Goal: Task Accomplishment & Management: Manage account settings

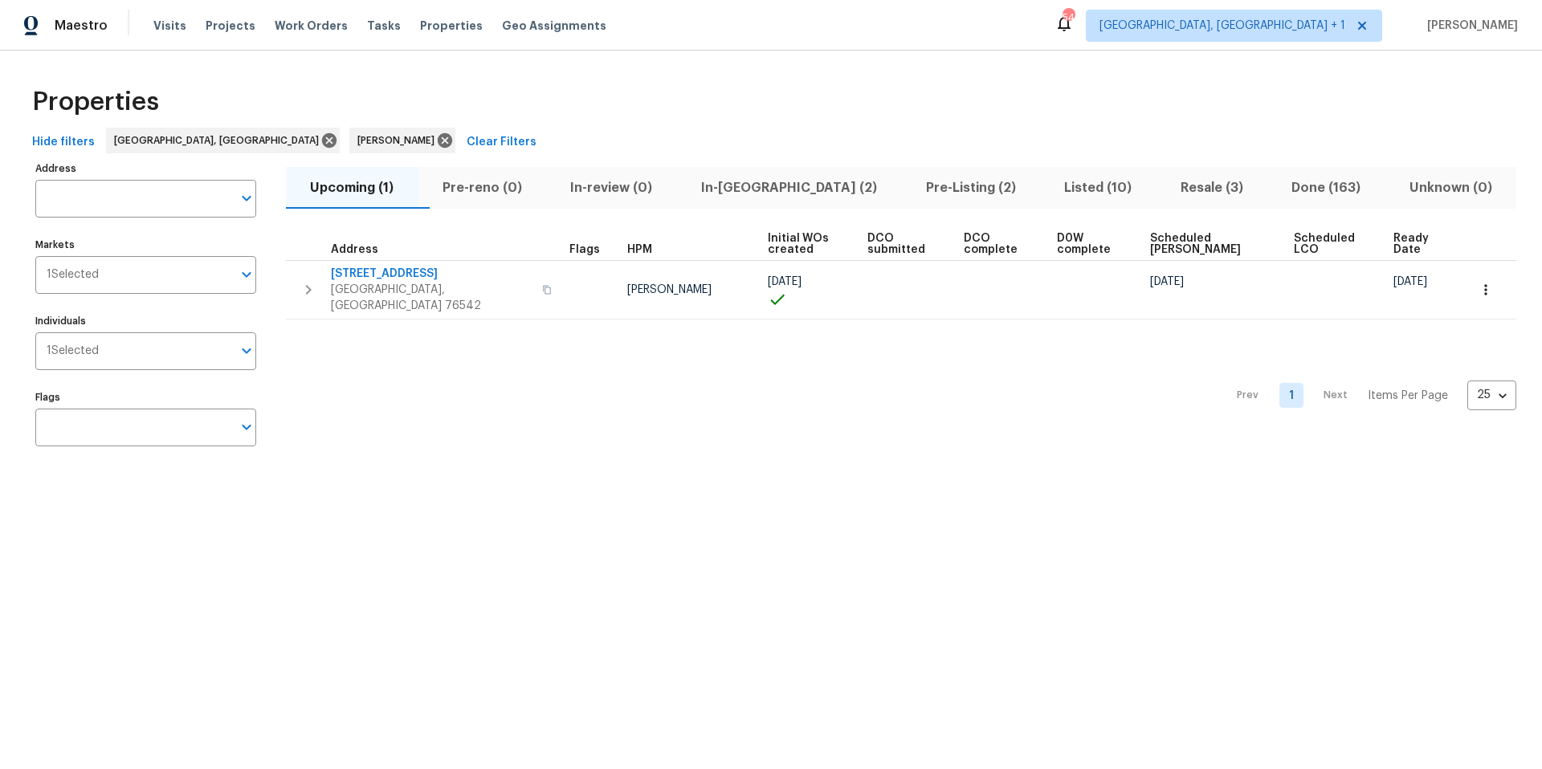
click at [780, 188] on span "In-reno (2)" at bounding box center [790, 188] width 206 height 22
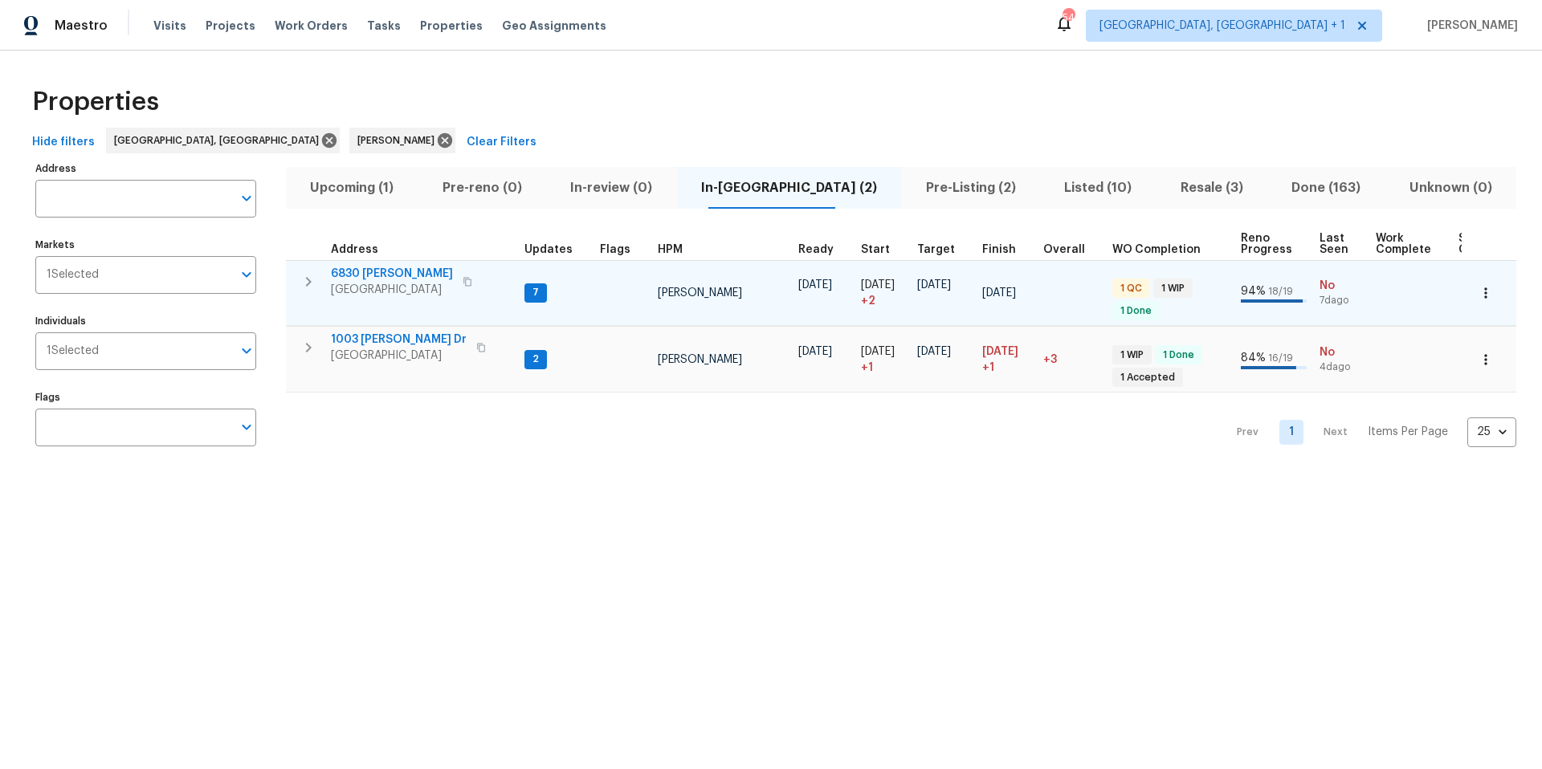
click at [409, 267] on span "6830 Ambrose Cir" at bounding box center [392, 274] width 122 height 16
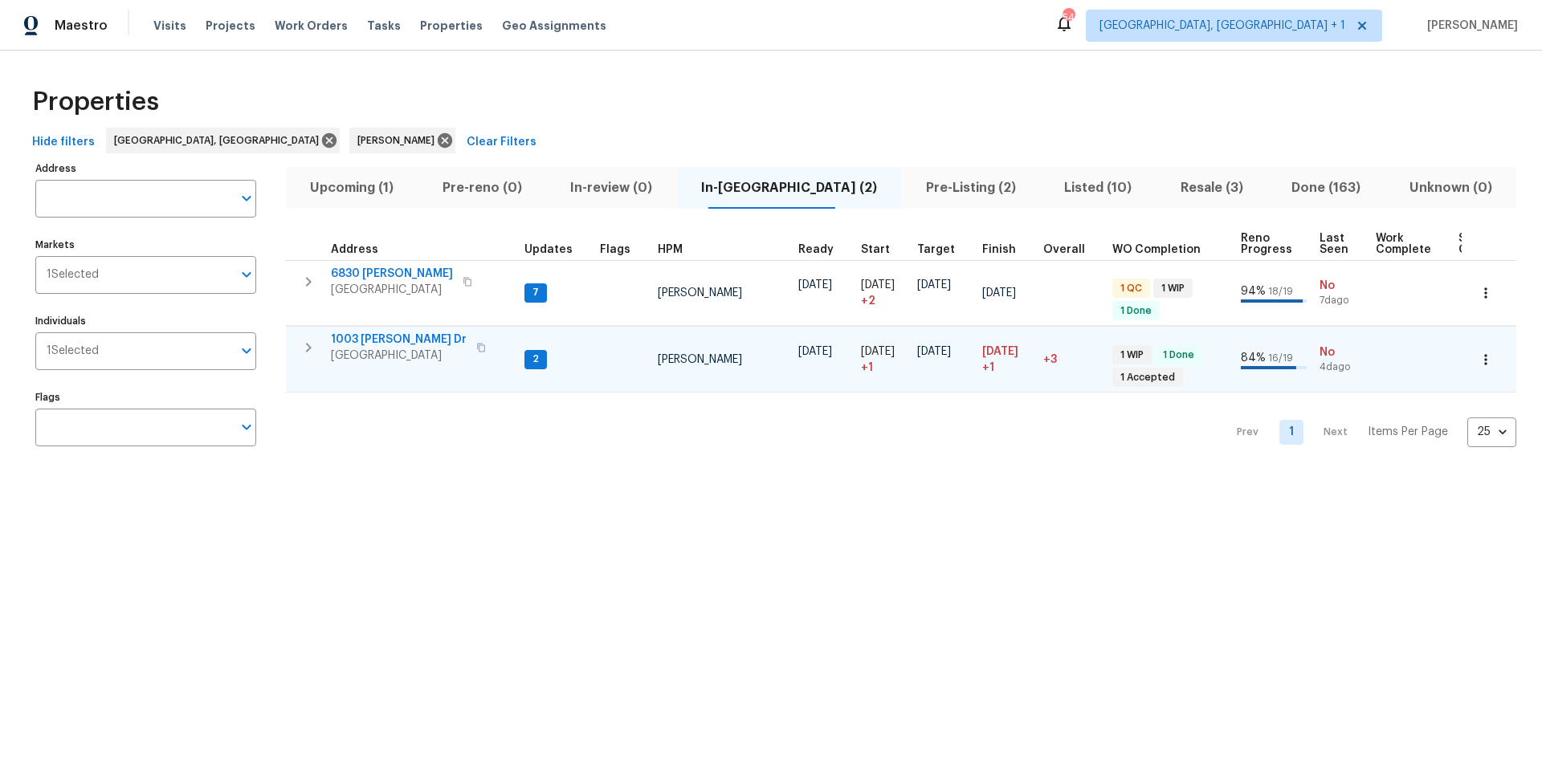
click at [401, 338] on span "1003 [PERSON_NAME] Dr" at bounding box center [399, 340] width 136 height 16
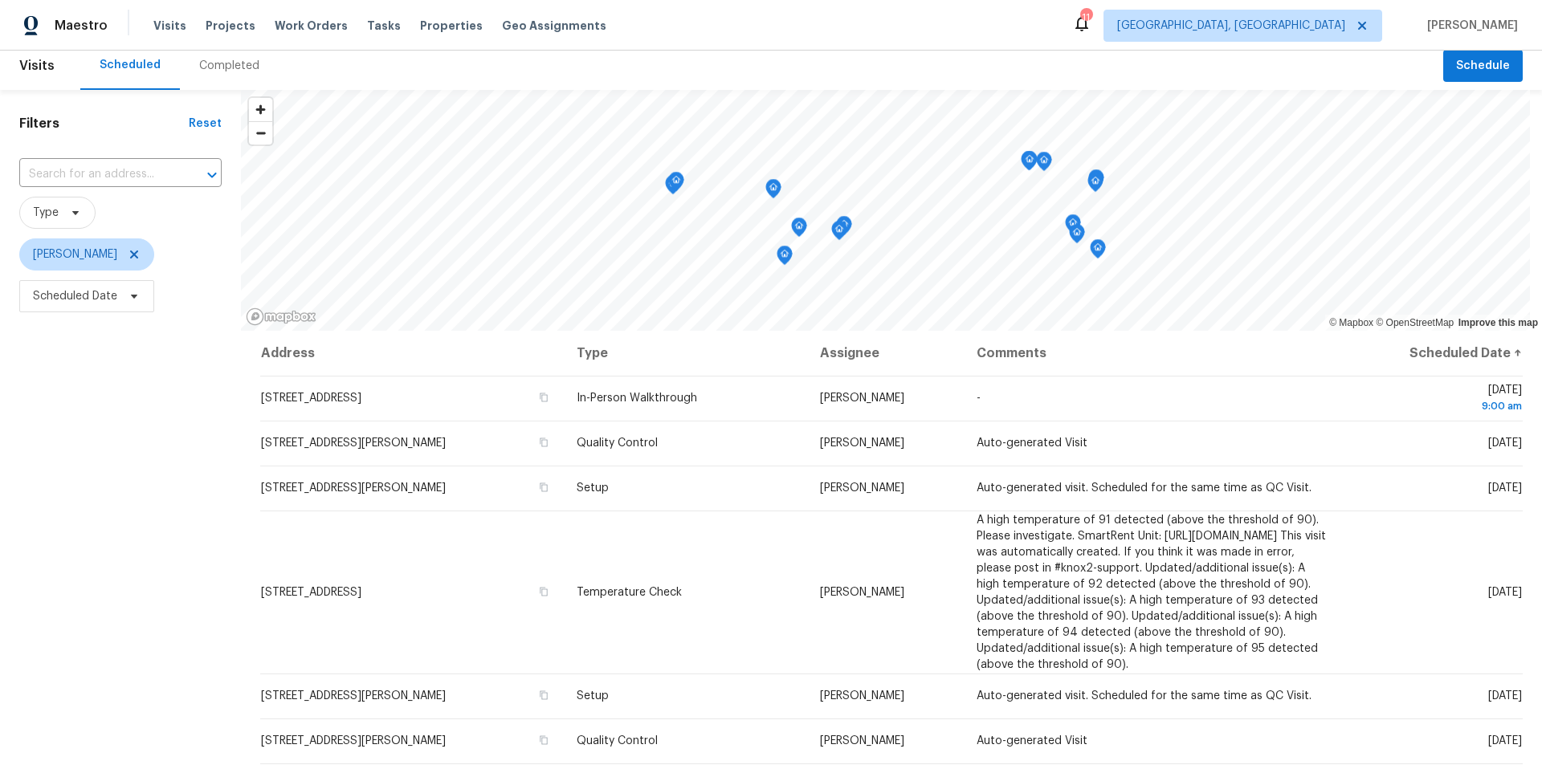
scroll to position [12, 0]
click at [123, 300] on span "Scheduled Date" at bounding box center [86, 293] width 135 height 32
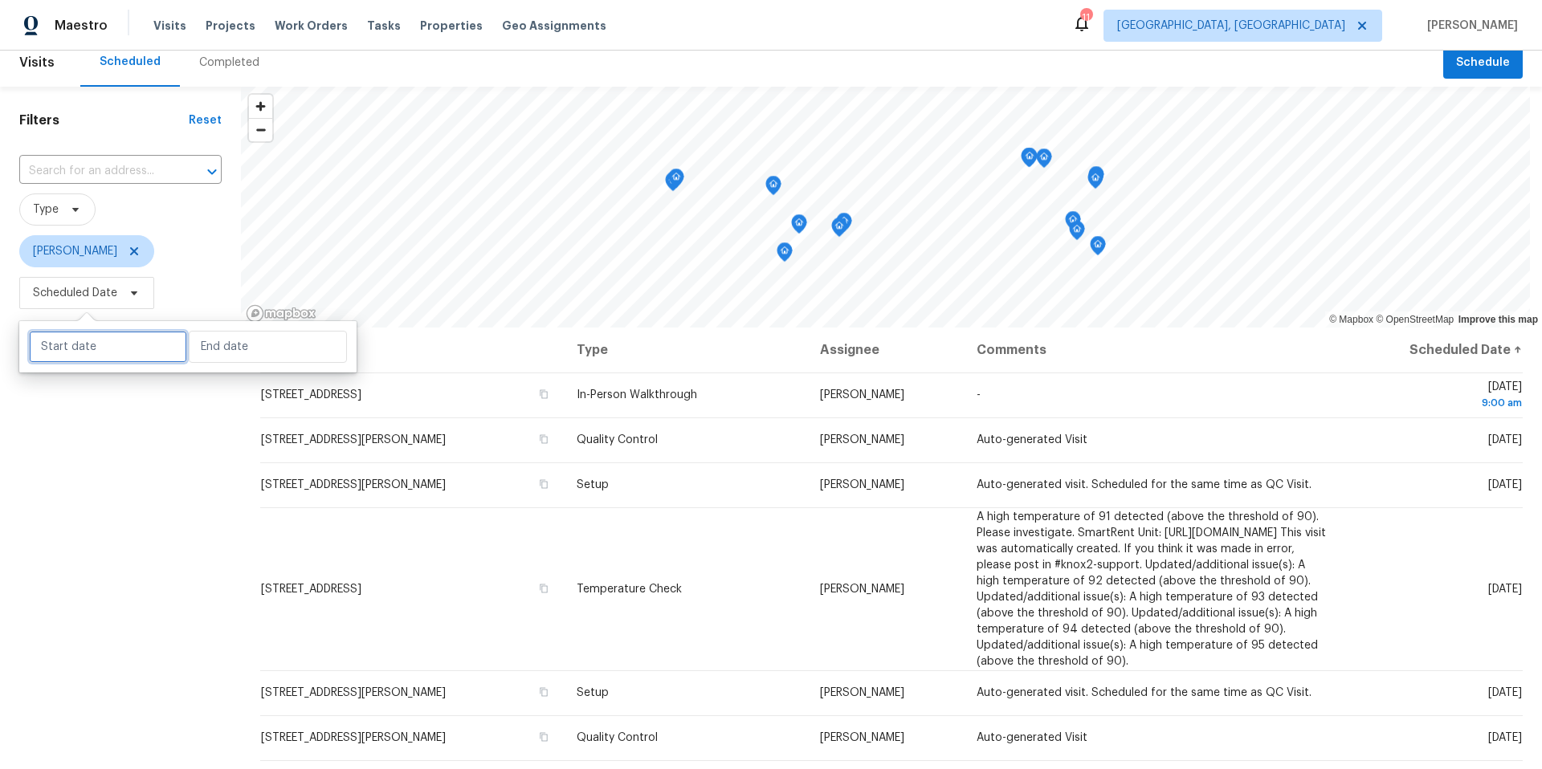
select select "7"
select select "2025"
select select "8"
select select "2025"
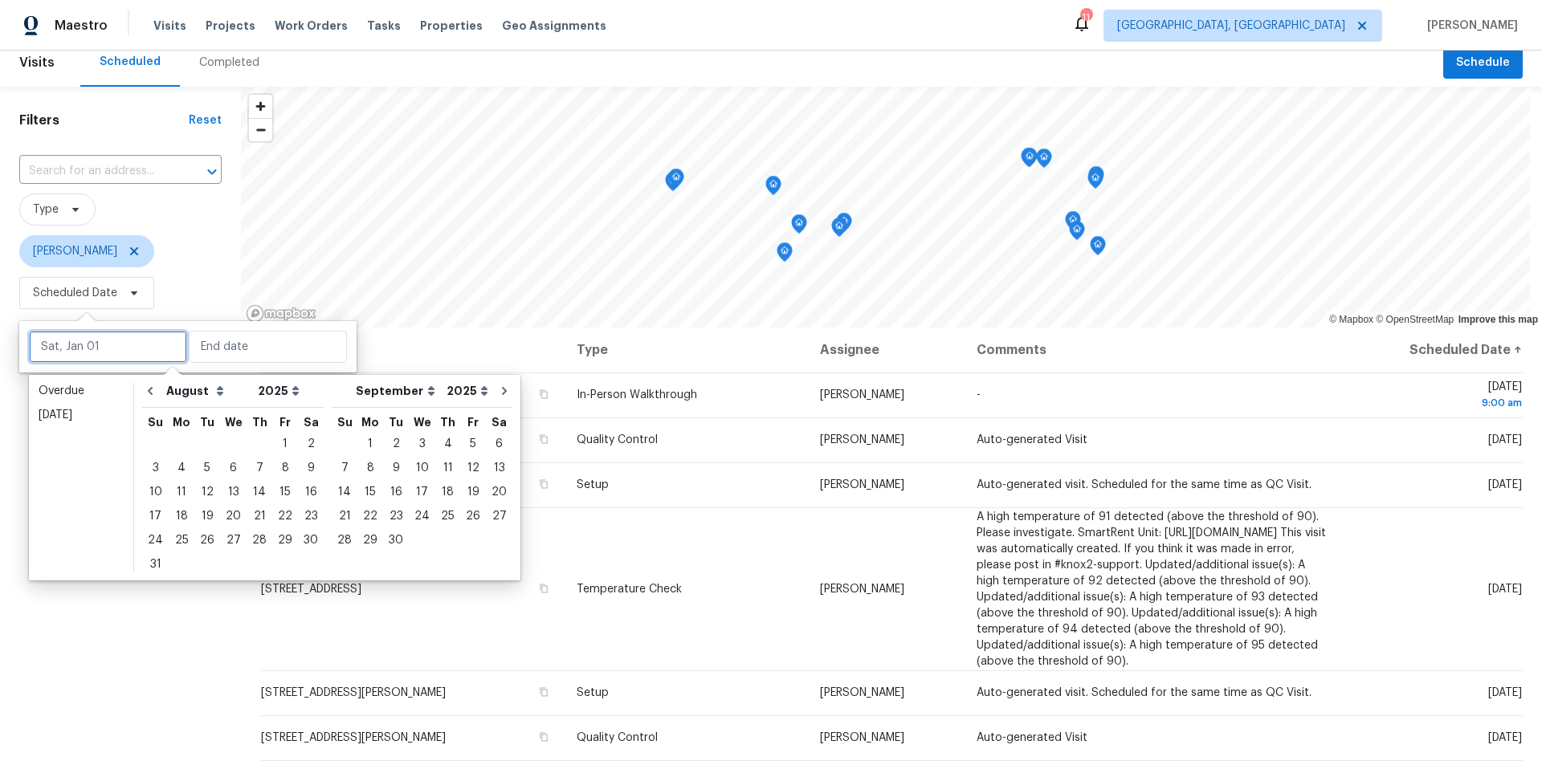
click at [121, 361] on input "text" at bounding box center [108, 347] width 158 height 32
type input "Tue, Aug 05"
click at [203, 488] on div "12" at bounding box center [207, 492] width 26 height 22
type input "[DATE]"
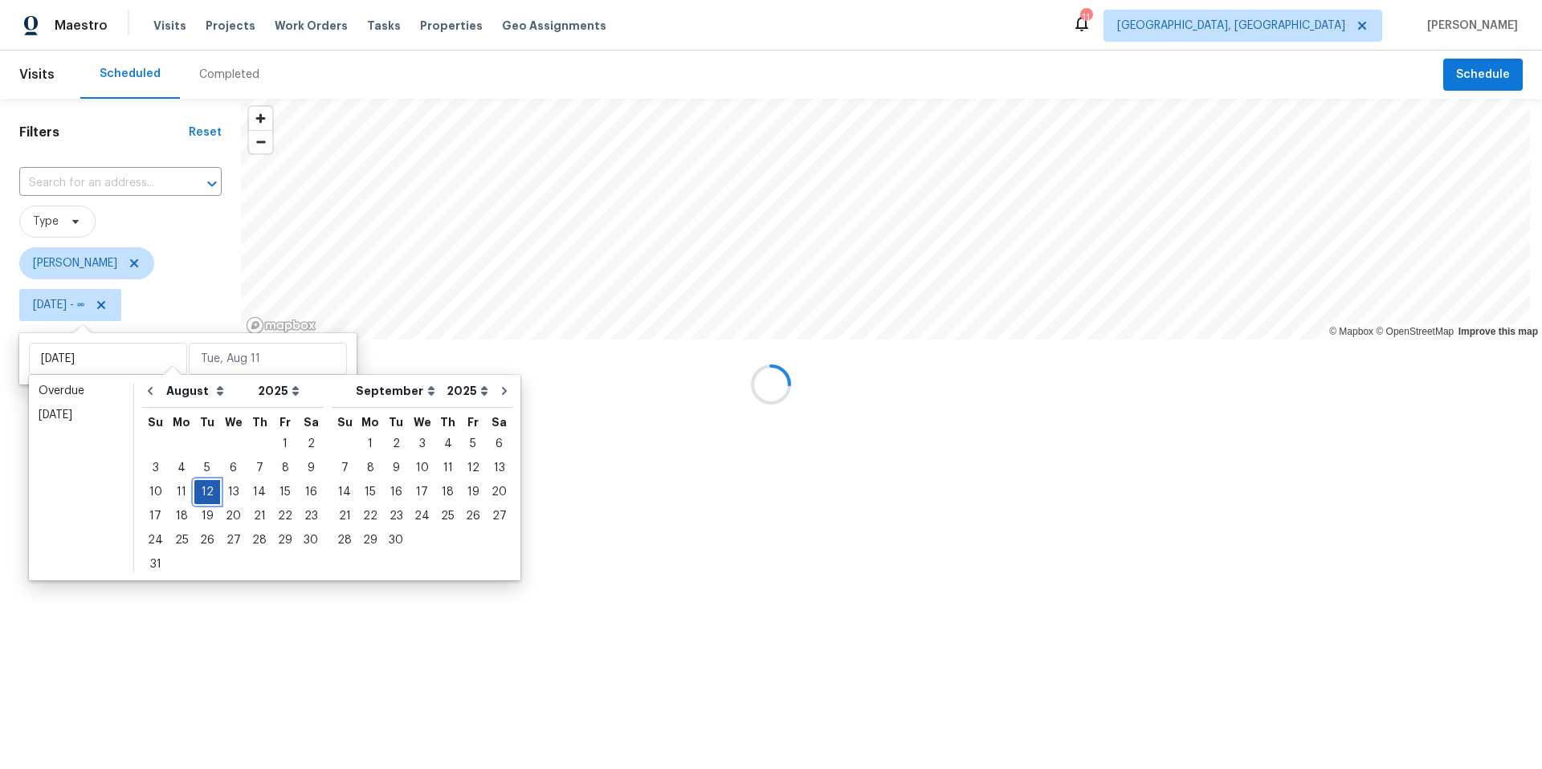
click at [203, 488] on div "12" at bounding box center [207, 492] width 26 height 22
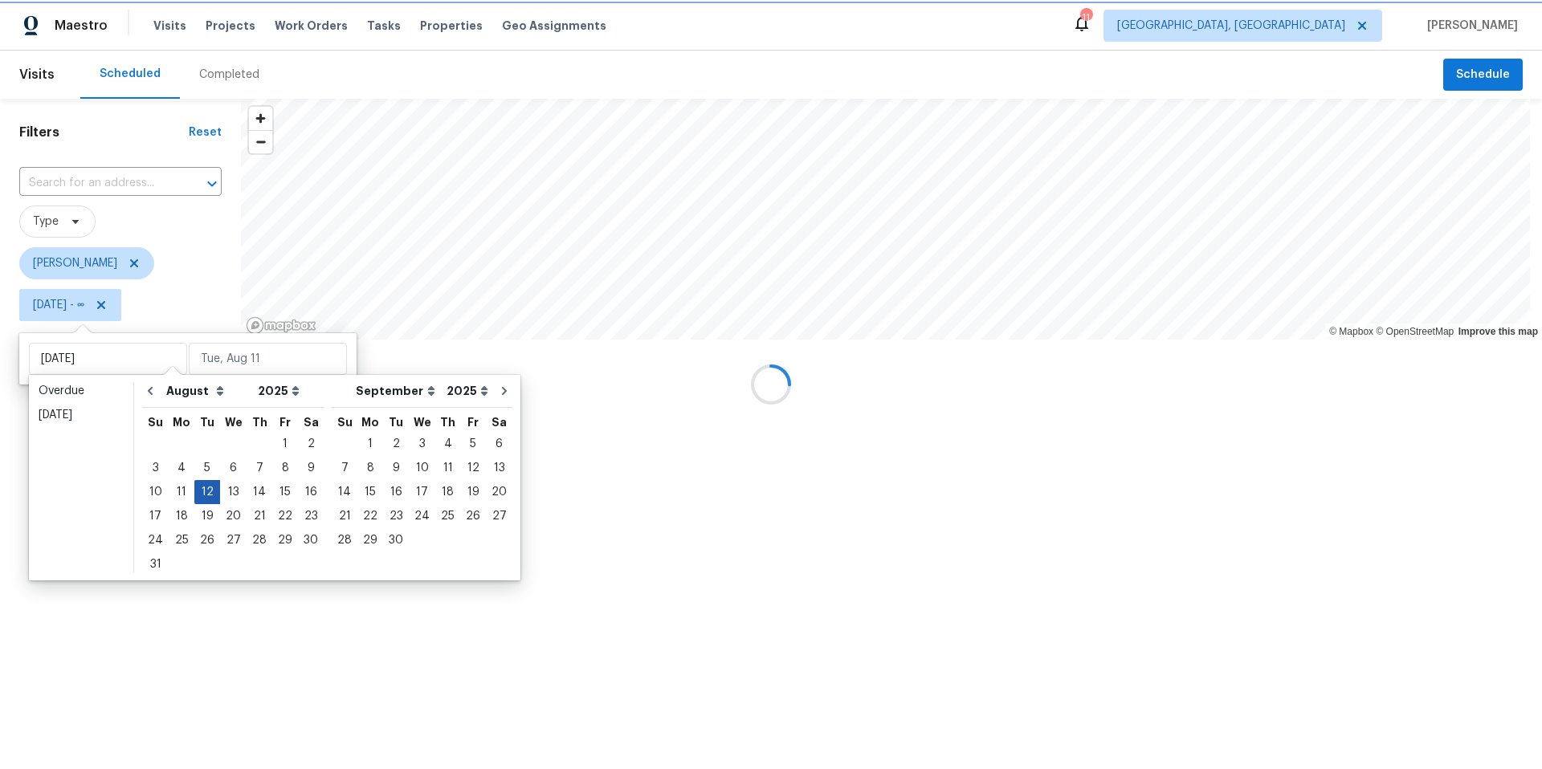
type input "[DATE]"
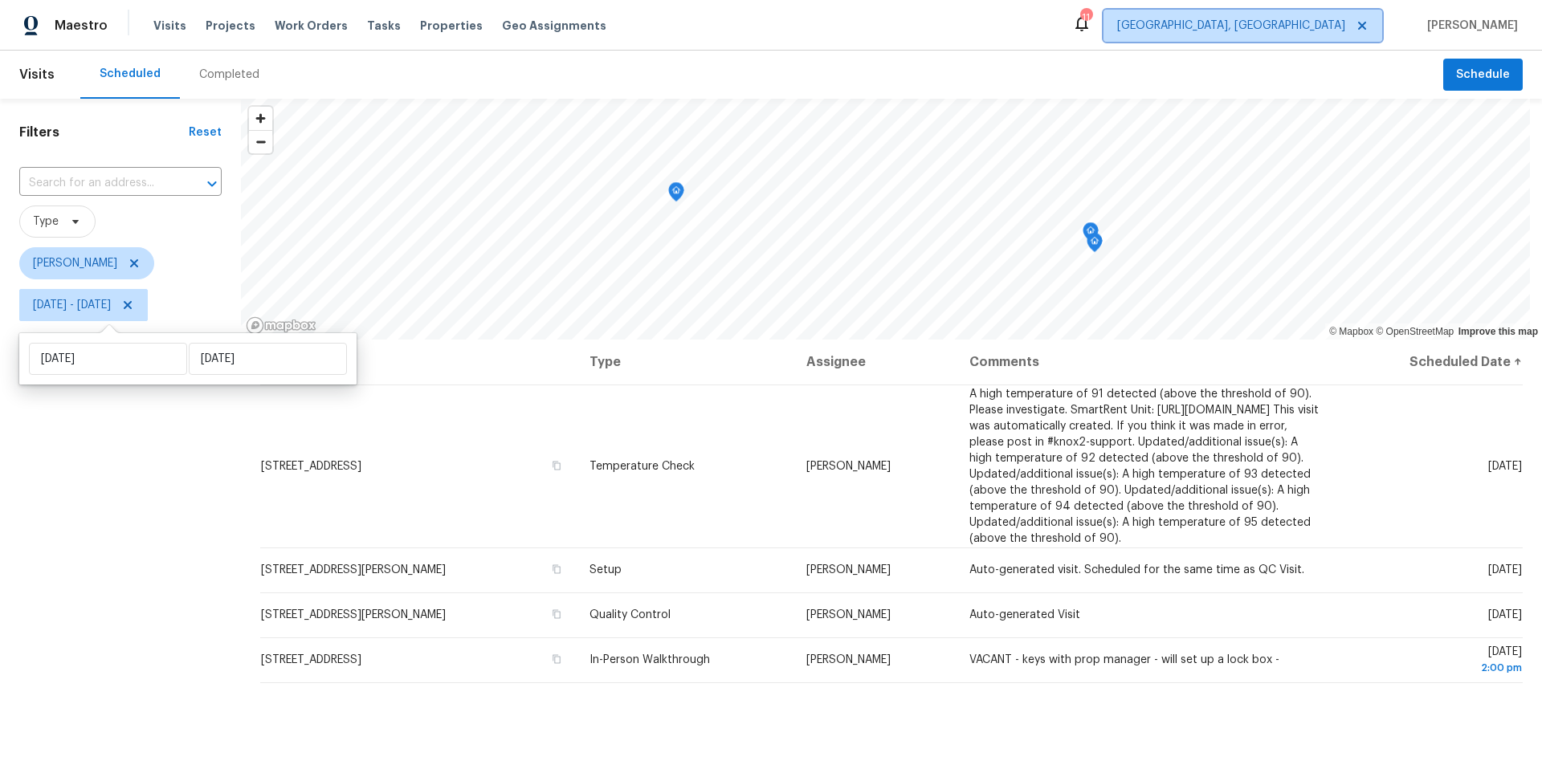
click at [1298, 31] on span "Killeen, TX" at bounding box center [1231, 26] width 228 height 16
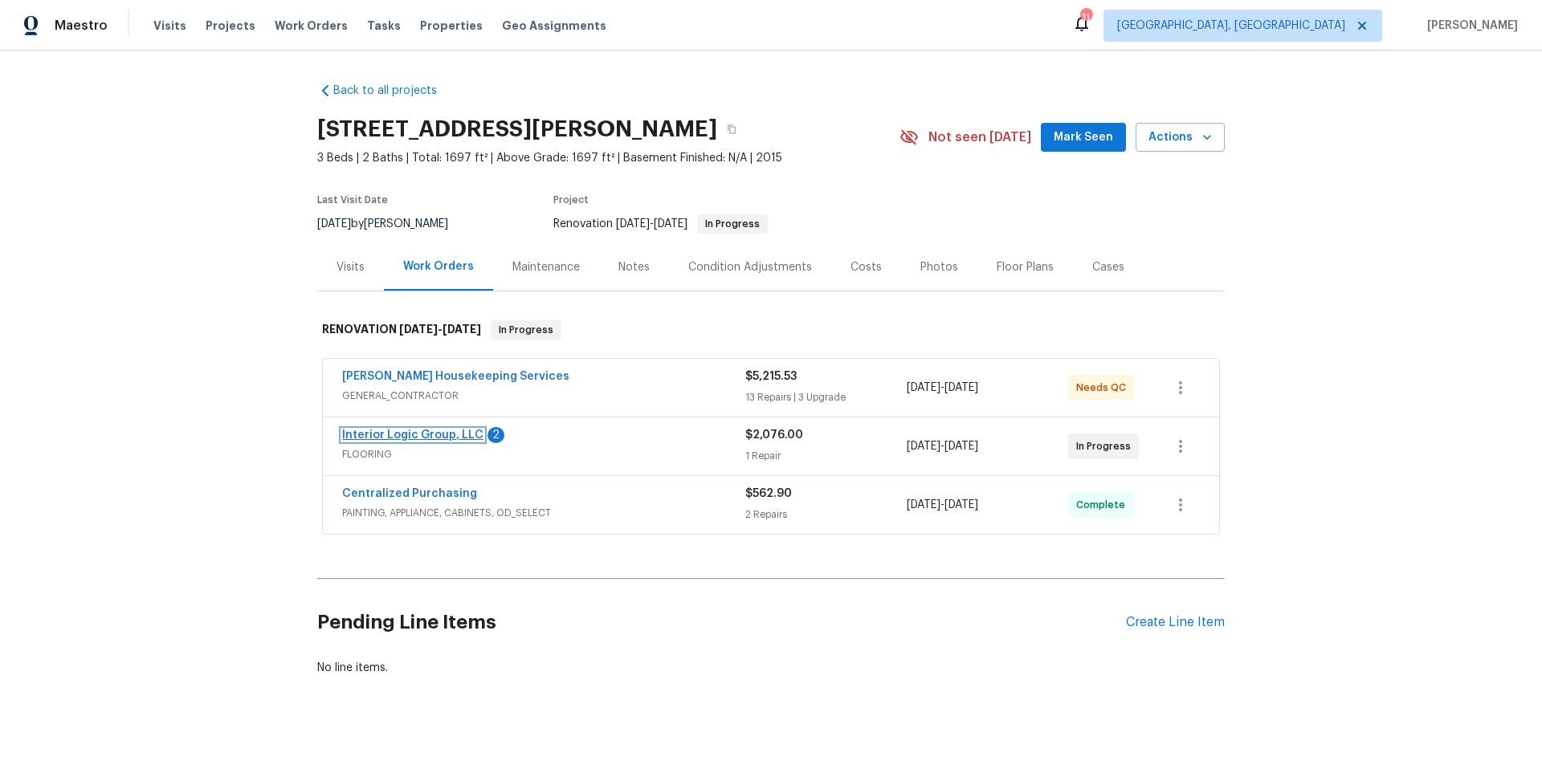
click at [403, 434] on link "Interior Logic Group, LLC" at bounding box center [412, 435] width 141 height 11
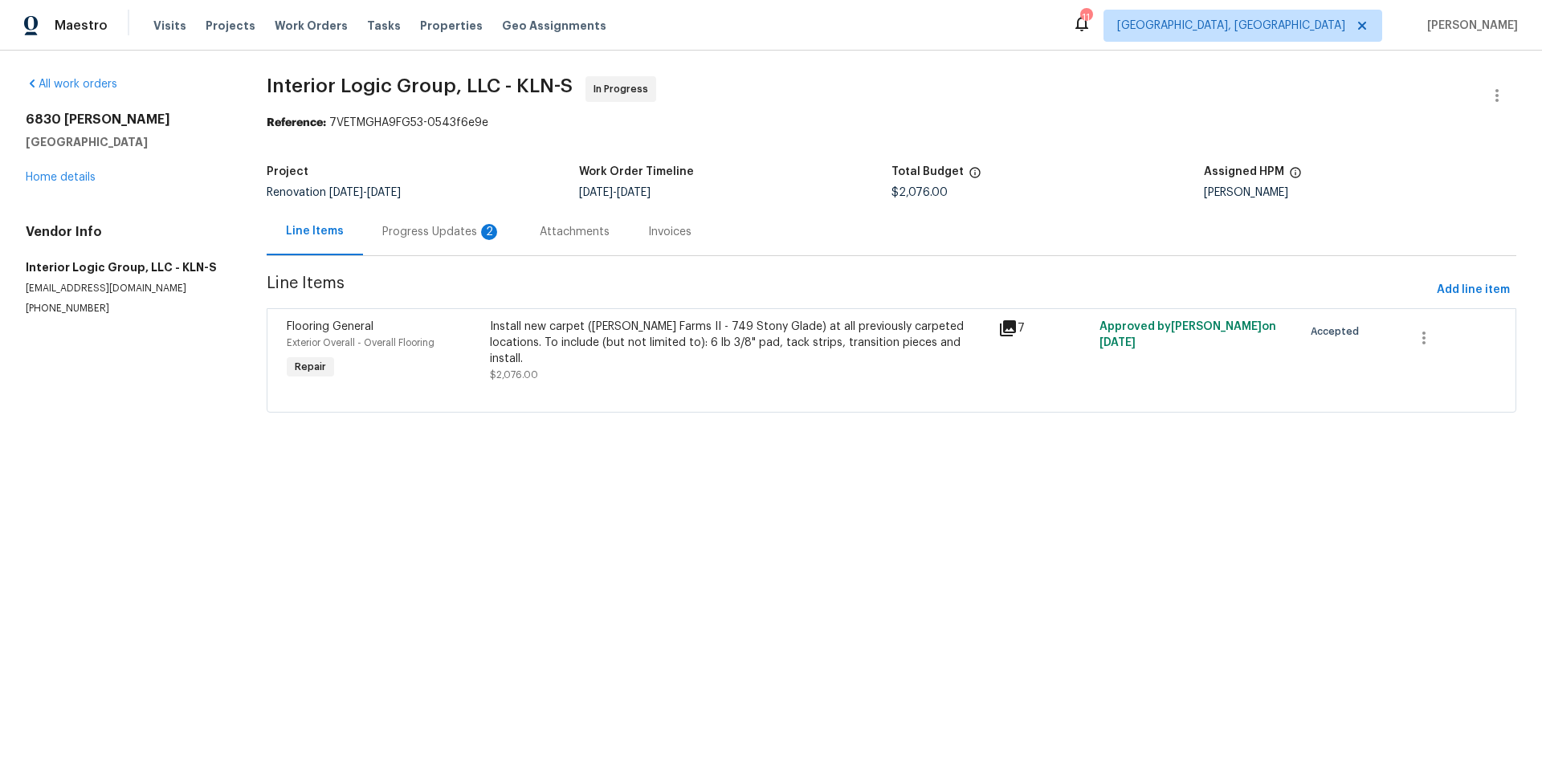
click at [435, 240] on div "Progress Updates 2" at bounding box center [441, 232] width 119 height 16
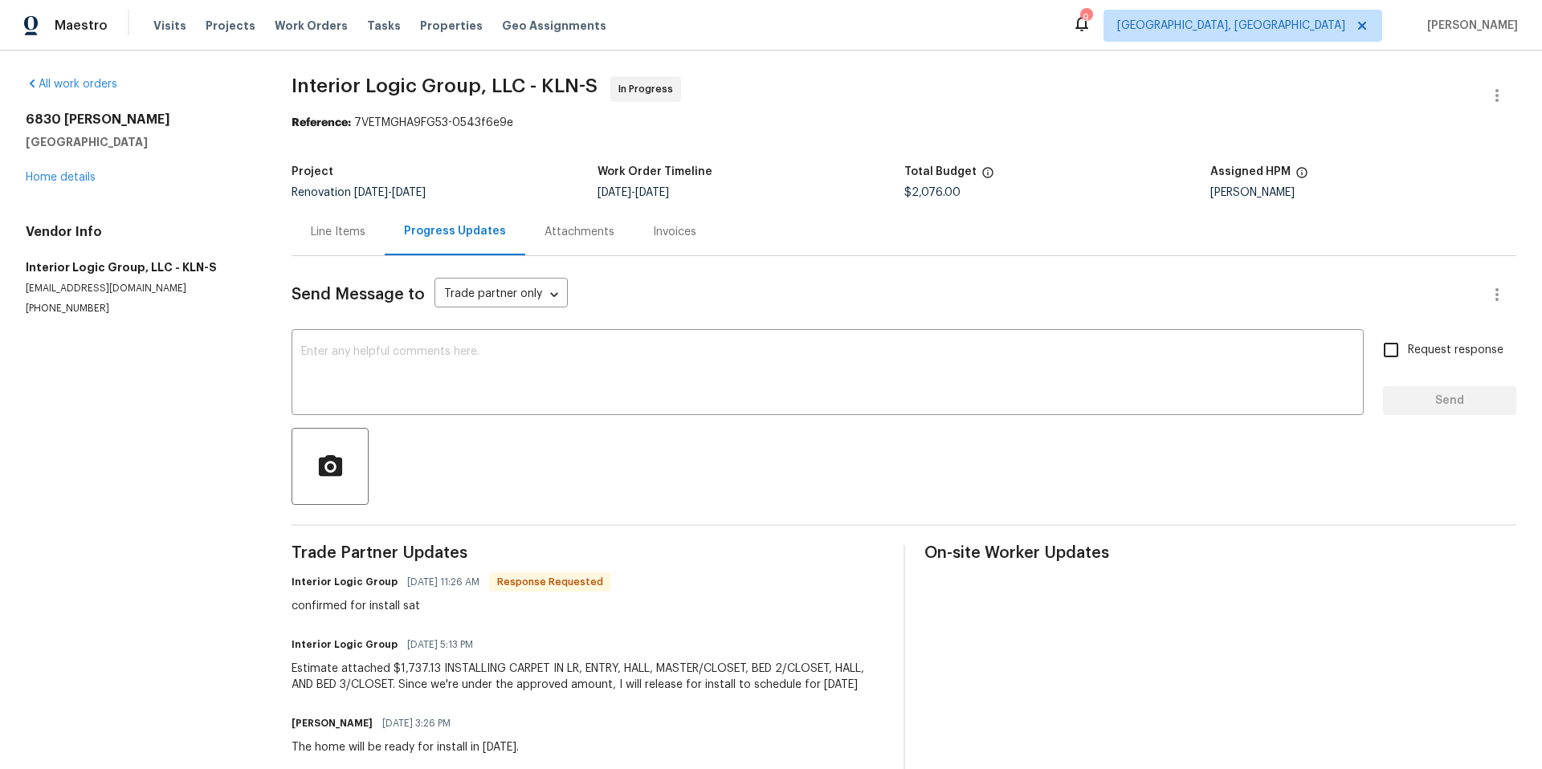
click at [344, 233] on div "Line Items" at bounding box center [338, 232] width 55 height 16
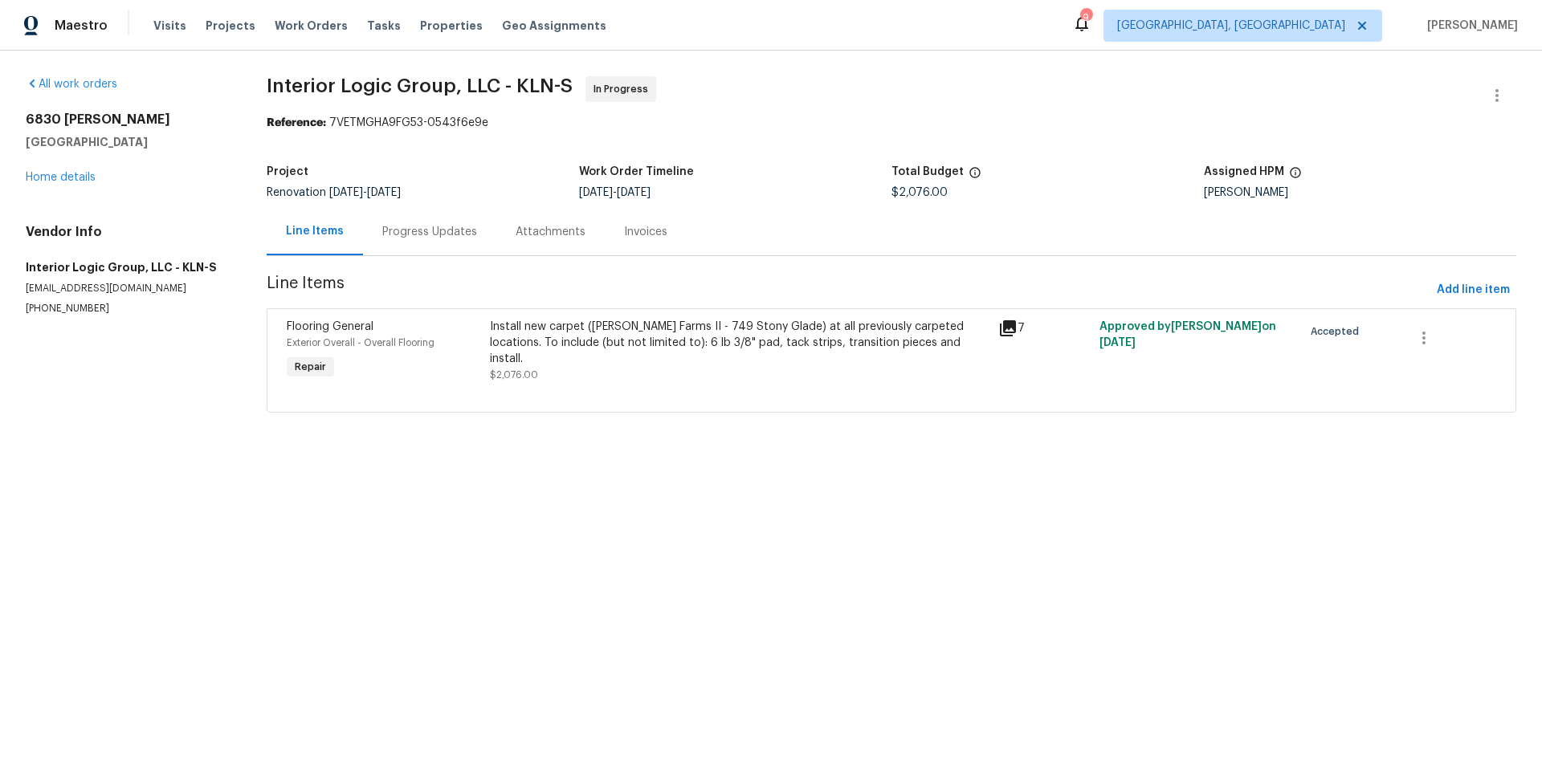
click at [538, 330] on div "Install new carpet (Abshire Farms II - 749 Stony Glade) at all previously carpe…" at bounding box center [739, 343] width 498 height 48
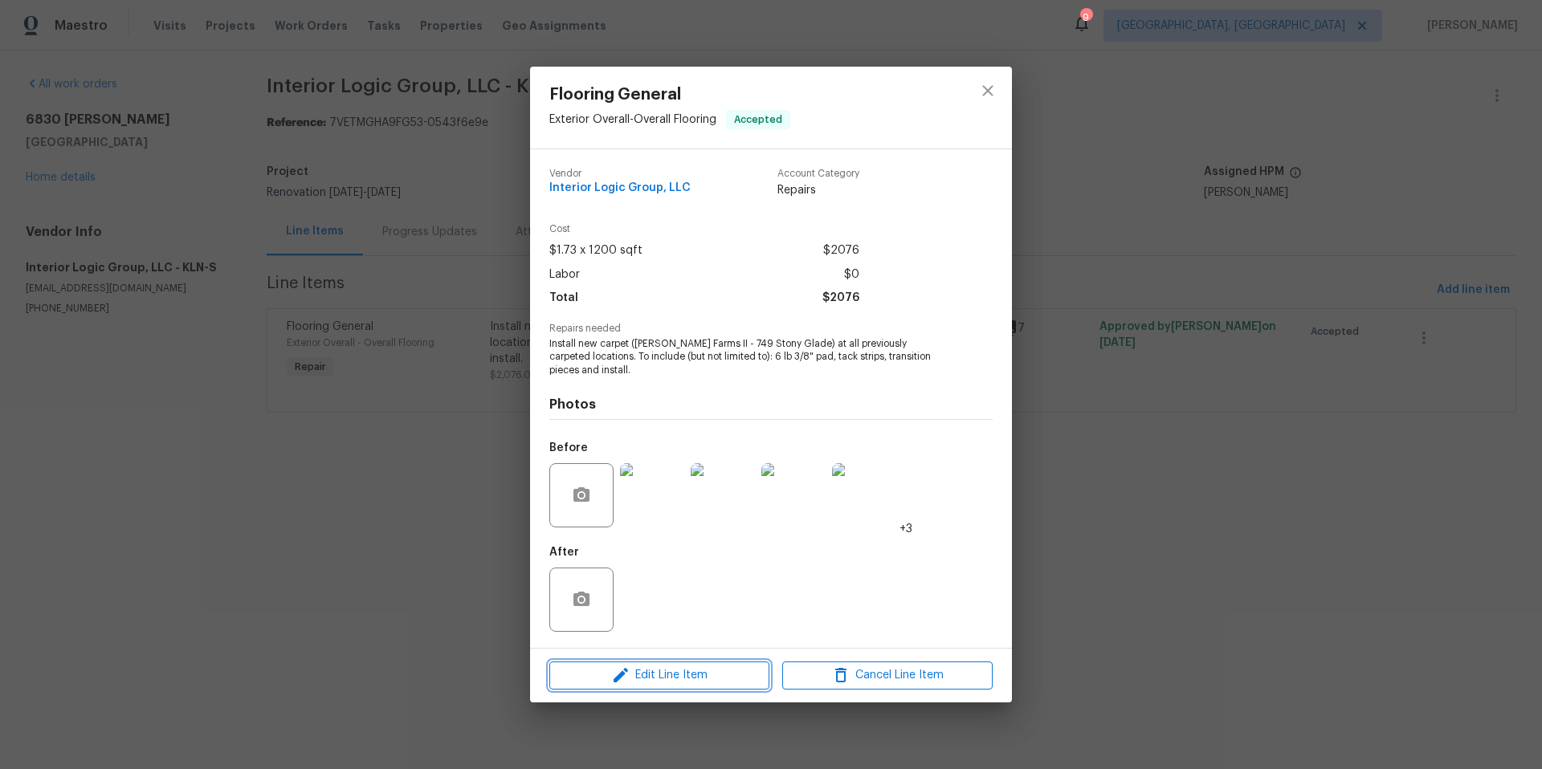
click at [647, 614] on span "Edit Line Item" at bounding box center [659, 676] width 210 height 20
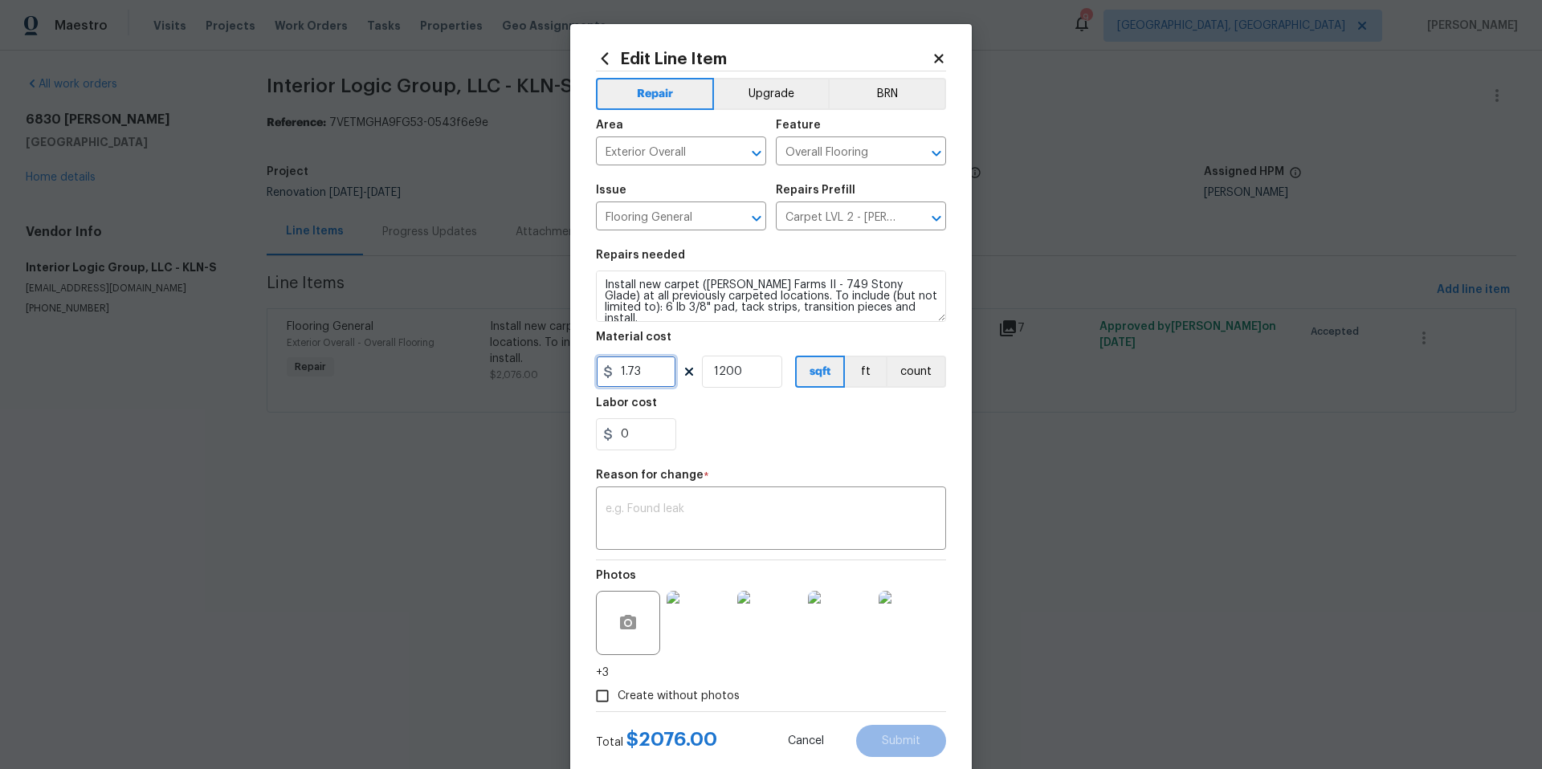
drag, startPoint x: 652, startPoint y: 374, endPoint x: 609, endPoint y: 369, distance: 43.7
click at [609, 369] on input "1.73" at bounding box center [636, 372] width 80 height 32
type input "1737.13"
drag, startPoint x: 735, startPoint y: 365, endPoint x: 715, endPoint y: 374, distance: 21.9
click at [715, 374] on input "1200" at bounding box center [742, 372] width 80 height 32
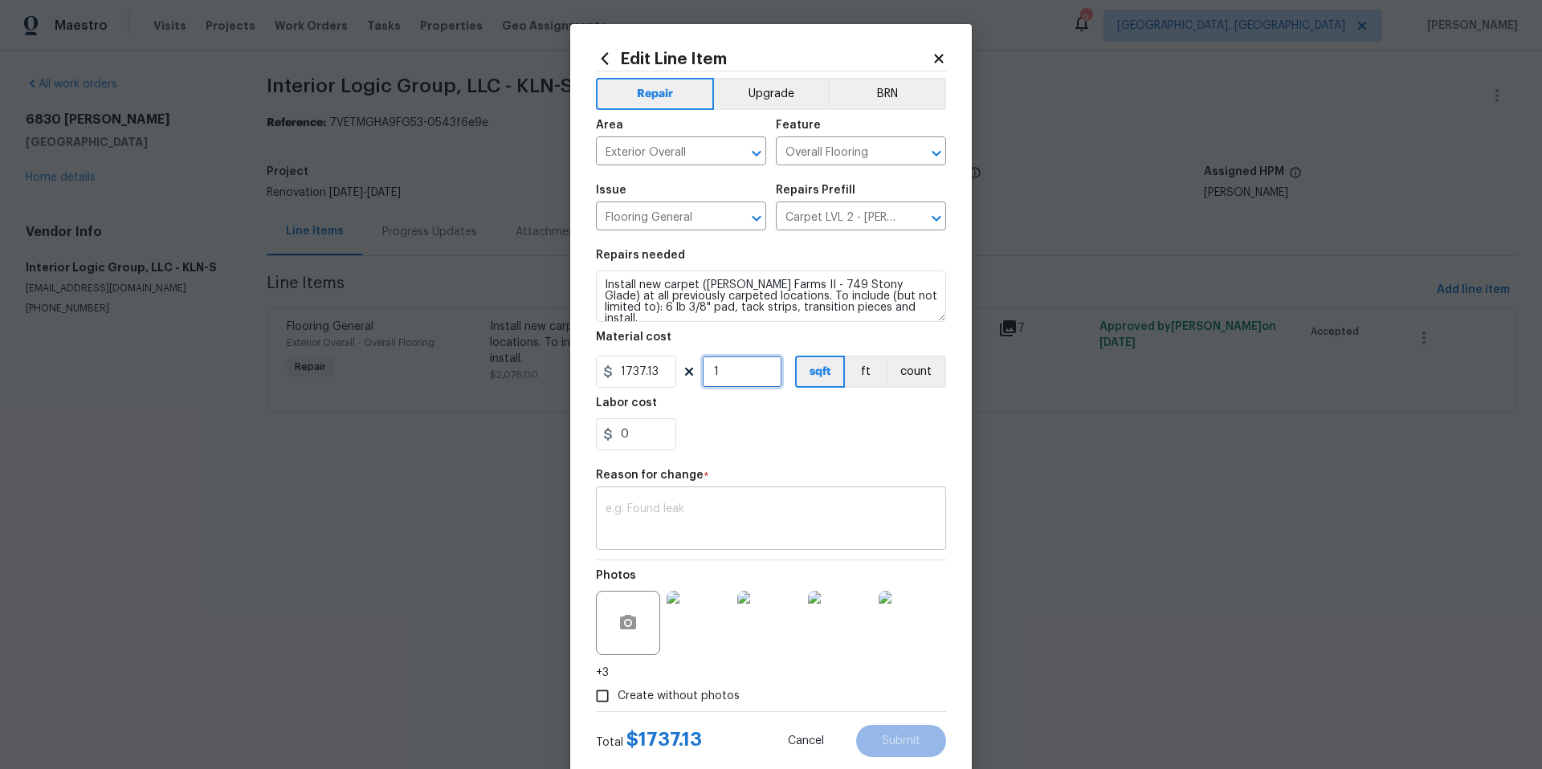
type input "1"
click at [673, 527] on textarea at bounding box center [771, 521] width 331 height 34
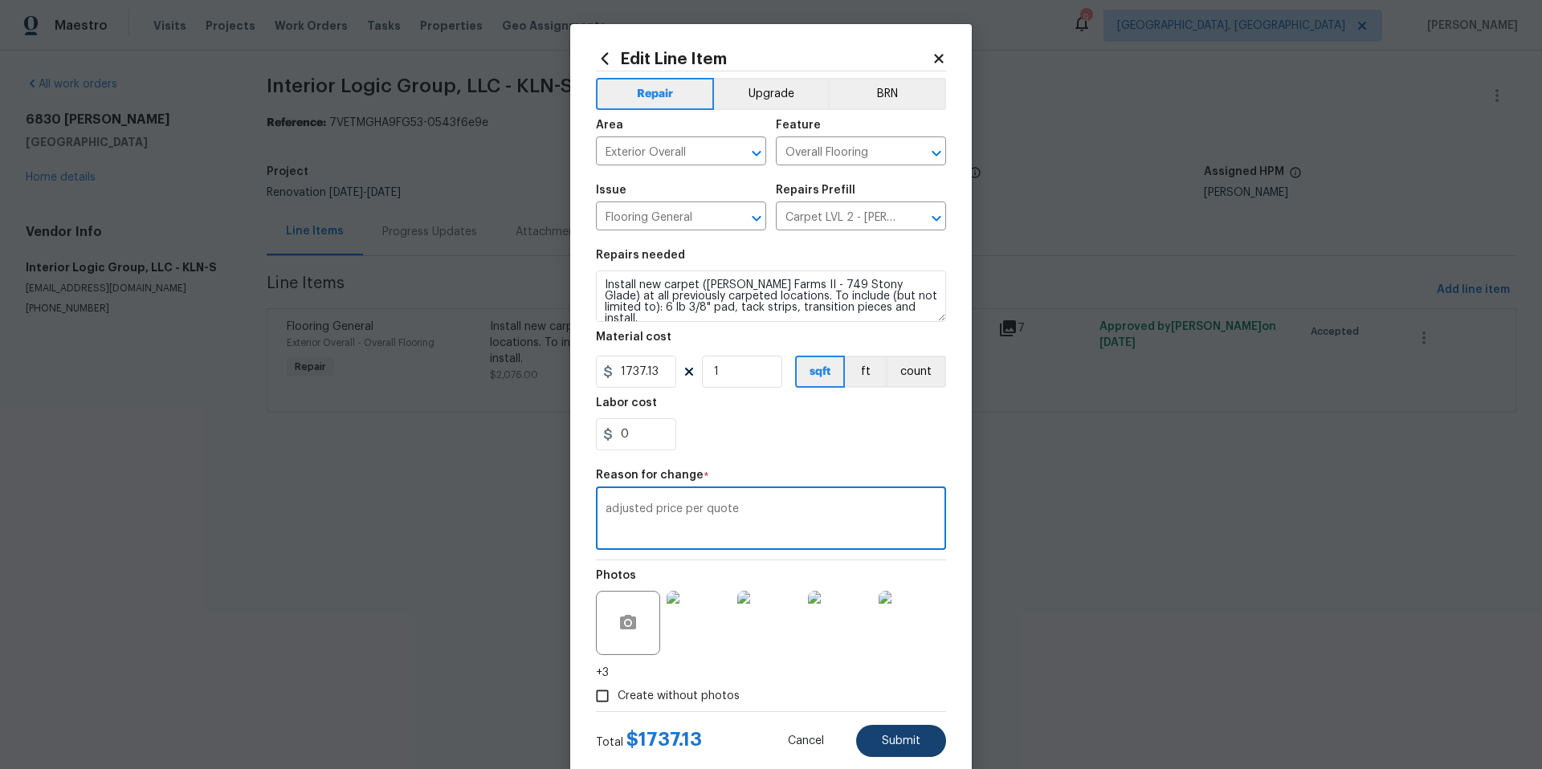
type textarea "adjusted price per quote"
click at [903, 614] on span "Submit" at bounding box center [901, 742] width 39 height 12
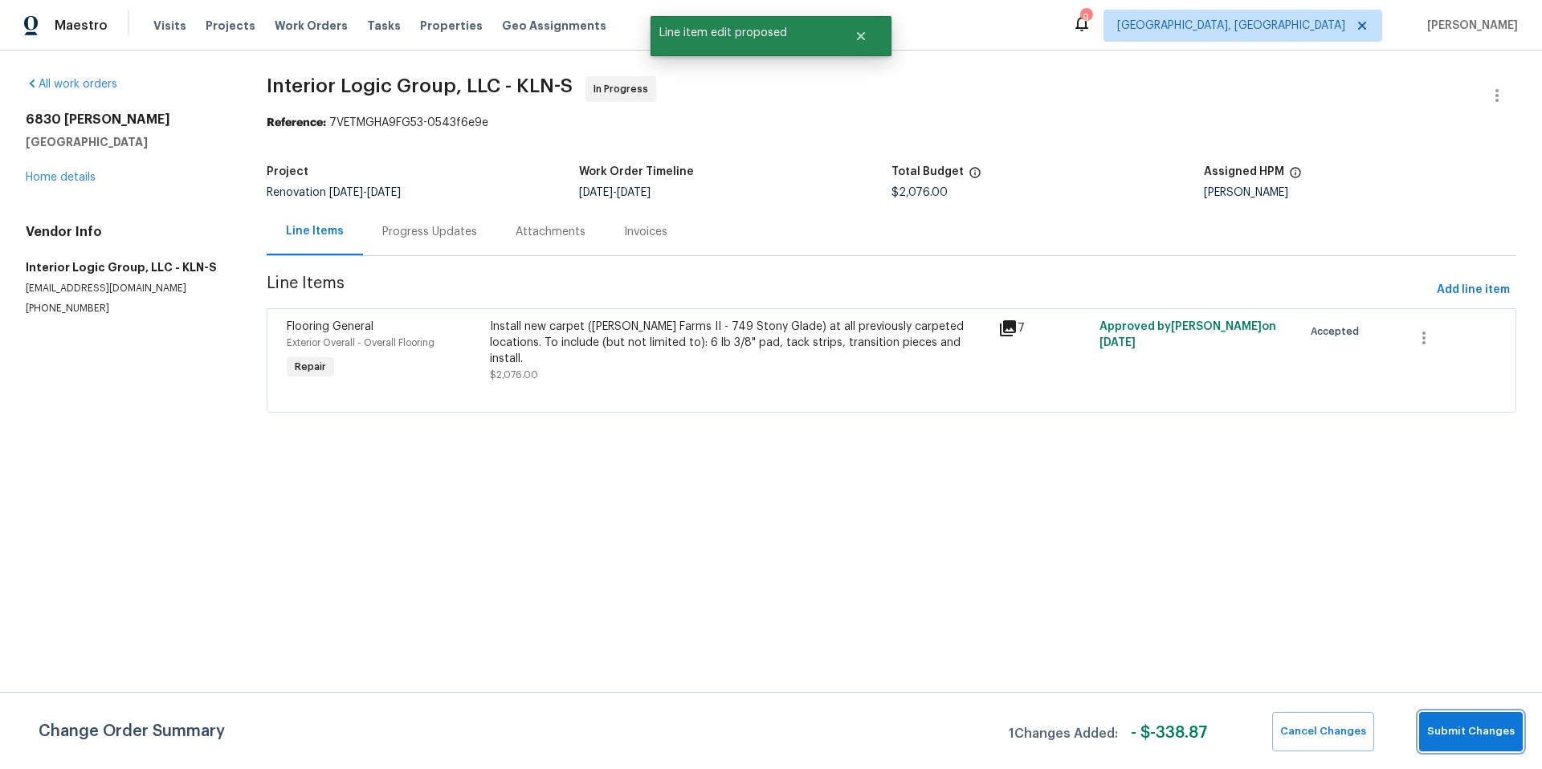
click at [1233, 614] on span "Submit Changes" at bounding box center [1471, 732] width 88 height 18
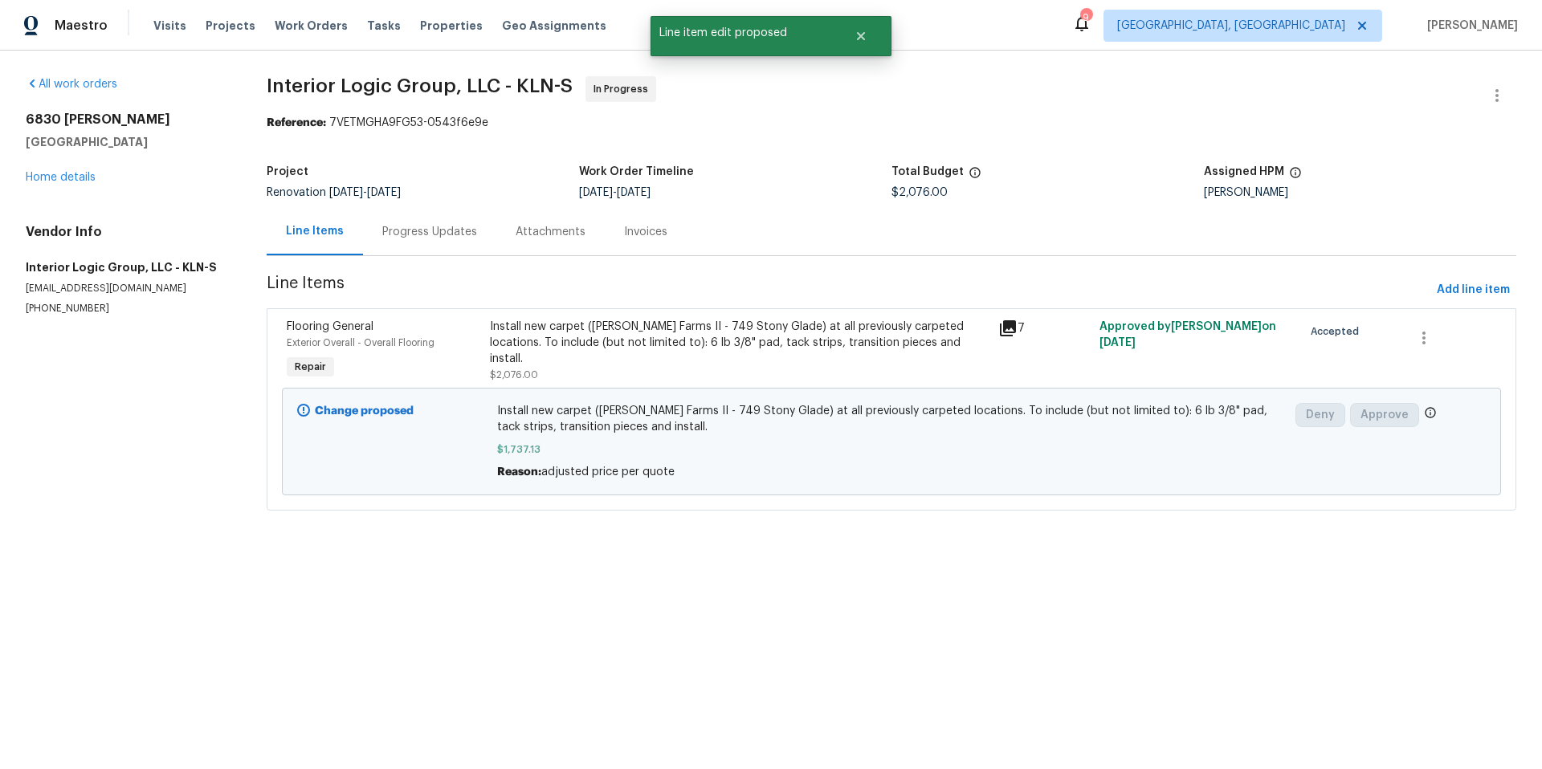
click at [443, 227] on div "Progress Updates" at bounding box center [429, 232] width 95 height 16
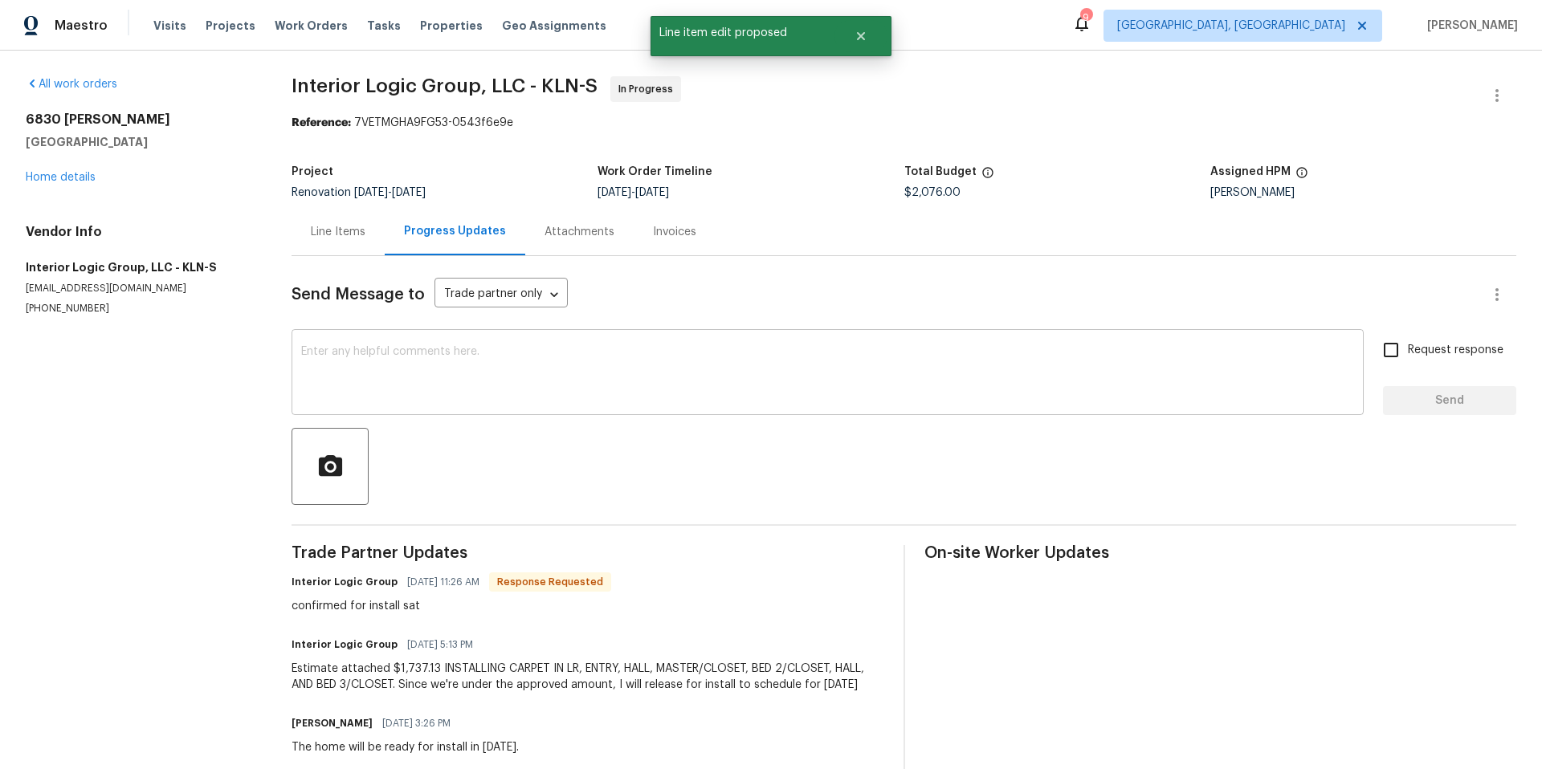
click at [471, 371] on textarea at bounding box center [827, 374] width 1053 height 56
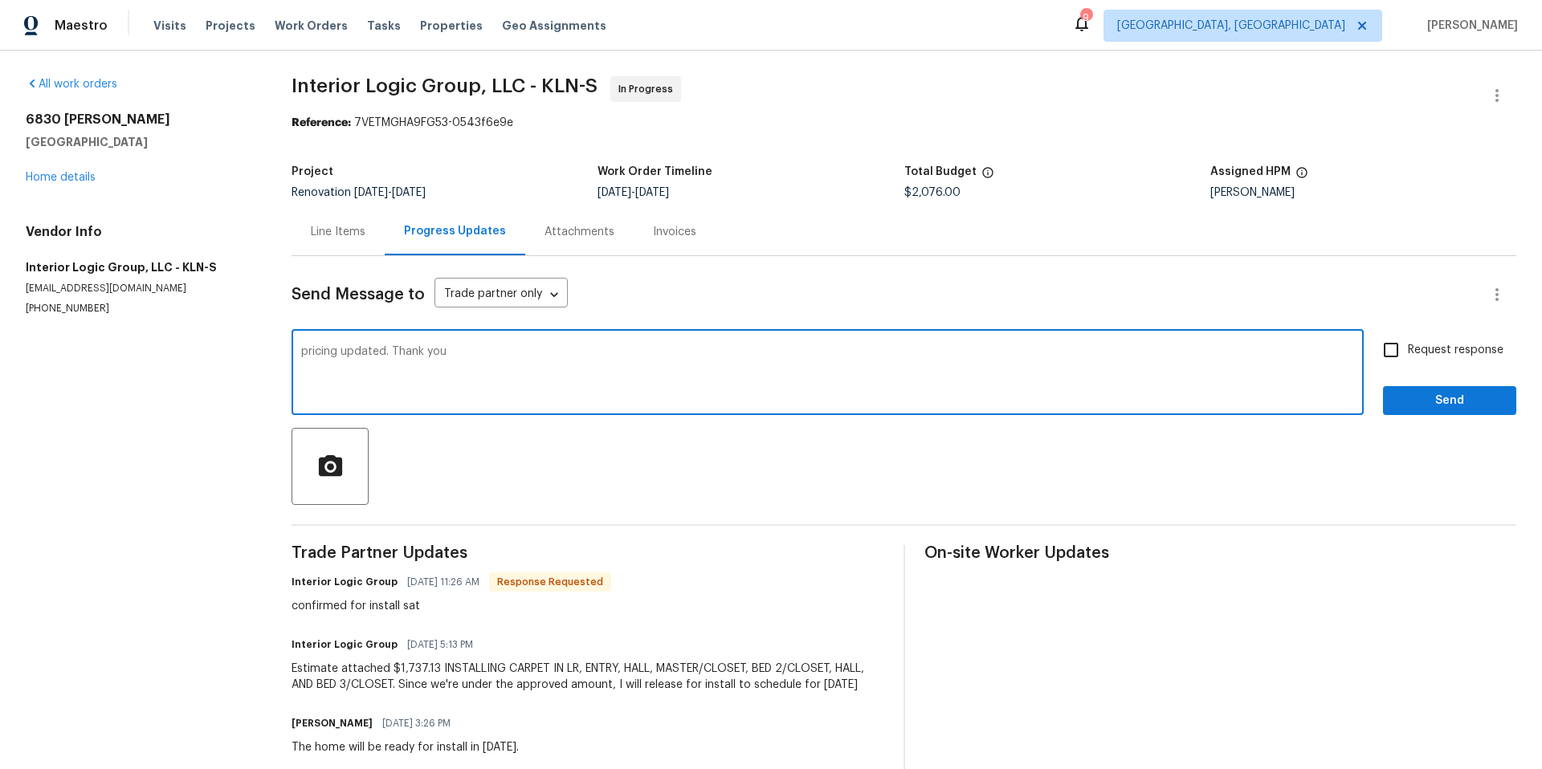
type textarea "pricing updated. Thank you"
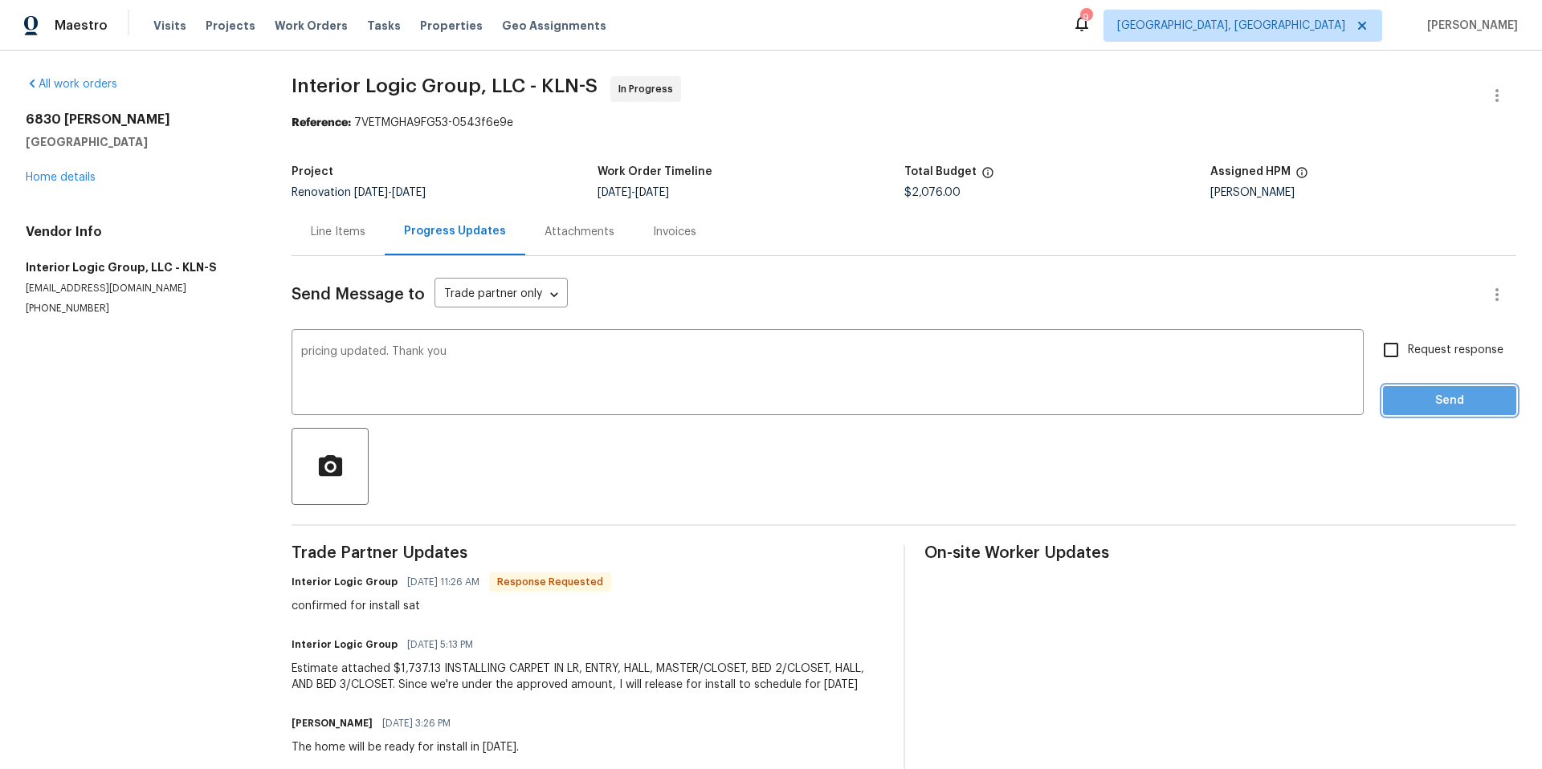
click at [1233, 405] on span "Send" at bounding box center [1450, 401] width 108 height 20
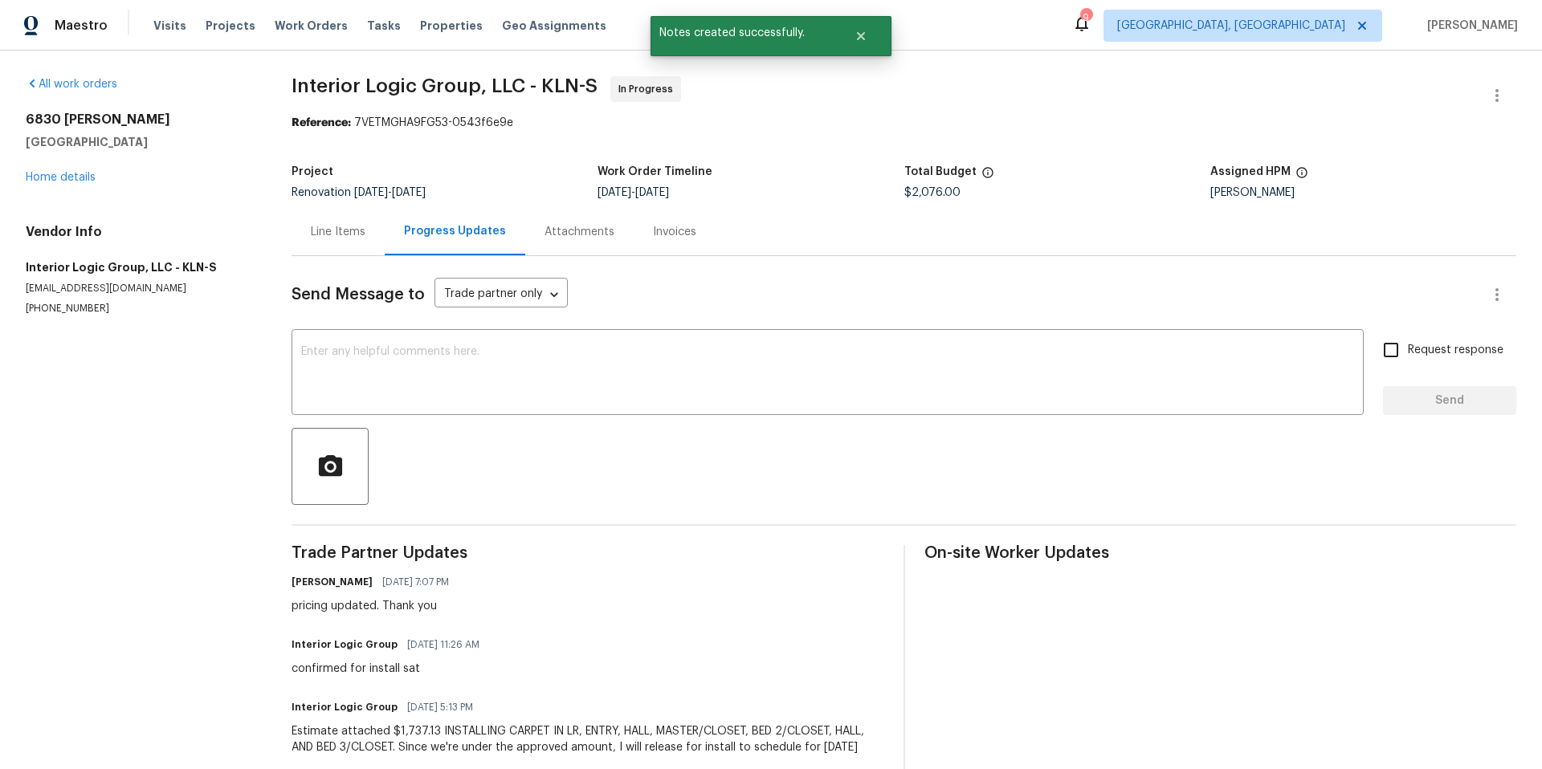
click at [70, 170] on div "6830 Ambrose Cir Temple, TX 76502 Home details" at bounding box center [139, 149] width 227 height 74
click at [67, 173] on link "Home details" at bounding box center [61, 177] width 70 height 11
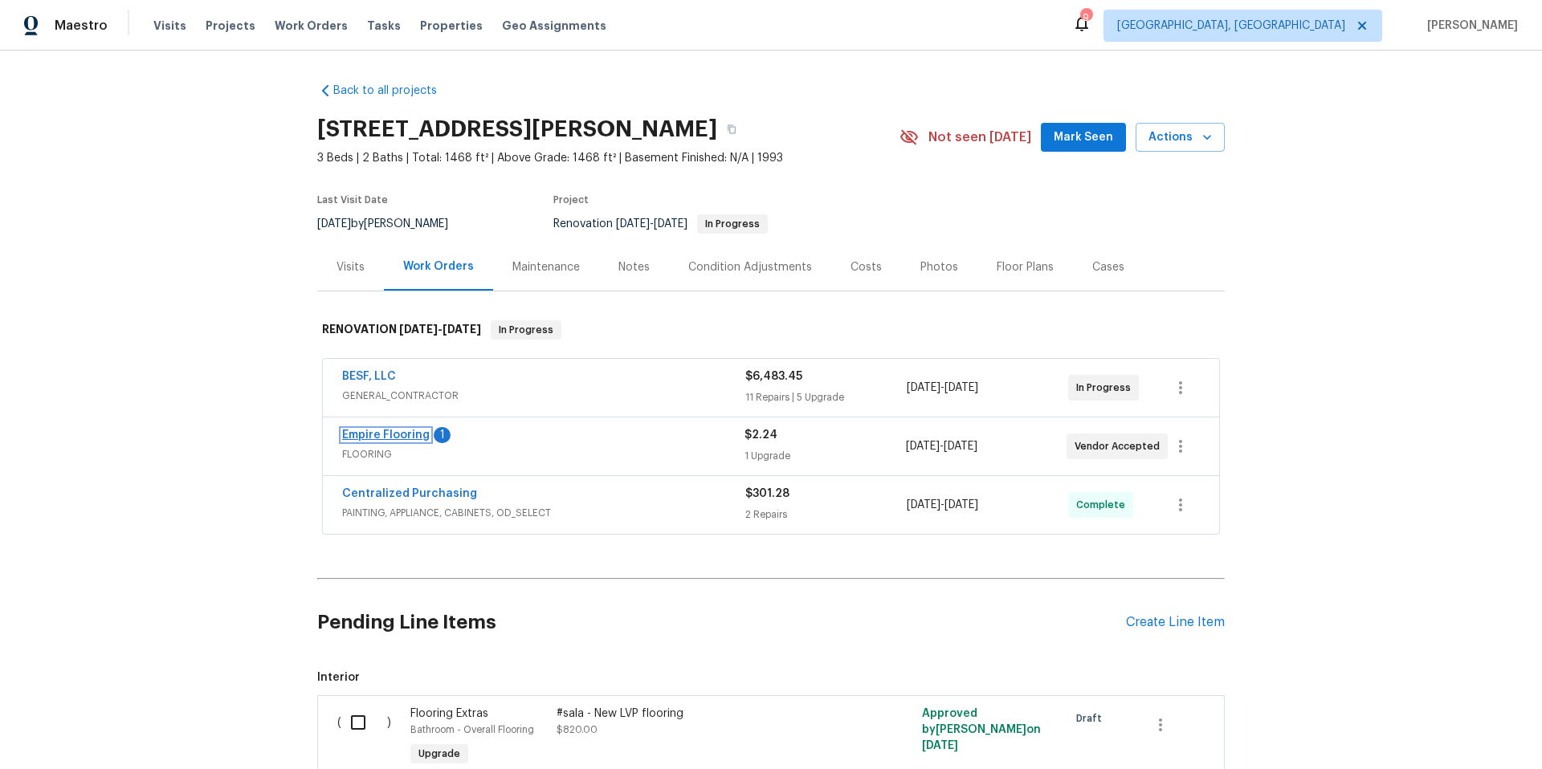
click at [398, 432] on link "Empire Flooring" at bounding box center [386, 435] width 88 height 11
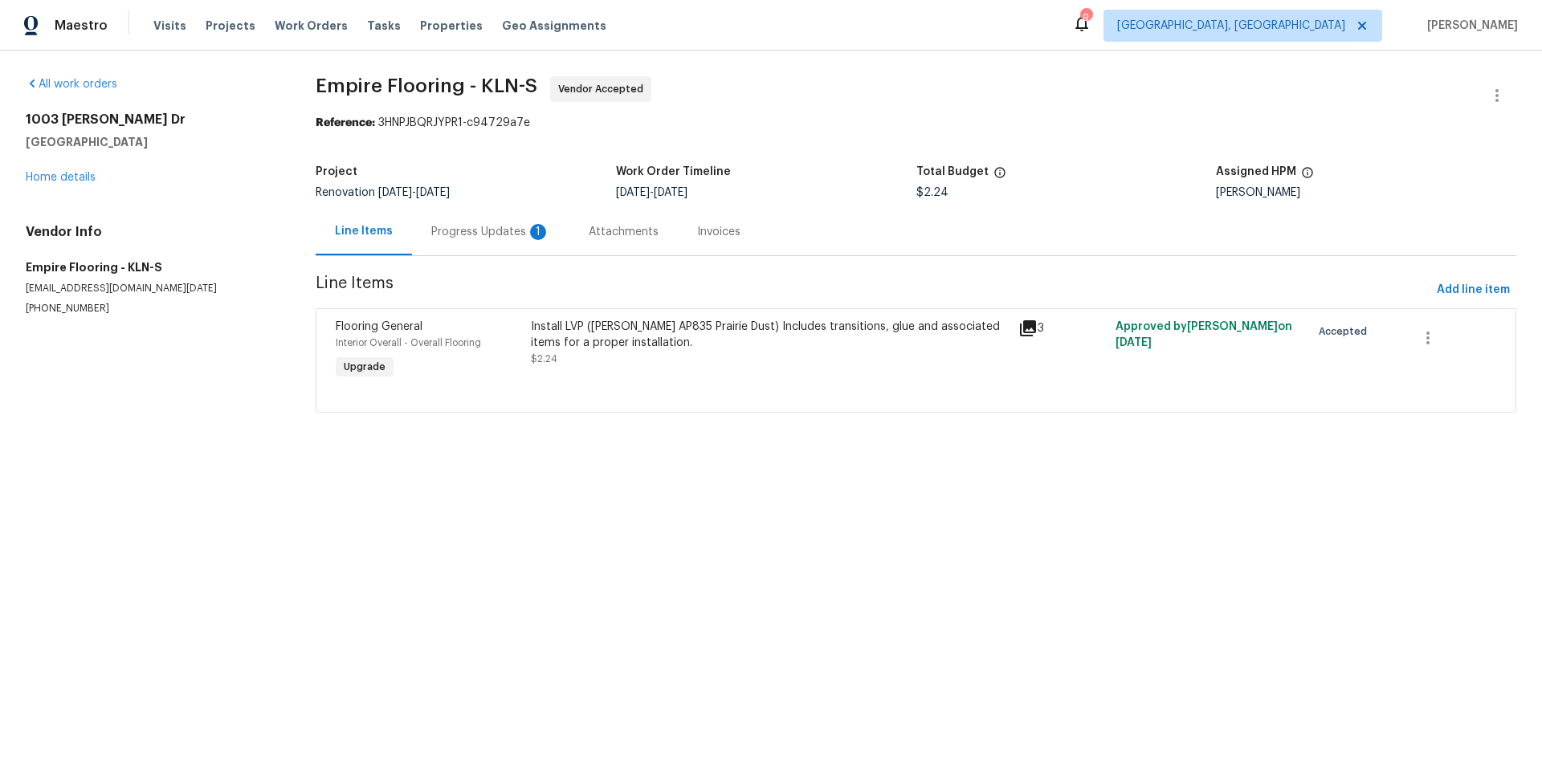
drag, startPoint x: 577, startPoint y: 235, endPoint x: 546, endPoint y: 234, distance: 31.4
click at [576, 236] on div "Attachments" at bounding box center [623, 231] width 108 height 47
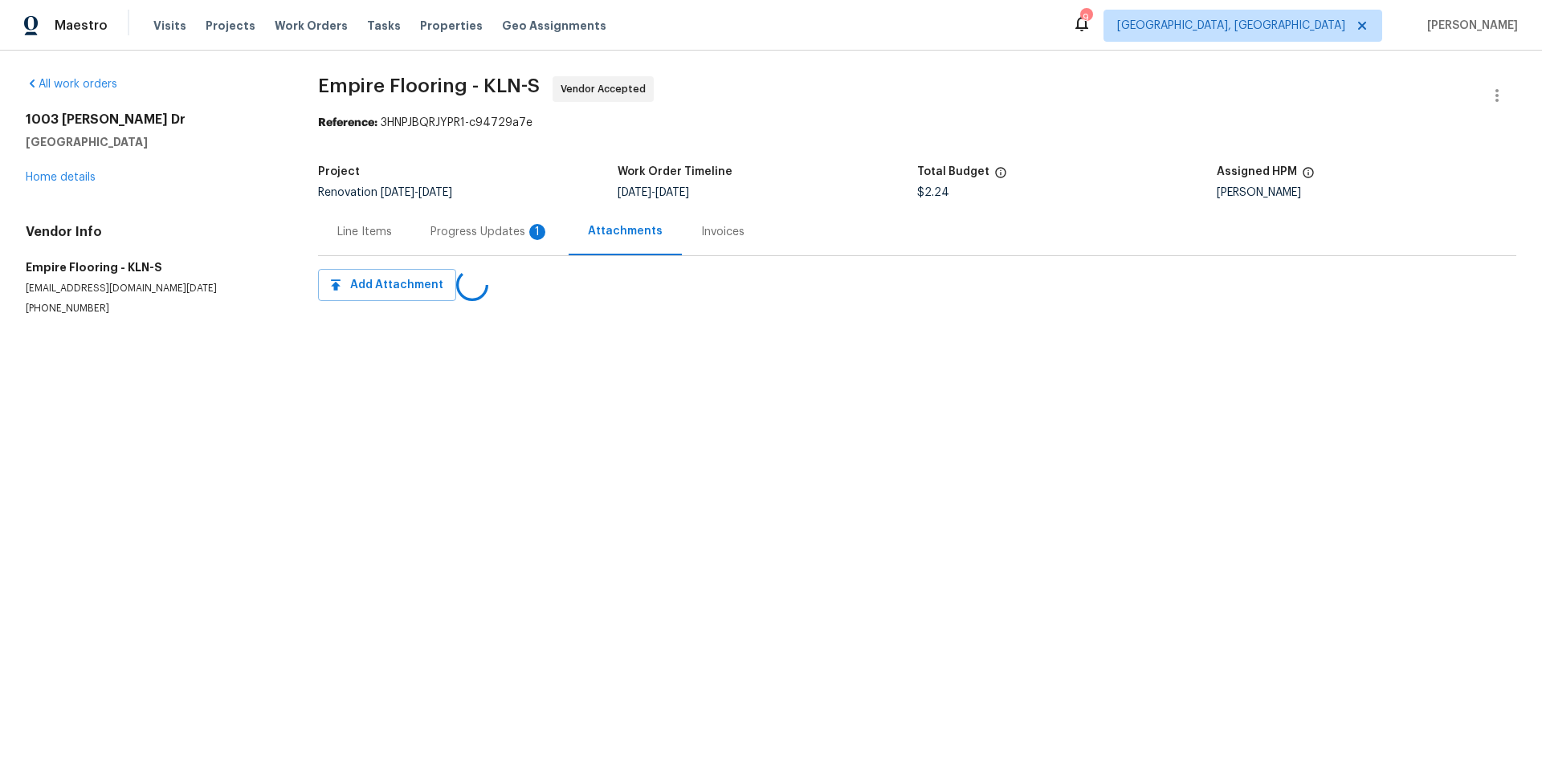
click at [493, 232] on div "Progress Updates 1" at bounding box center [489, 232] width 119 height 16
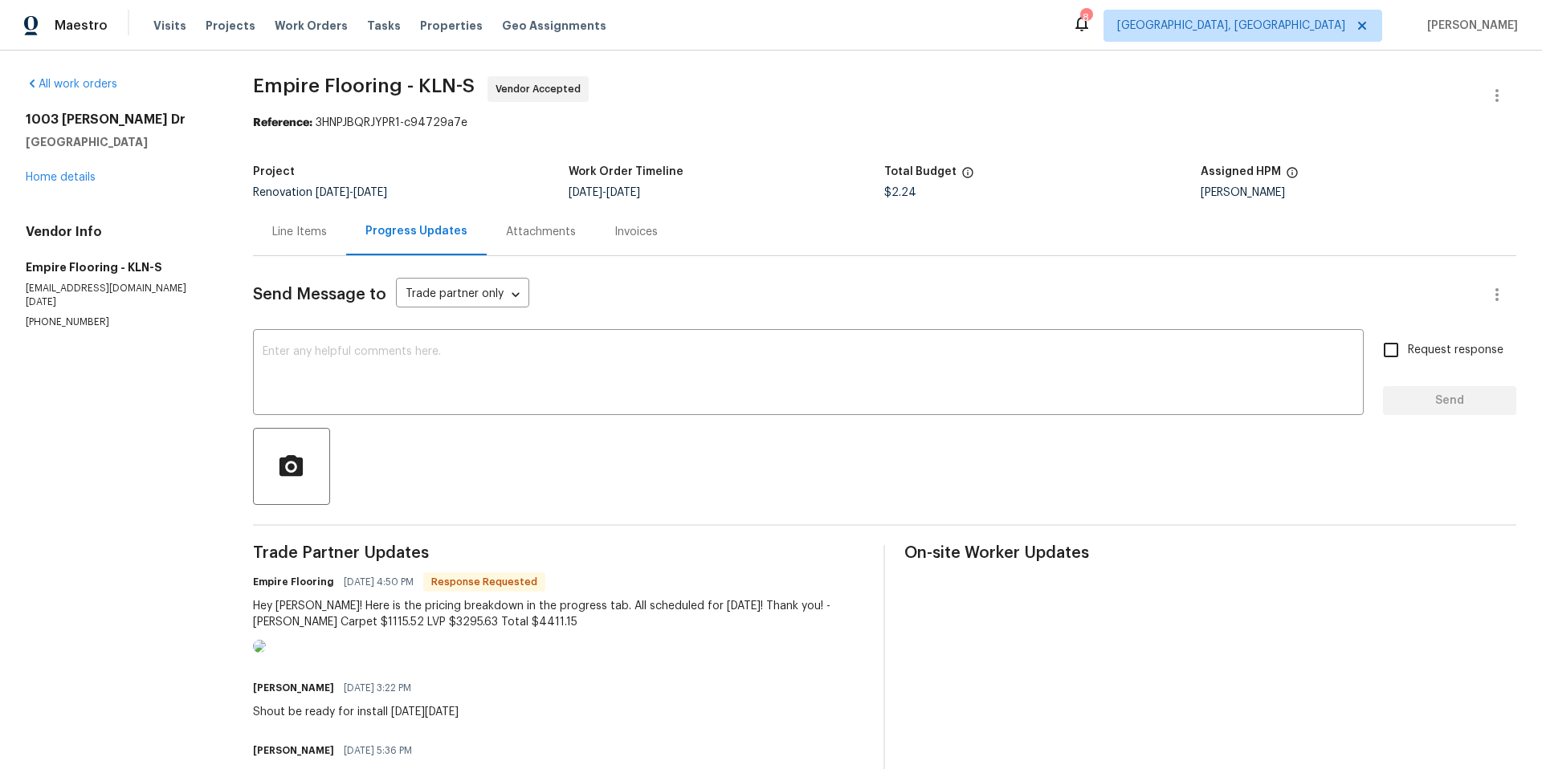
click at [301, 228] on div "Line Items" at bounding box center [299, 232] width 55 height 16
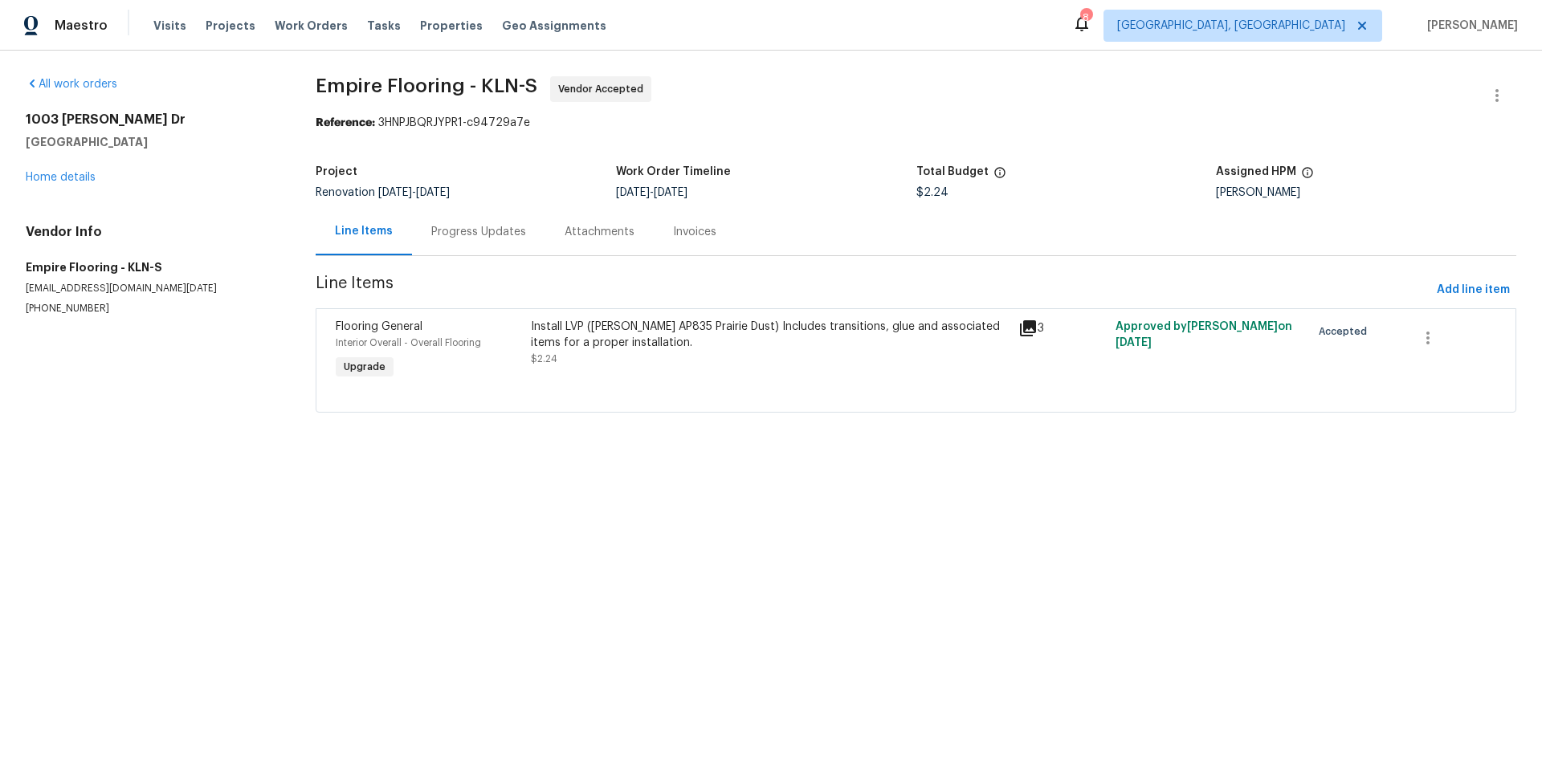
click at [651, 330] on div "Install LVP (Knighton AP835 Prairie Dust) Includes transitions, glue and associ…" at bounding box center [770, 335] width 478 height 32
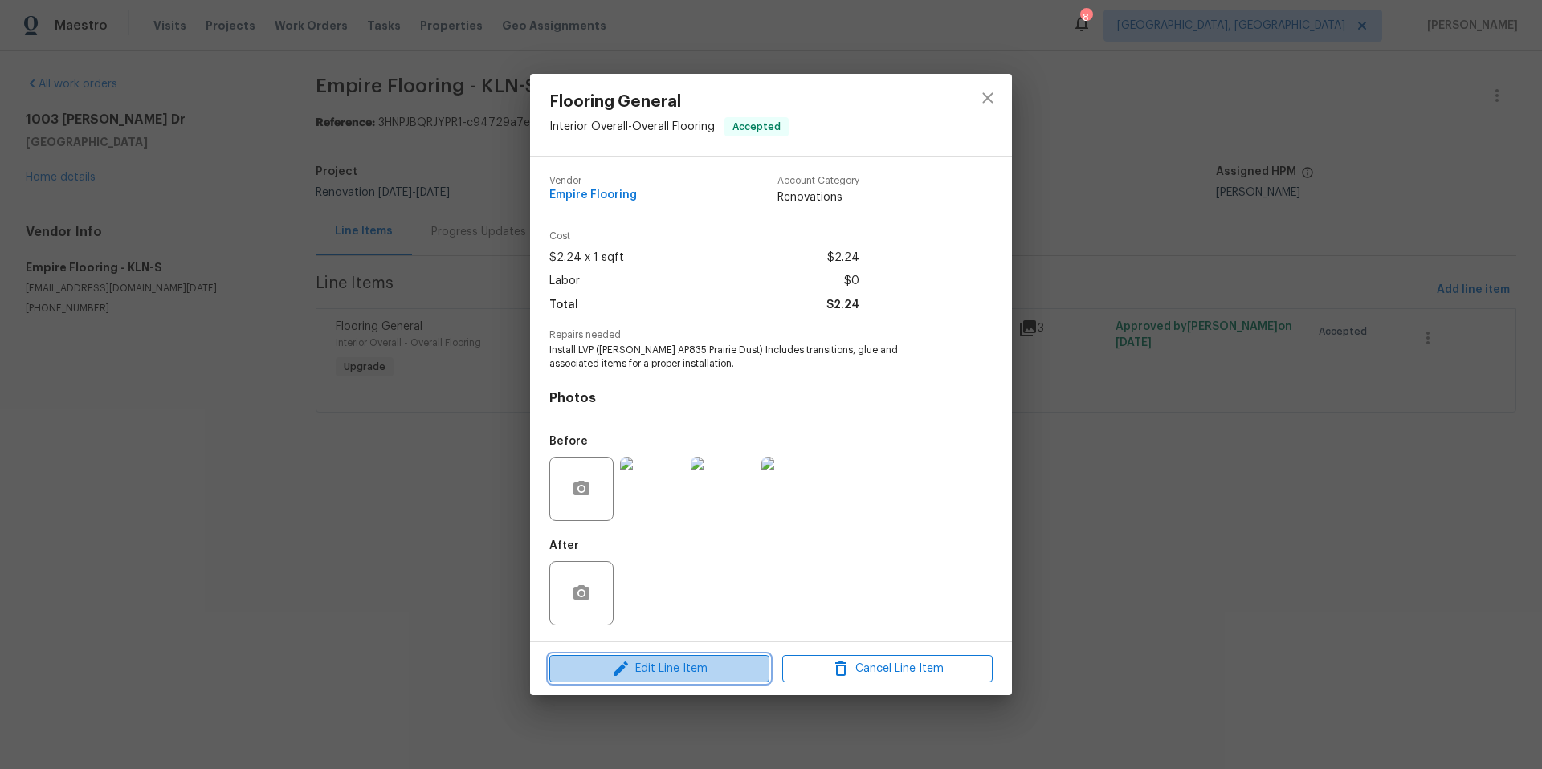
click at [630, 614] on span "Edit Line Item" at bounding box center [659, 669] width 210 height 20
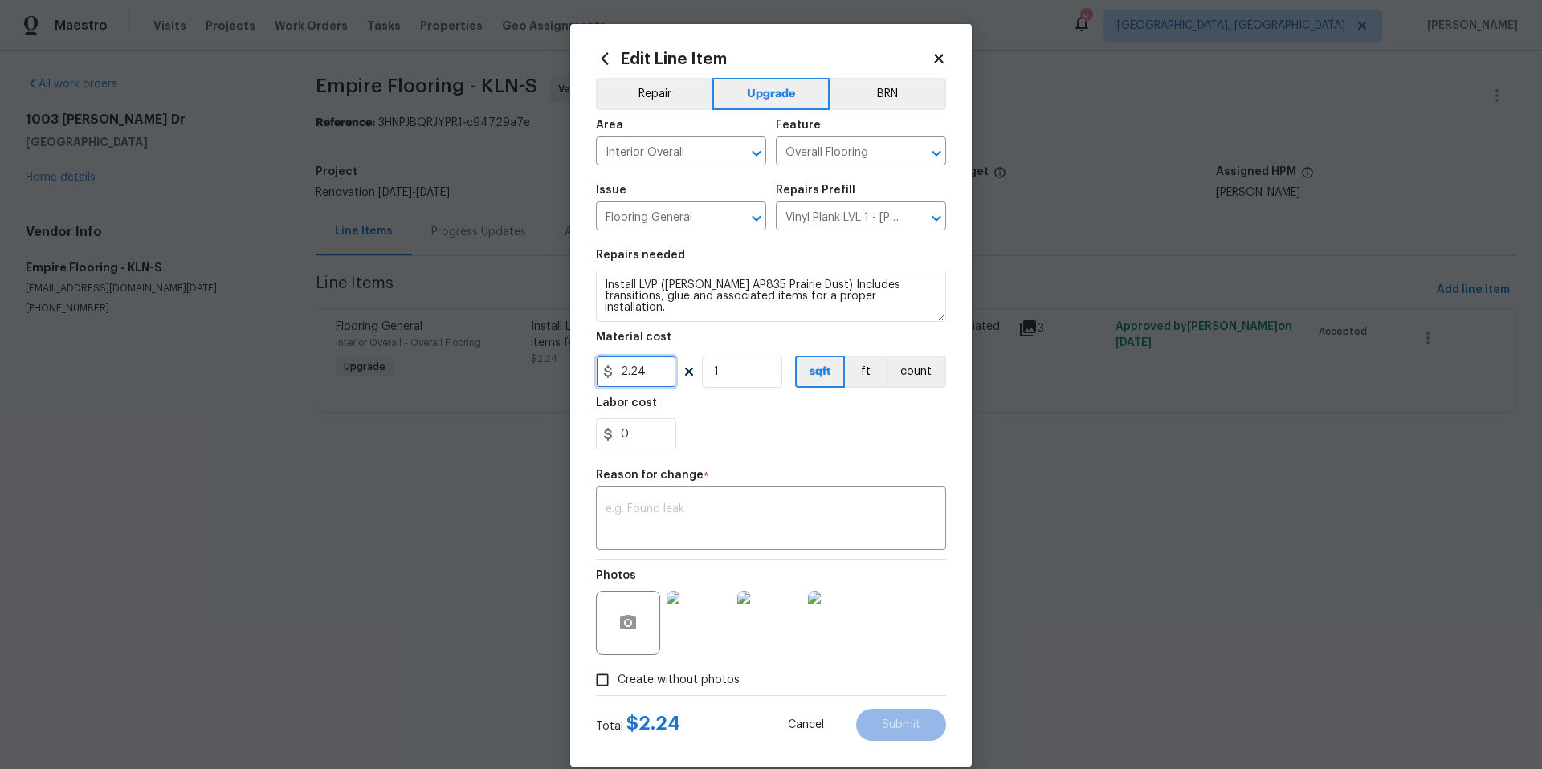
drag, startPoint x: 639, startPoint y: 372, endPoint x: 594, endPoint y: 372, distance: 45.0
click at [596, 372] on div "2.24" at bounding box center [636, 372] width 80 height 32
type input "4411.15"
click at [689, 508] on textarea at bounding box center [771, 521] width 331 height 34
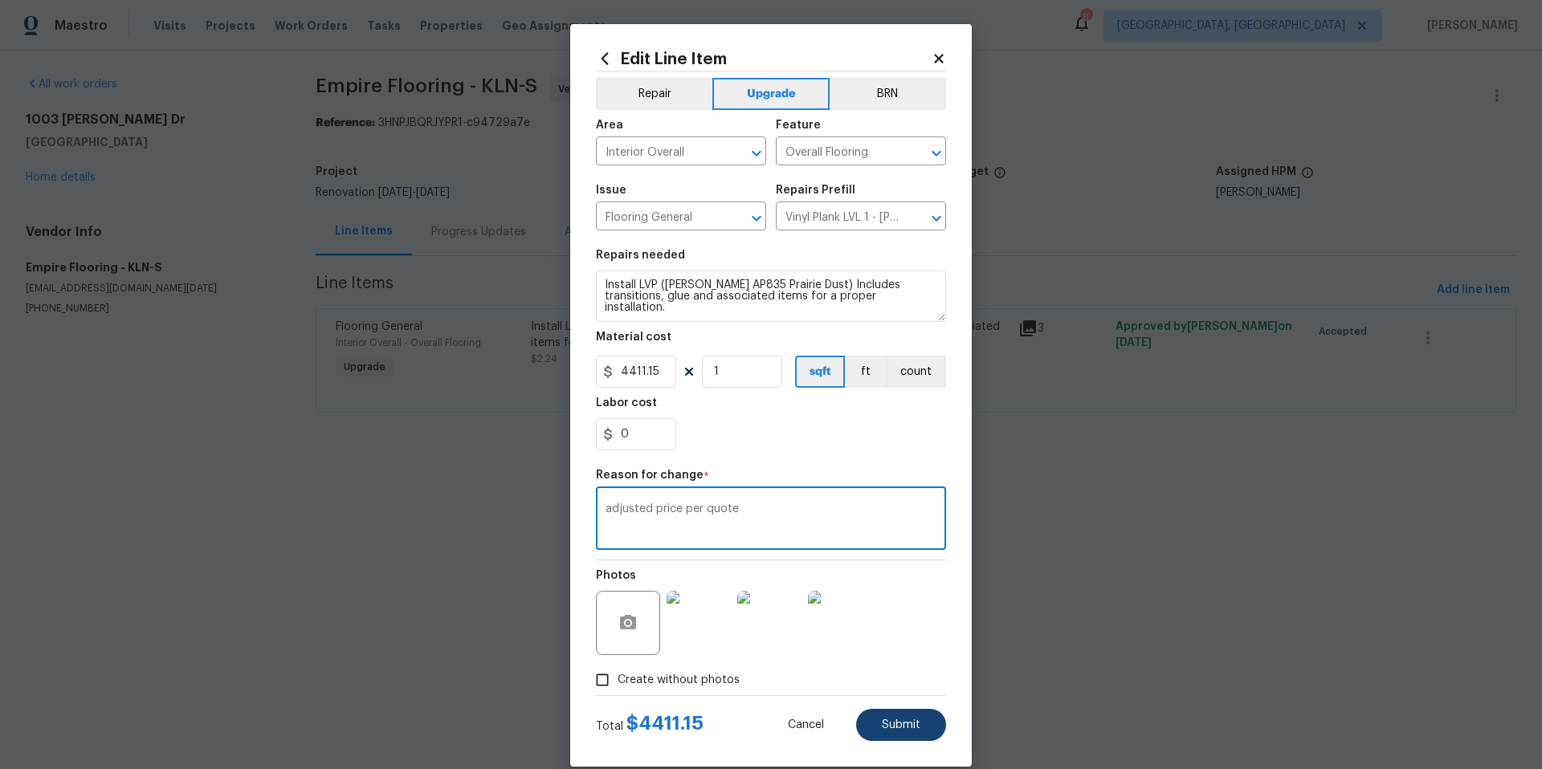
type textarea "adjusted price per quote"
click at [884, 614] on button "Submit" at bounding box center [901, 725] width 90 height 32
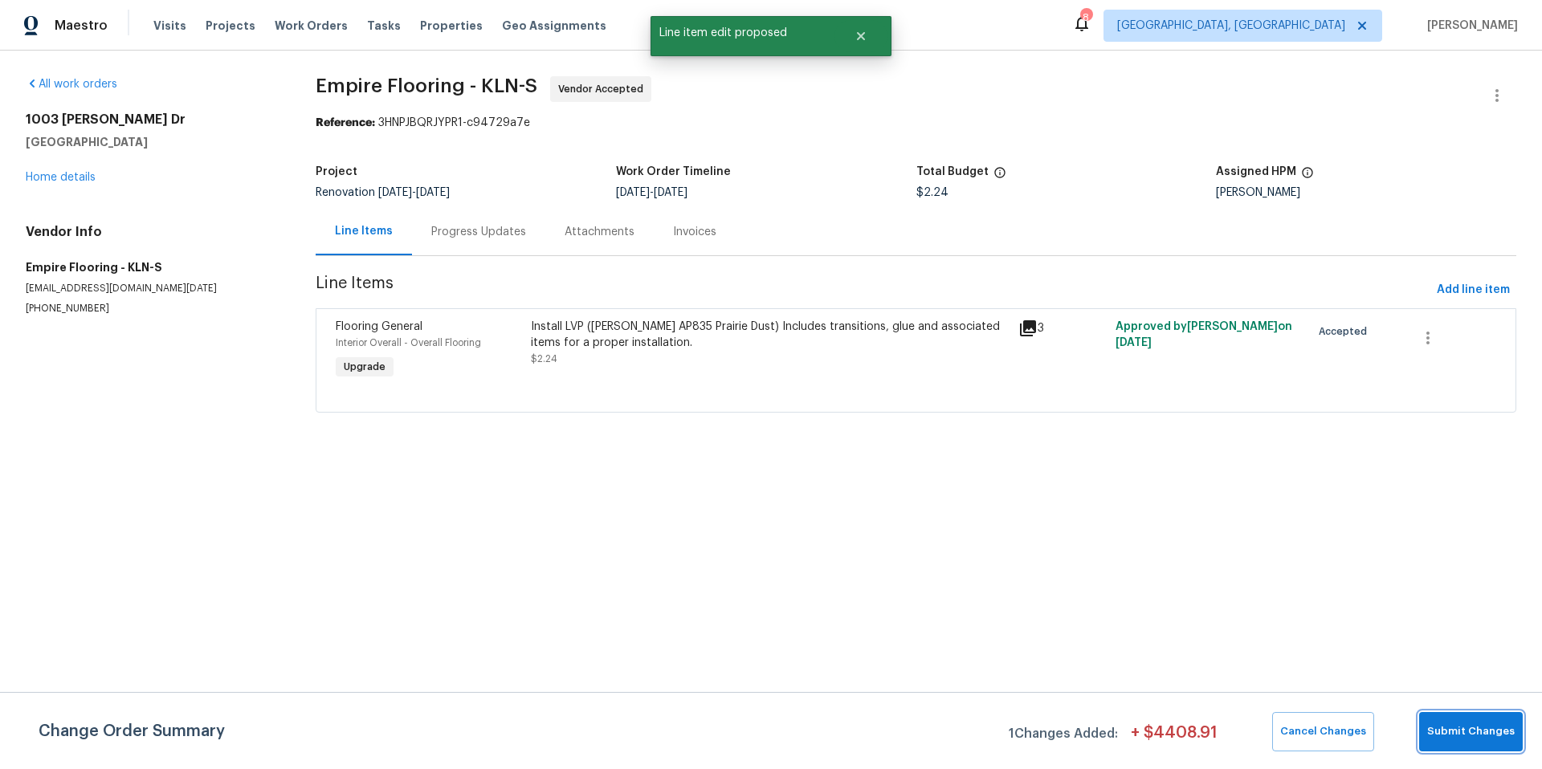
click at [1233, 614] on span "Submit Changes" at bounding box center [1471, 732] width 88 height 18
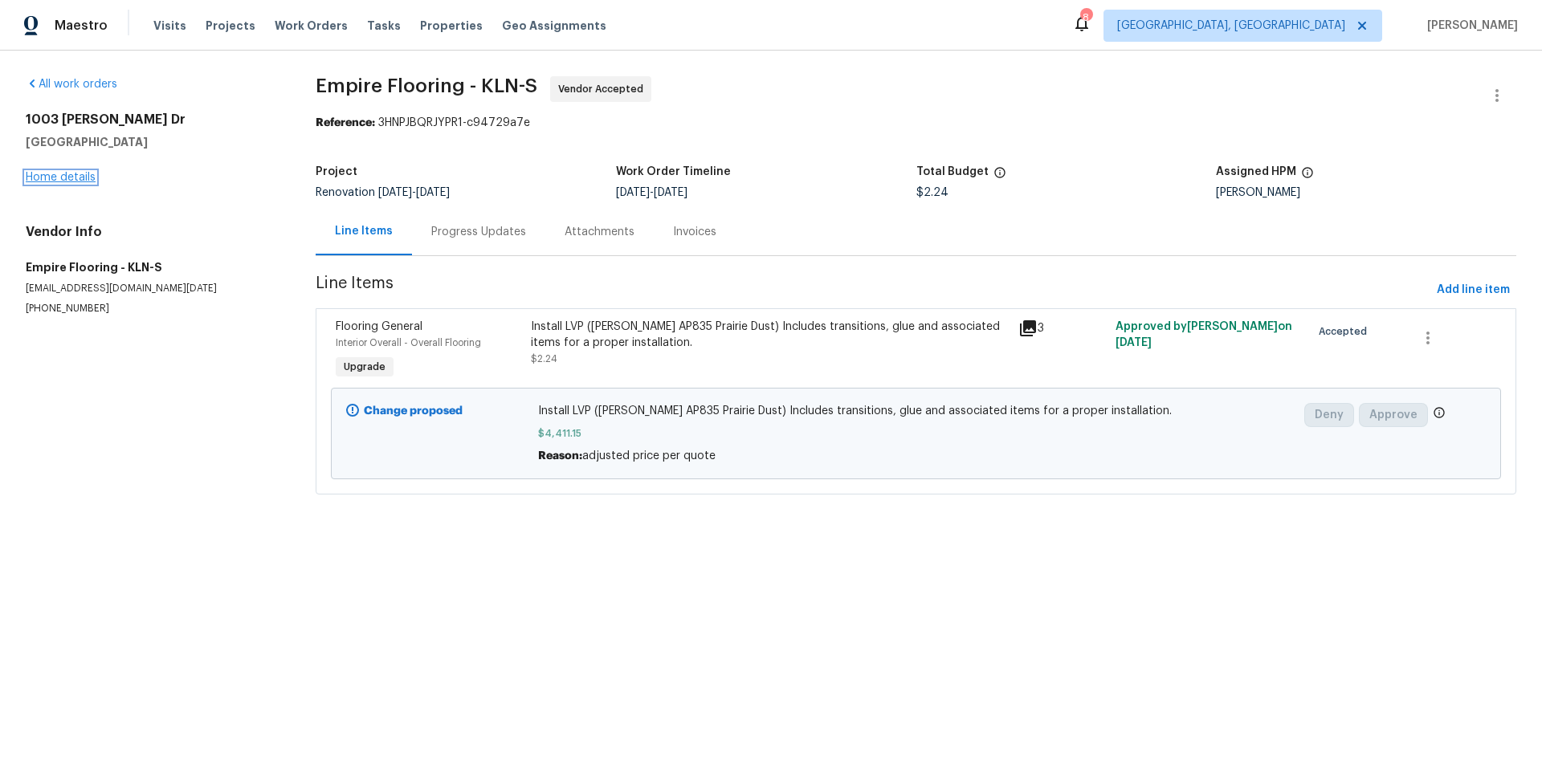
click at [70, 174] on link "Home details" at bounding box center [61, 177] width 70 height 11
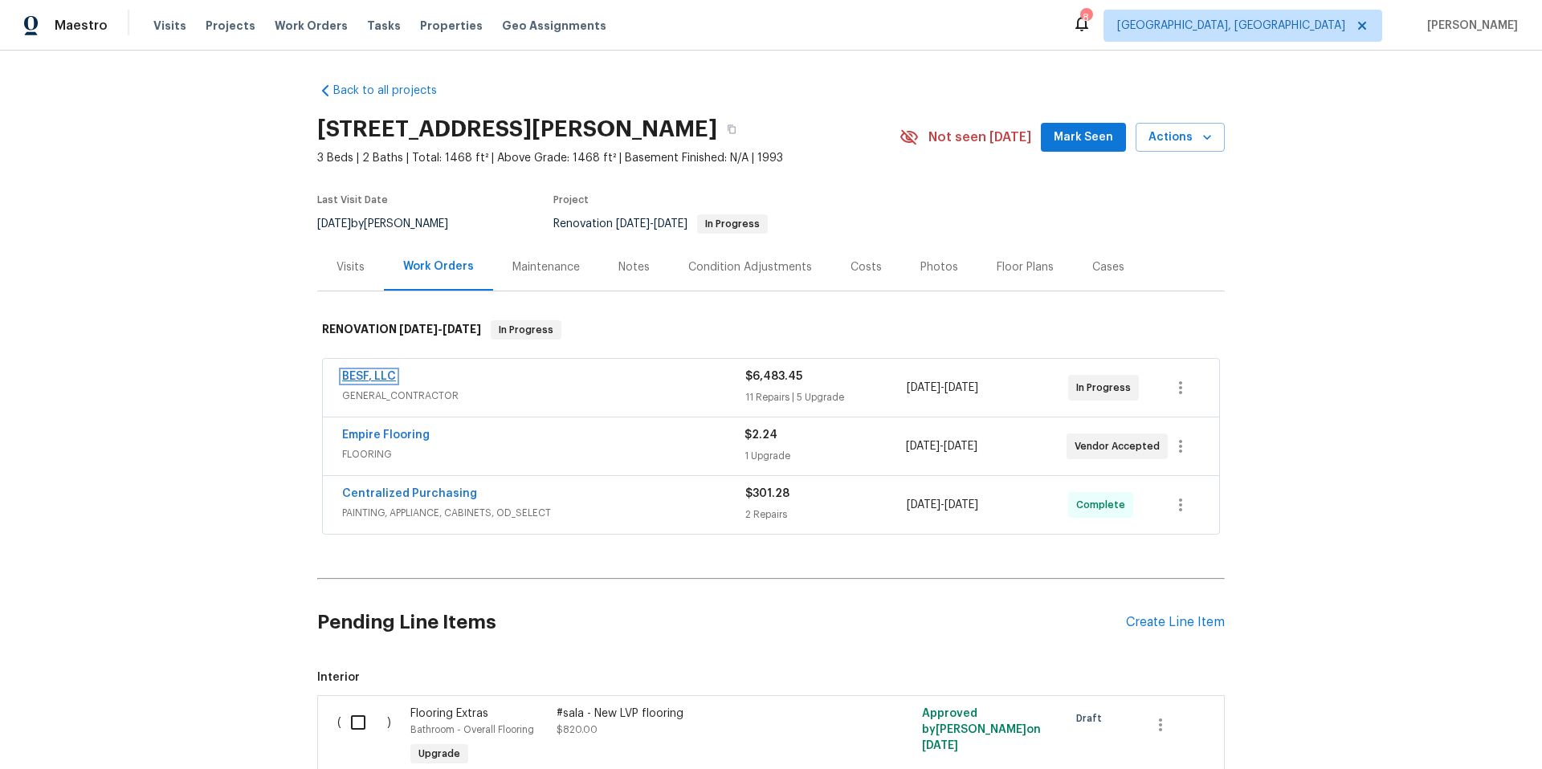
click at [363, 377] on link "BESF, LLC" at bounding box center [369, 376] width 54 height 11
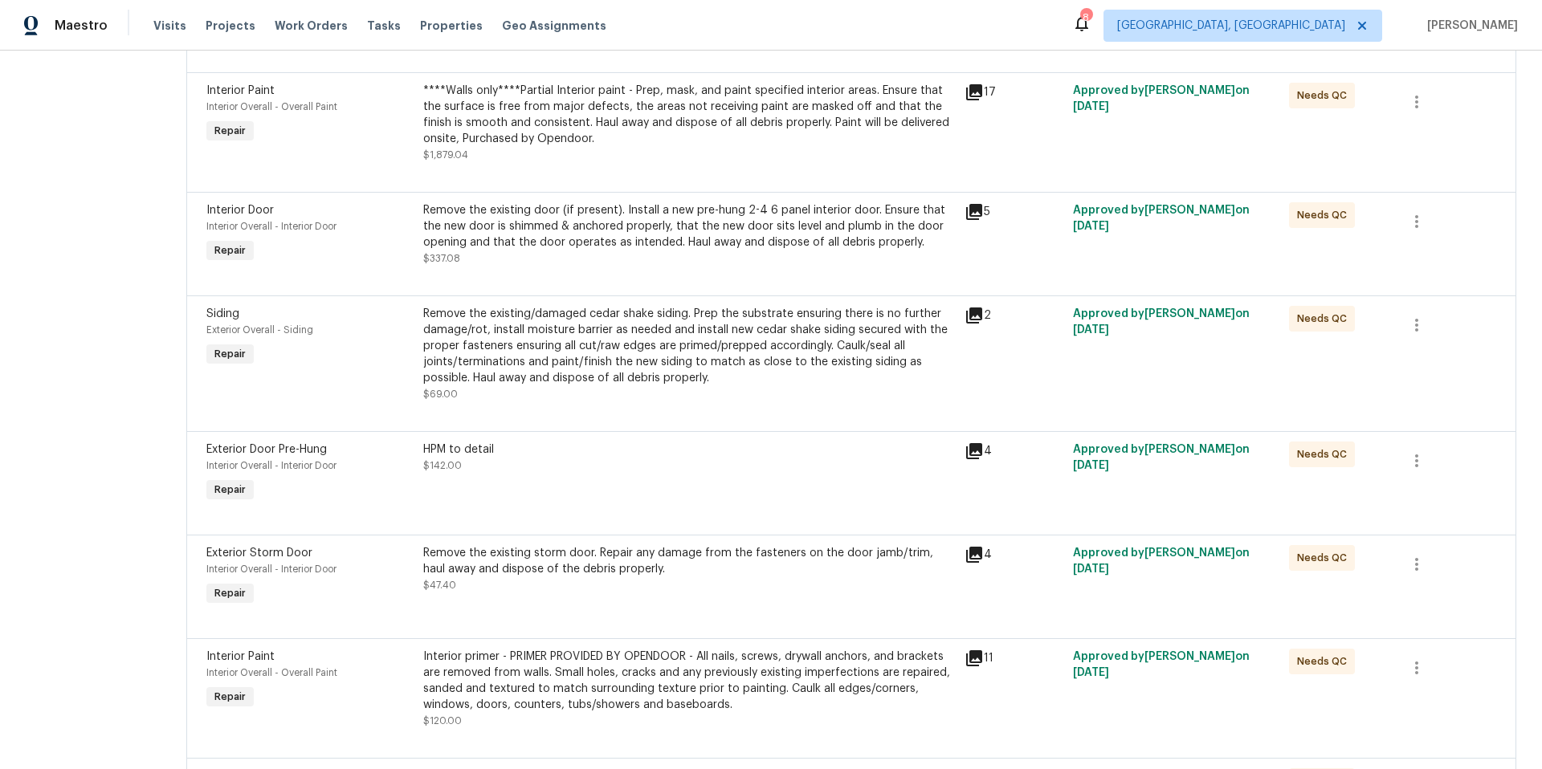
scroll to position [57, 0]
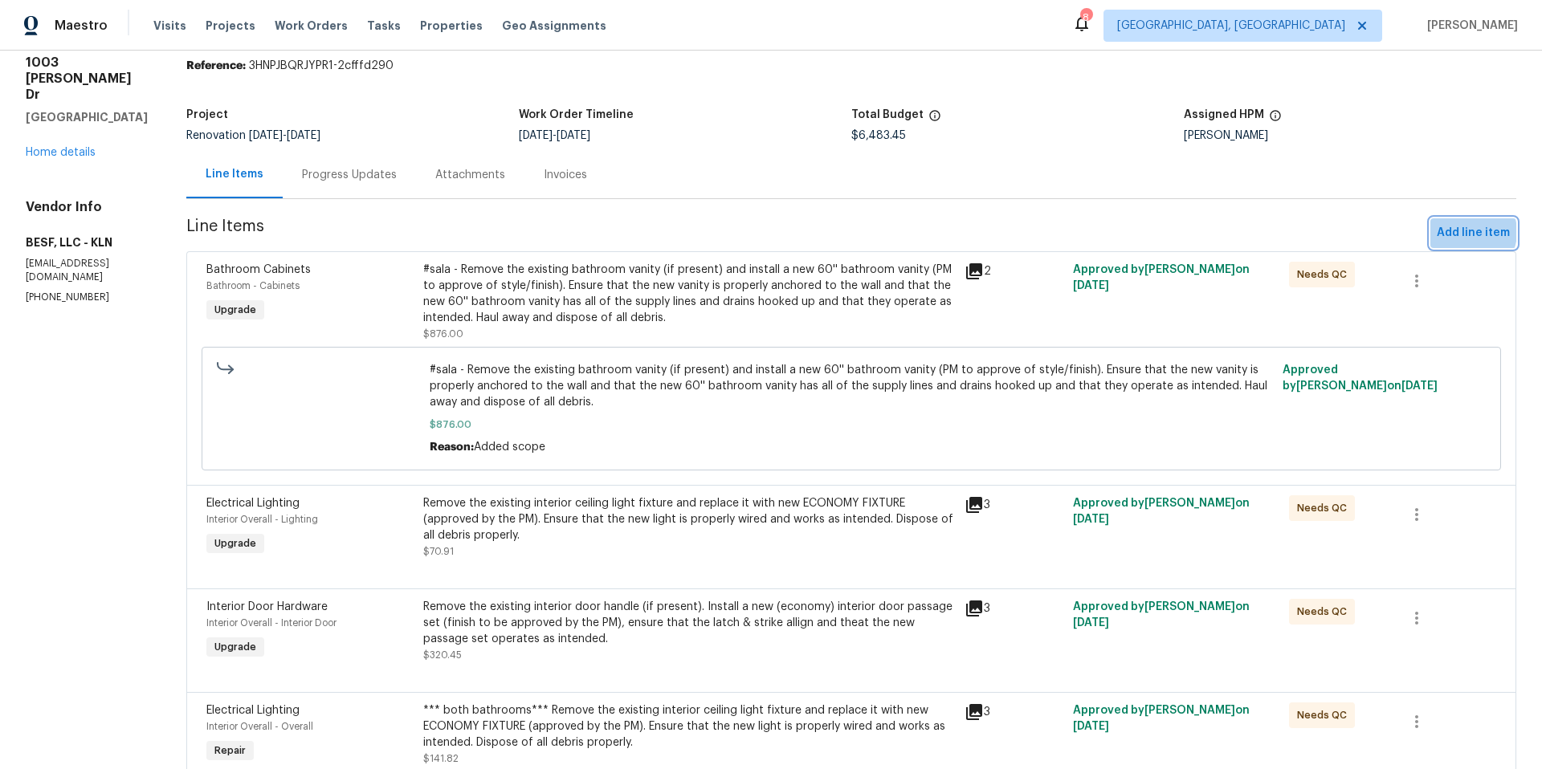
click at [1233, 233] on span "Add line item" at bounding box center [1473, 233] width 73 height 20
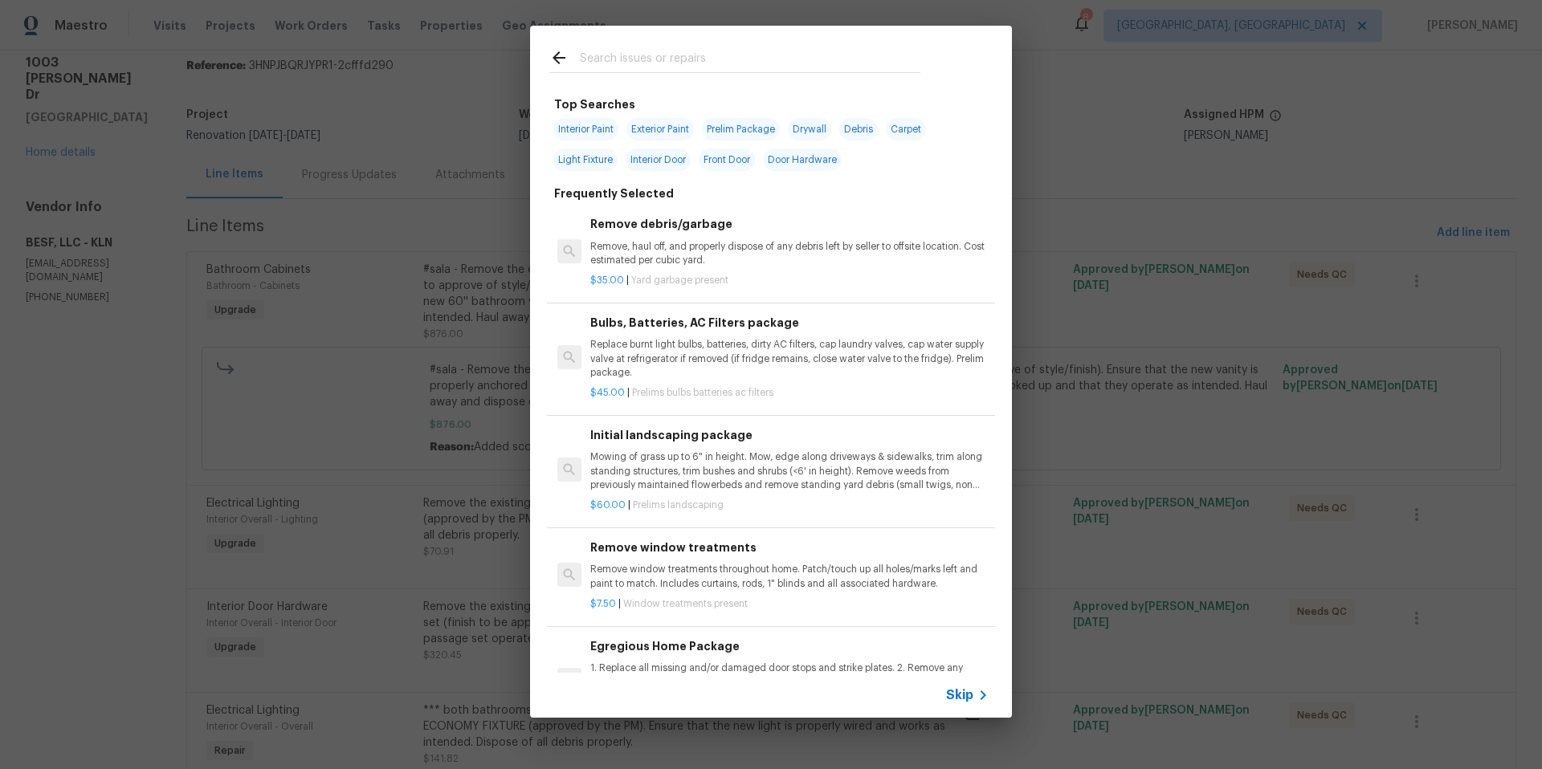
click at [600, 51] on input "text" at bounding box center [750, 60] width 341 height 24
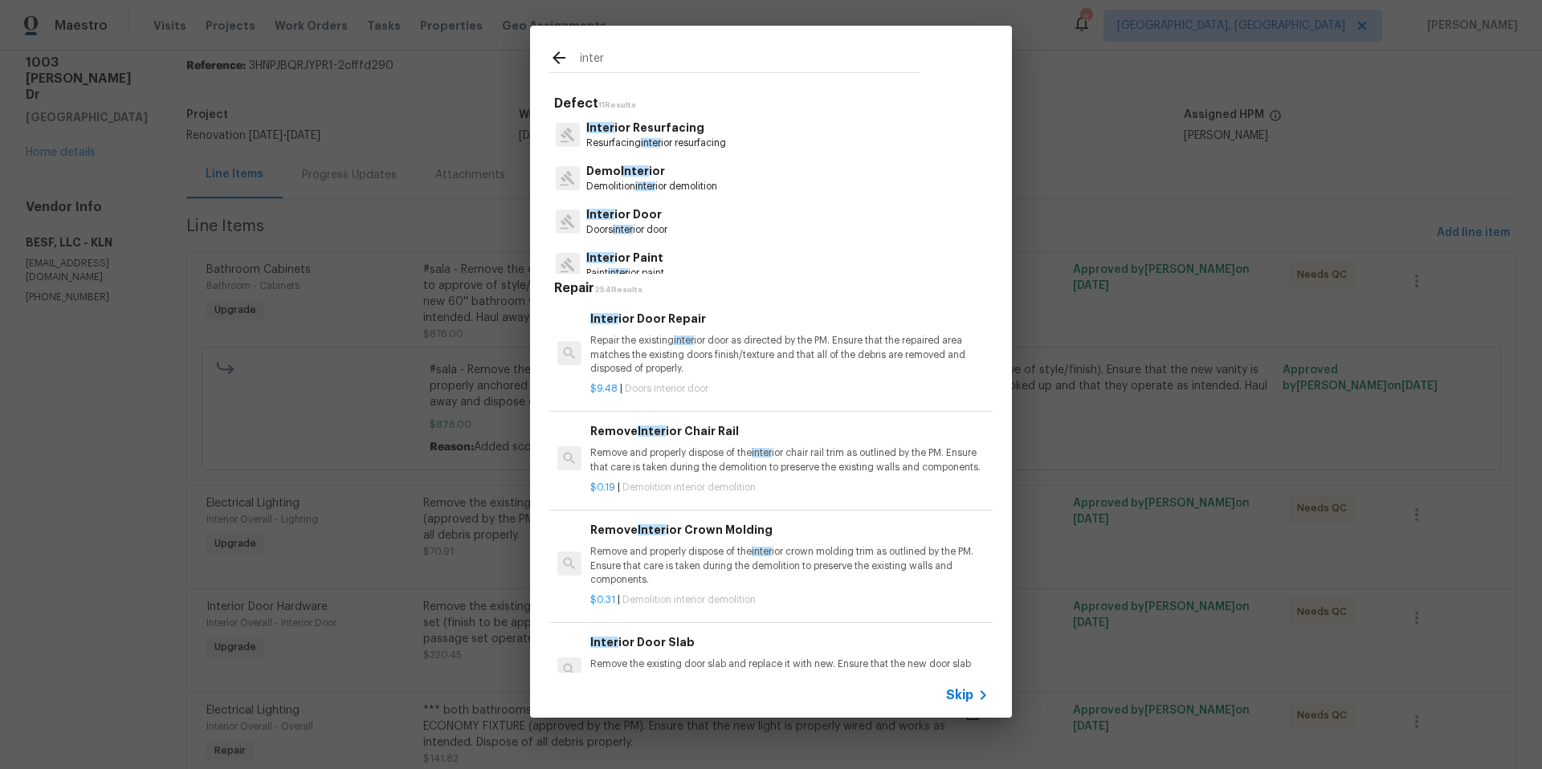
type input "inter"
click at [634, 256] on p "Inter ior Paint" at bounding box center [625, 258] width 78 height 17
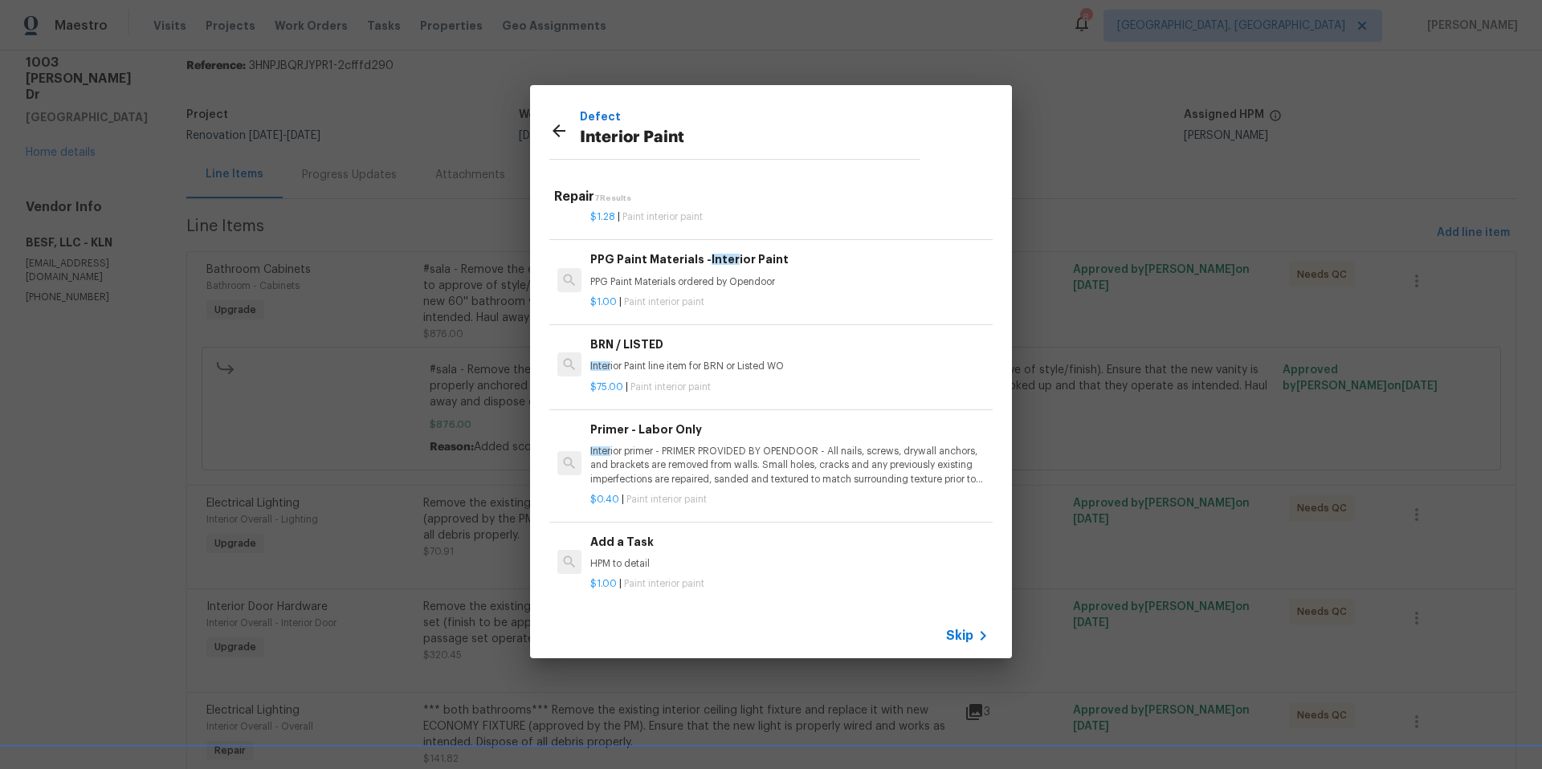
scroll to position [246, 0]
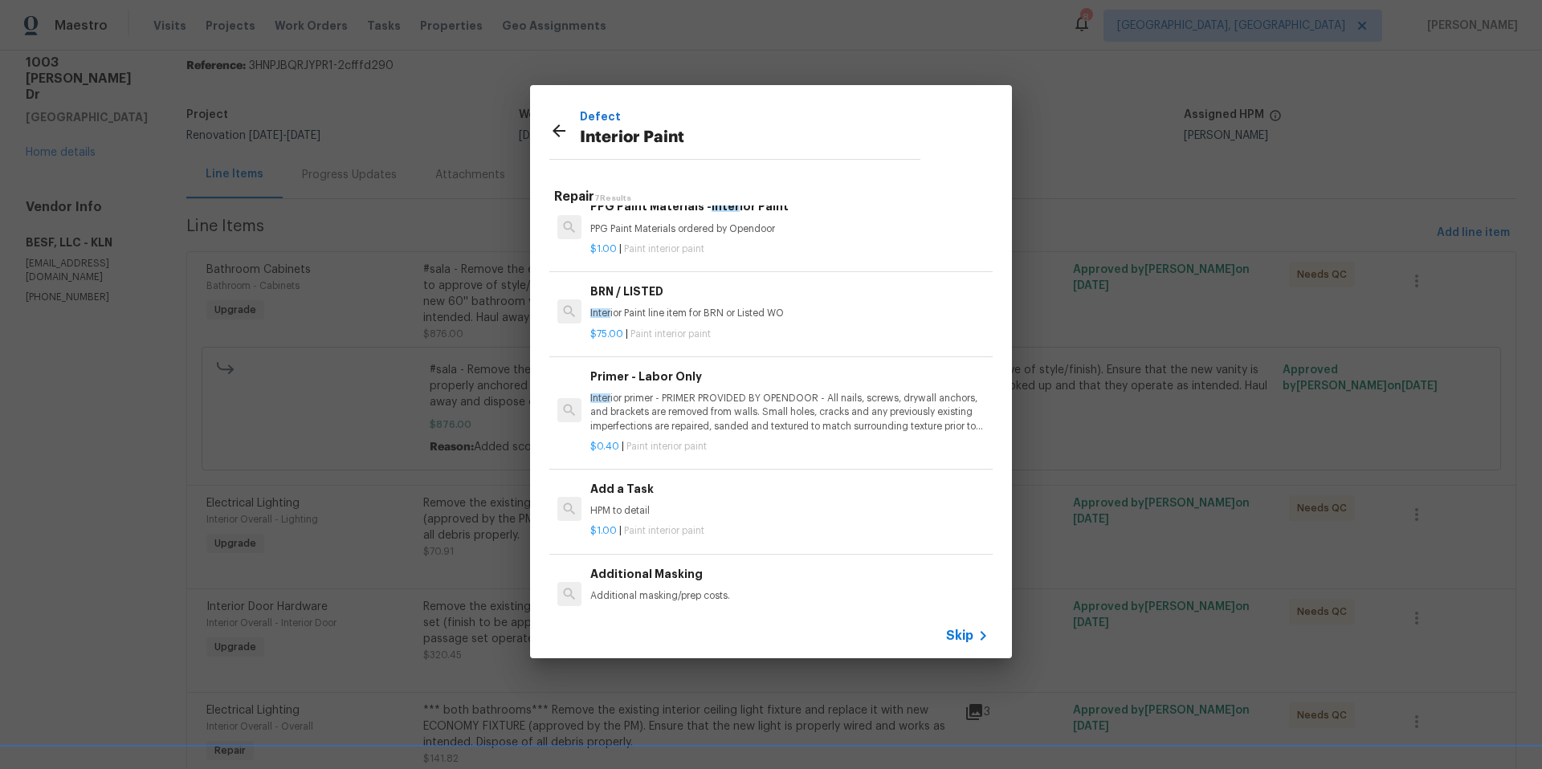
click at [632, 504] on p "HPM to detail" at bounding box center [789, 511] width 398 height 14
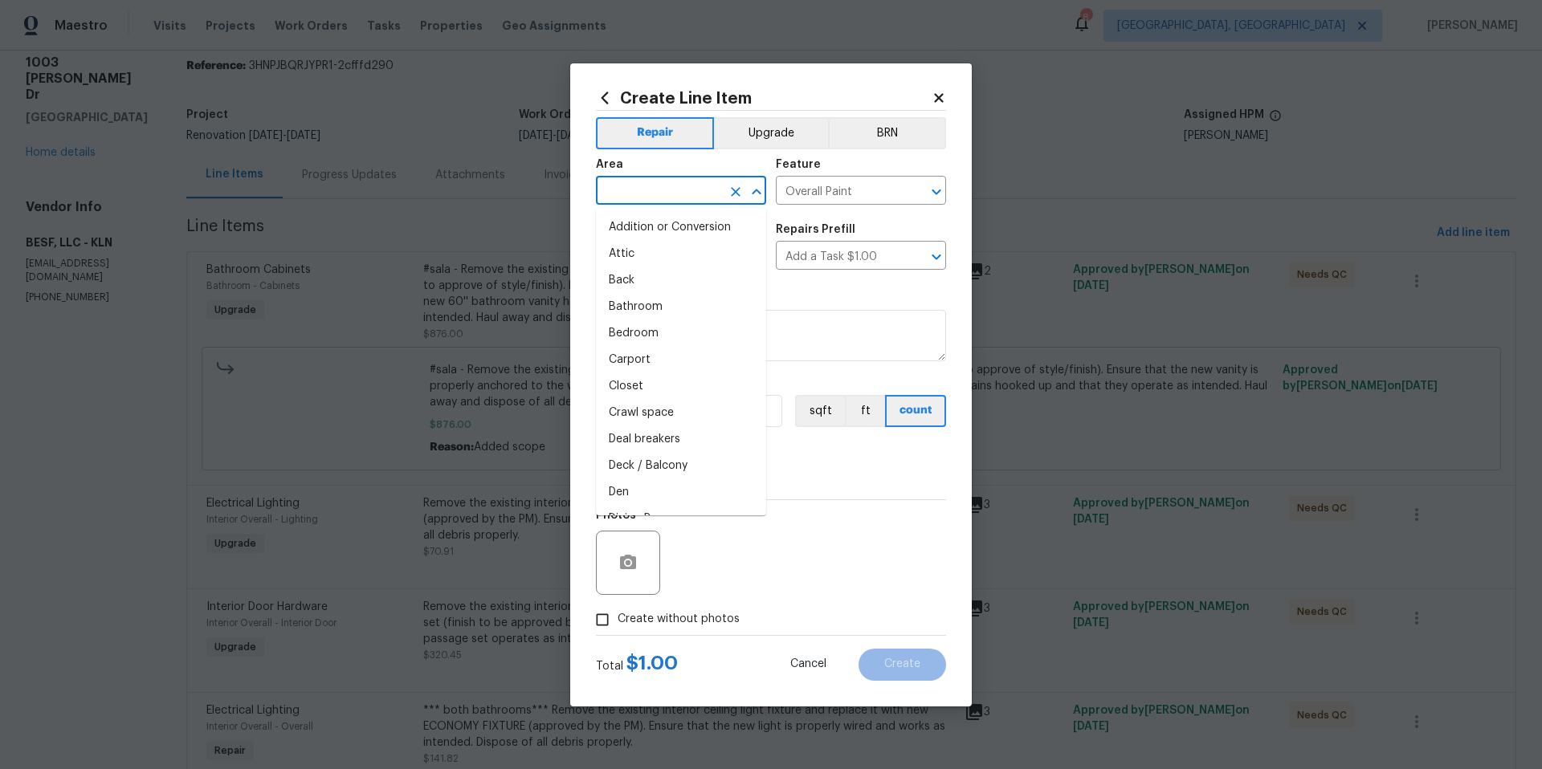
click at [687, 182] on input "text" at bounding box center [658, 192] width 125 height 25
click at [684, 251] on li "Interior Overall" at bounding box center [681, 254] width 170 height 27
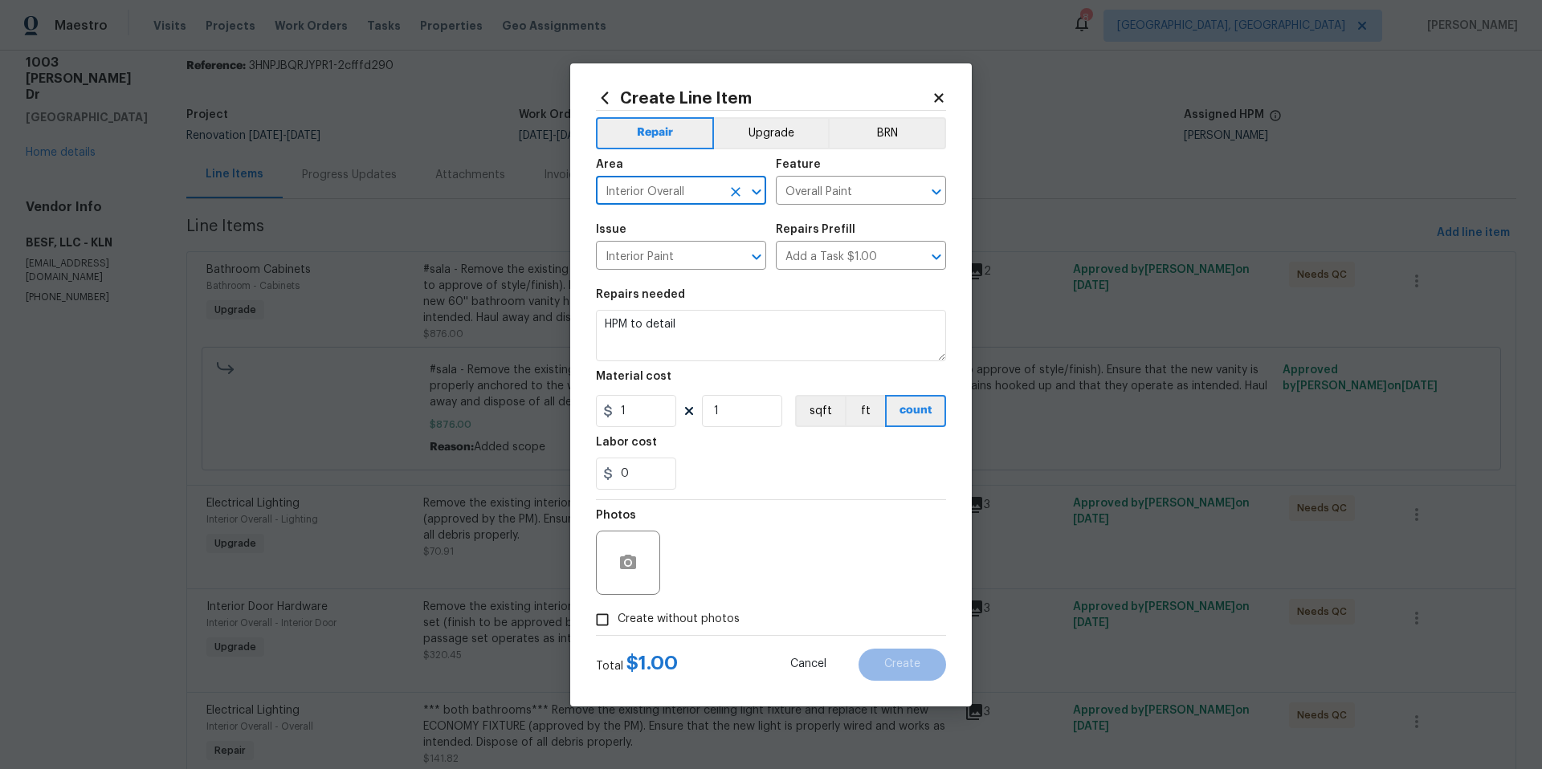
type input "Interior Overall"
click at [711, 336] on textarea "HPM to detail" at bounding box center [771, 335] width 350 height 51
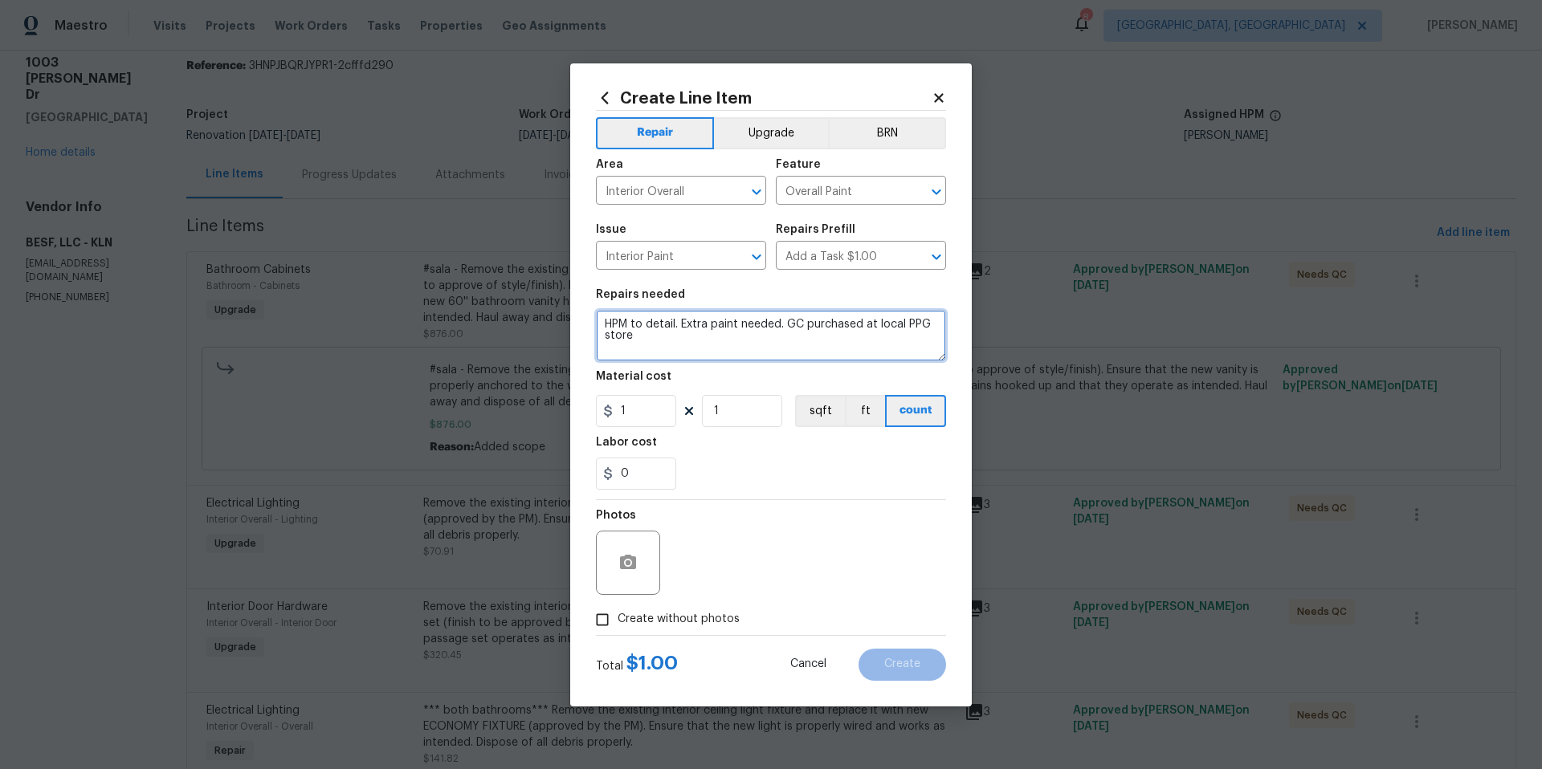
type textarea "HPM to detail. Extra paint needed. GC purchased at local PPG store"
drag, startPoint x: 634, startPoint y: 415, endPoint x: 614, endPoint y: 410, distance: 20.8
click at [614, 410] on input "1" at bounding box center [636, 411] width 80 height 32
type input "220.32"
click at [619, 614] on label "Create without photos" at bounding box center [663, 620] width 153 height 31
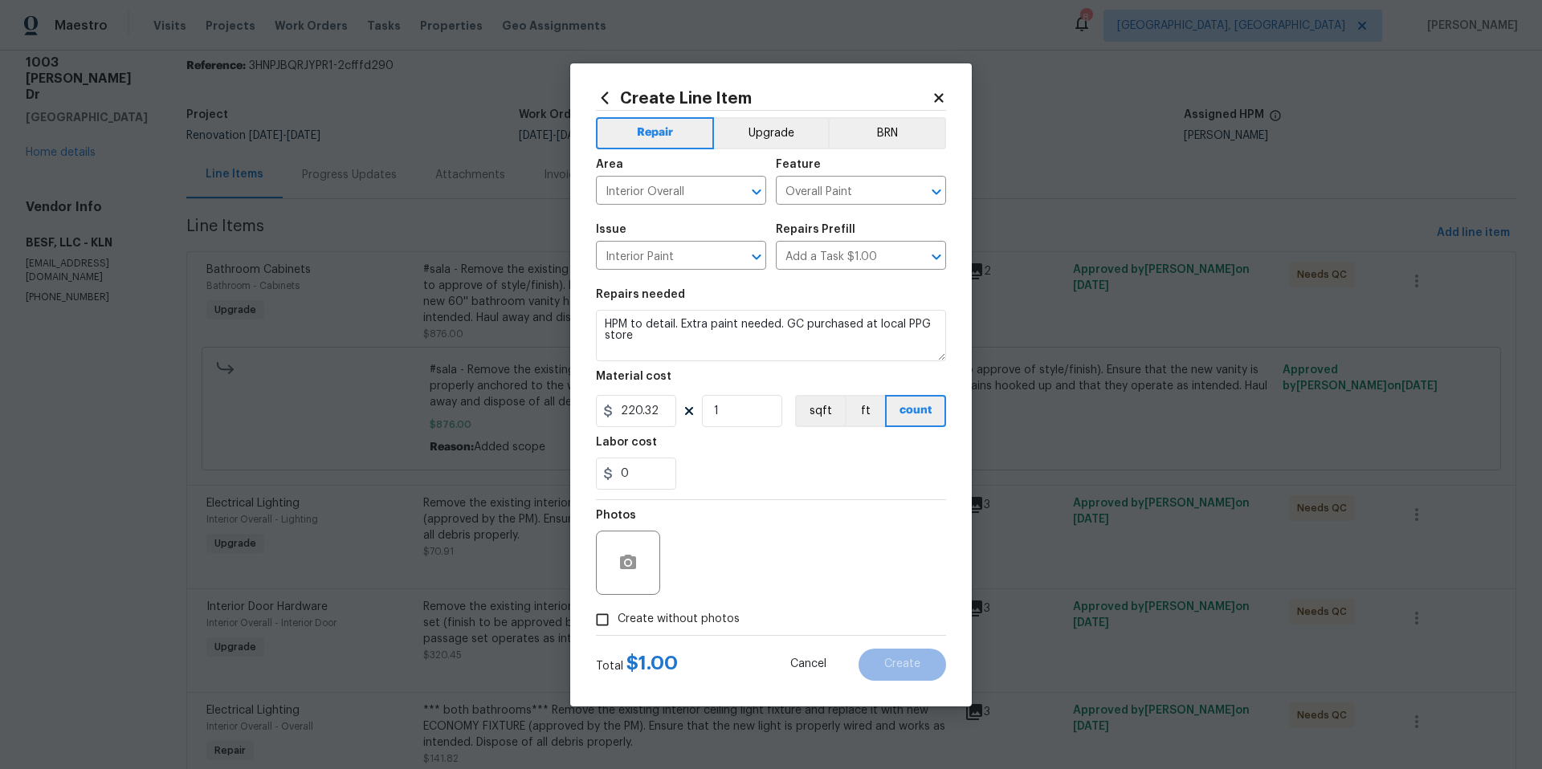
click at [618, 614] on input "Create without photos" at bounding box center [602, 620] width 31 height 31
checkbox input "true"
click at [714, 552] on textarea at bounding box center [809, 563] width 273 height 64
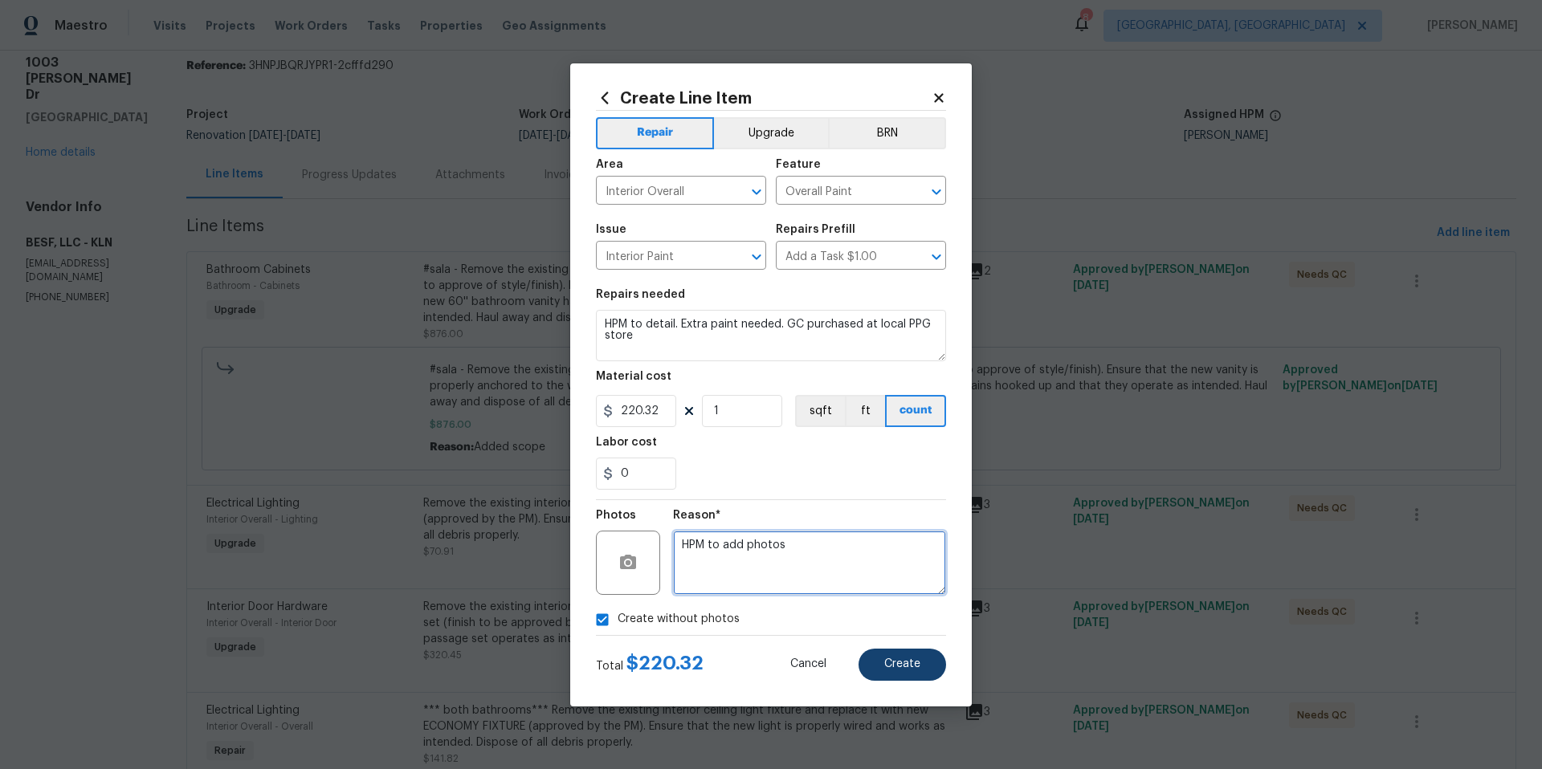
type textarea "HPM to add photos"
click at [882, 614] on button "Create" at bounding box center [903, 665] width 88 height 32
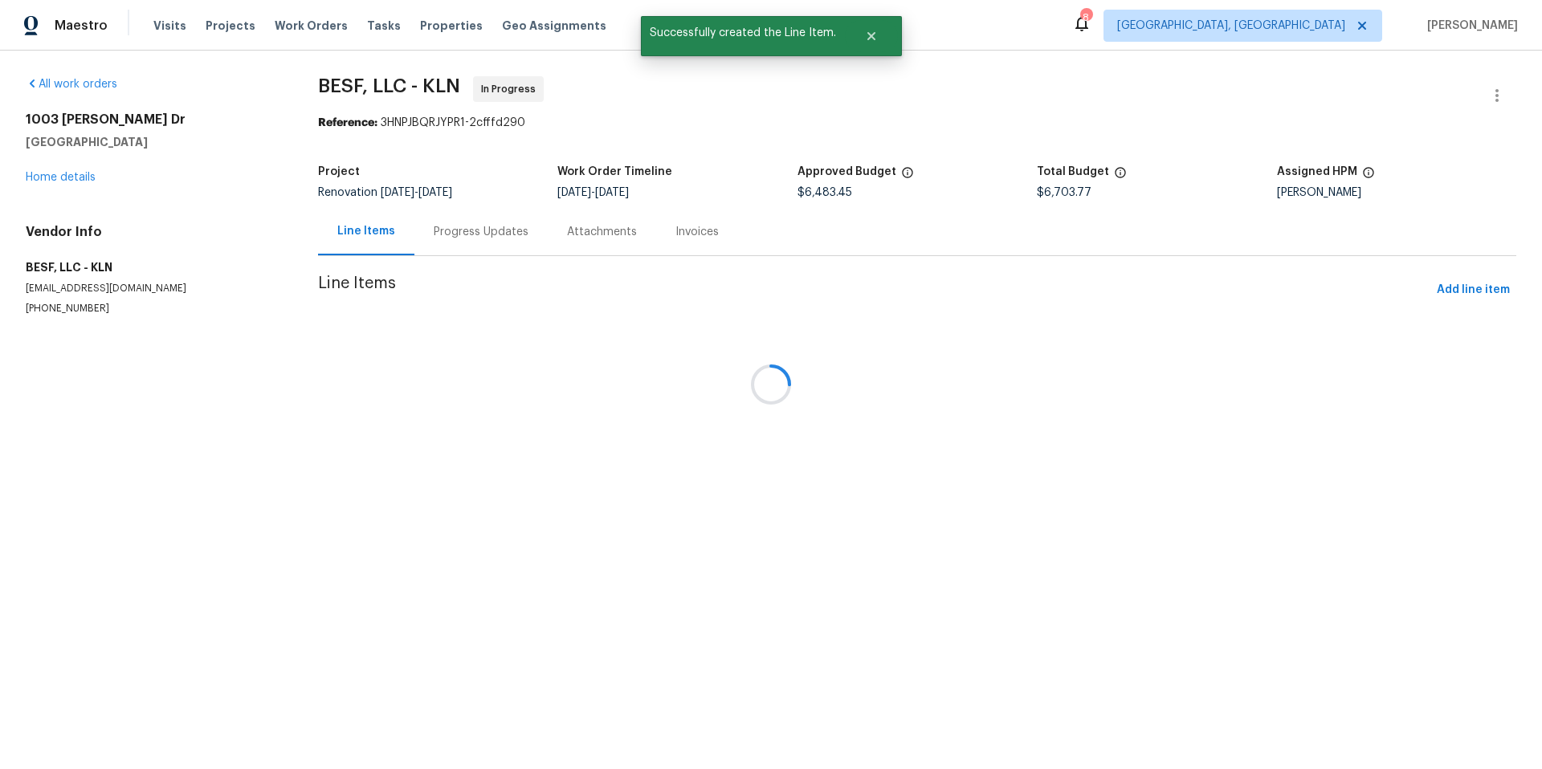
scroll to position [0, 0]
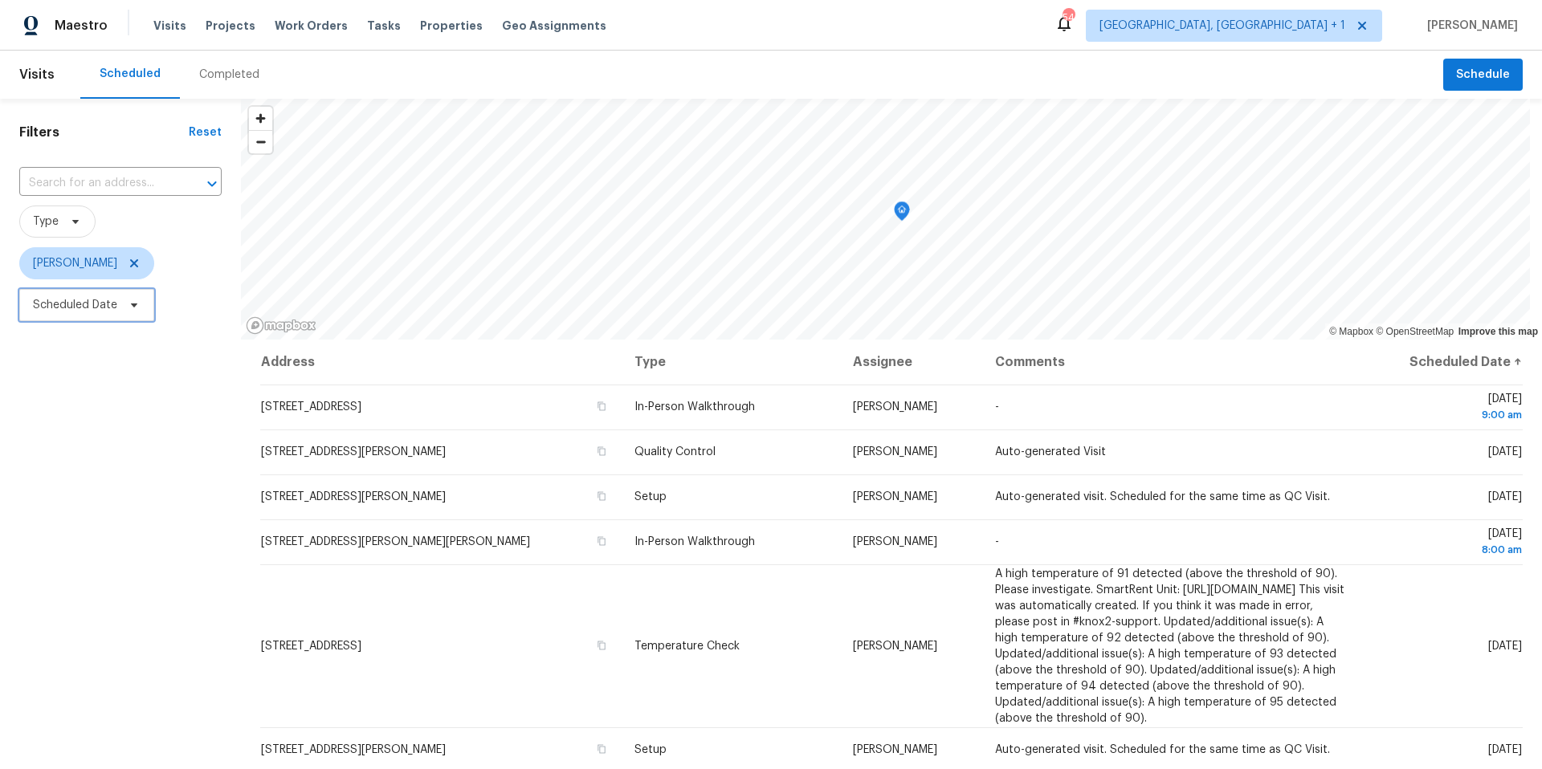
click at [123, 299] on span at bounding box center [132, 305] width 18 height 13
click at [144, 367] on input "text" at bounding box center [108, 359] width 158 height 32
select select "7"
select select "2025"
select select "8"
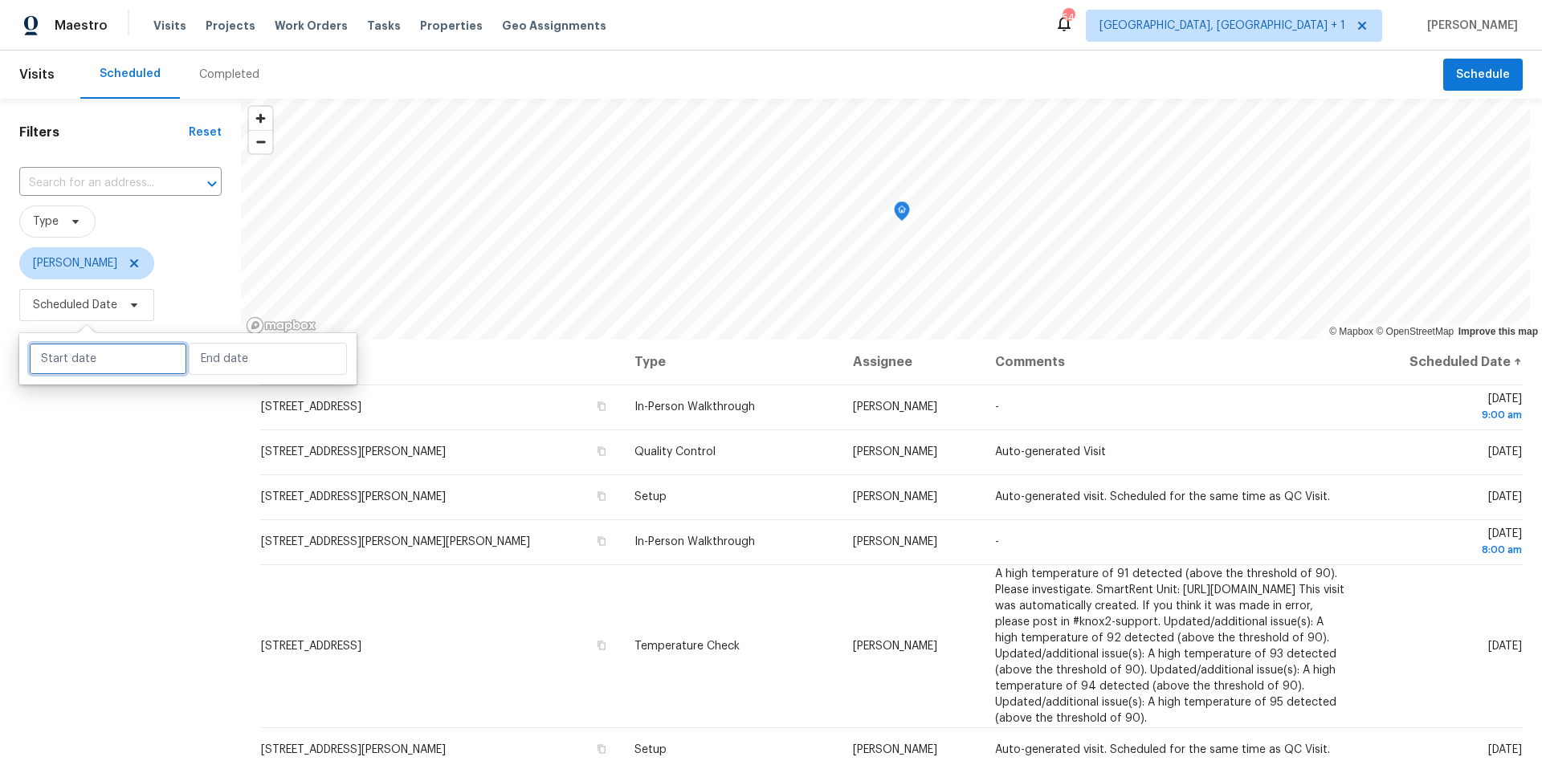
select select "2025"
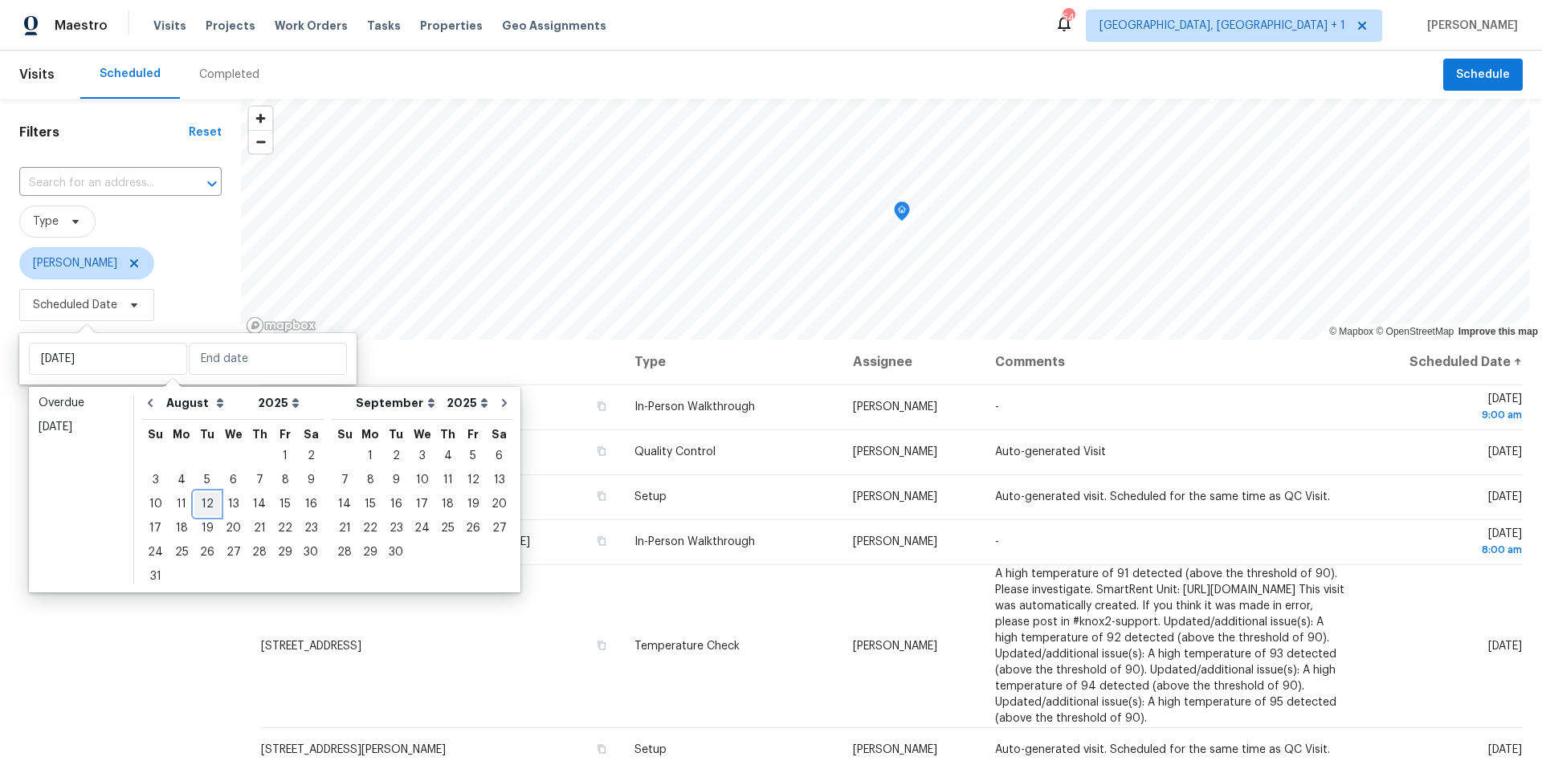
click at [195, 504] on div "12" at bounding box center [207, 504] width 26 height 22
type input "Tue, Aug 12"
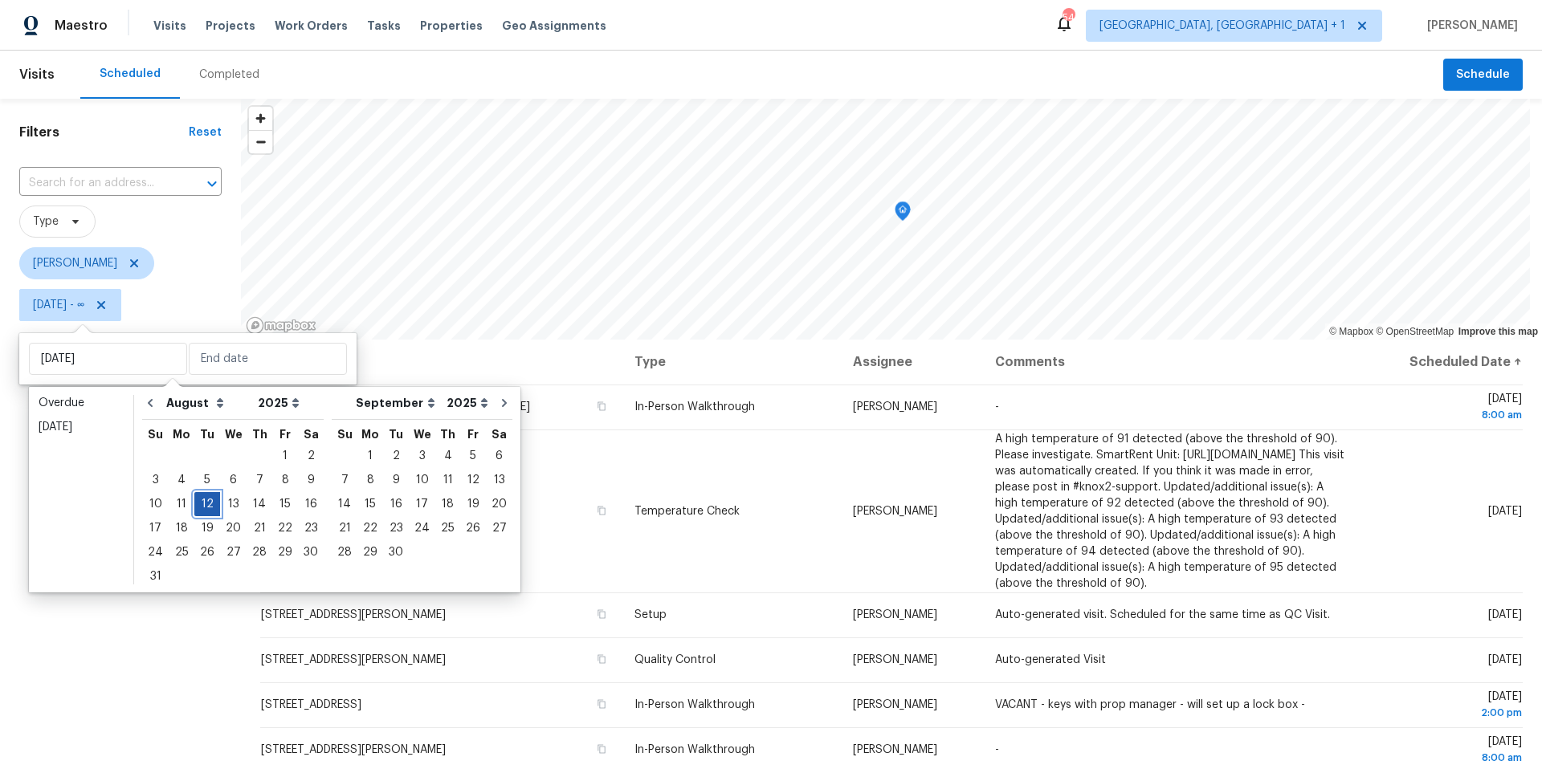
click at [196, 504] on div "12" at bounding box center [207, 504] width 26 height 22
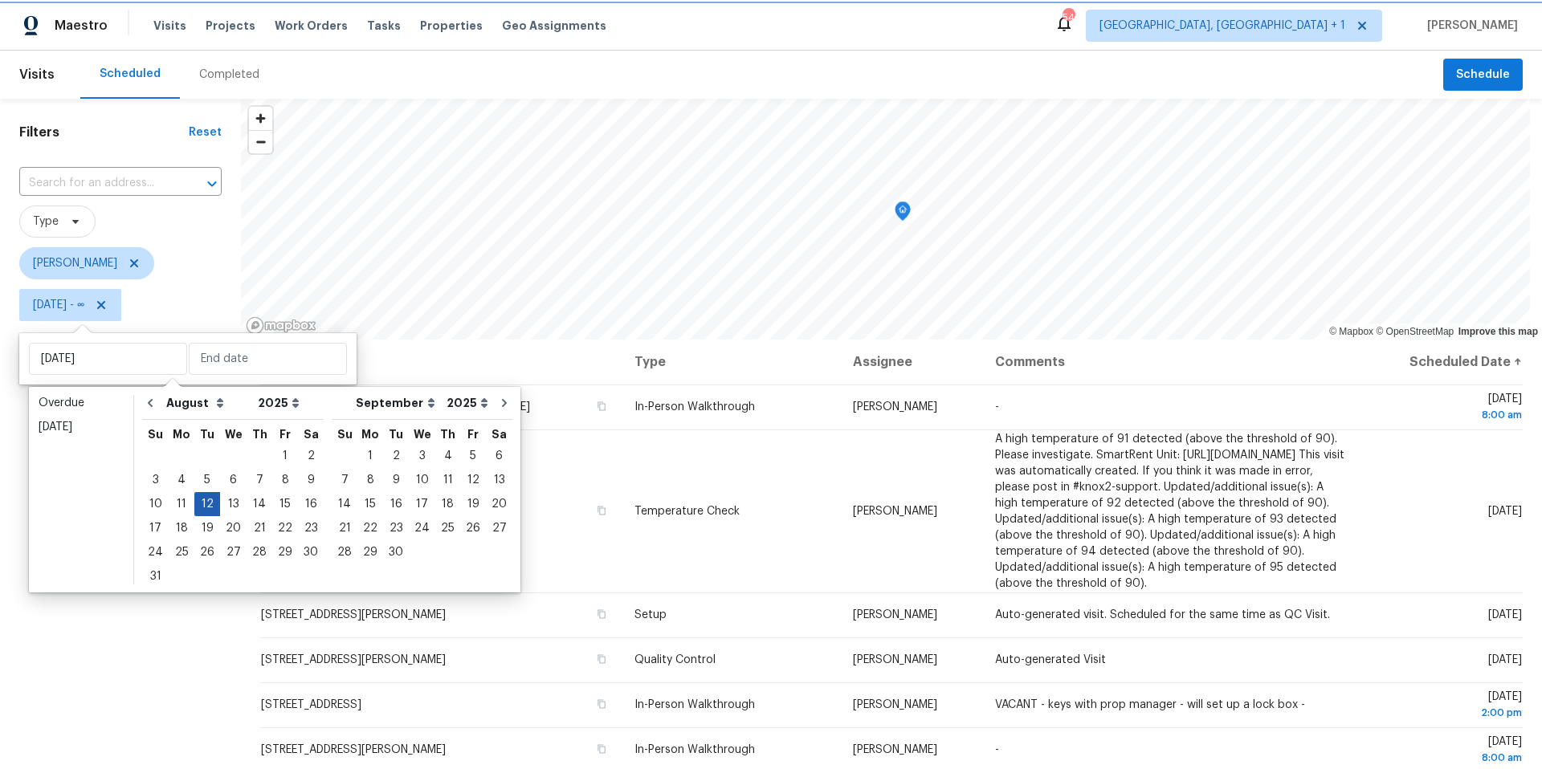
type input "Tue, Aug 12"
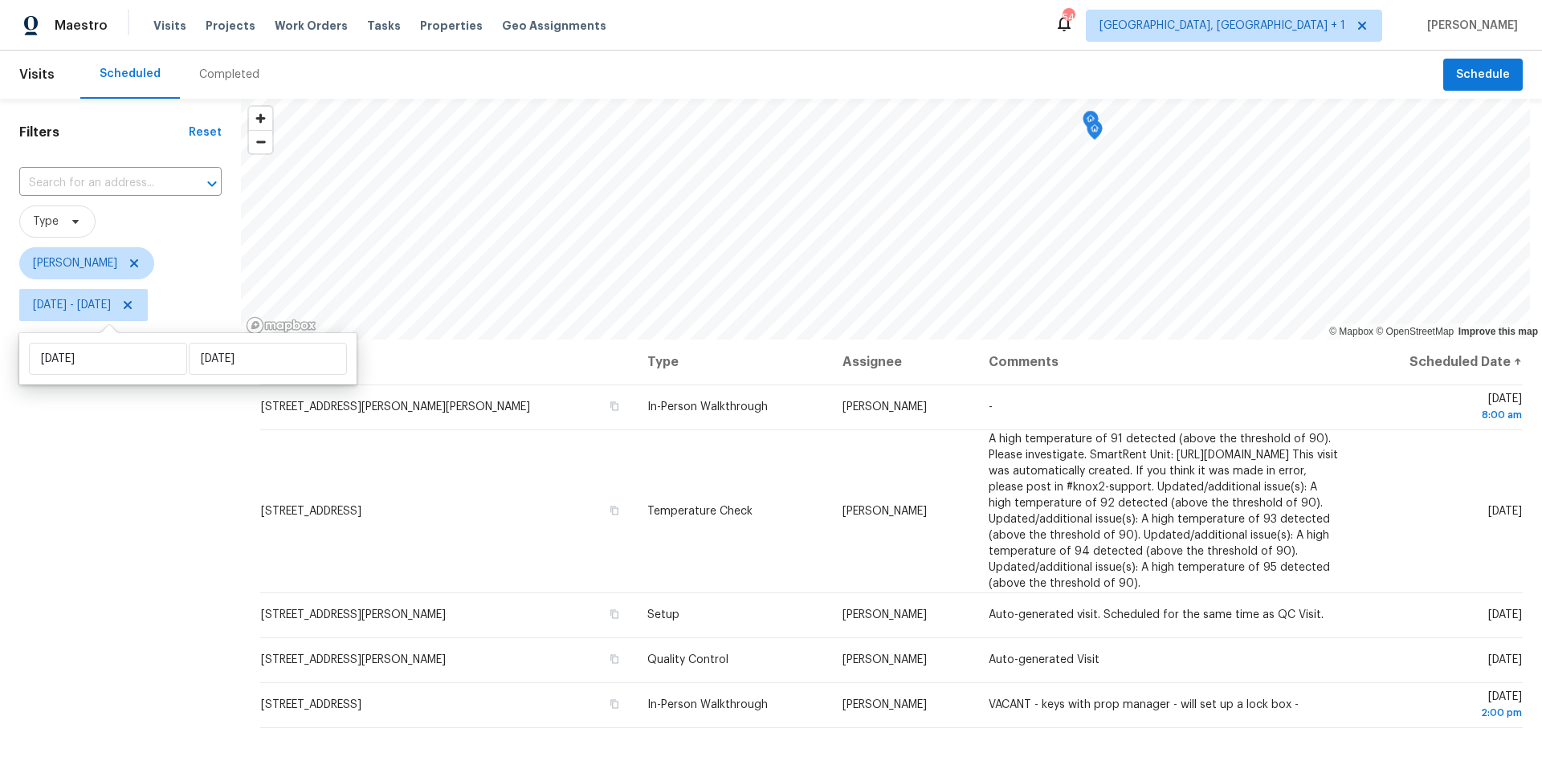
click at [154, 504] on div "Filters Reset ​ Type Nelson Figueroa Tue, Aug 12 - Tue, Aug 12" at bounding box center [120, 527] width 241 height 856
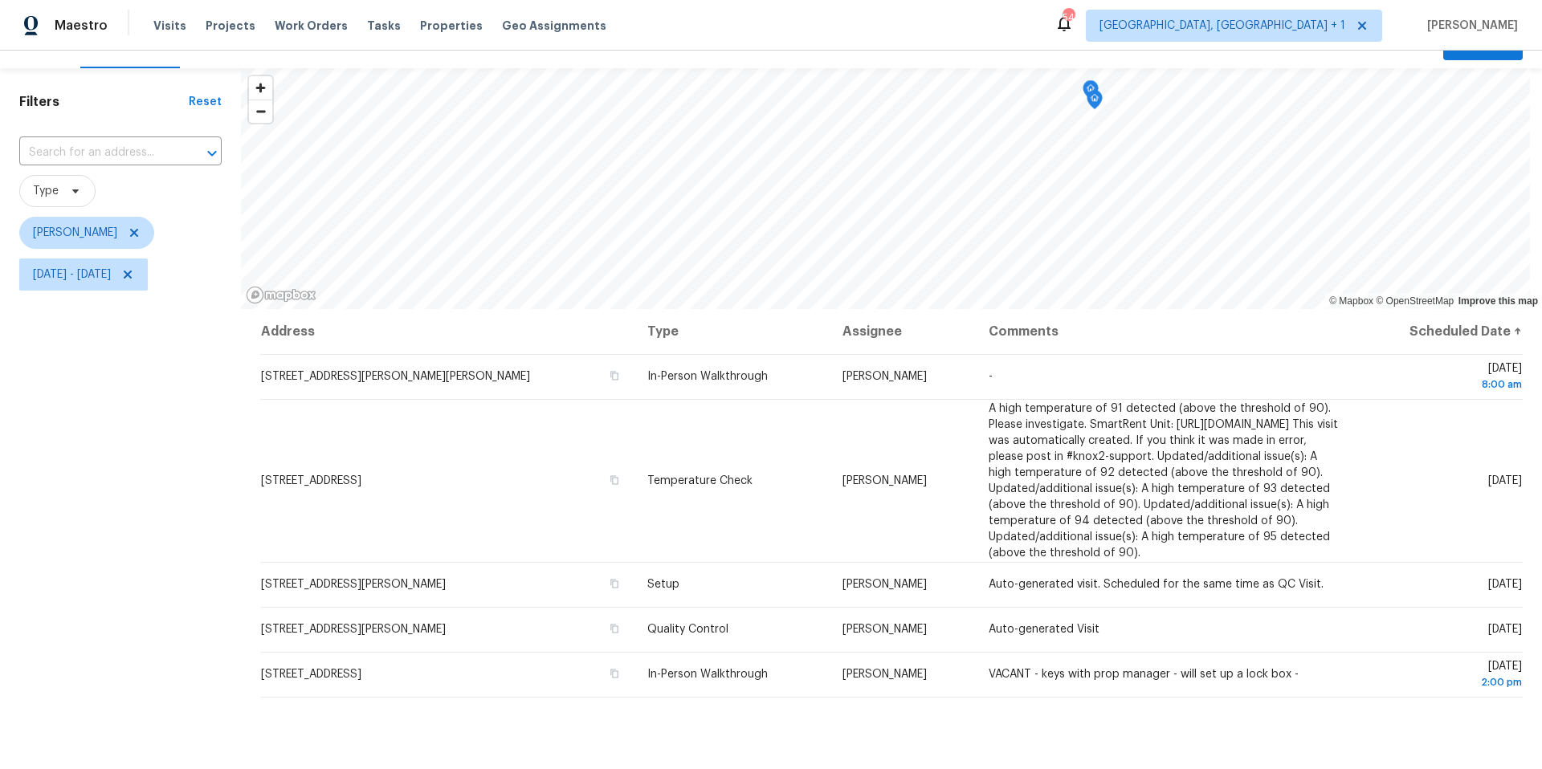
scroll to position [31, 0]
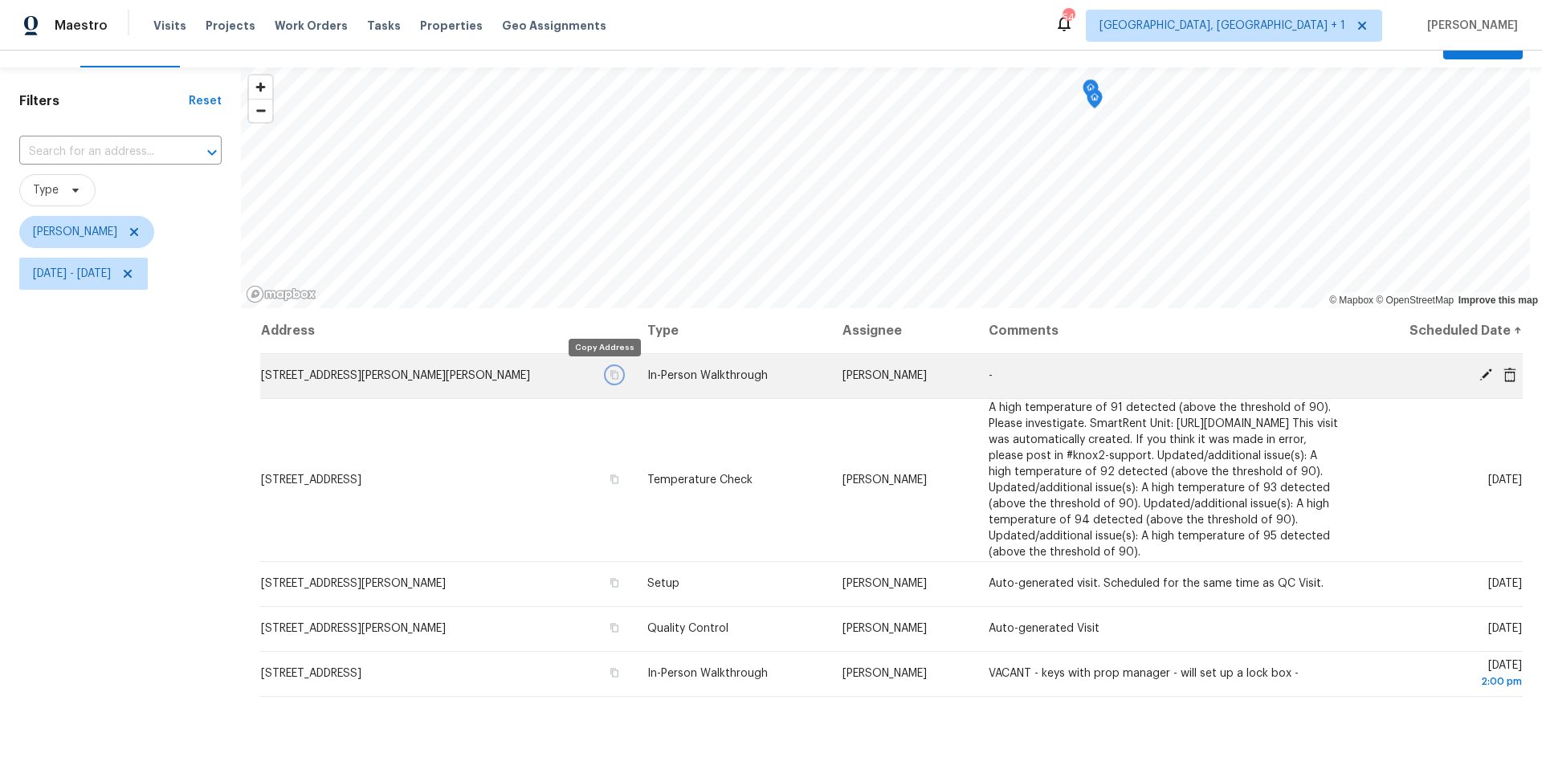
click at [610, 376] on icon "button" at bounding box center [615, 375] width 10 height 10
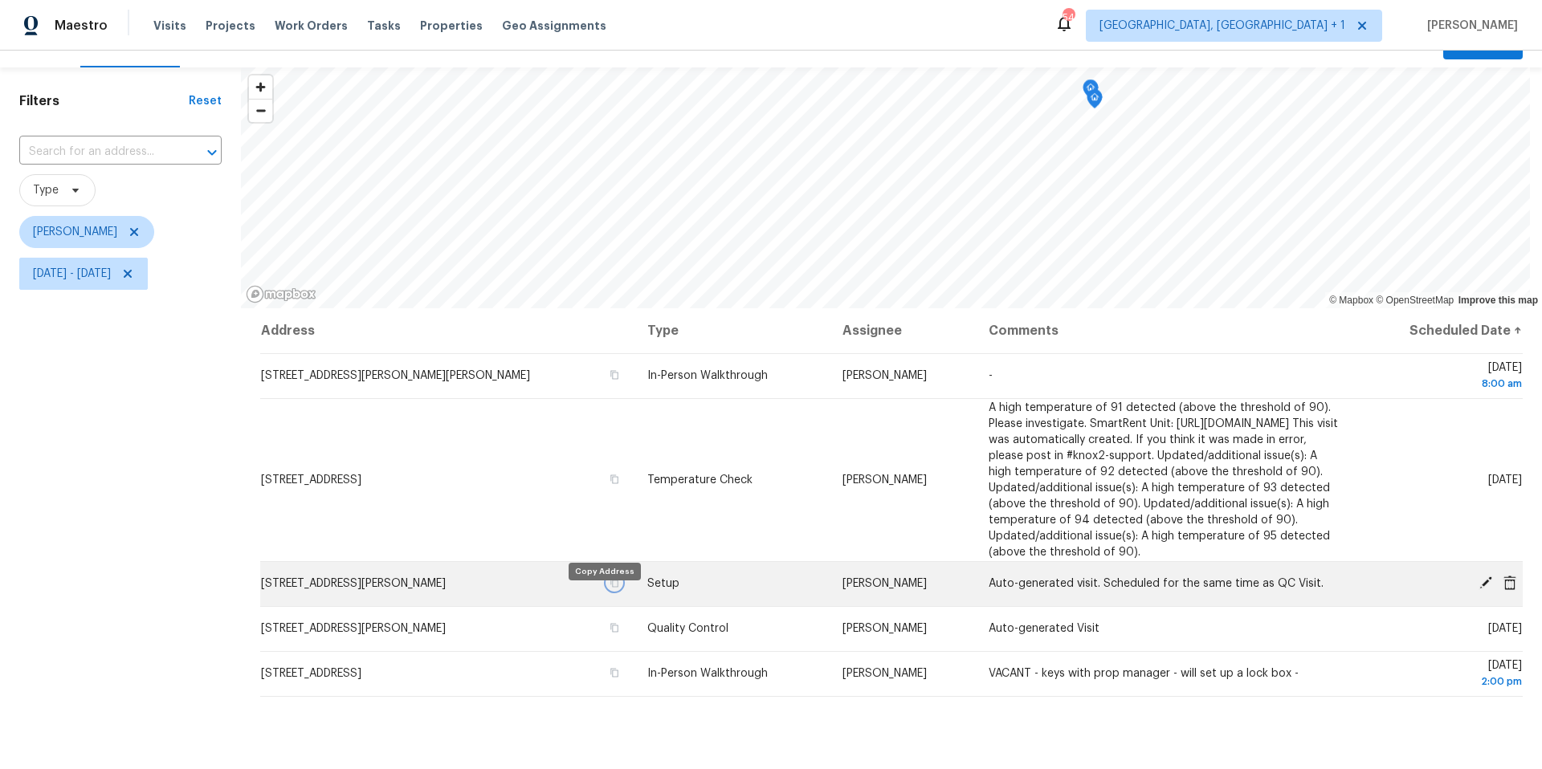
click at [611, 588] on icon "button" at bounding box center [615, 583] width 8 height 9
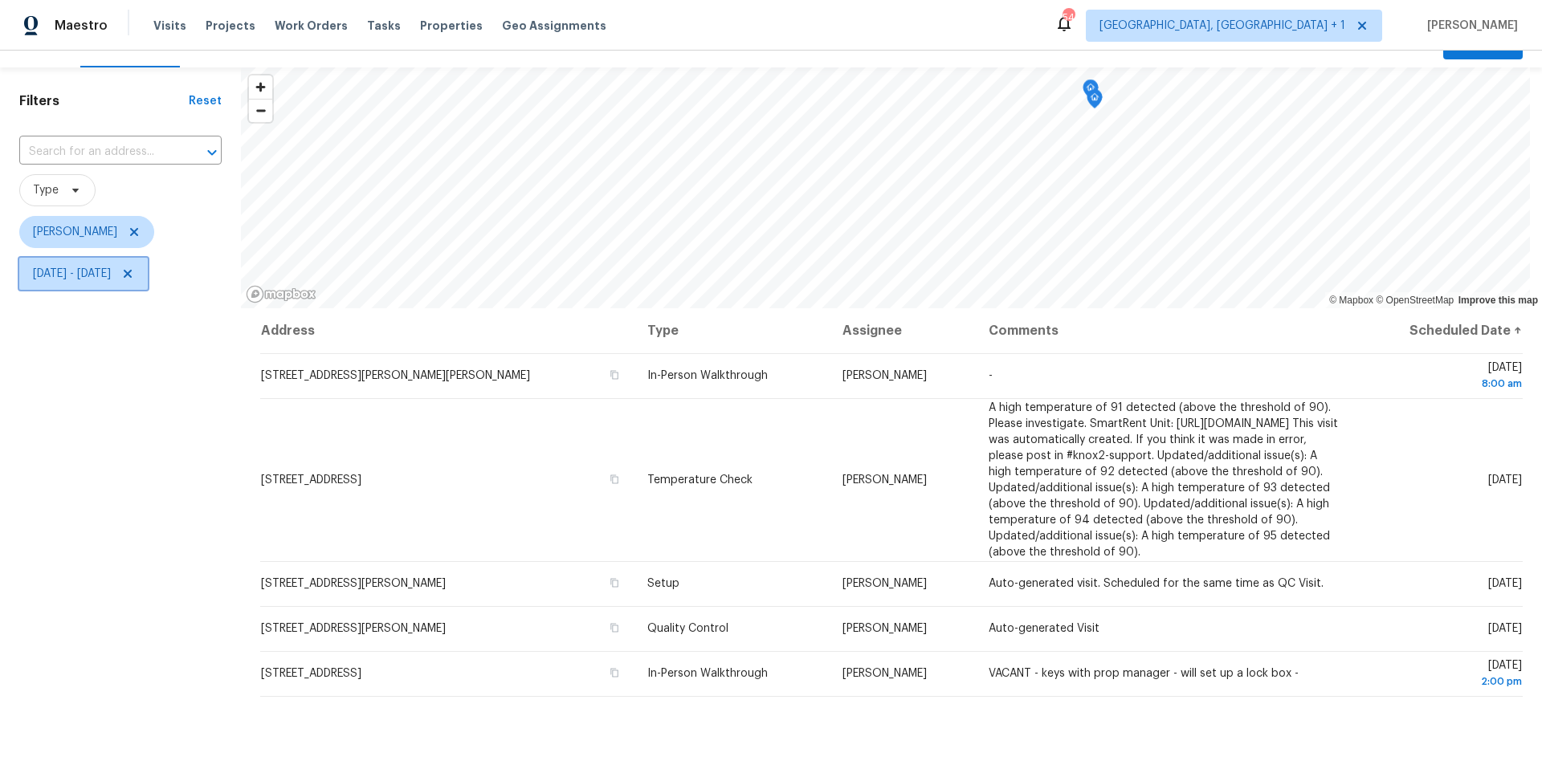
click at [111, 273] on span "Tue, Aug 12 - Tue, Aug 12" at bounding box center [72, 274] width 78 height 16
select select "7"
select select "2025"
select select "8"
select select "2025"
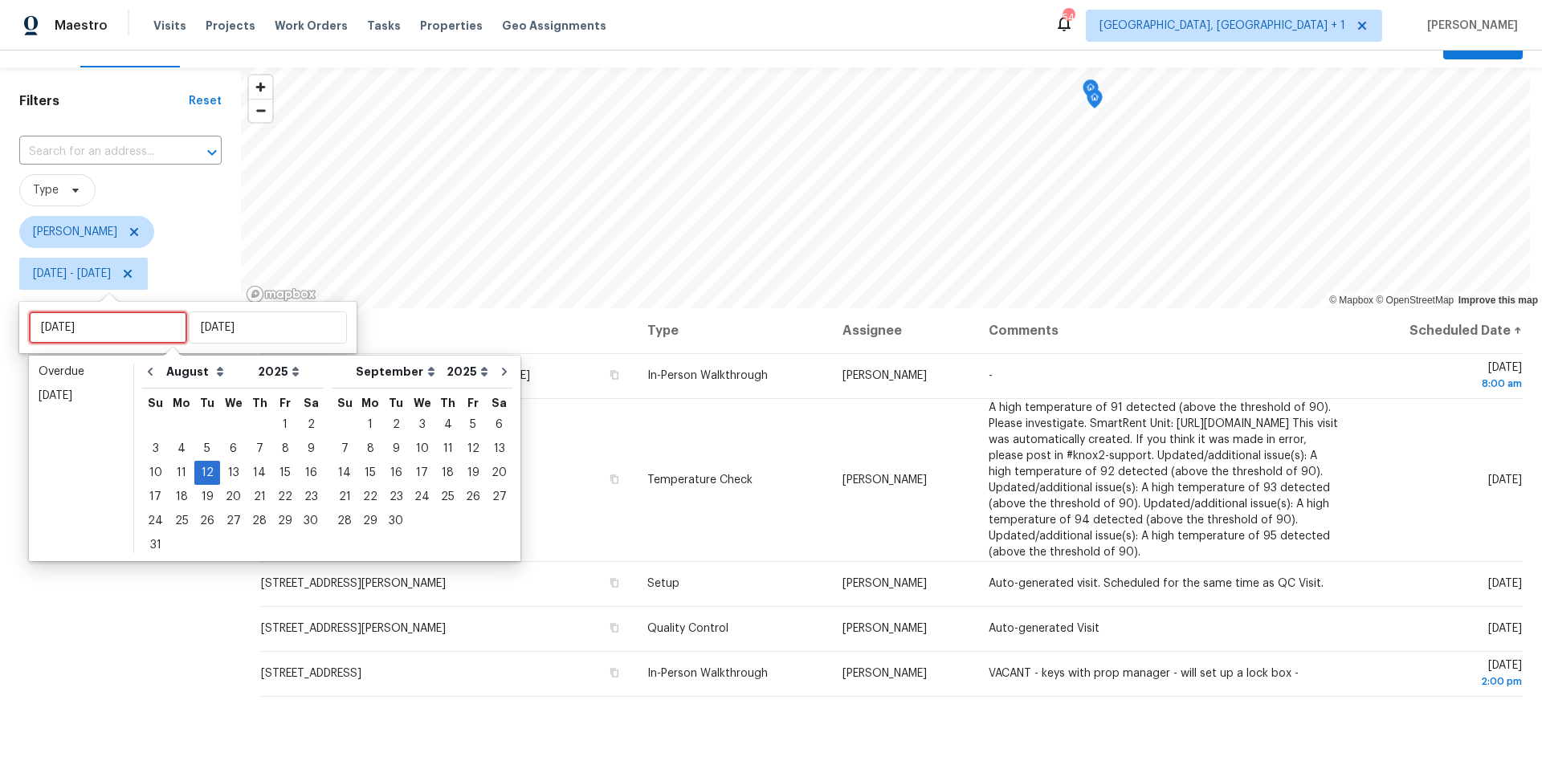
click at [144, 336] on input "Tue, Aug 12" at bounding box center [108, 328] width 158 height 32
type input "Wed, Aug 13"
type input "Mon, Aug 11"
type input "Tue, Aug 12"
click at [181, 468] on div "11" at bounding box center [182, 473] width 26 height 22
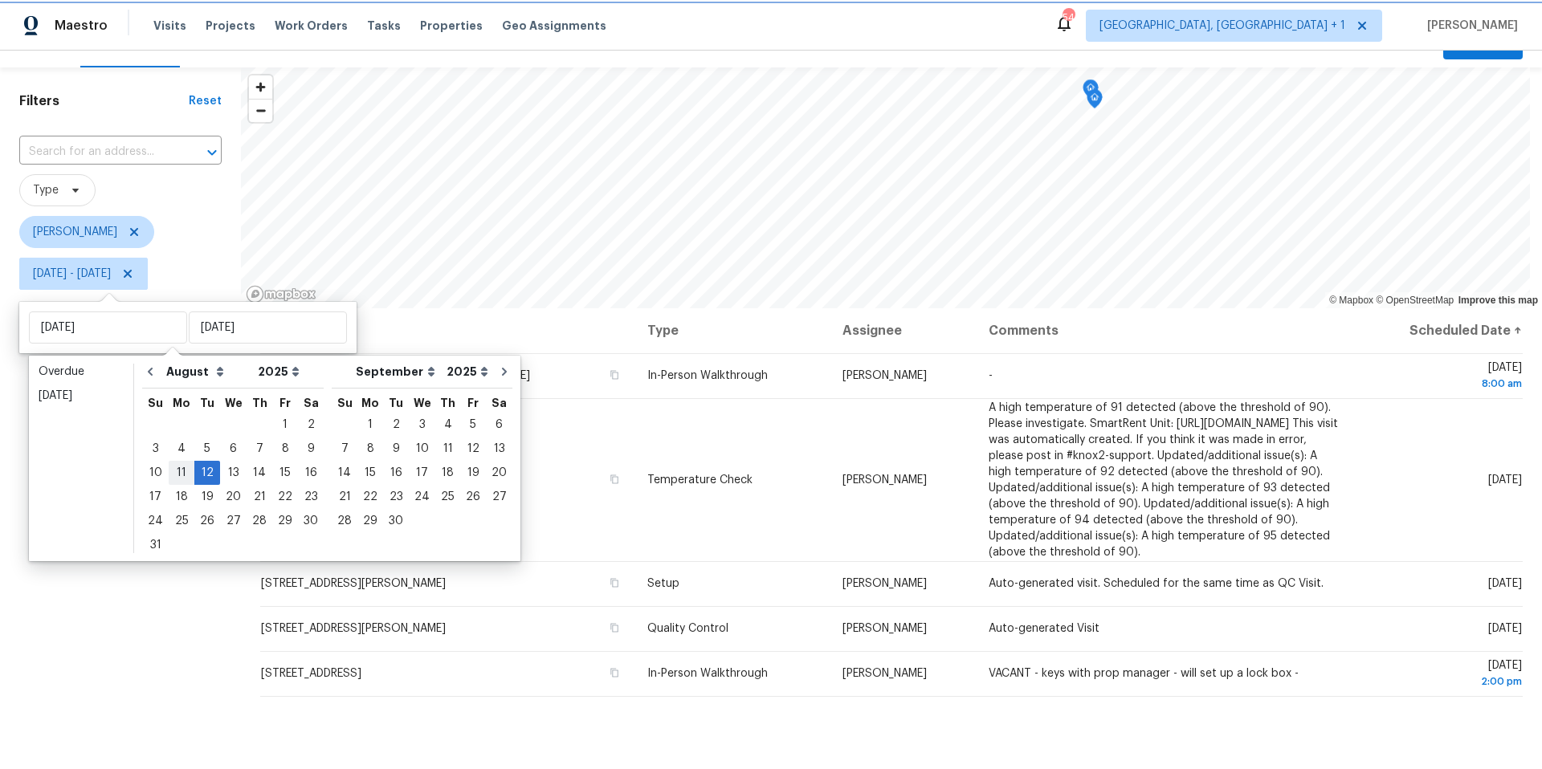
type input "Mon, Aug 11"
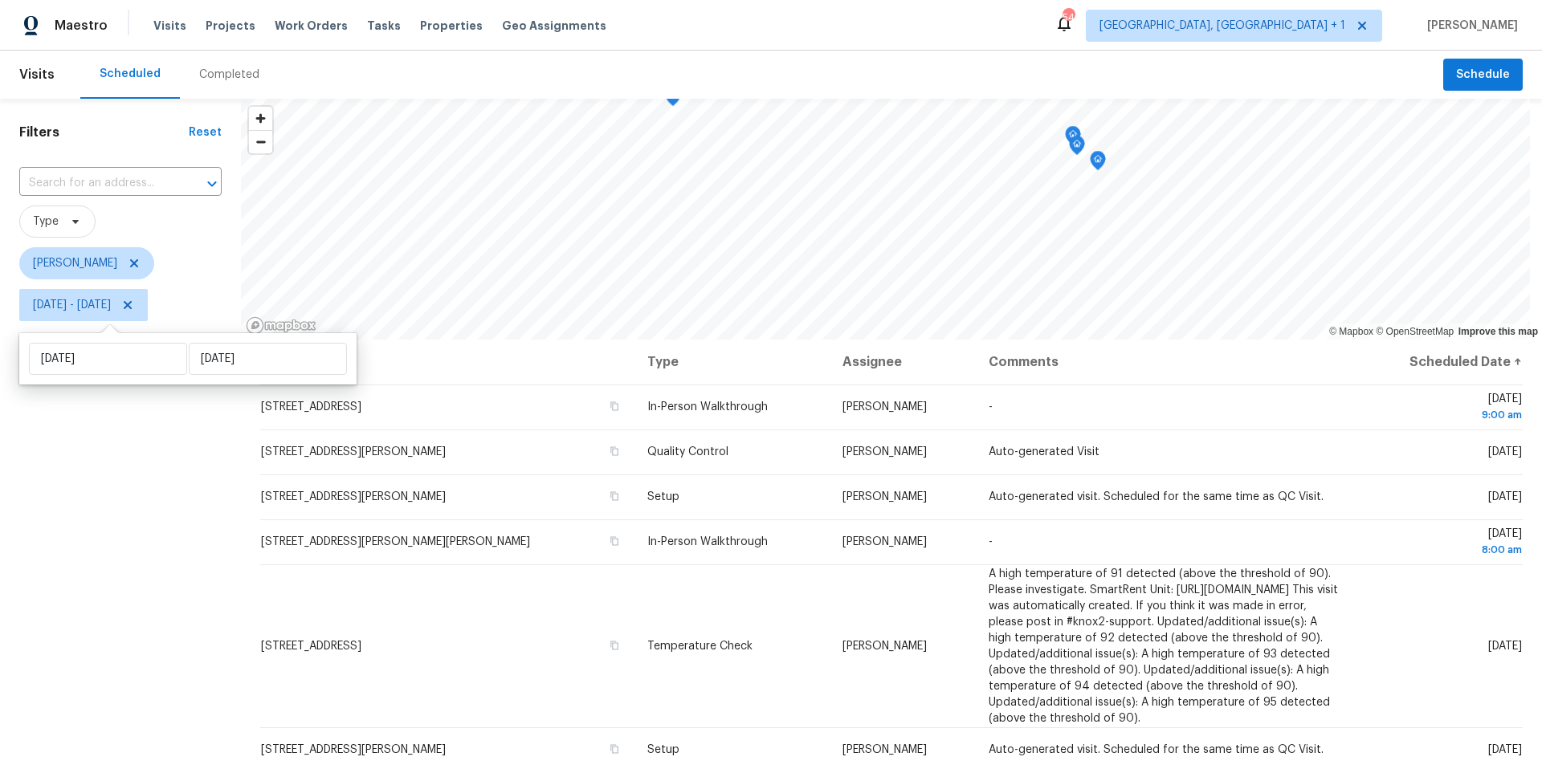
click at [115, 616] on div "Filters Reset ​ Type Nelson Figueroa Mon, Aug 11 - Tue, Aug 12" at bounding box center [120, 527] width 241 height 856
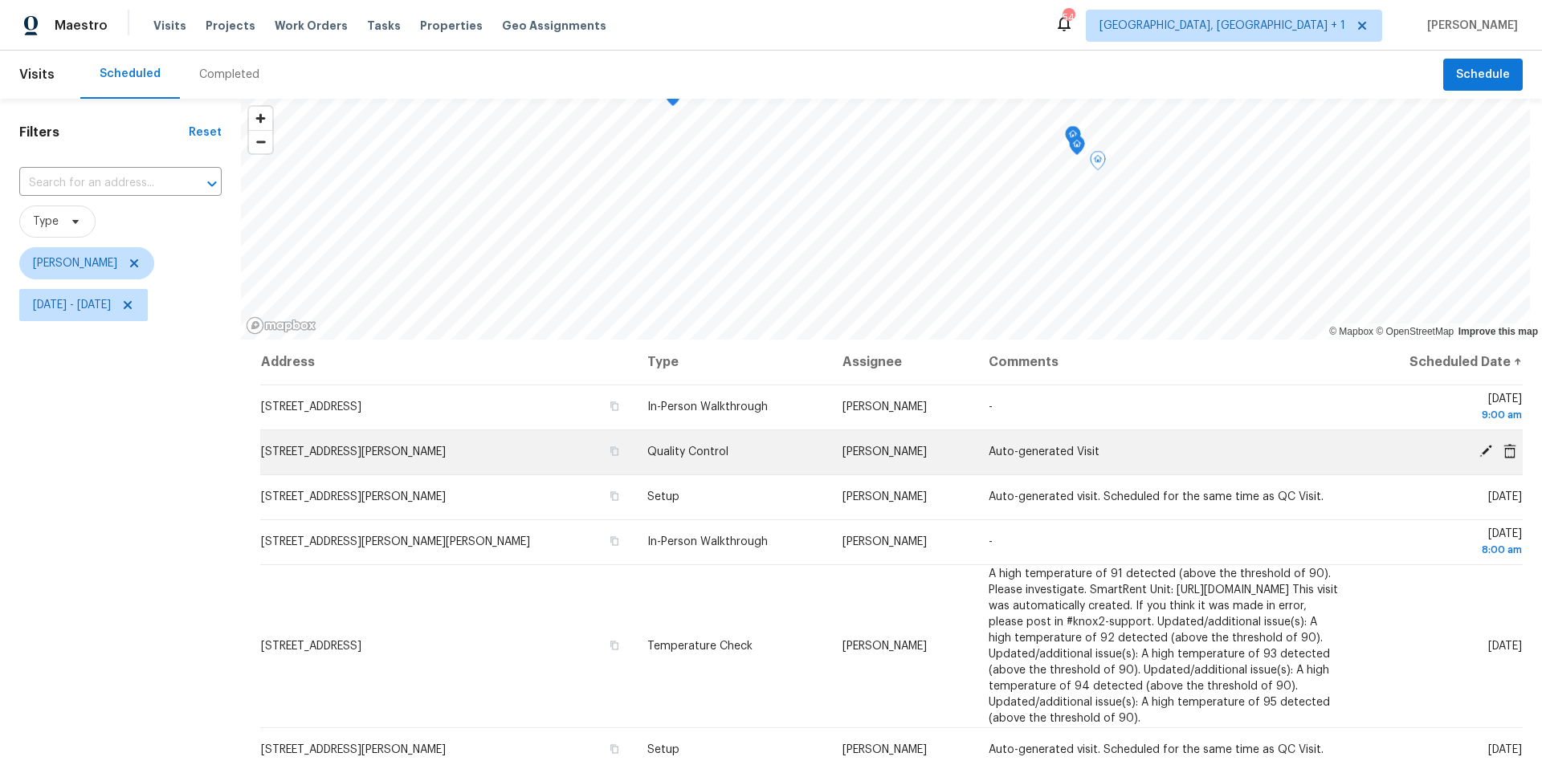
click at [1479, 446] on icon at bounding box center [1486, 451] width 14 height 14
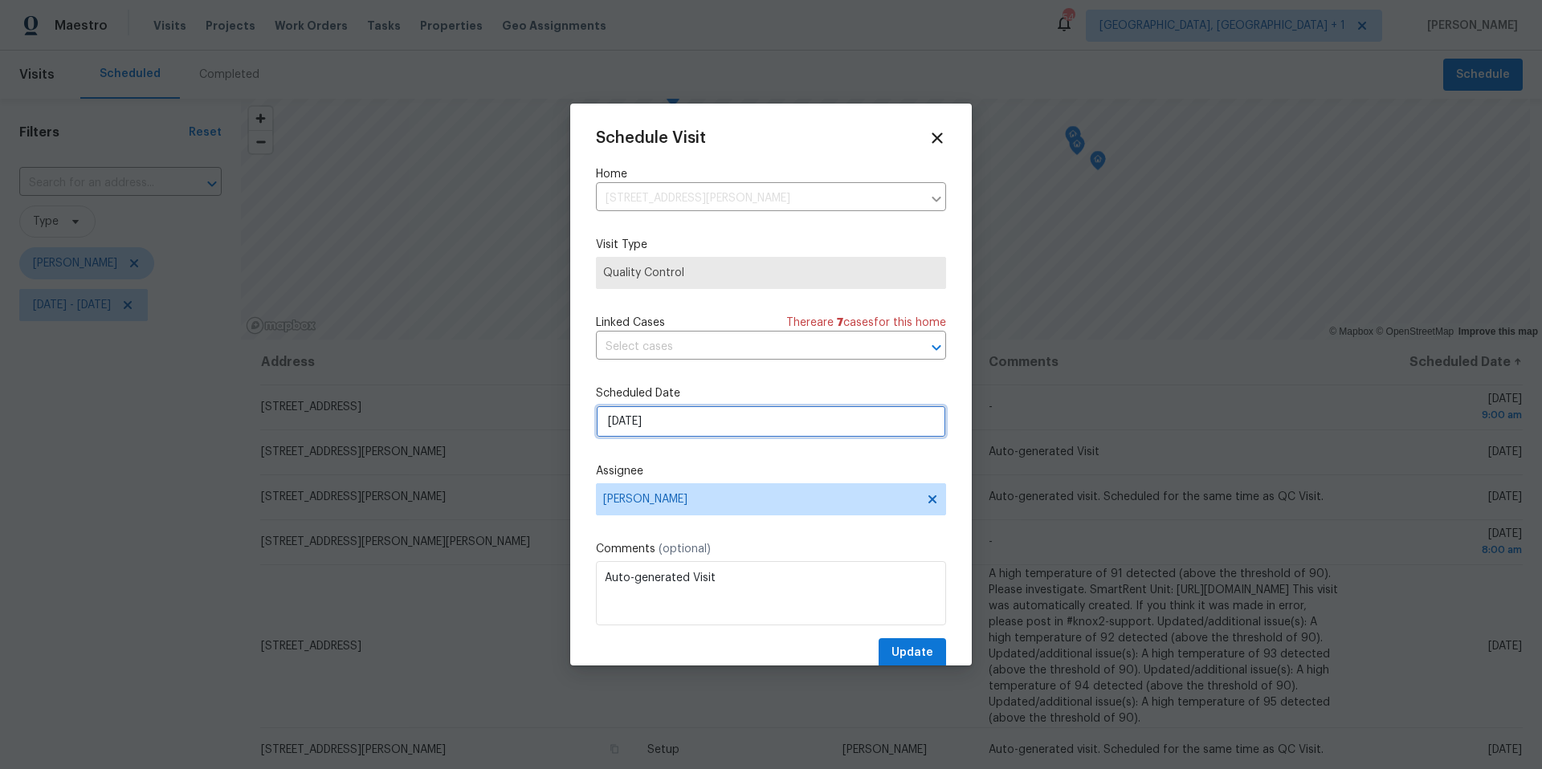
click at [677, 422] on input "8/11/2025" at bounding box center [771, 422] width 350 height 32
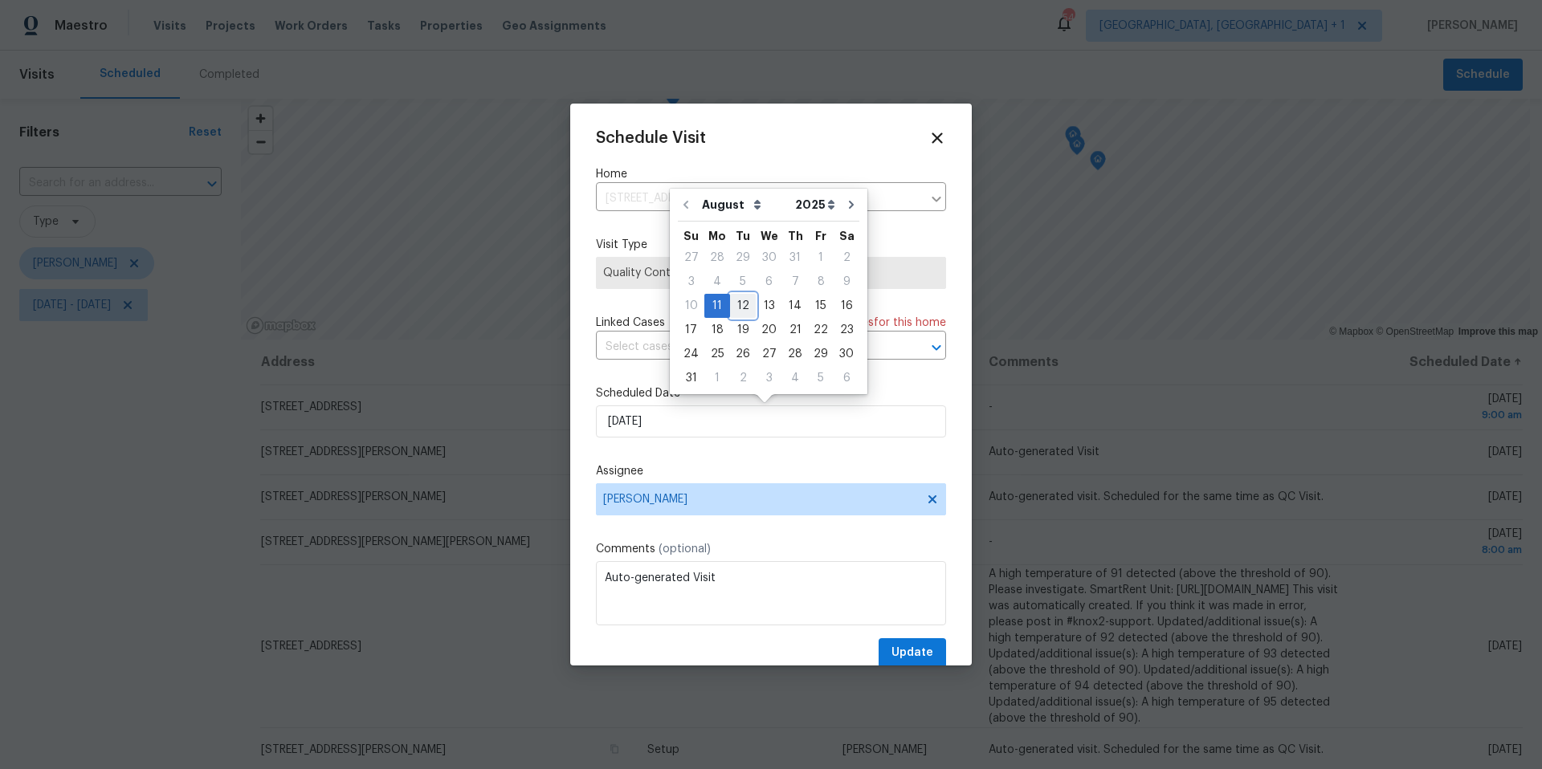
click at [734, 304] on div "12" at bounding box center [743, 306] width 26 height 22
type input "8/12/2025"
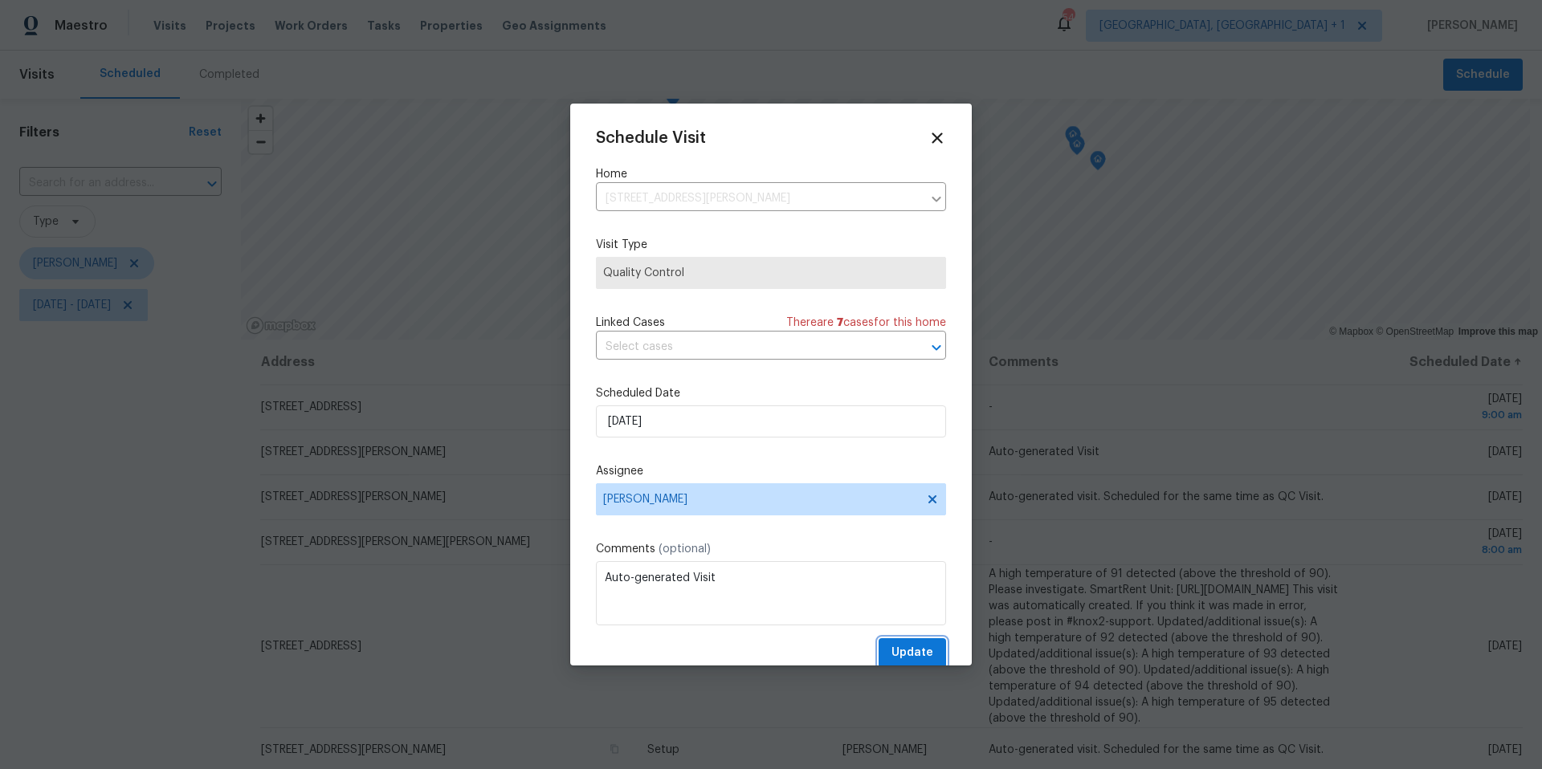
click at [892, 653] on span "Update" at bounding box center [912, 653] width 42 height 20
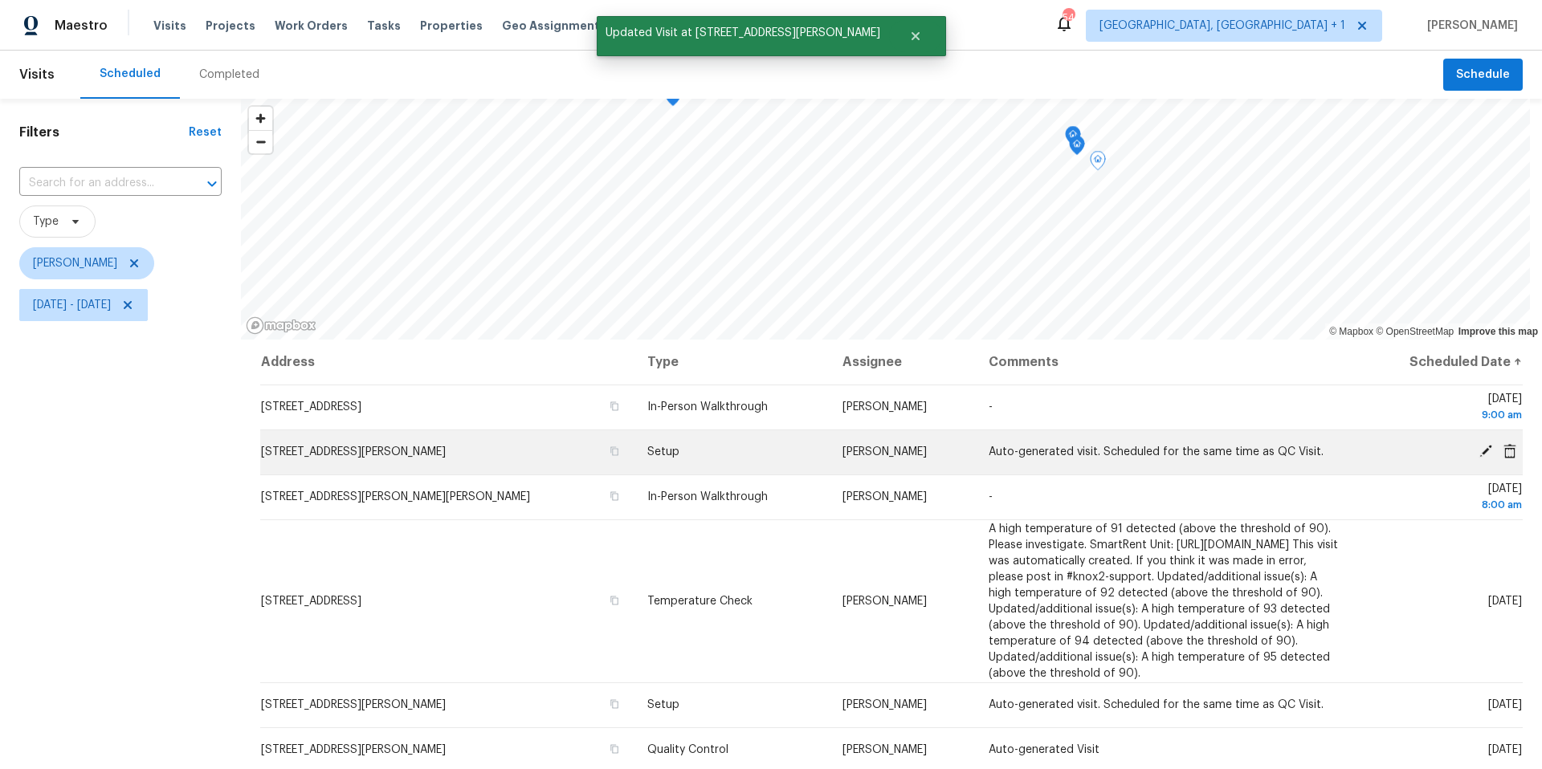
click at [1479, 449] on icon at bounding box center [1486, 451] width 14 height 14
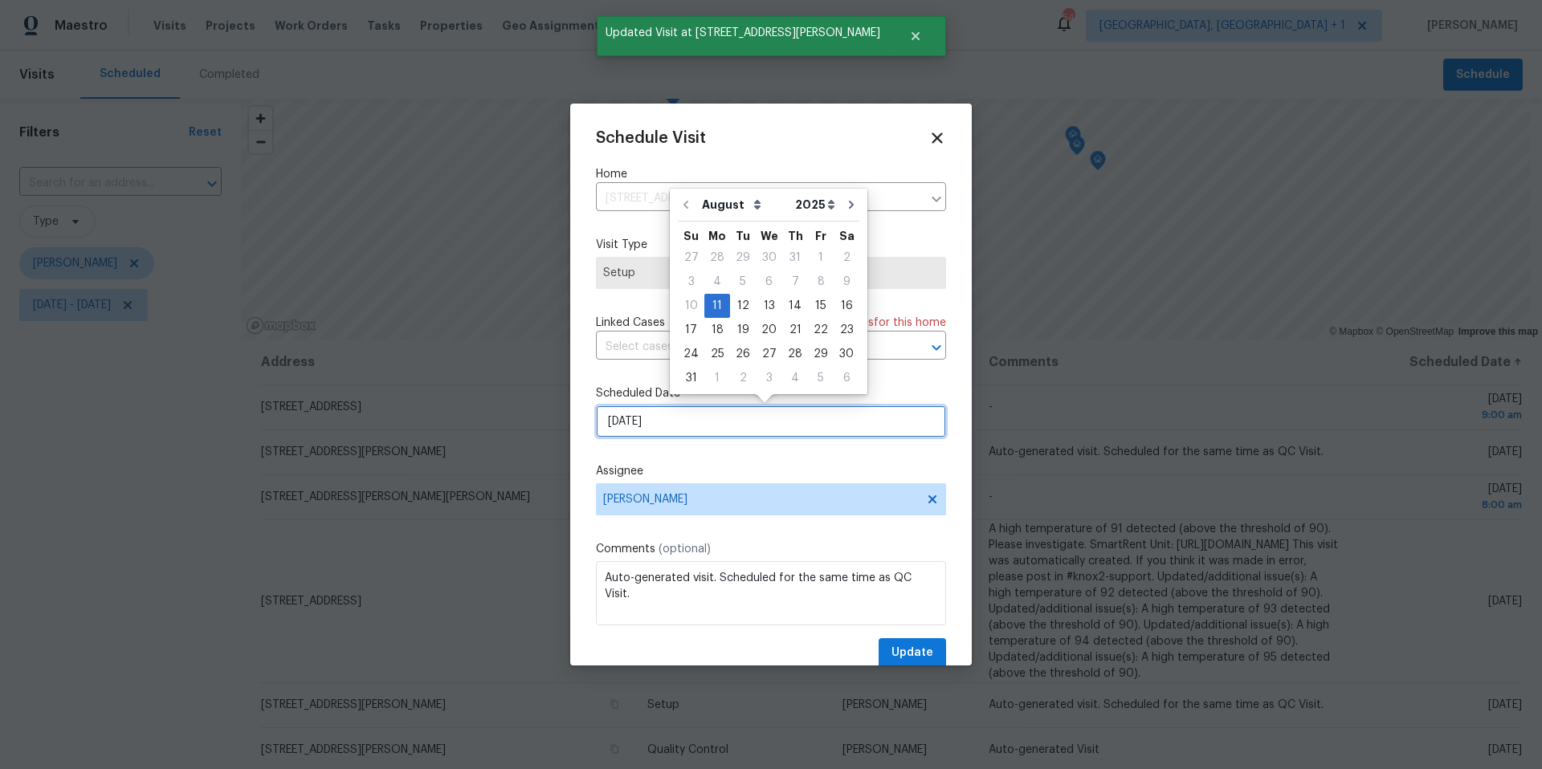
click at [668, 436] on input "8/11/2025" at bounding box center [771, 422] width 350 height 32
click at [745, 307] on div "12" at bounding box center [743, 306] width 26 height 22
type input "8/12/2025"
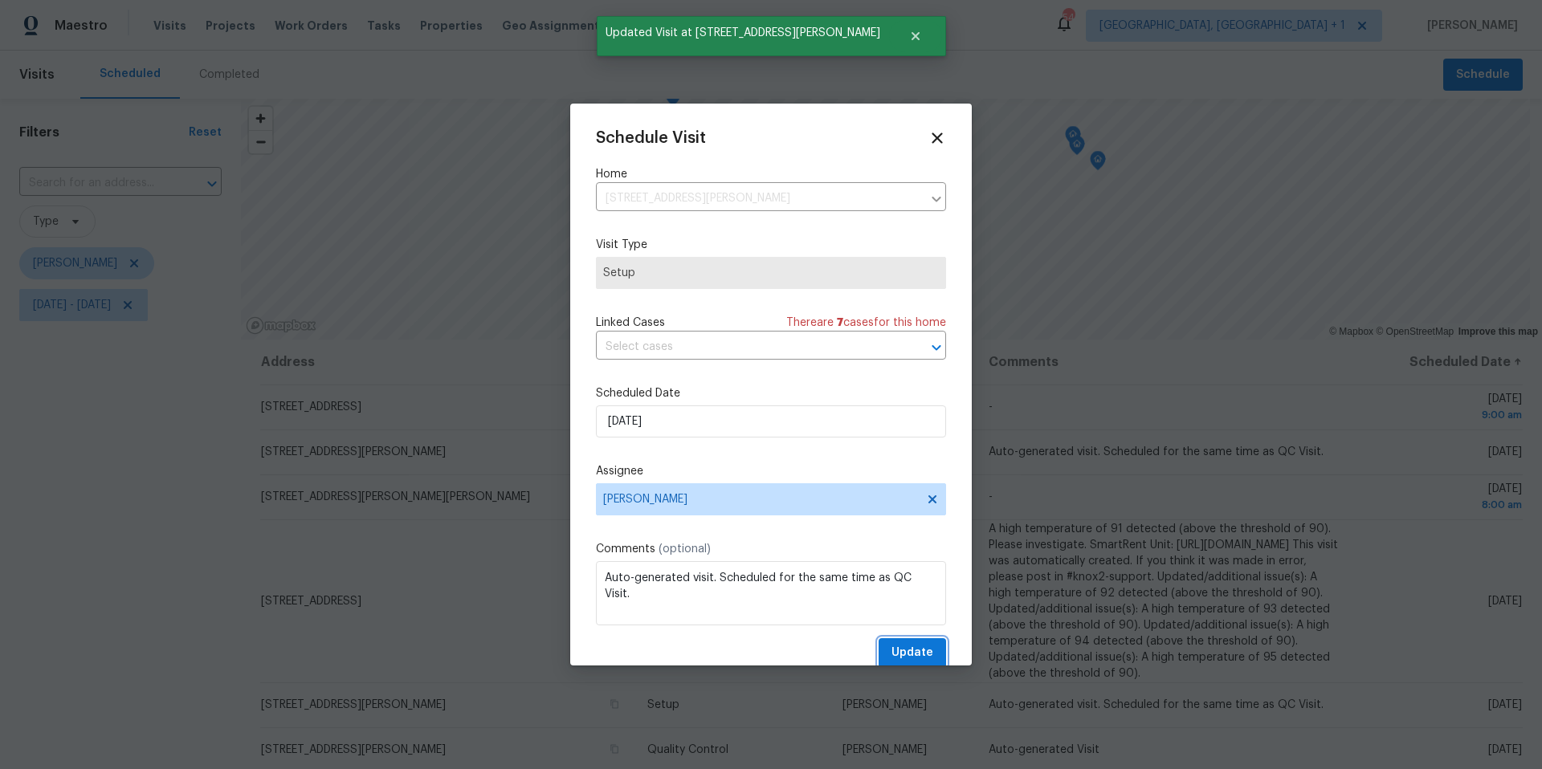
click at [913, 647] on span "Update" at bounding box center [912, 653] width 42 height 20
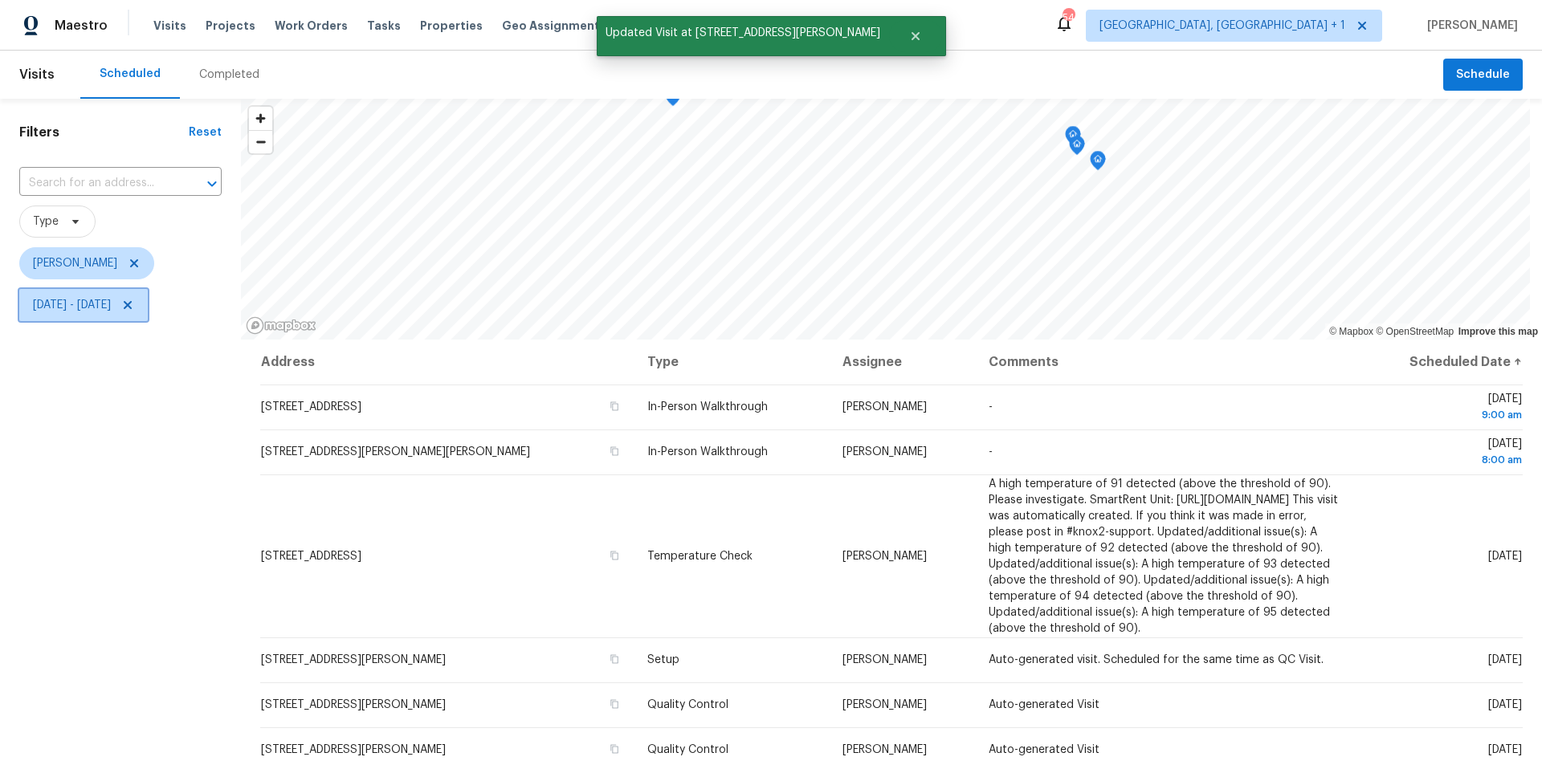
click at [103, 316] on span "Mon, Aug 11 - Tue, Aug 12" at bounding box center [83, 305] width 128 height 32
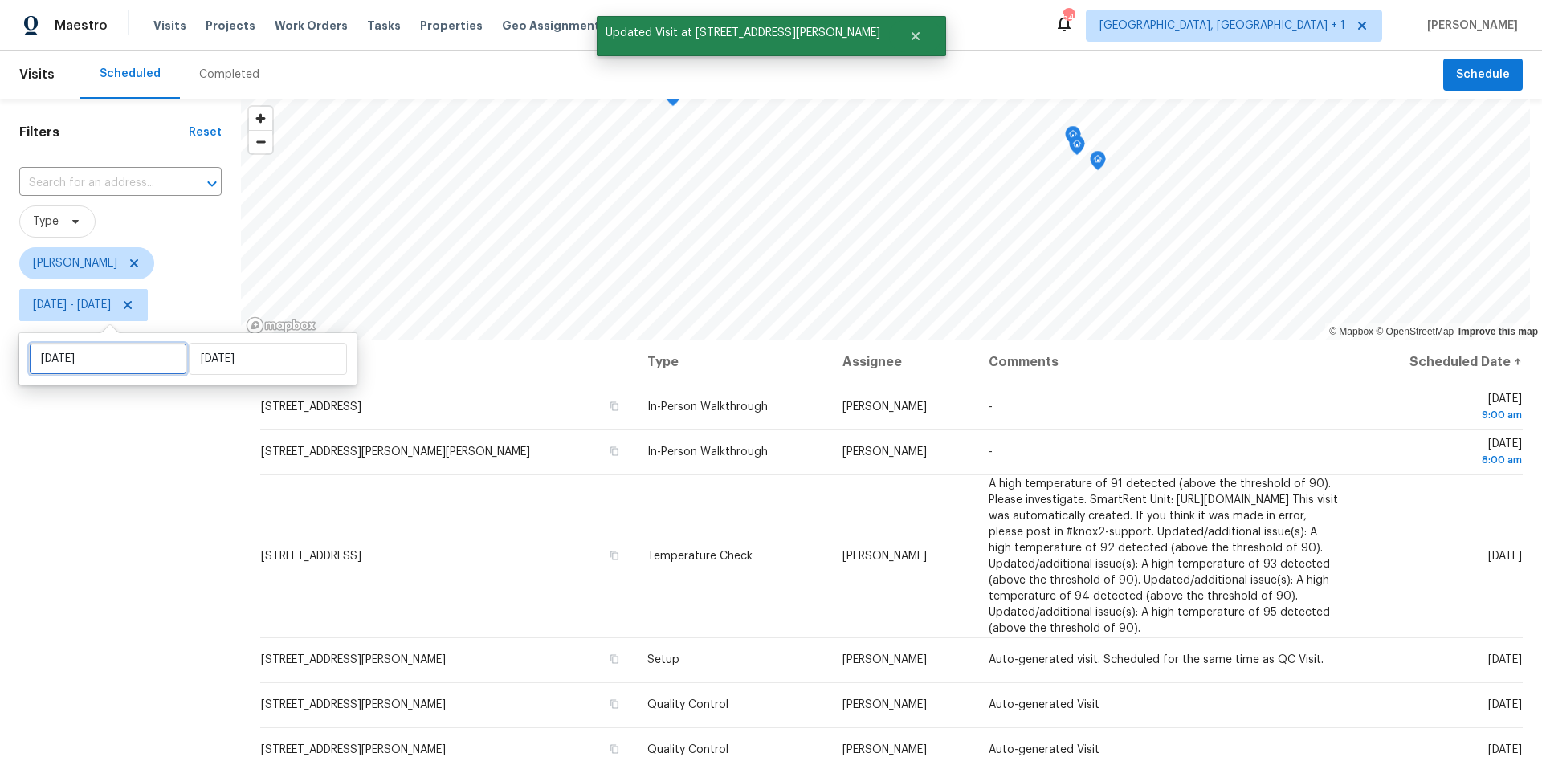
select select "7"
select select "2025"
select select "8"
select select "2025"
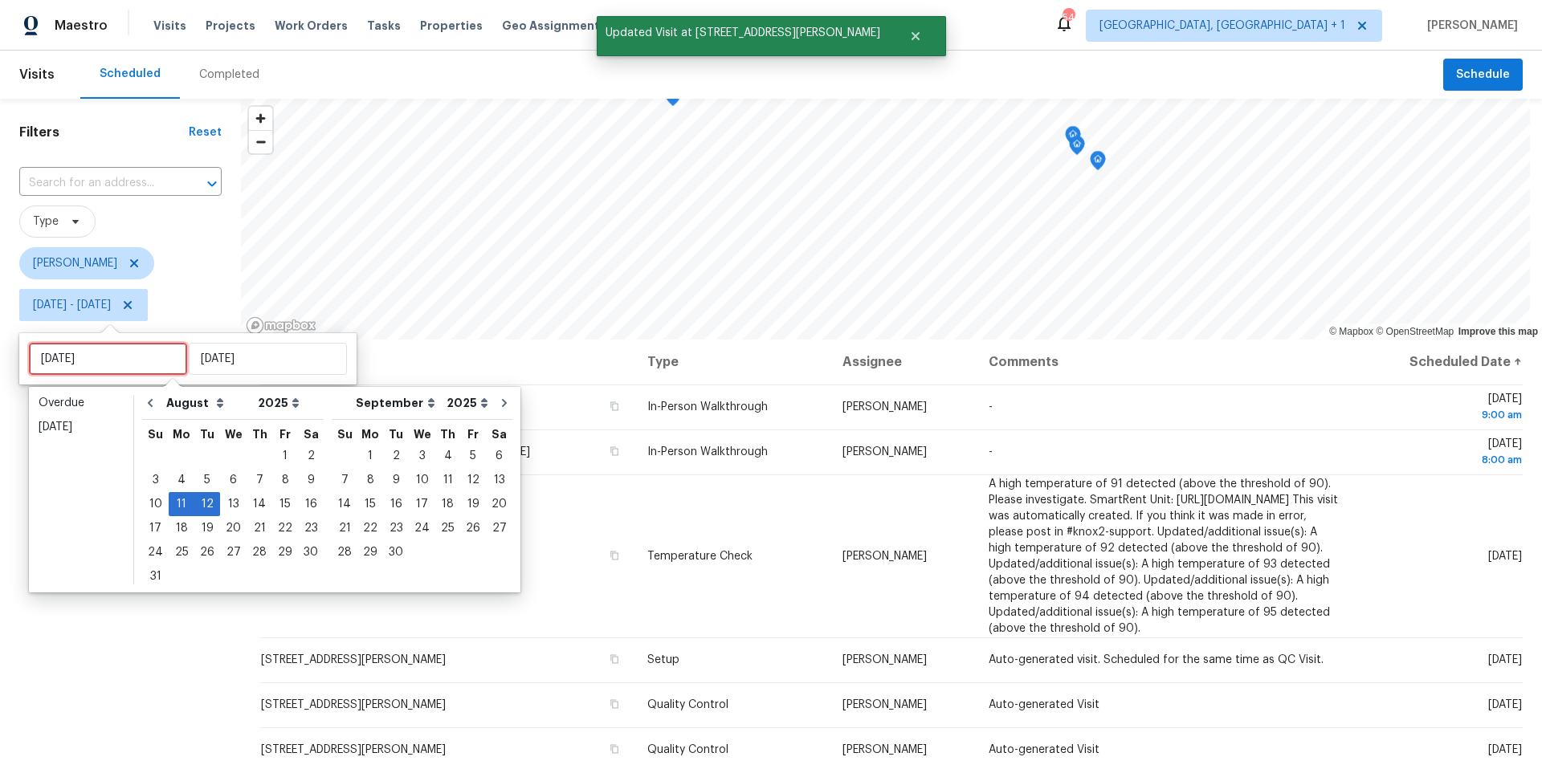
click at [124, 351] on input "Mon, Aug 11" at bounding box center [108, 359] width 158 height 32
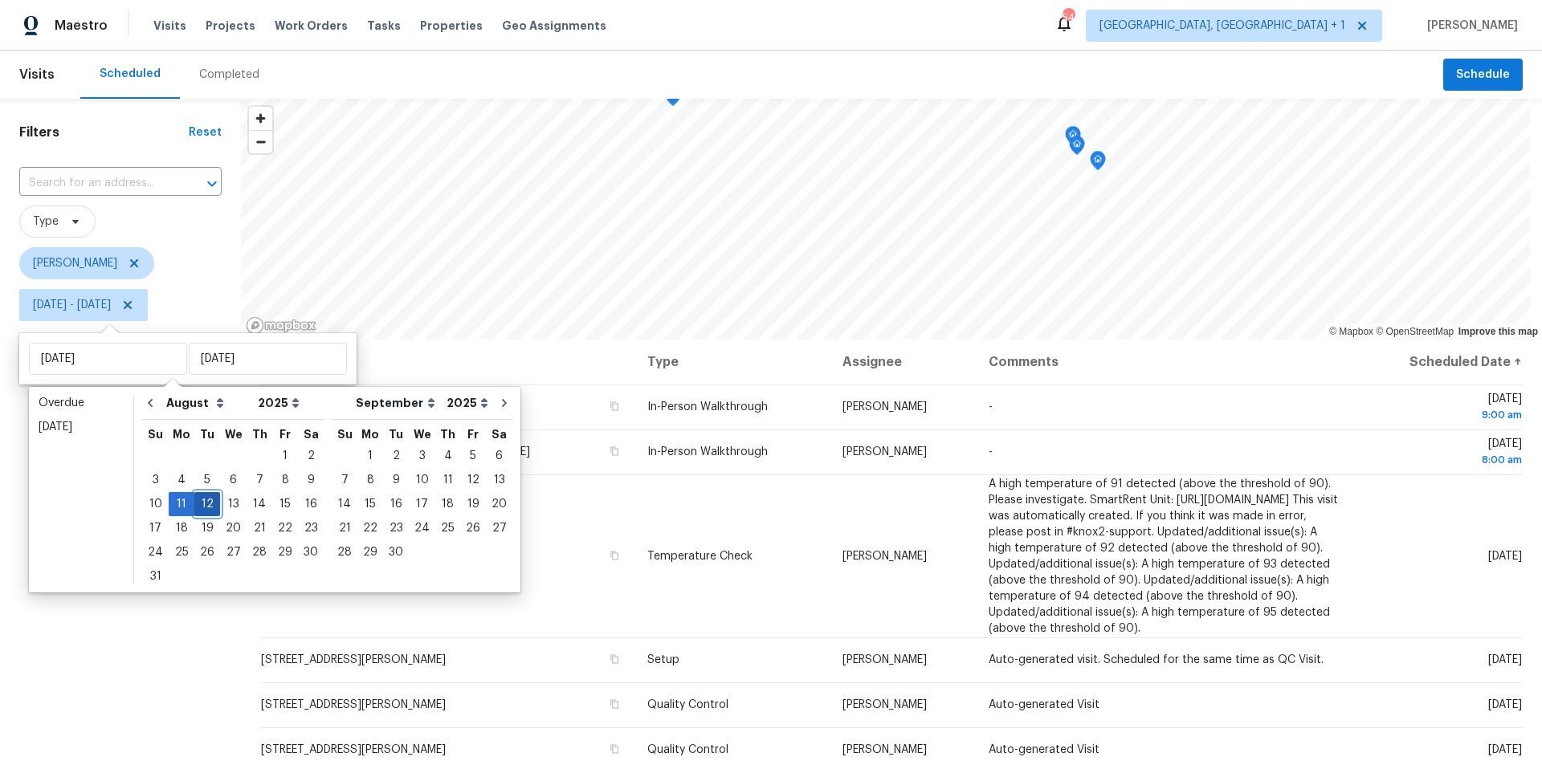
click at [206, 504] on div "12" at bounding box center [207, 504] width 26 height 22
type input "Tue, Aug 12"
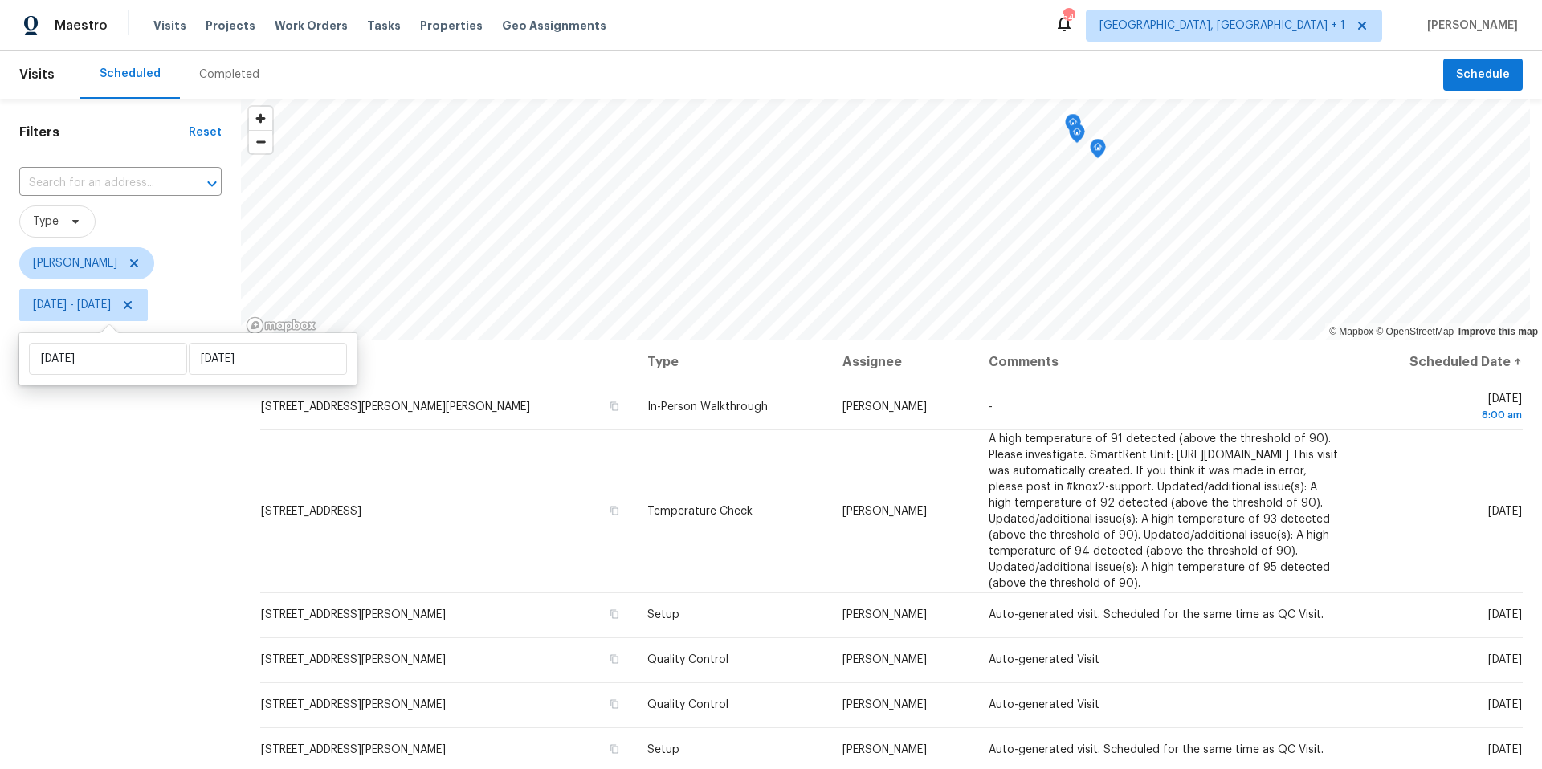
click at [133, 464] on div "Filters Reset ​ Type Nelson Figueroa Tue, Aug 12 - Tue, Aug 12" at bounding box center [120, 527] width 241 height 856
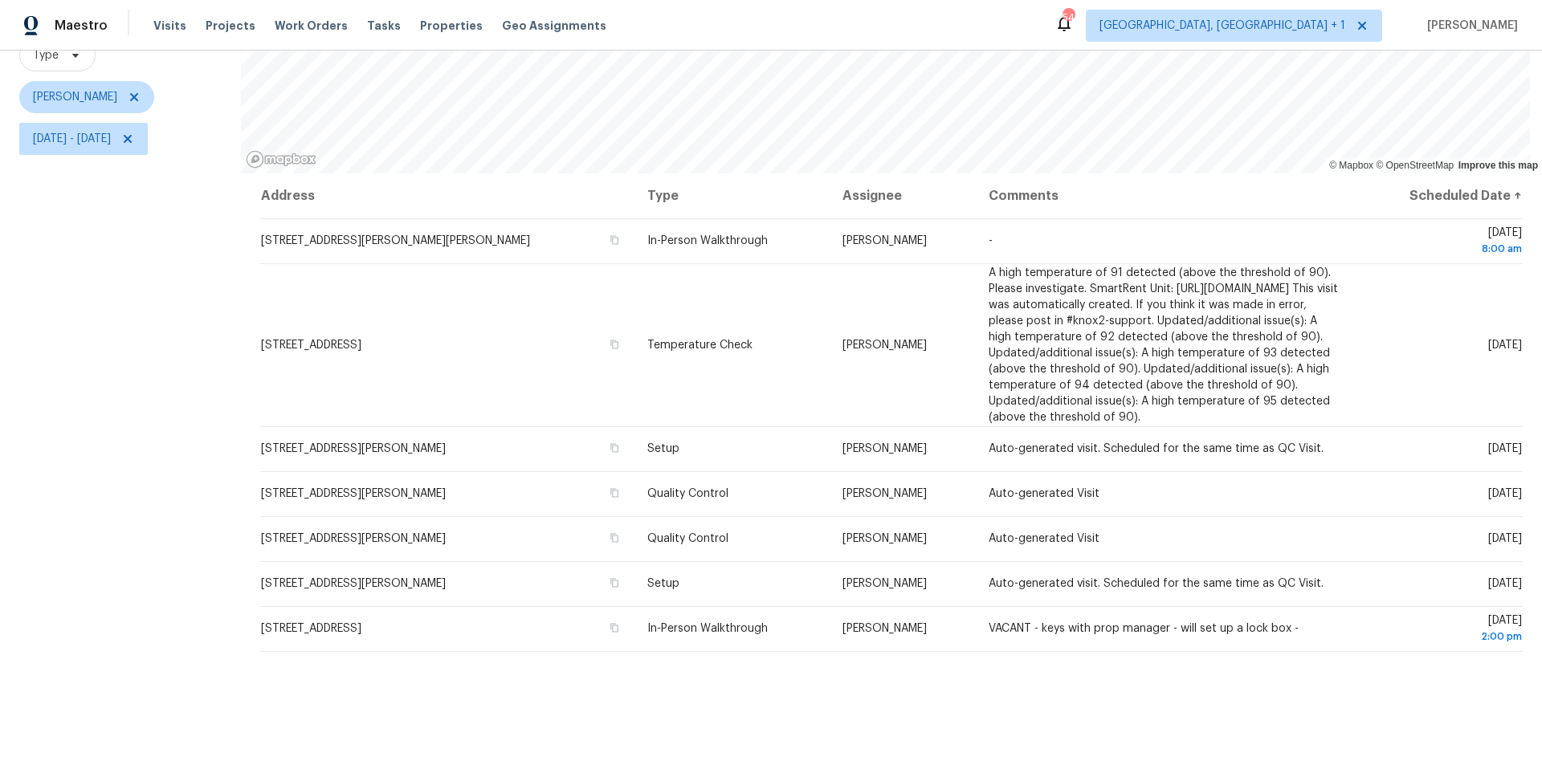
scroll to position [182, 0]
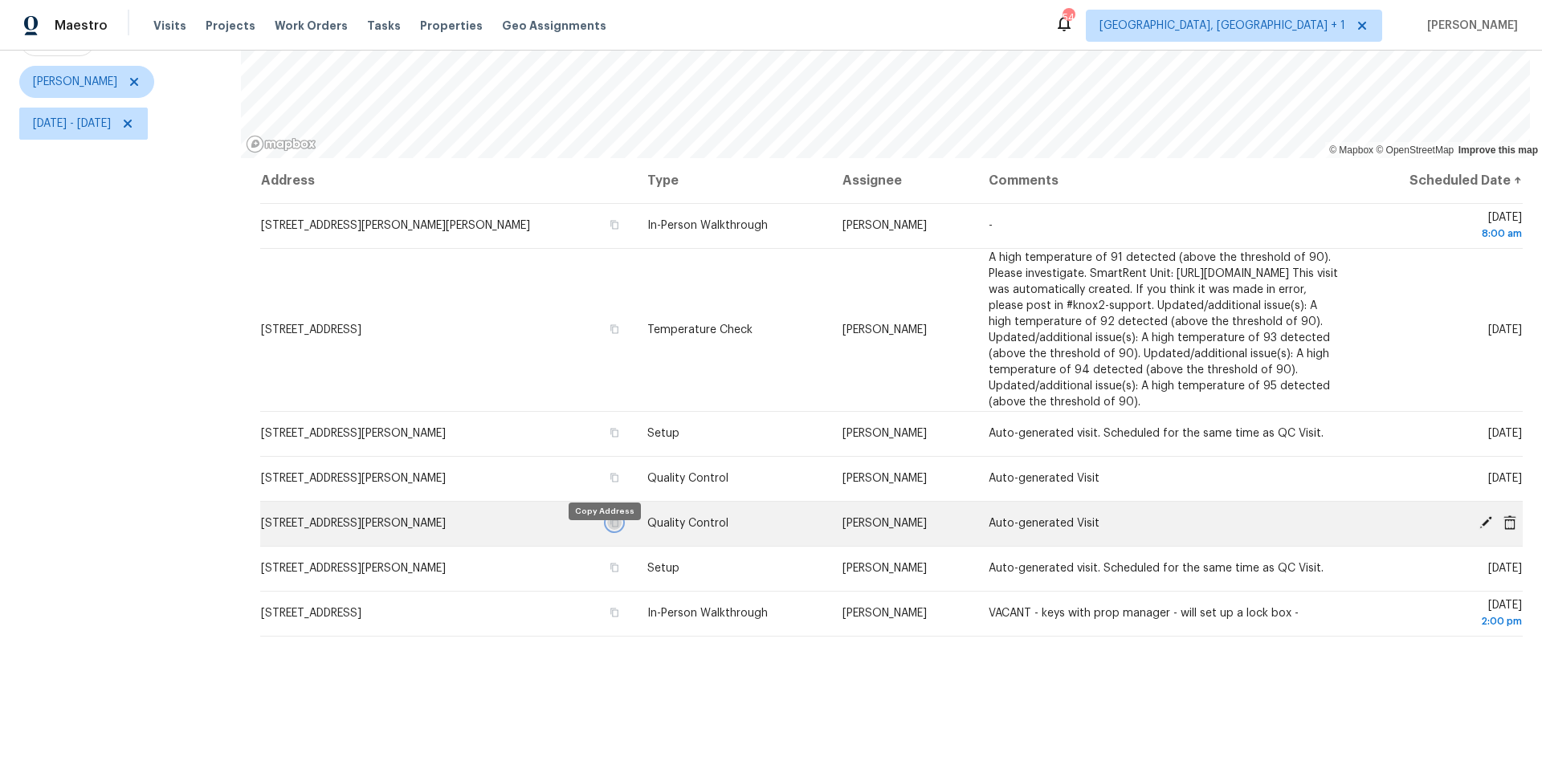
click at [610, 528] on icon "button" at bounding box center [615, 523] width 10 height 10
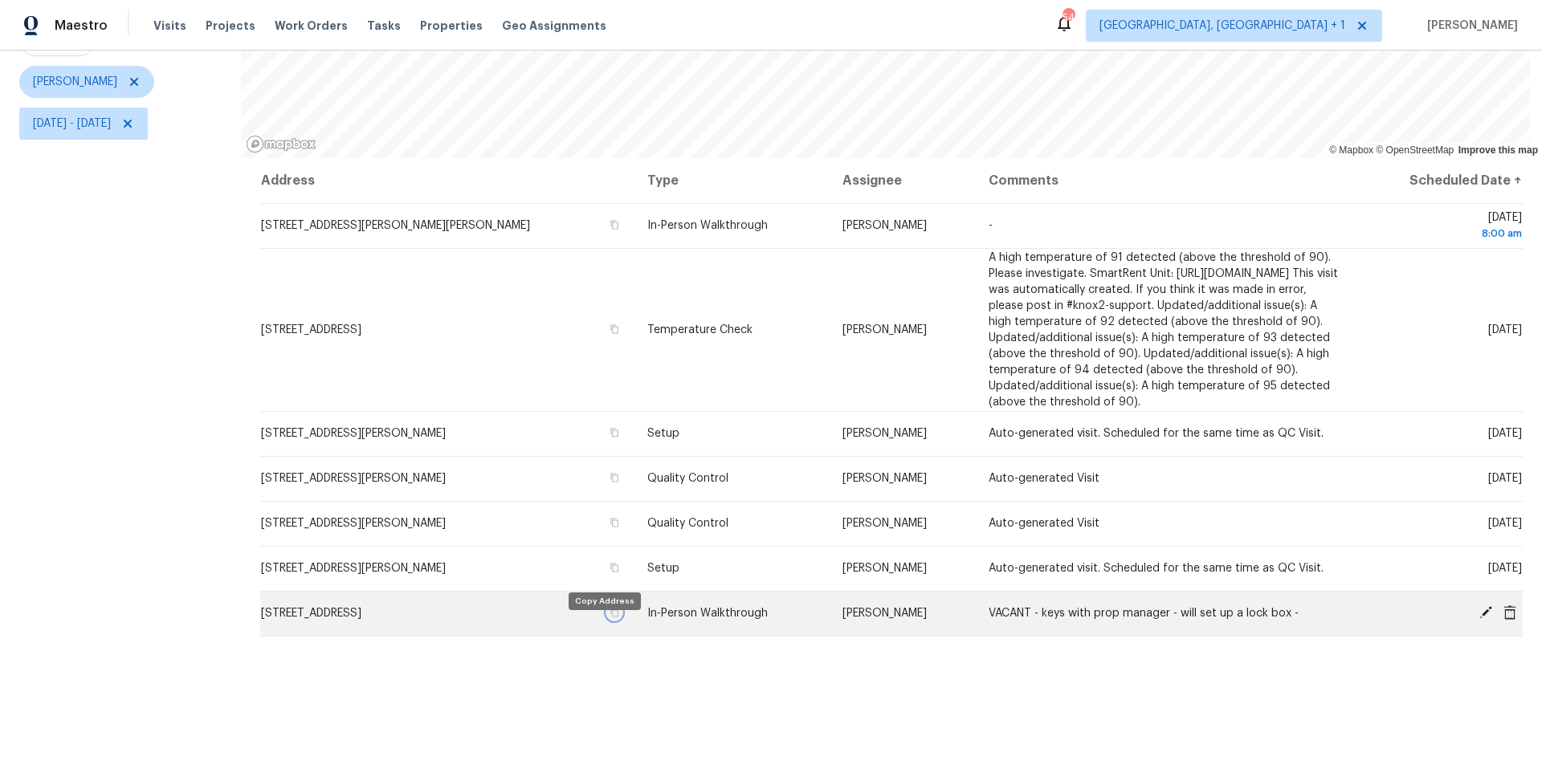
click at [610, 618] on icon "button" at bounding box center [615, 613] width 10 height 10
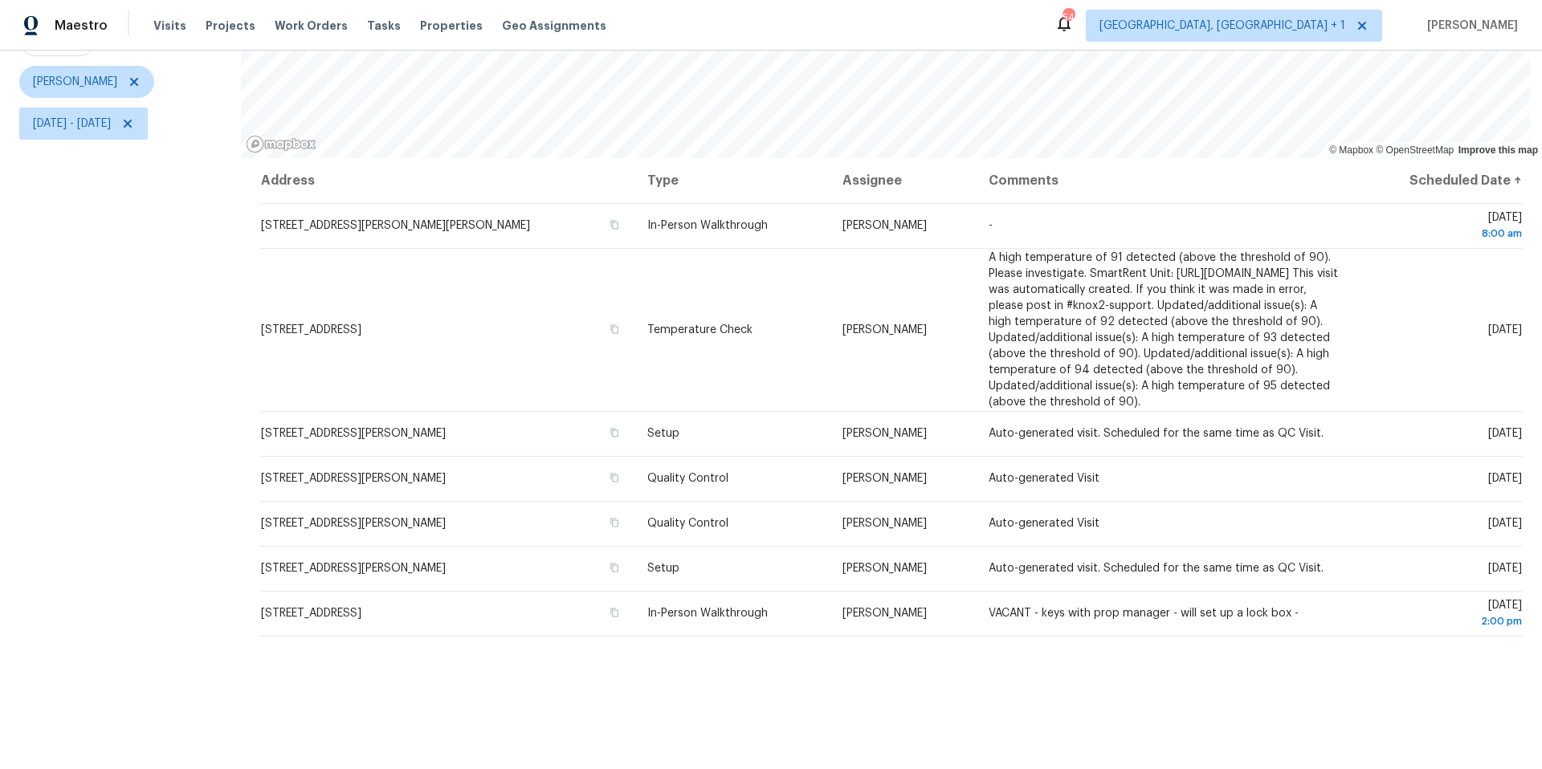
scroll to position [0, 0]
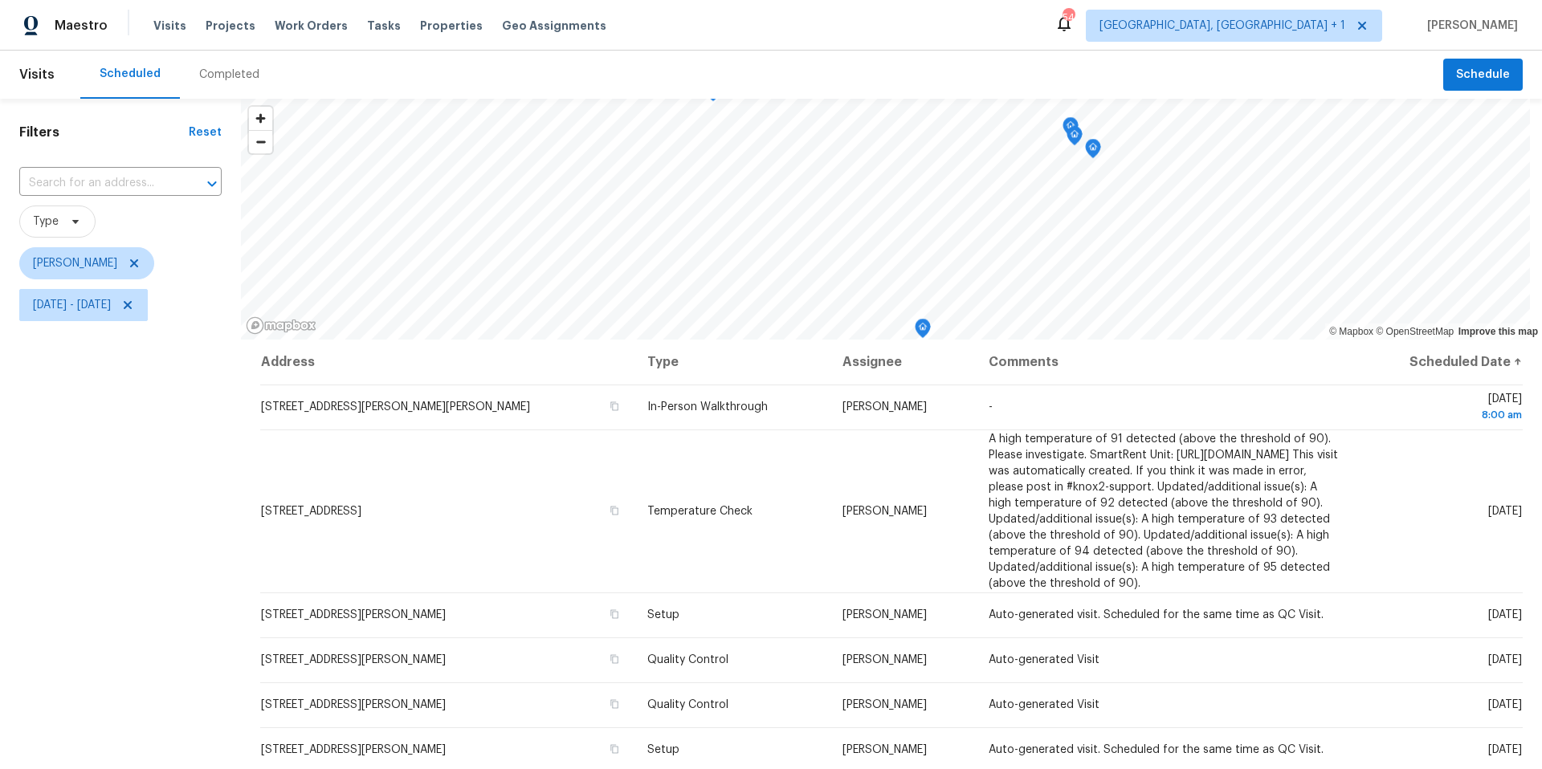
click at [1091, 149] on icon "Map marker" at bounding box center [1093, 148] width 5 height 4
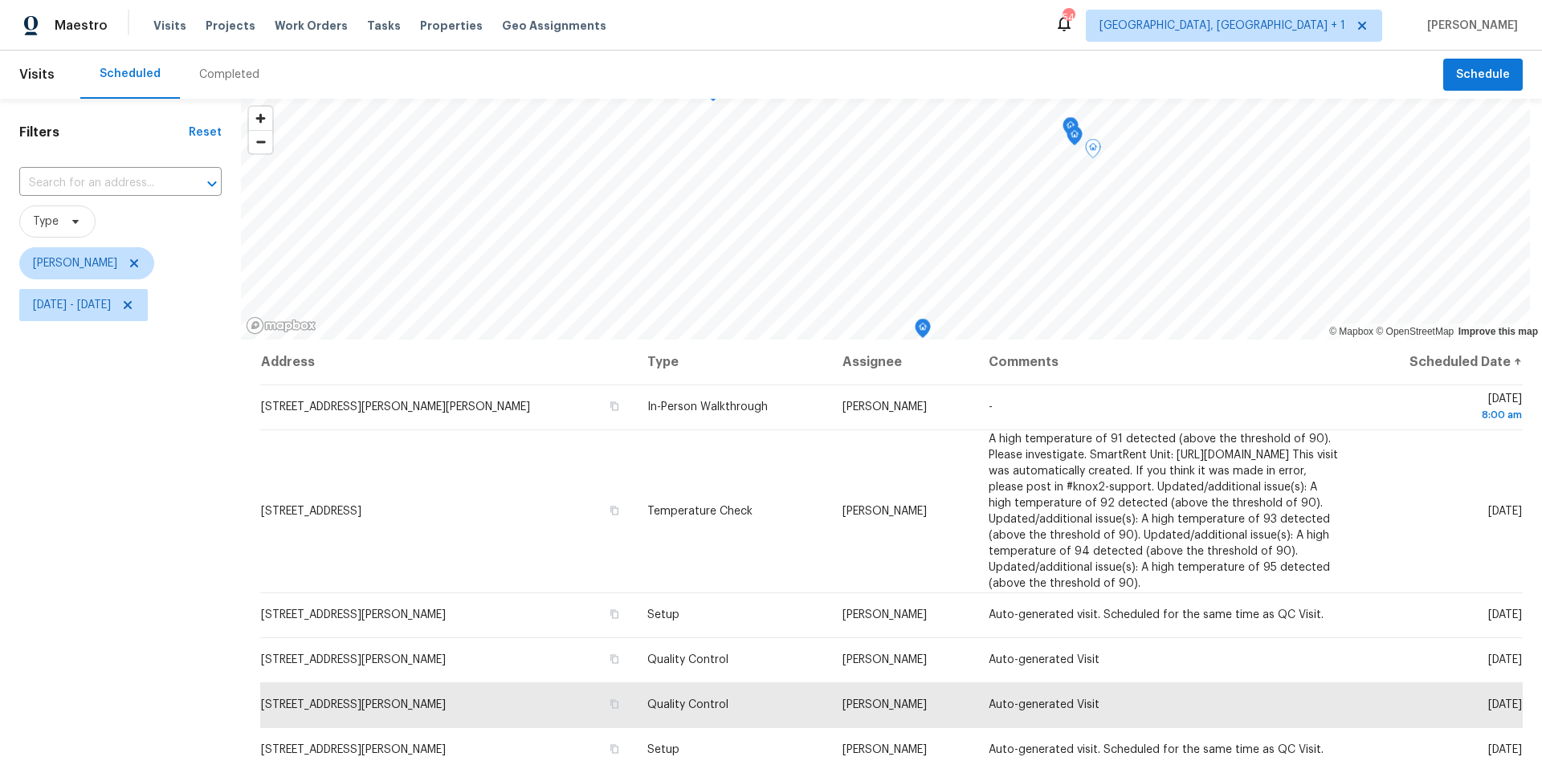
click at [1068, 126] on icon "Map marker" at bounding box center [1075, 136] width 16 height 20
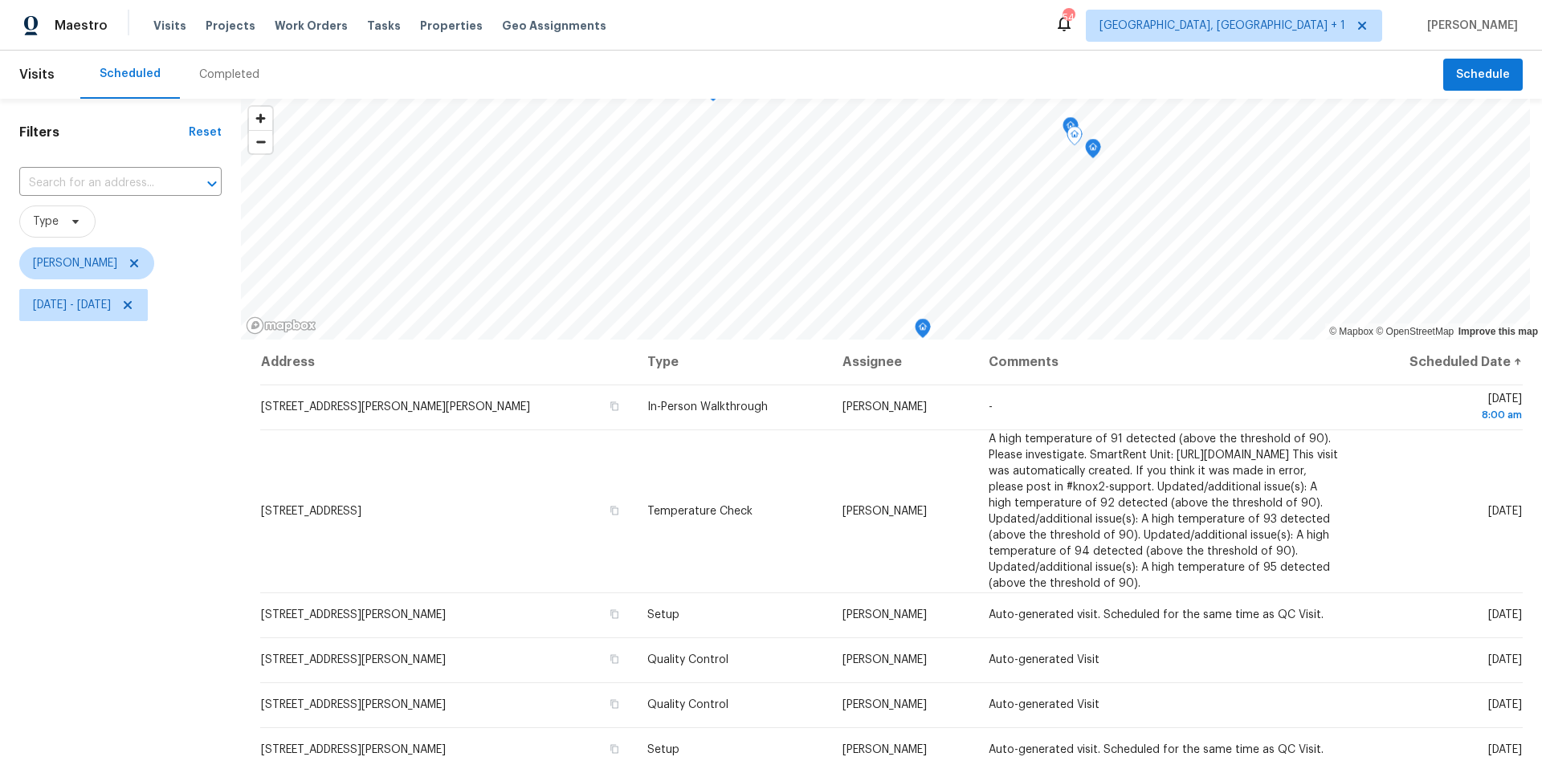
click at [1071, 121] on icon "Map marker" at bounding box center [1070, 127] width 14 height 18
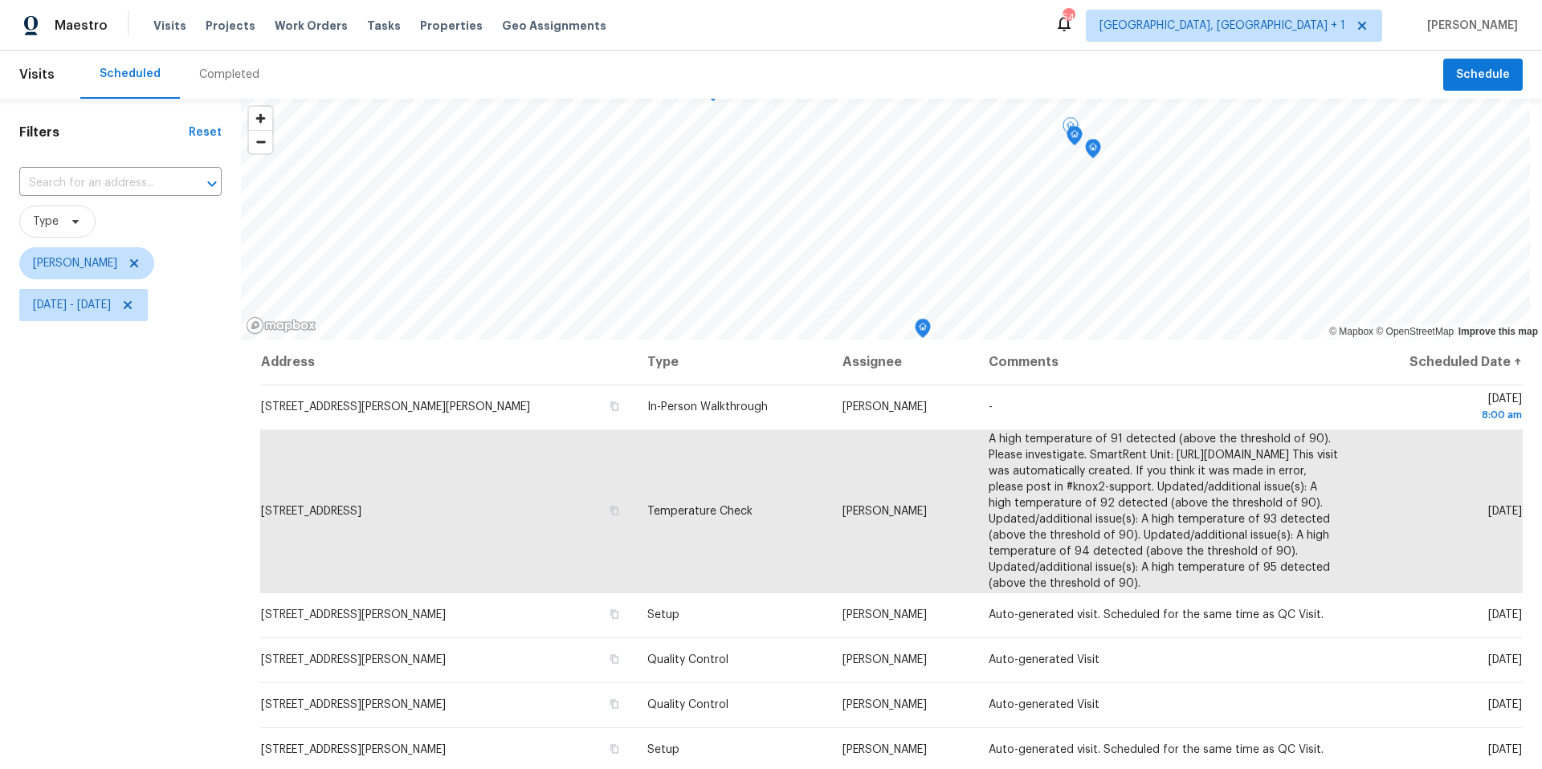
click at [1079, 136] on icon "Map marker" at bounding box center [1074, 136] width 14 height 18
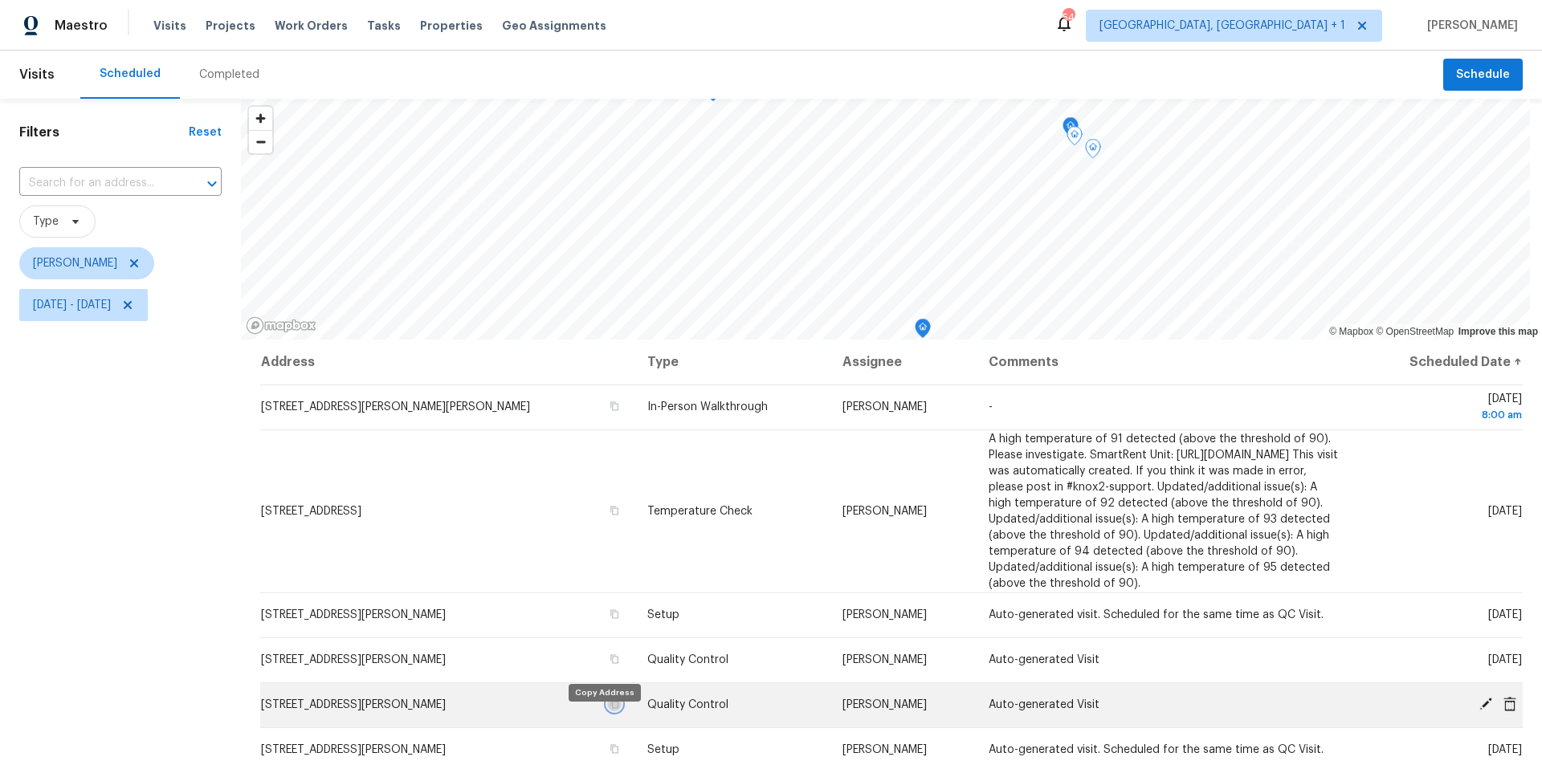
click at [610, 709] on icon "button" at bounding box center [615, 705] width 10 height 10
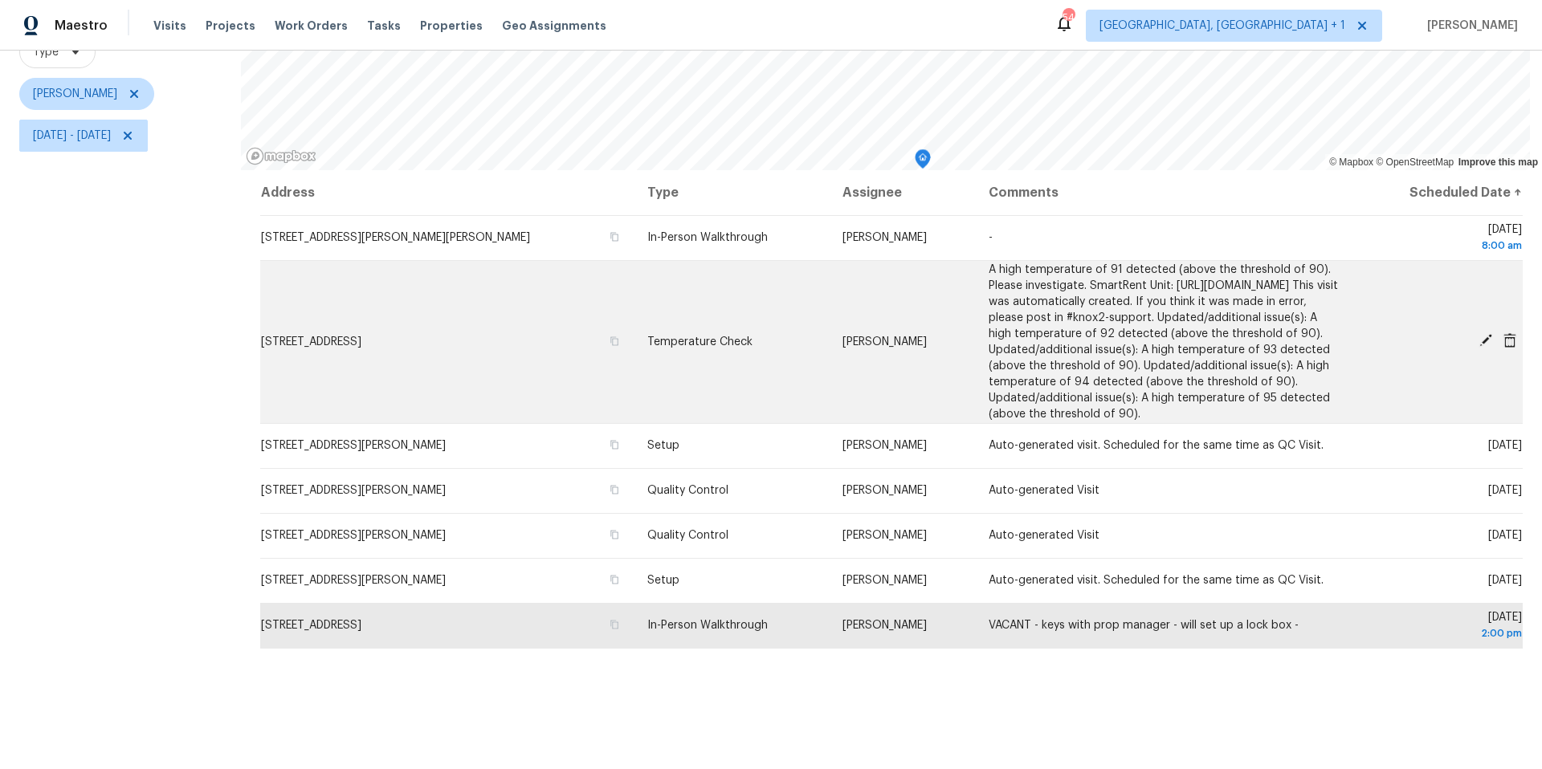
scroll to position [198, 0]
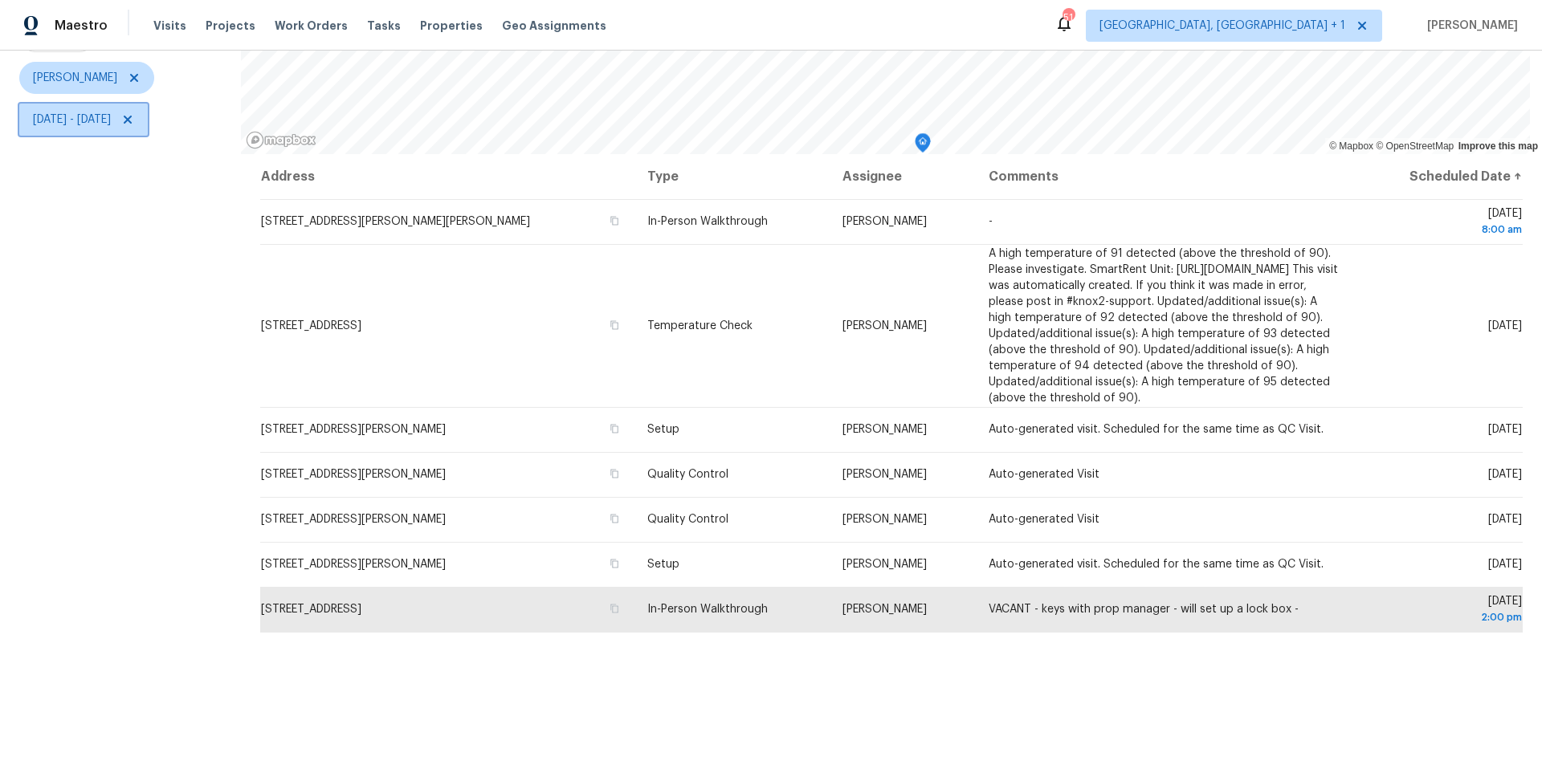
click at [122, 117] on span "Tue, Aug 12 - Tue, Aug 12" at bounding box center [83, 120] width 128 height 32
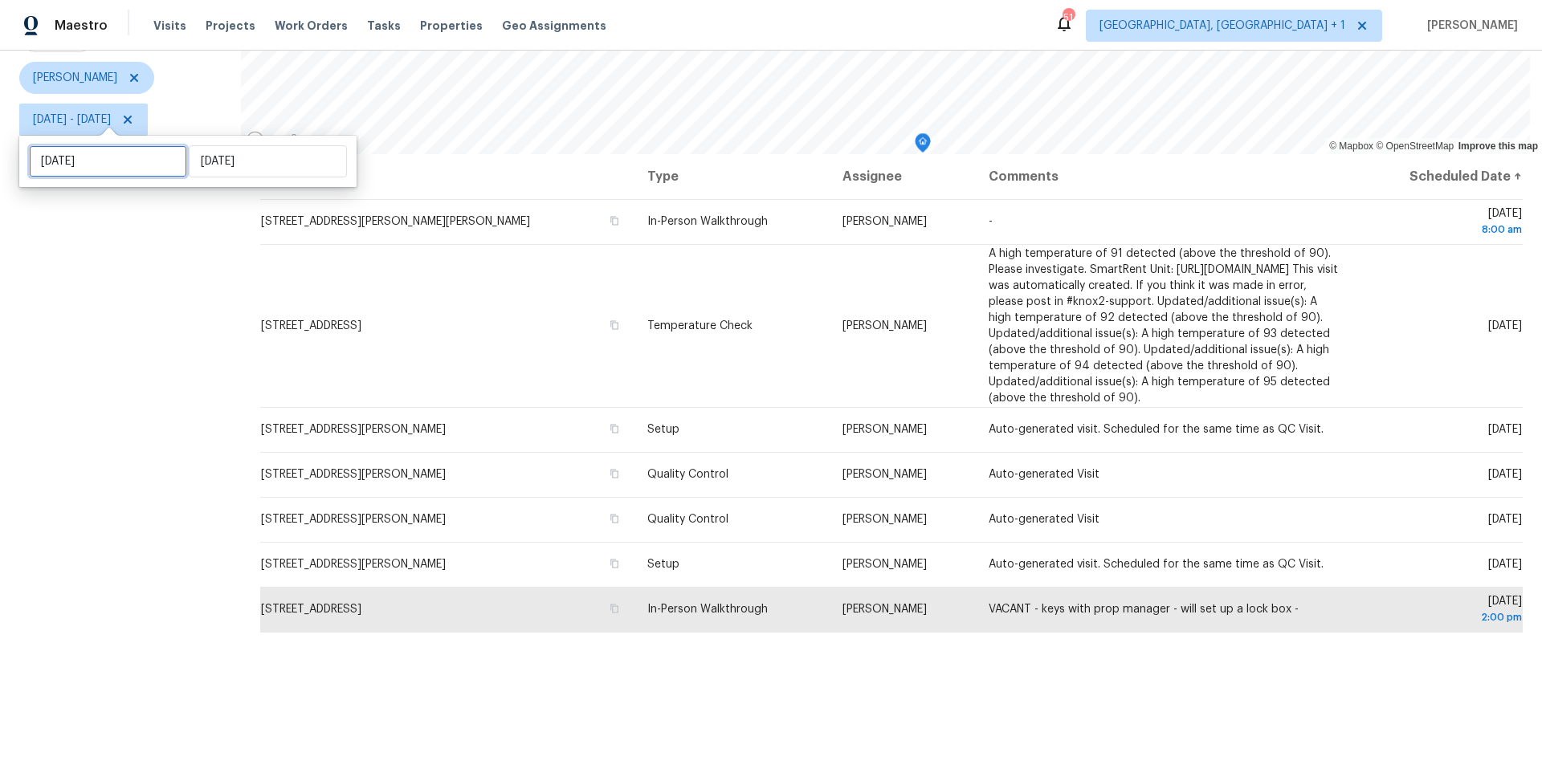
select select "7"
select select "2025"
select select "8"
select select "2025"
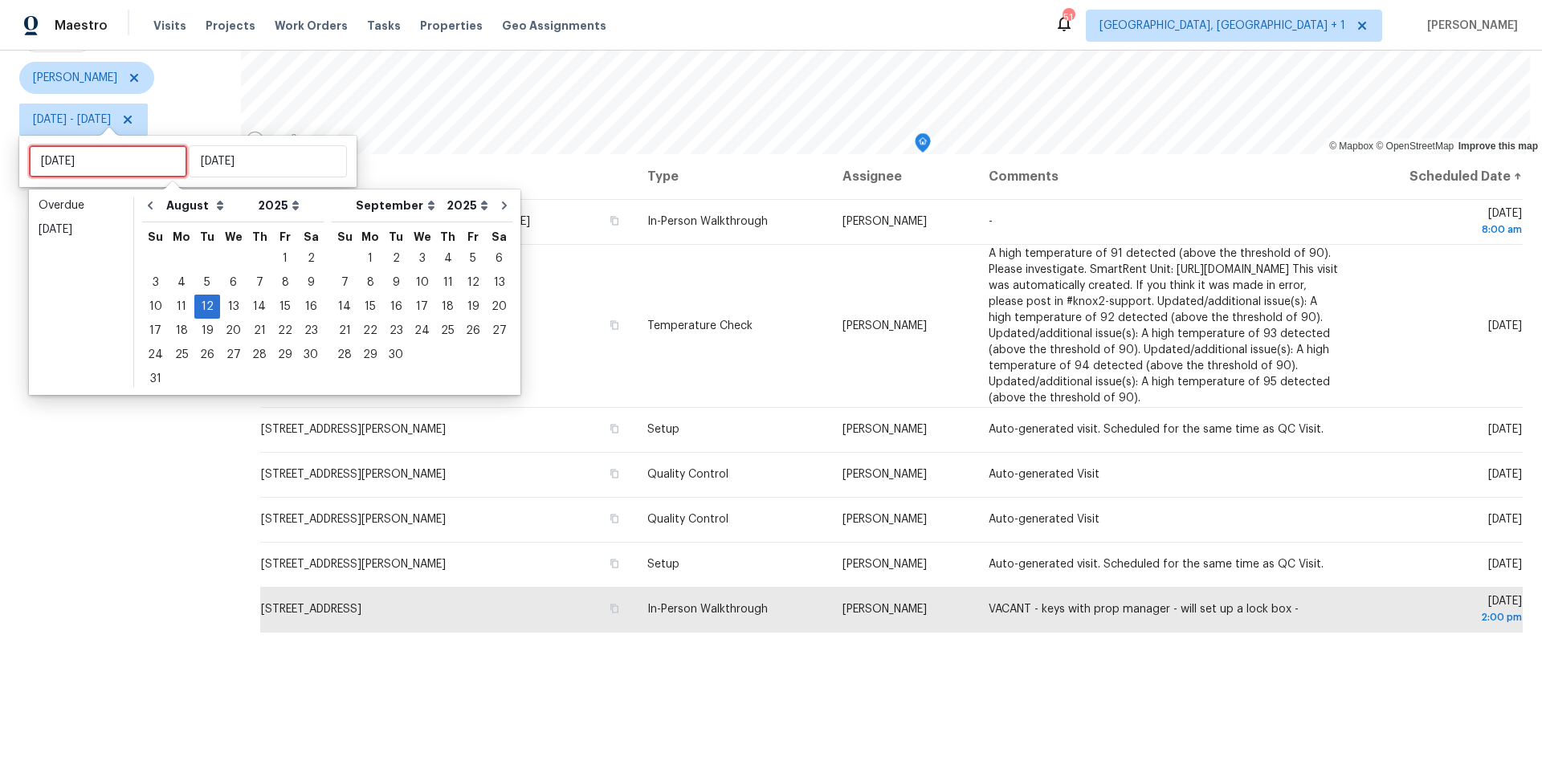
click at [139, 168] on input "Tue, Aug 12" at bounding box center [108, 161] width 158 height 32
type input "Tue, Aug 05"
type input "Tue, Aug 19"
type input "Mon, Aug 11"
type input "Tue, Aug 12"
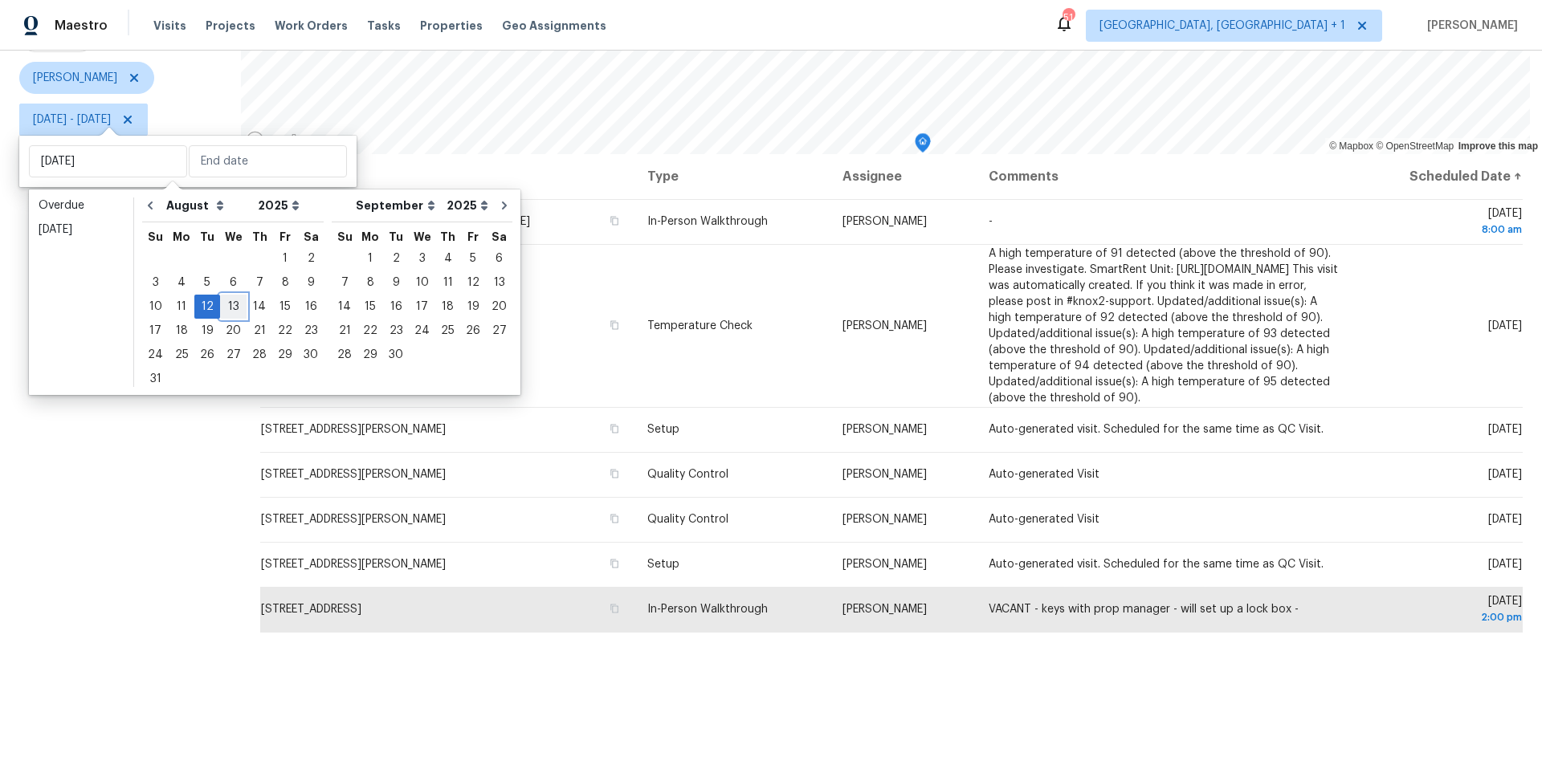
click at [222, 304] on div "13" at bounding box center [233, 307] width 27 height 22
type input "Wed, Aug 13"
type input "Tue, Aug 12"
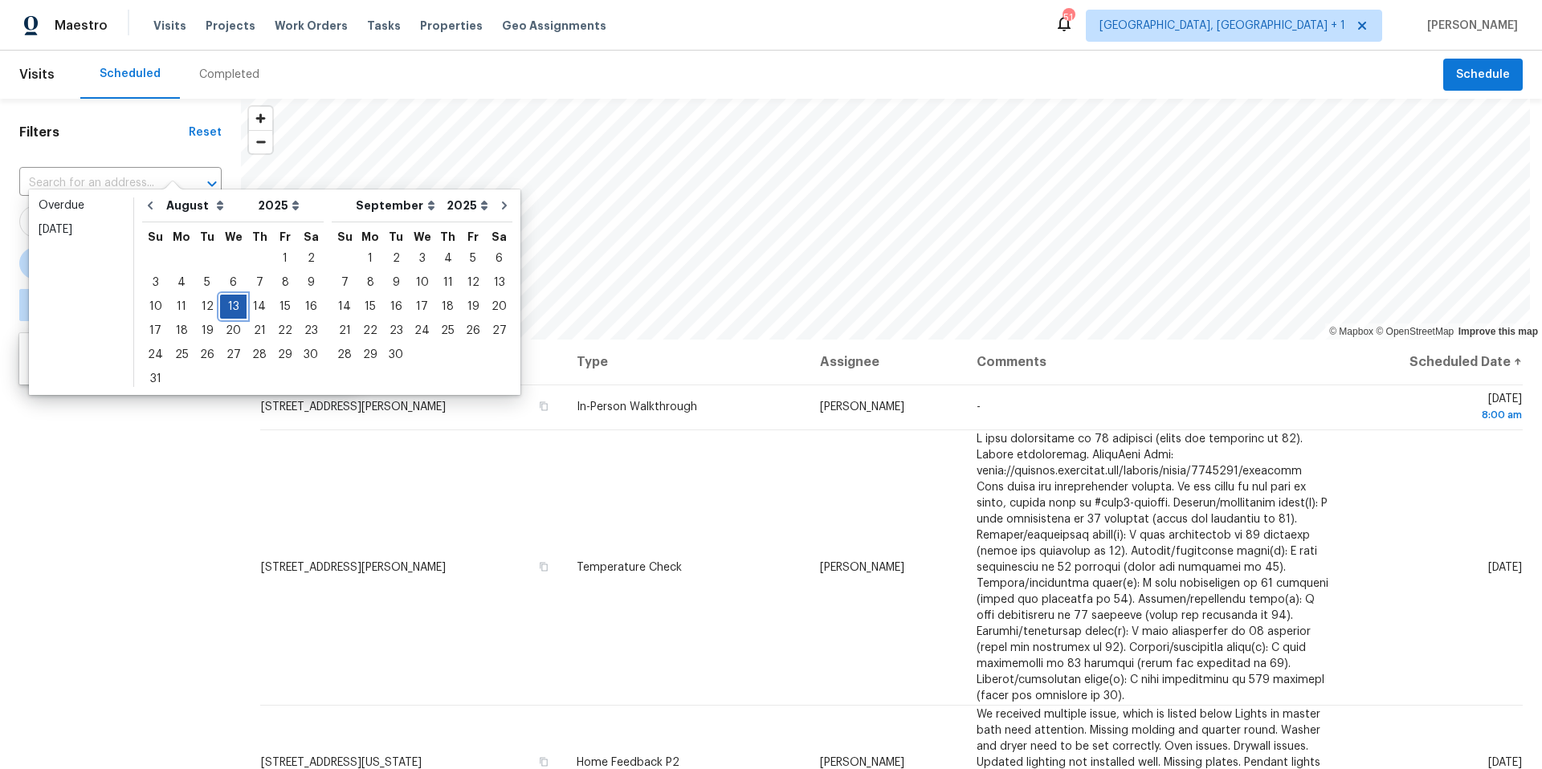
click at [222, 304] on div "13" at bounding box center [233, 307] width 27 height 22
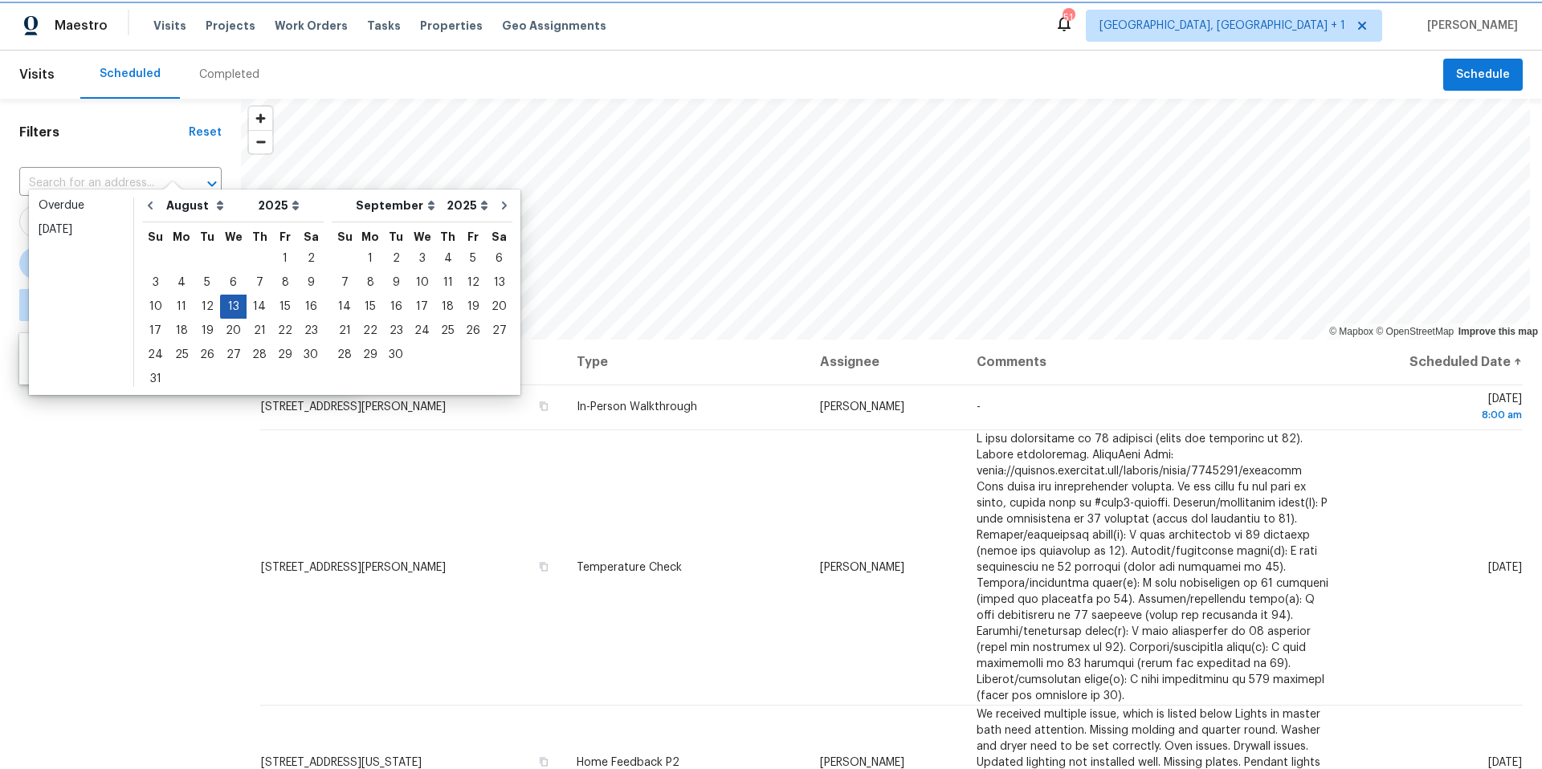
type input "Wed, Aug 13"
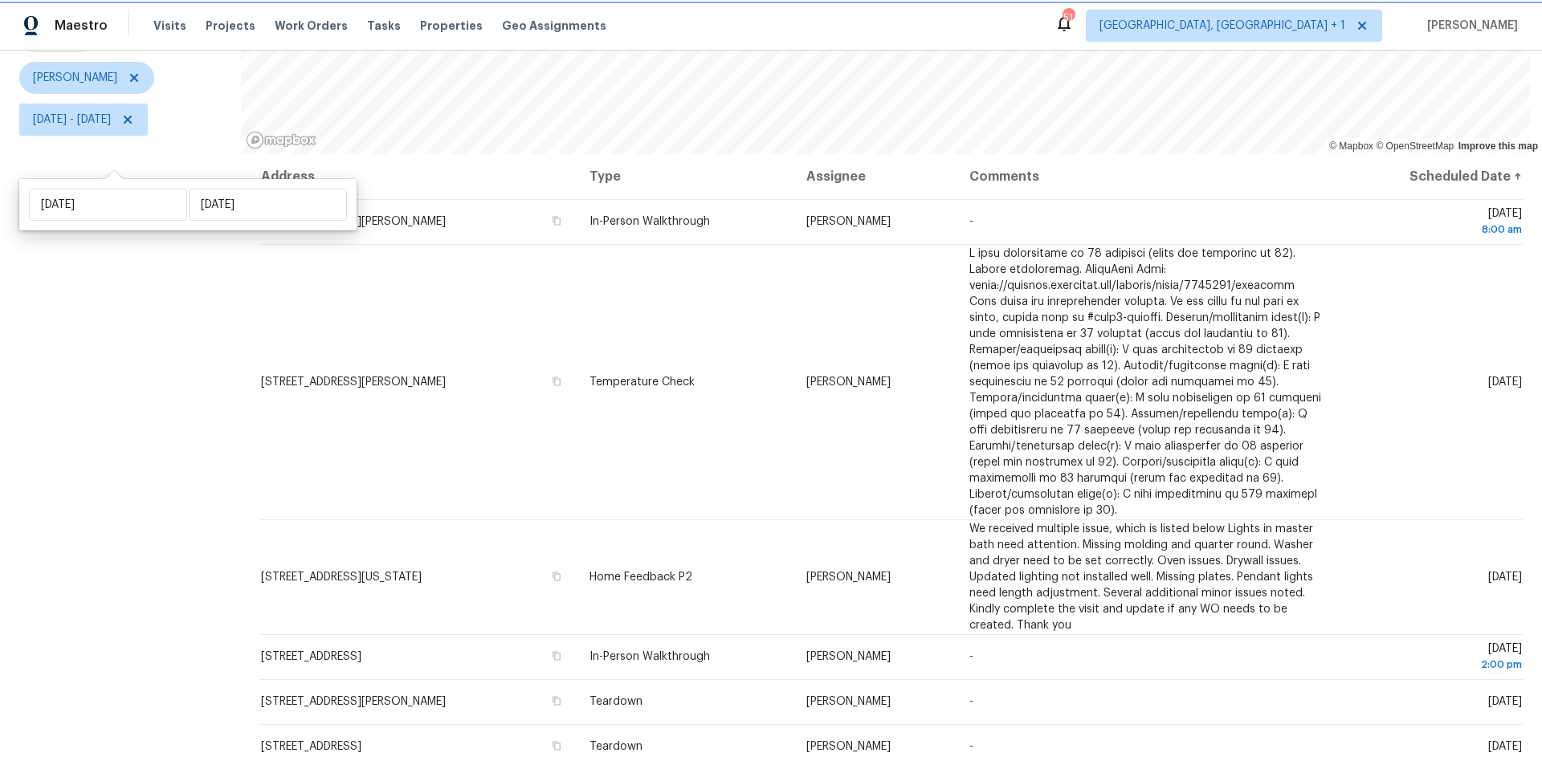
scroll to position [198, 0]
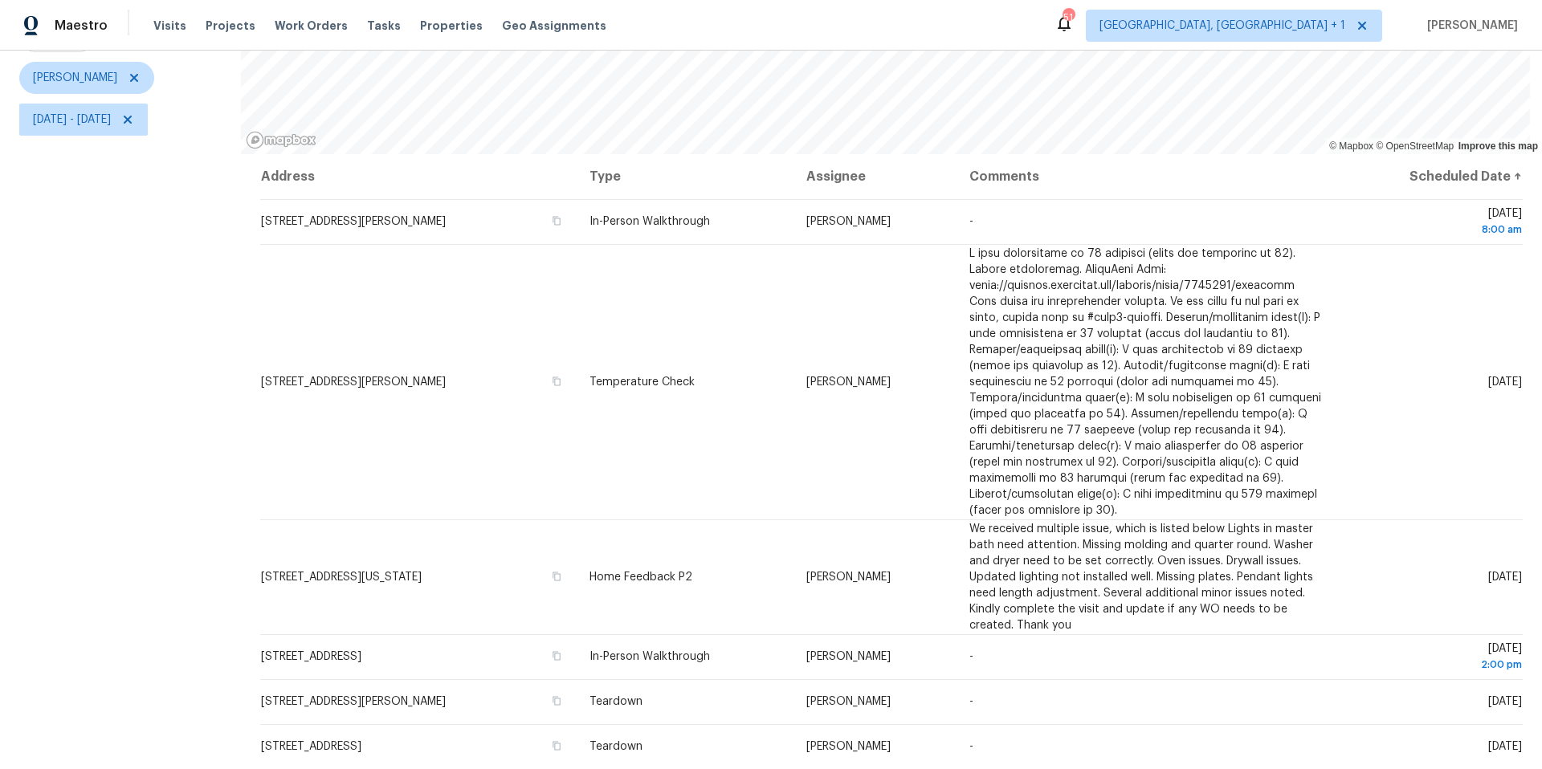
click at [233, 312] on div "Filters Reset ​ Type Nelson Figueroa Wed, Aug 13 - Wed, Aug 13" at bounding box center [120, 341] width 241 height 856
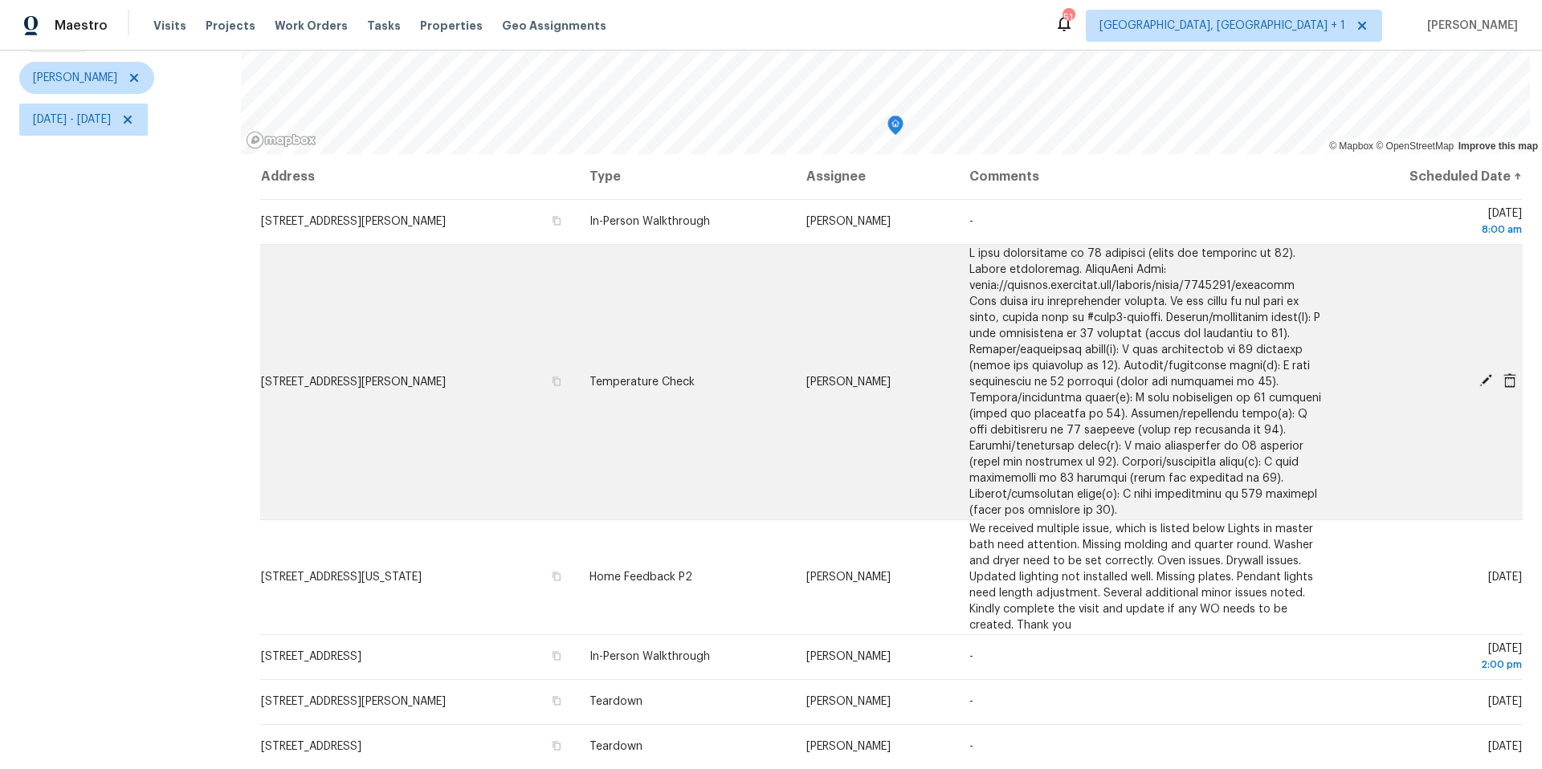
click at [1479, 374] on icon at bounding box center [1485, 380] width 13 height 13
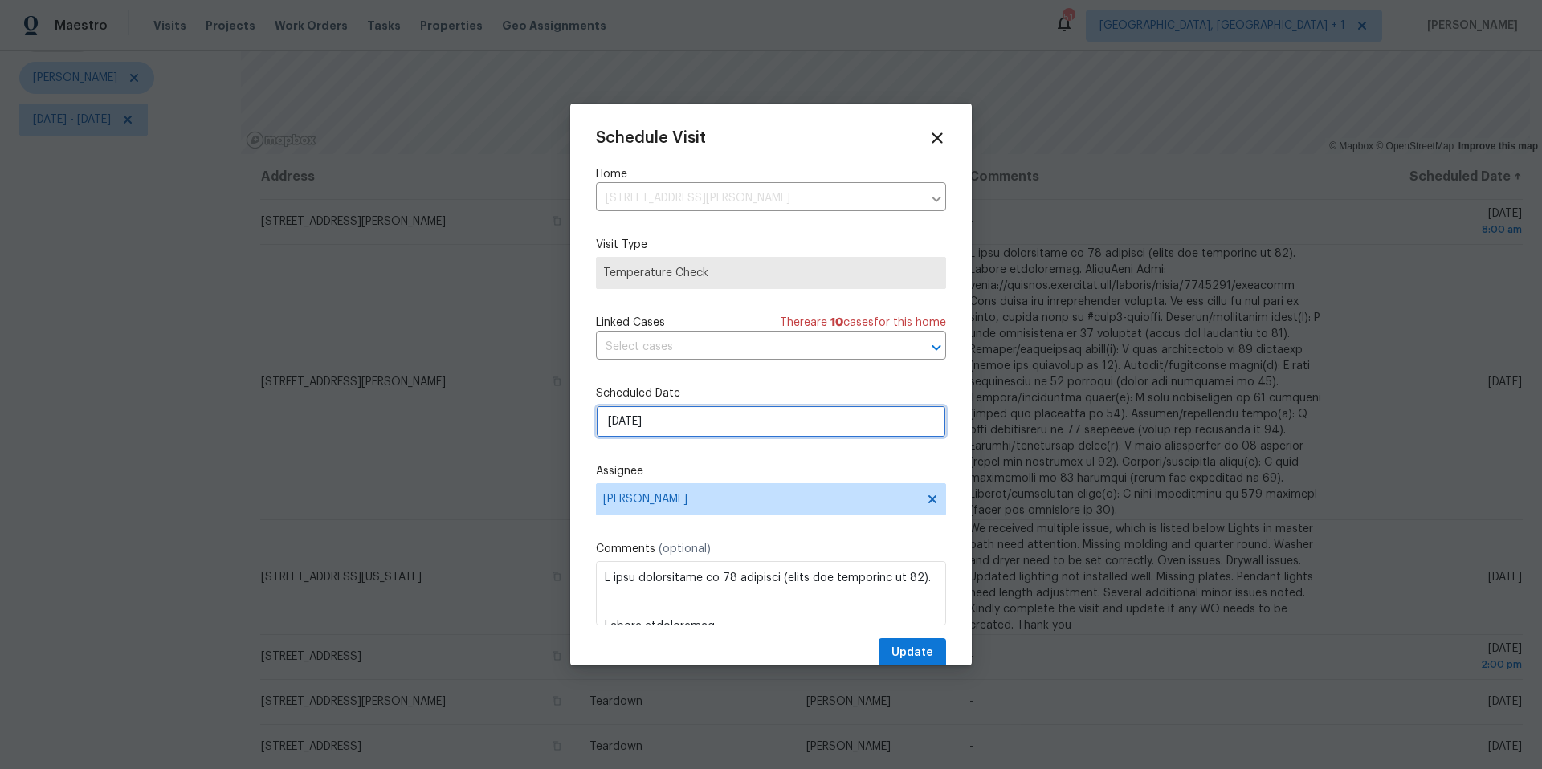
click at [655, 413] on input "8/13/2025" at bounding box center [771, 422] width 350 height 32
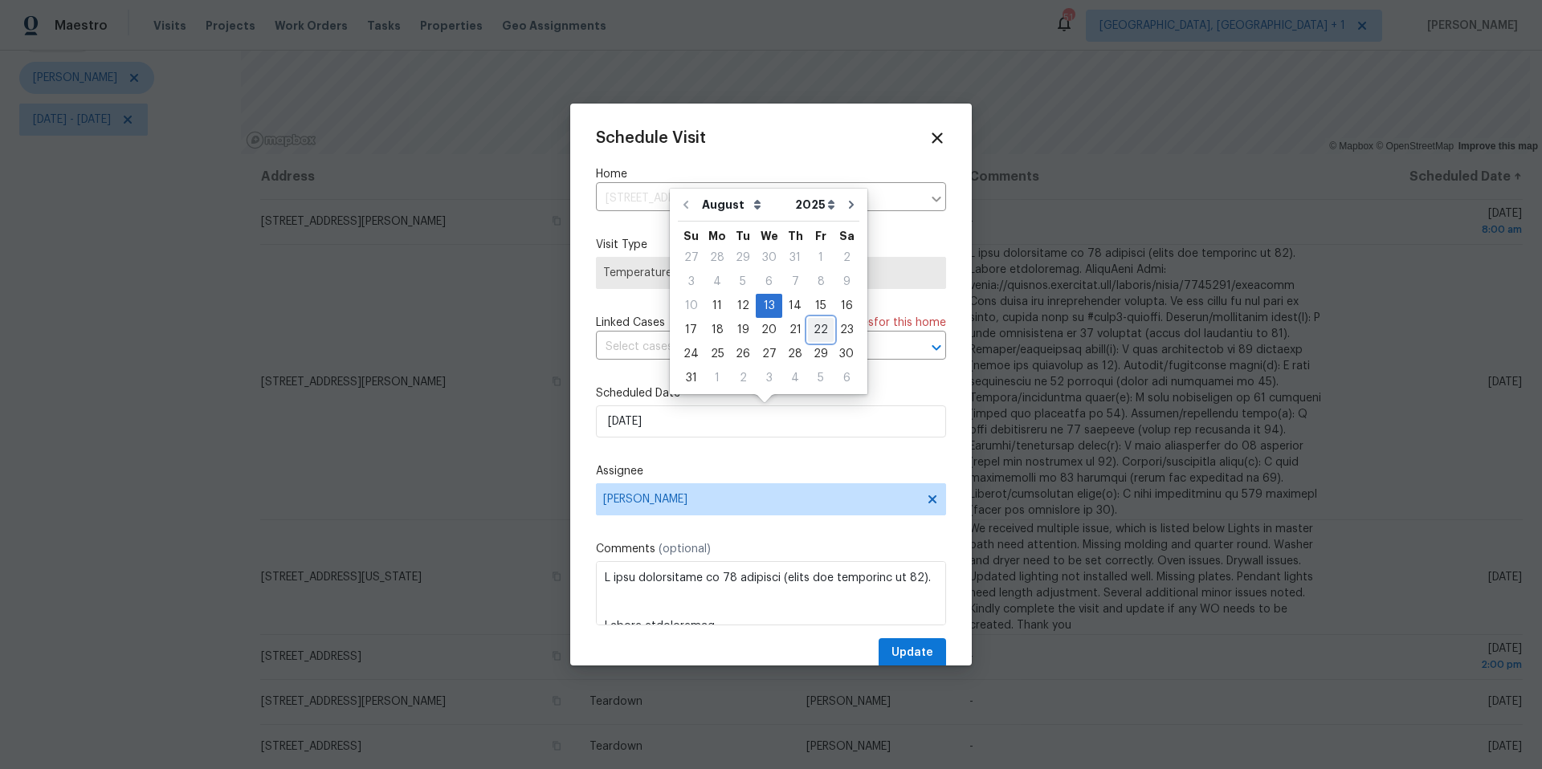
click at [808, 328] on div "22" at bounding box center [821, 330] width 26 height 22
type input "8/22/2025"
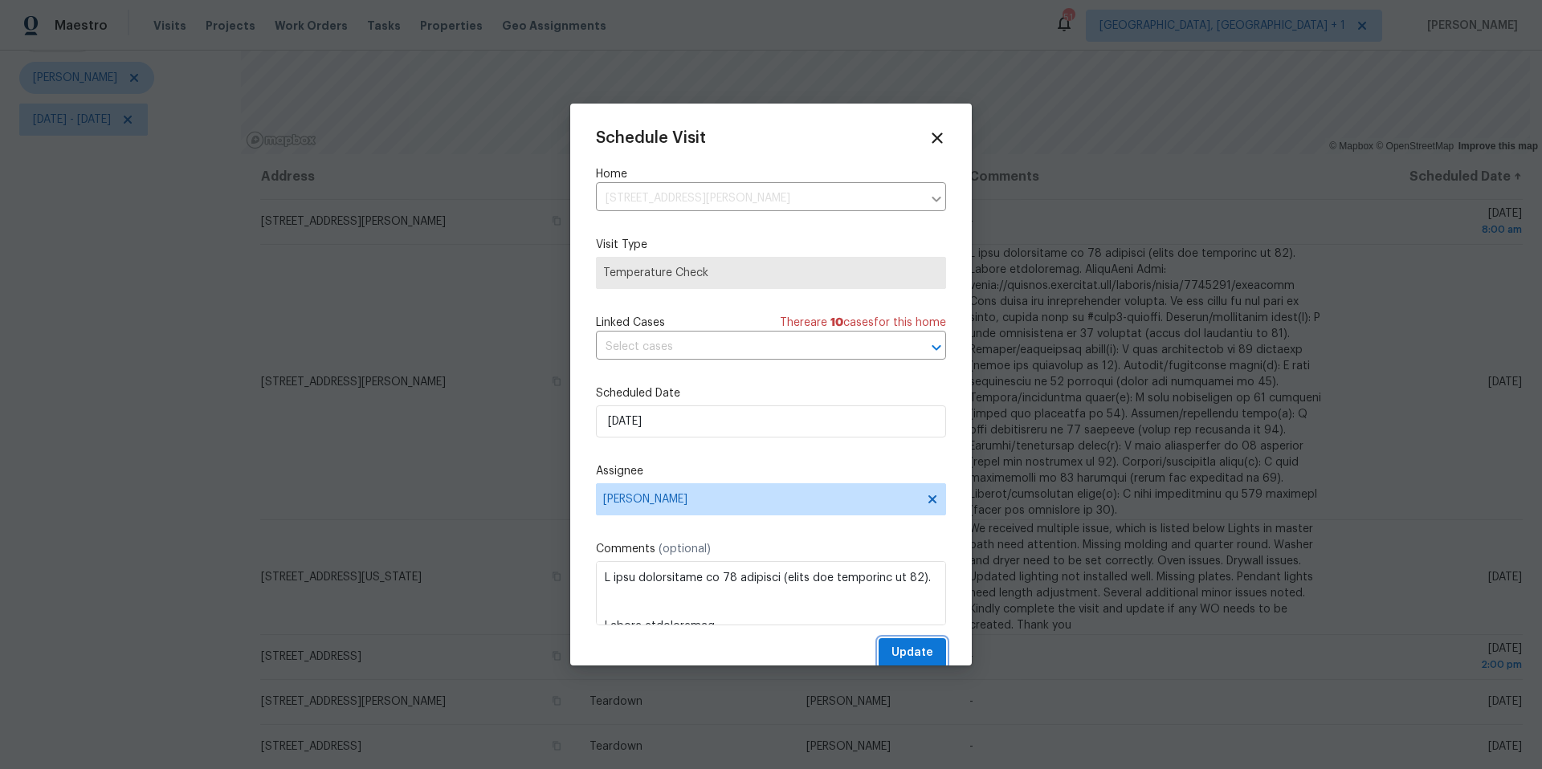
click at [903, 659] on span "Update" at bounding box center [912, 653] width 42 height 20
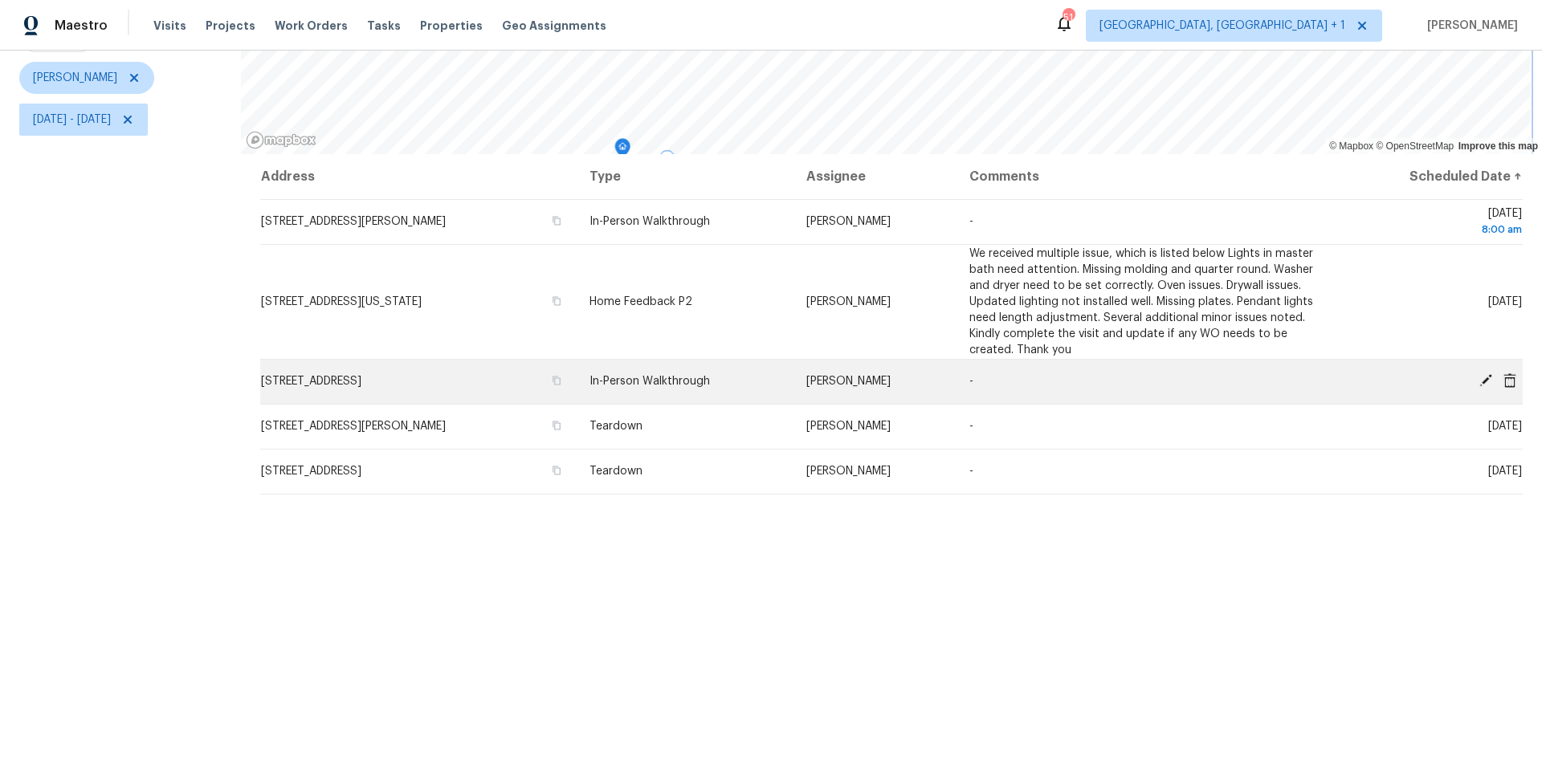
click at [652, 378] on div "© Mapbox © OpenStreetMap Improve this map Address Type Assignee Comments Schedu…" at bounding box center [891, 341] width 1301 height 856
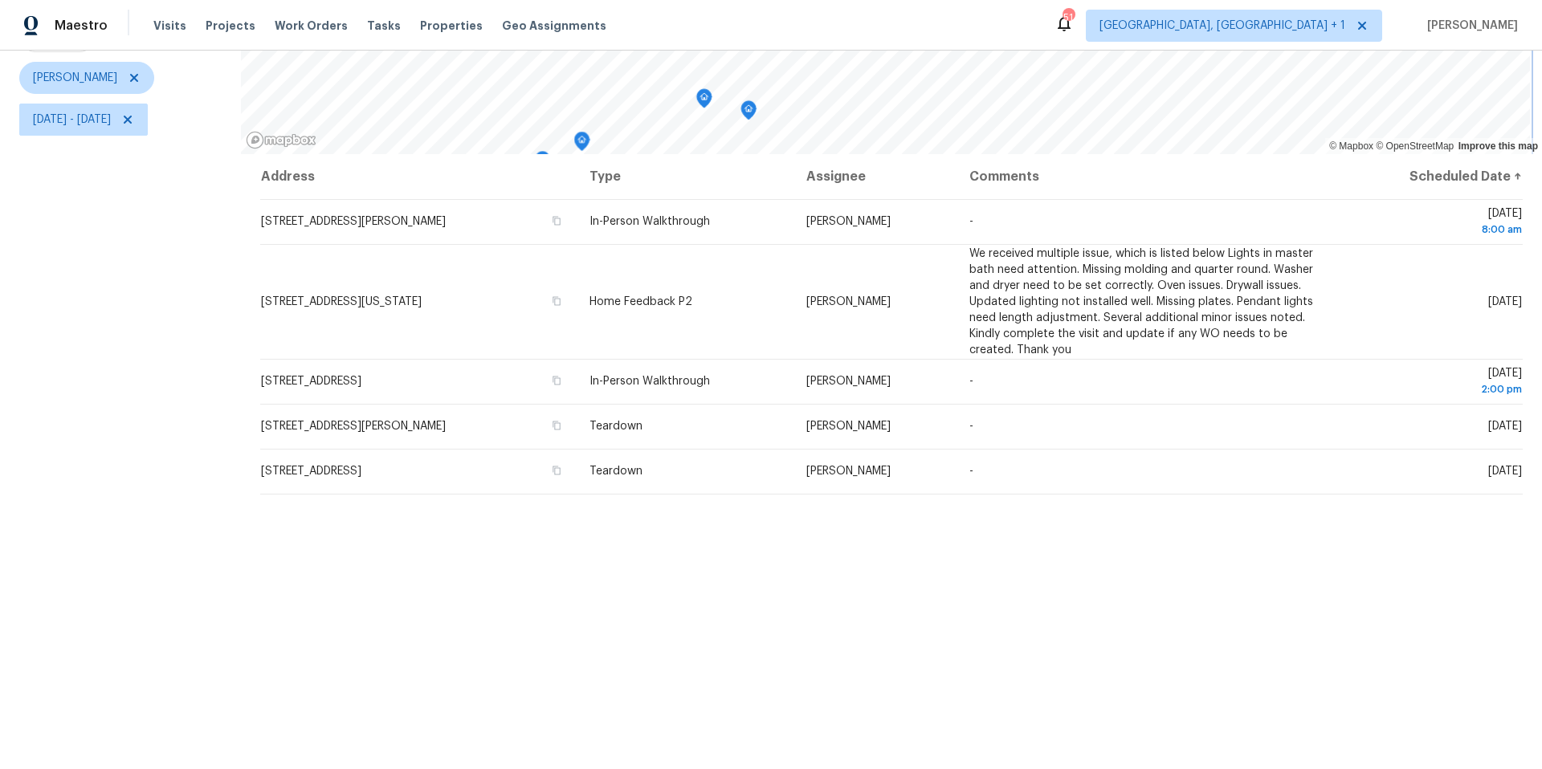
click at [848, 10] on div "Maestro Visits Projects Work Orders Tasks Properties Geo Assignments 51 Killeen…" at bounding box center [771, 384] width 1542 height 769
click at [770, 89] on icon "Map marker" at bounding box center [767, 98] width 14 height 18
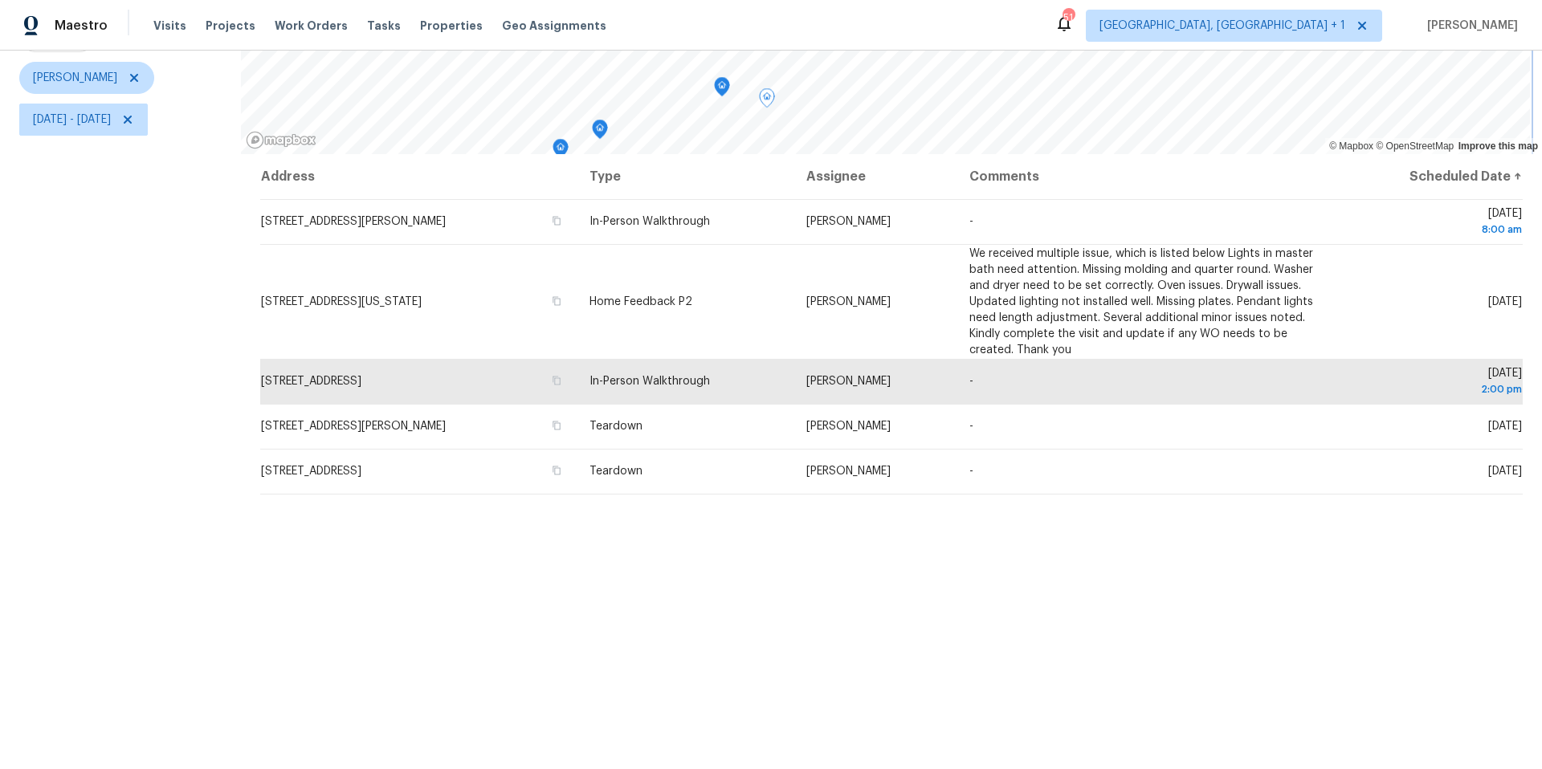
click at [719, 78] on icon "Map marker" at bounding box center [722, 87] width 14 height 18
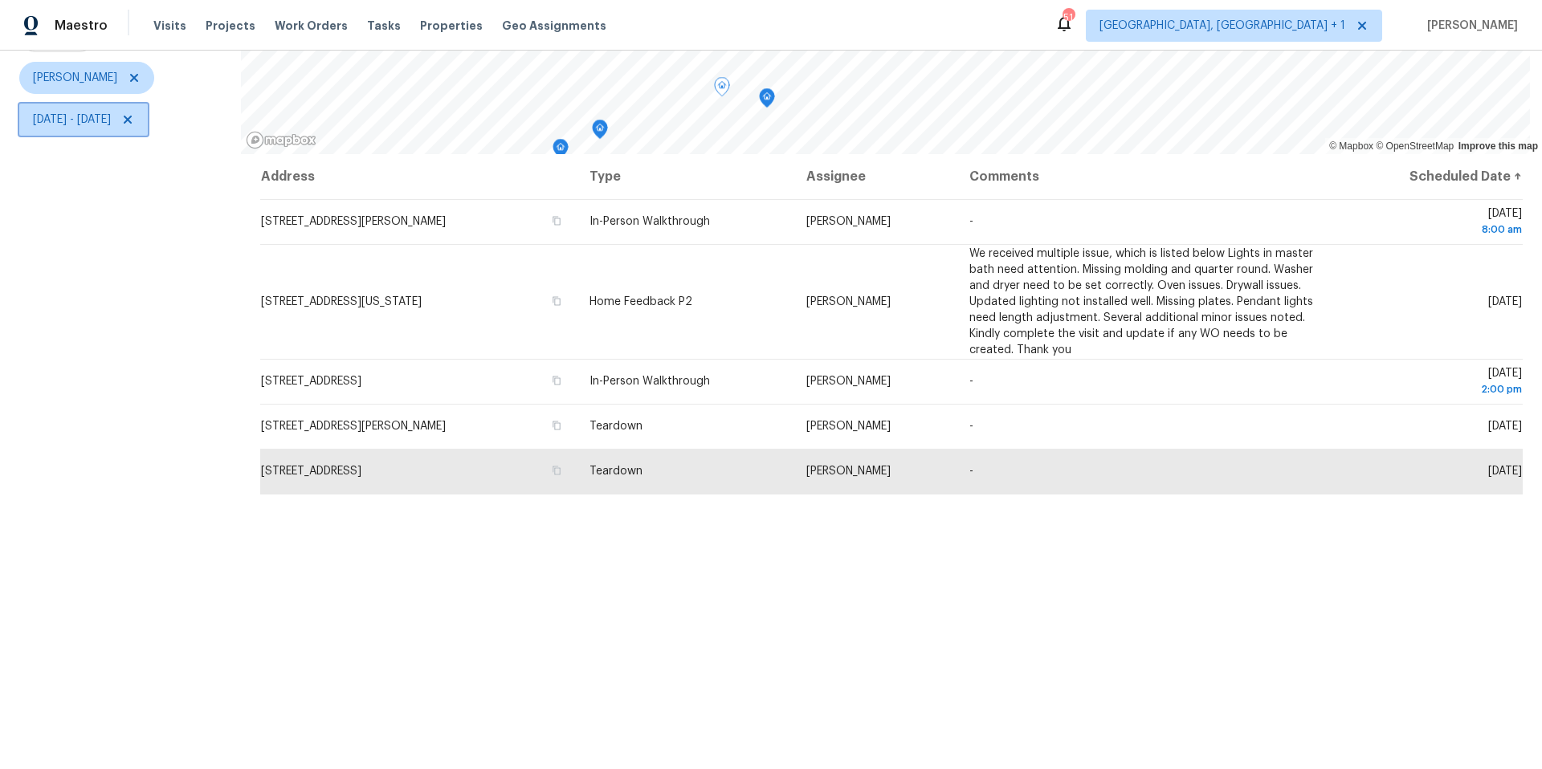
click at [111, 112] on span "Wed, Aug 13 - Wed, Aug 13" at bounding box center [72, 120] width 78 height 16
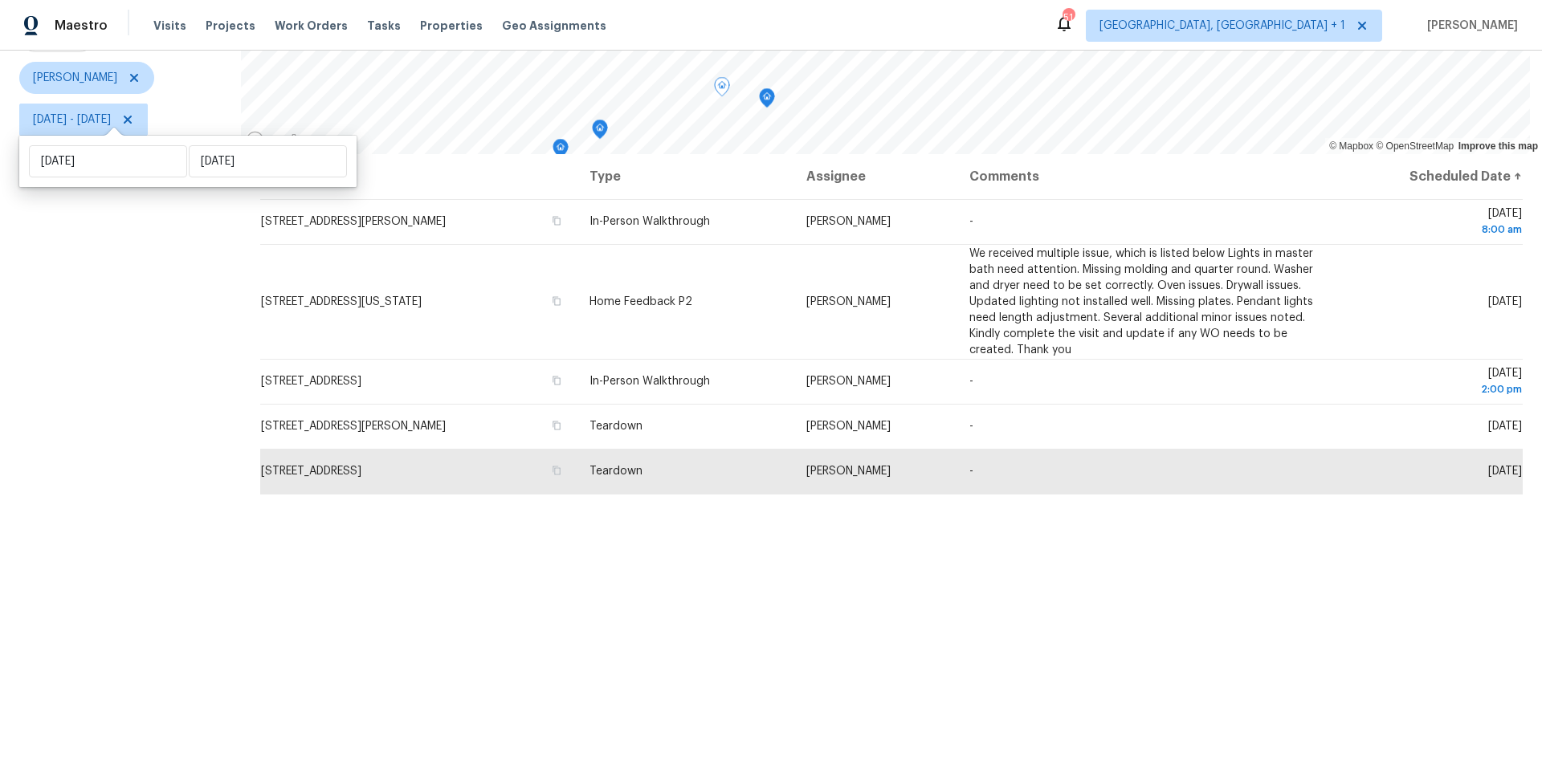
click at [151, 178] on div "Wed, Aug 13 Wed, Aug 13" at bounding box center [187, 161] width 337 height 51
click at [157, 165] on input "Wed, Aug 13" at bounding box center [108, 161] width 158 height 32
select select "7"
select select "2025"
select select "8"
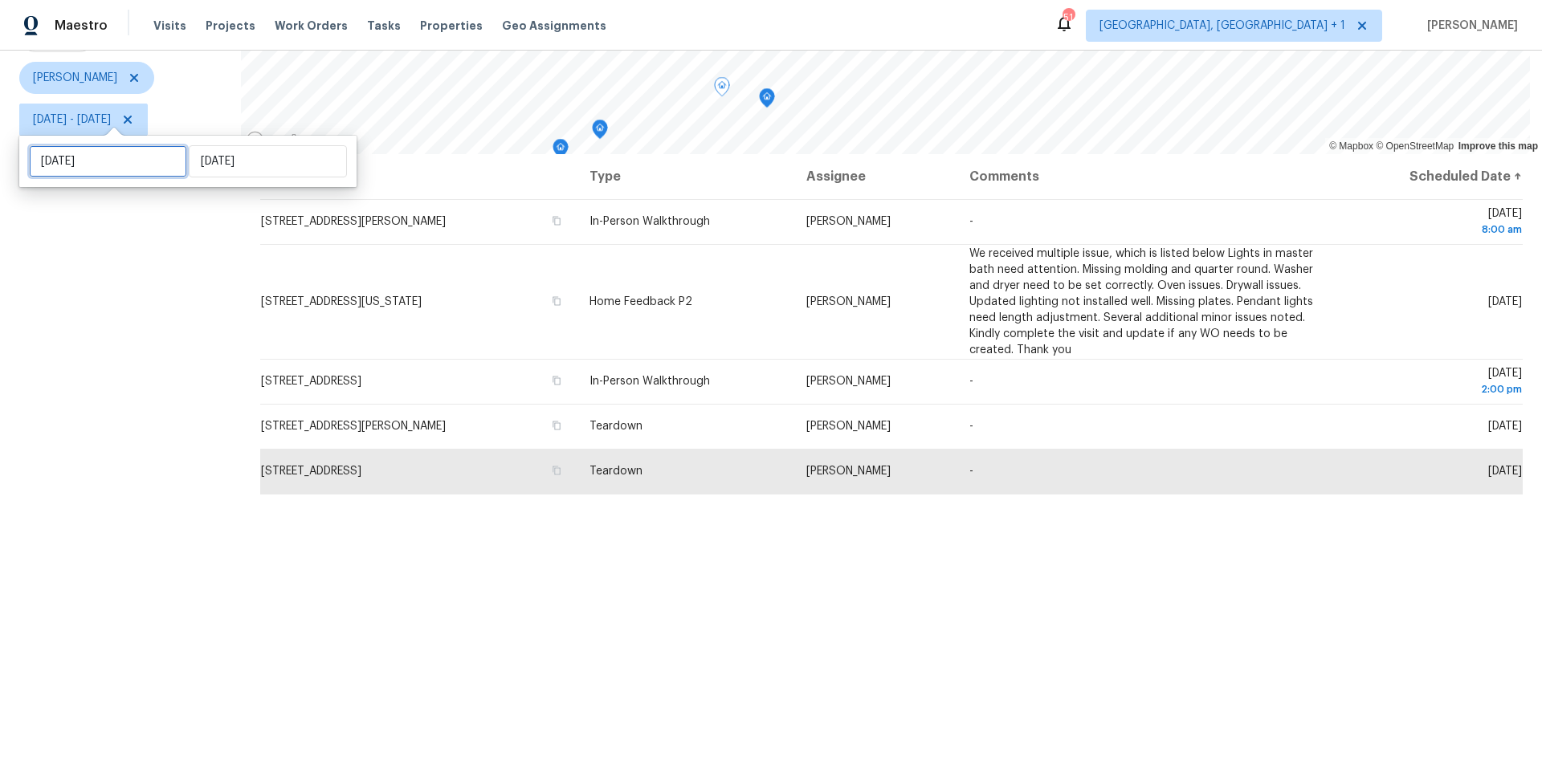
select select "2025"
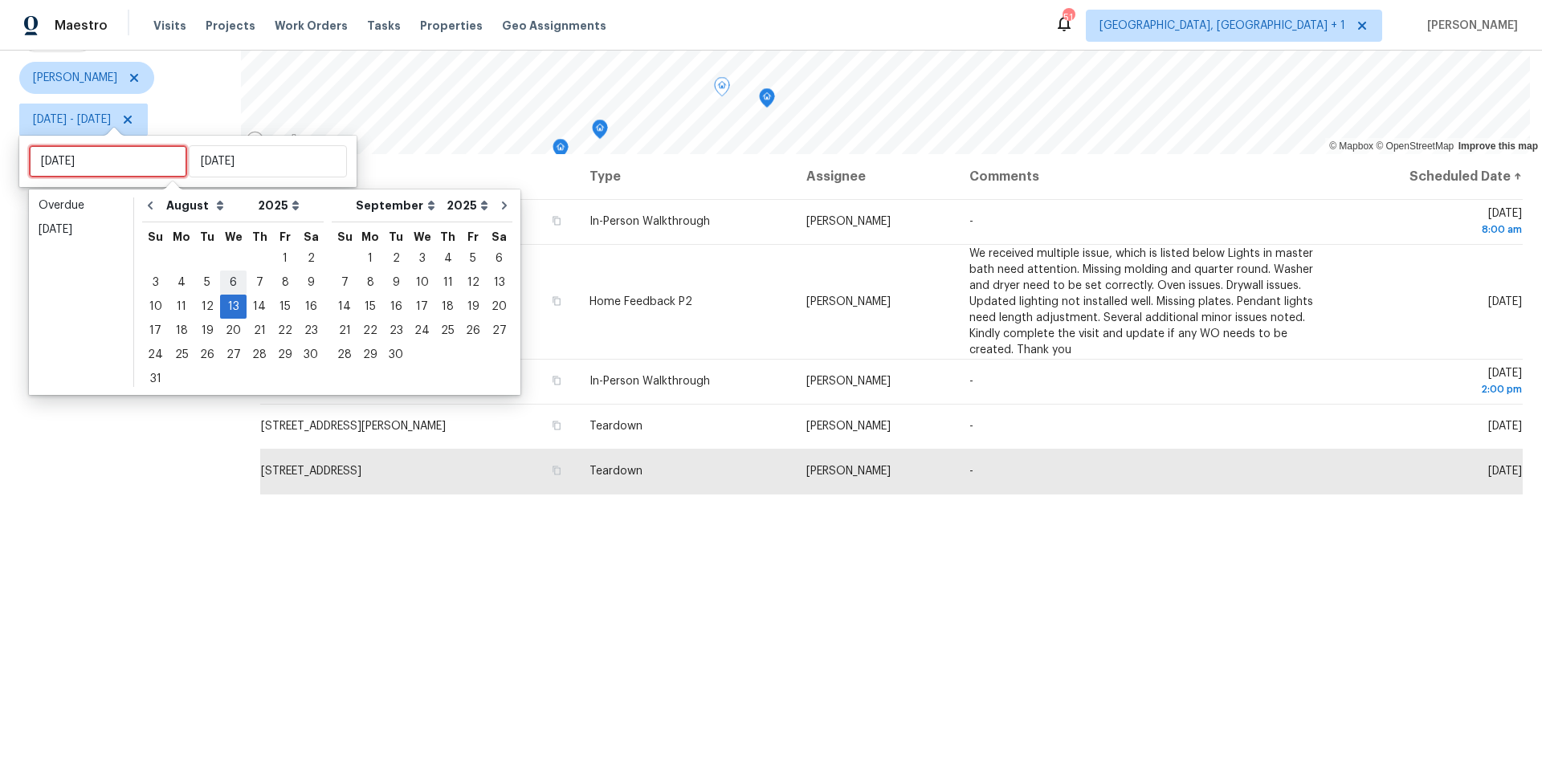
type input "Wed, Aug 06"
click at [251, 304] on div "14" at bounding box center [260, 307] width 26 height 22
type input "Thu, Aug 14"
type input "Wed, Aug 13"
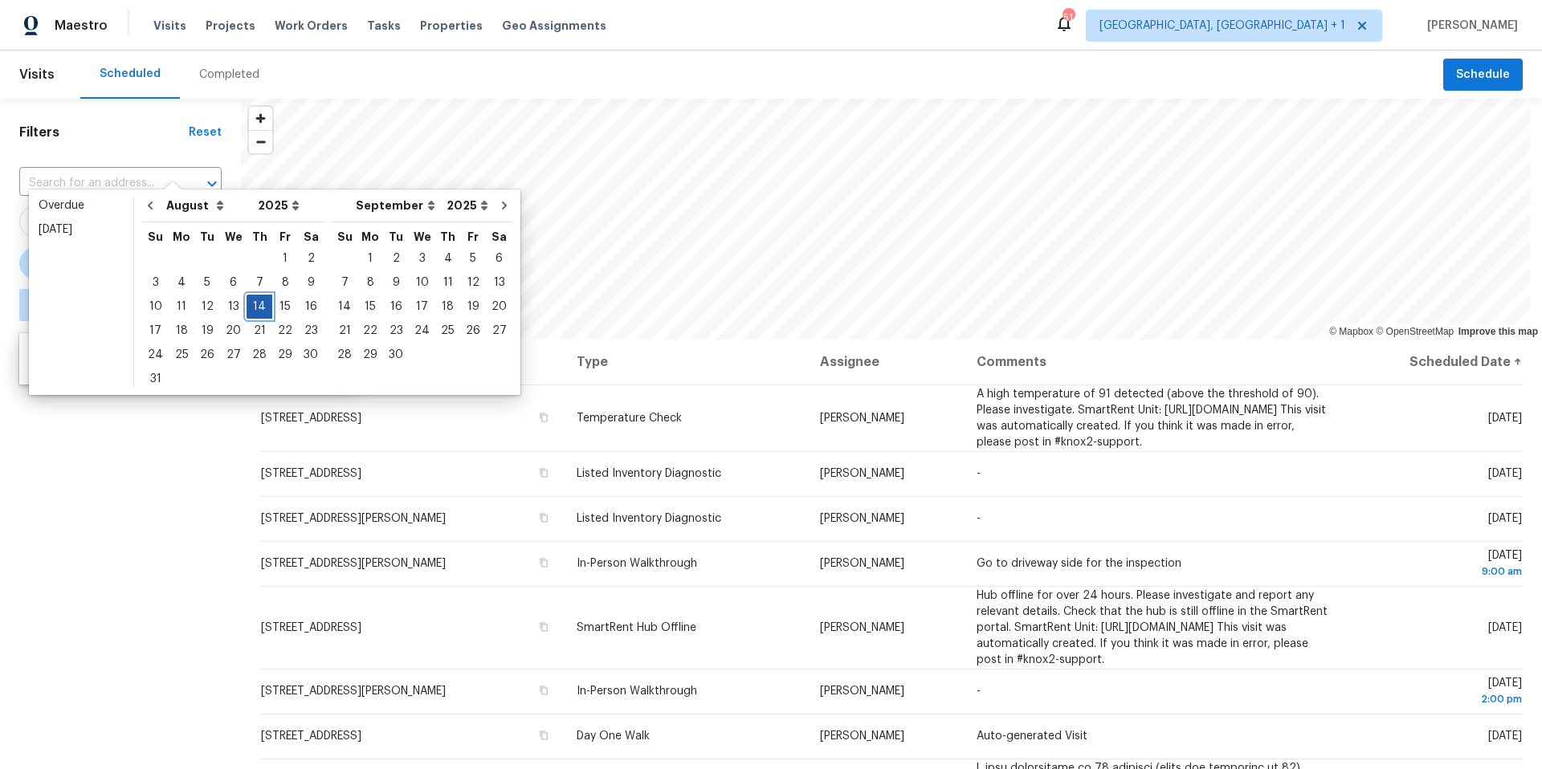
click at [251, 304] on div "14" at bounding box center [260, 307] width 26 height 22
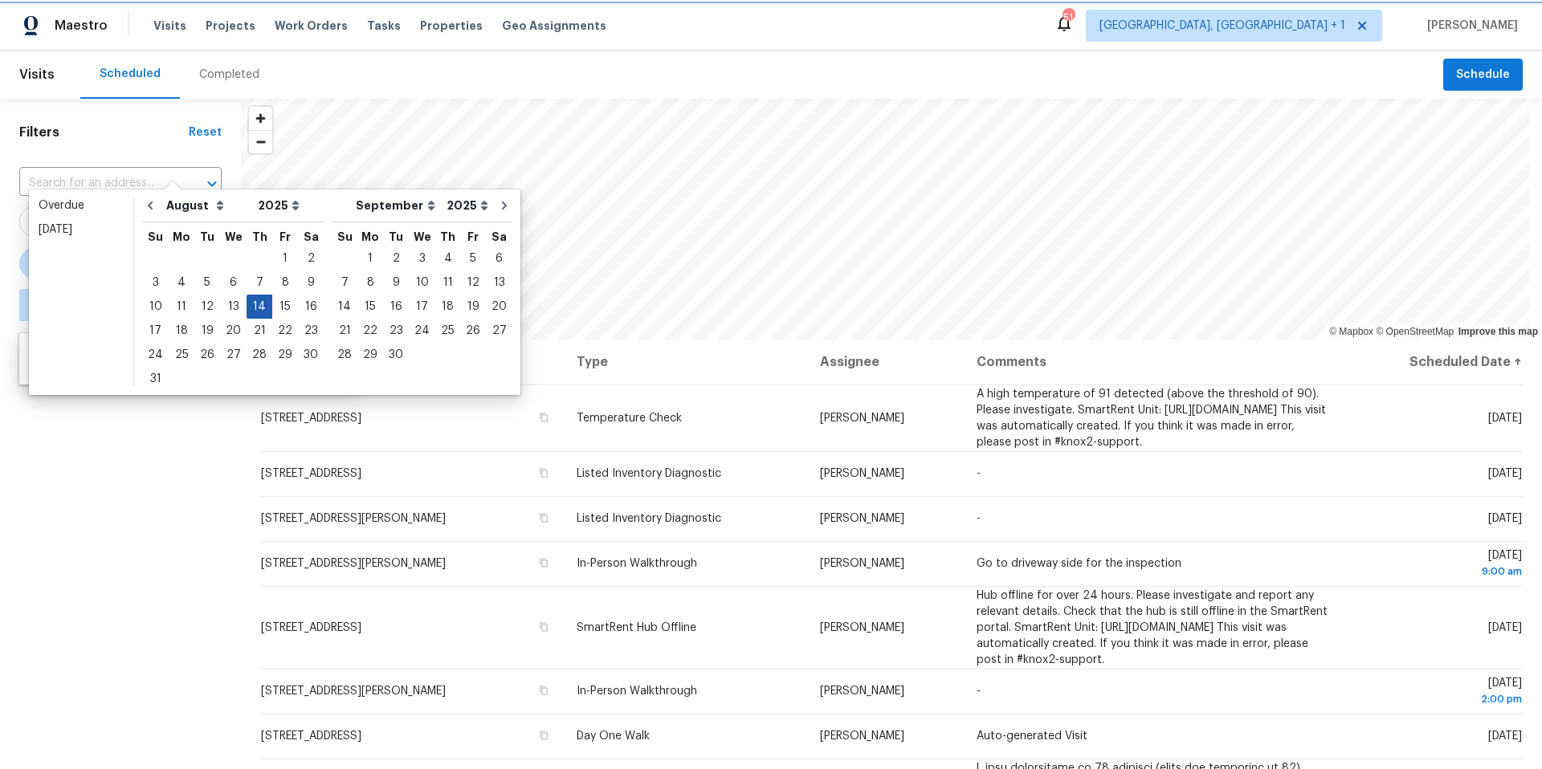
type input "Thu, Aug 14"
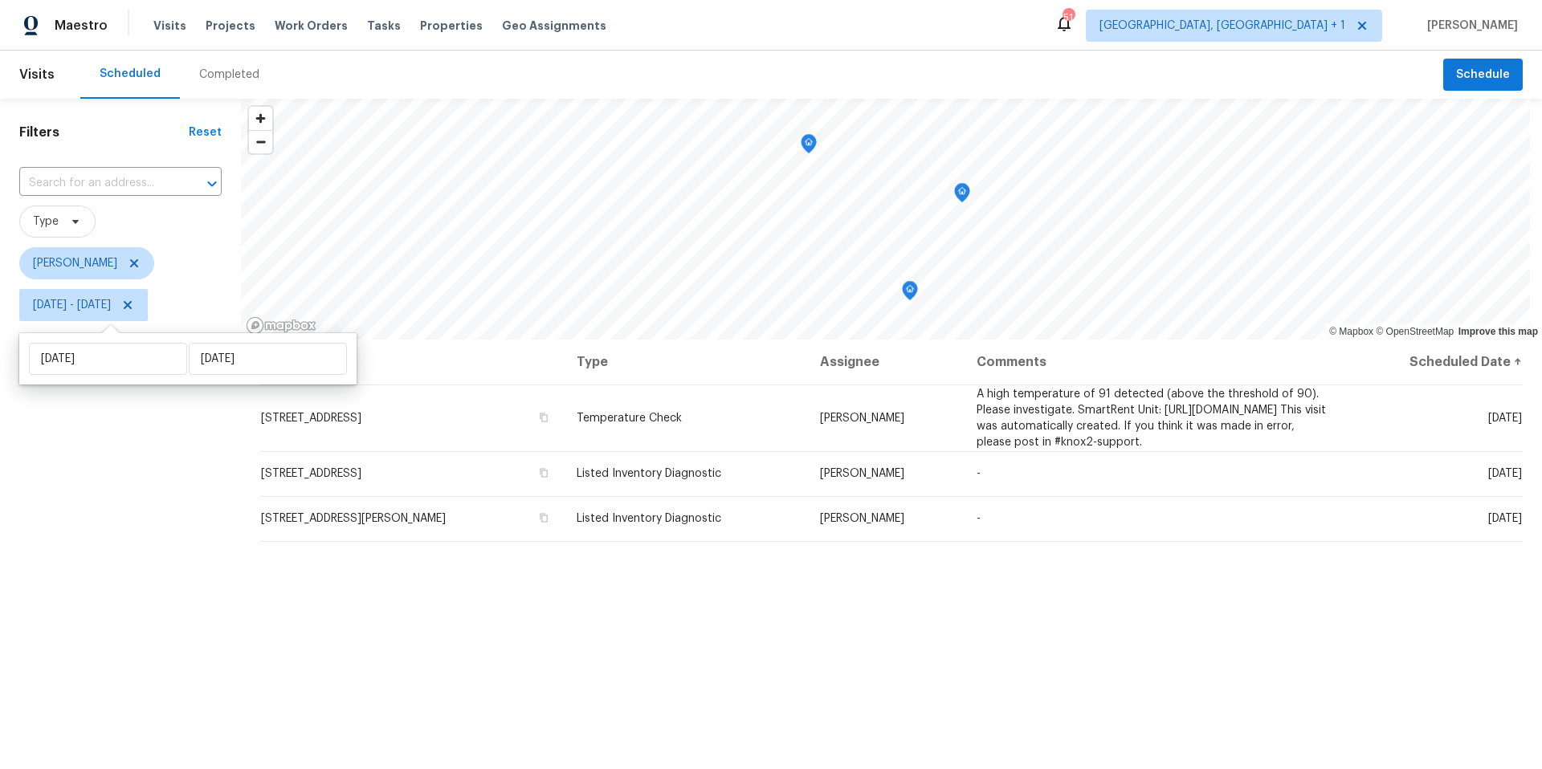
click at [218, 469] on div "Filters Reset ​ Type Nelson Figueroa Thu, Aug 14 - Thu, Aug 14" at bounding box center [120, 527] width 241 height 856
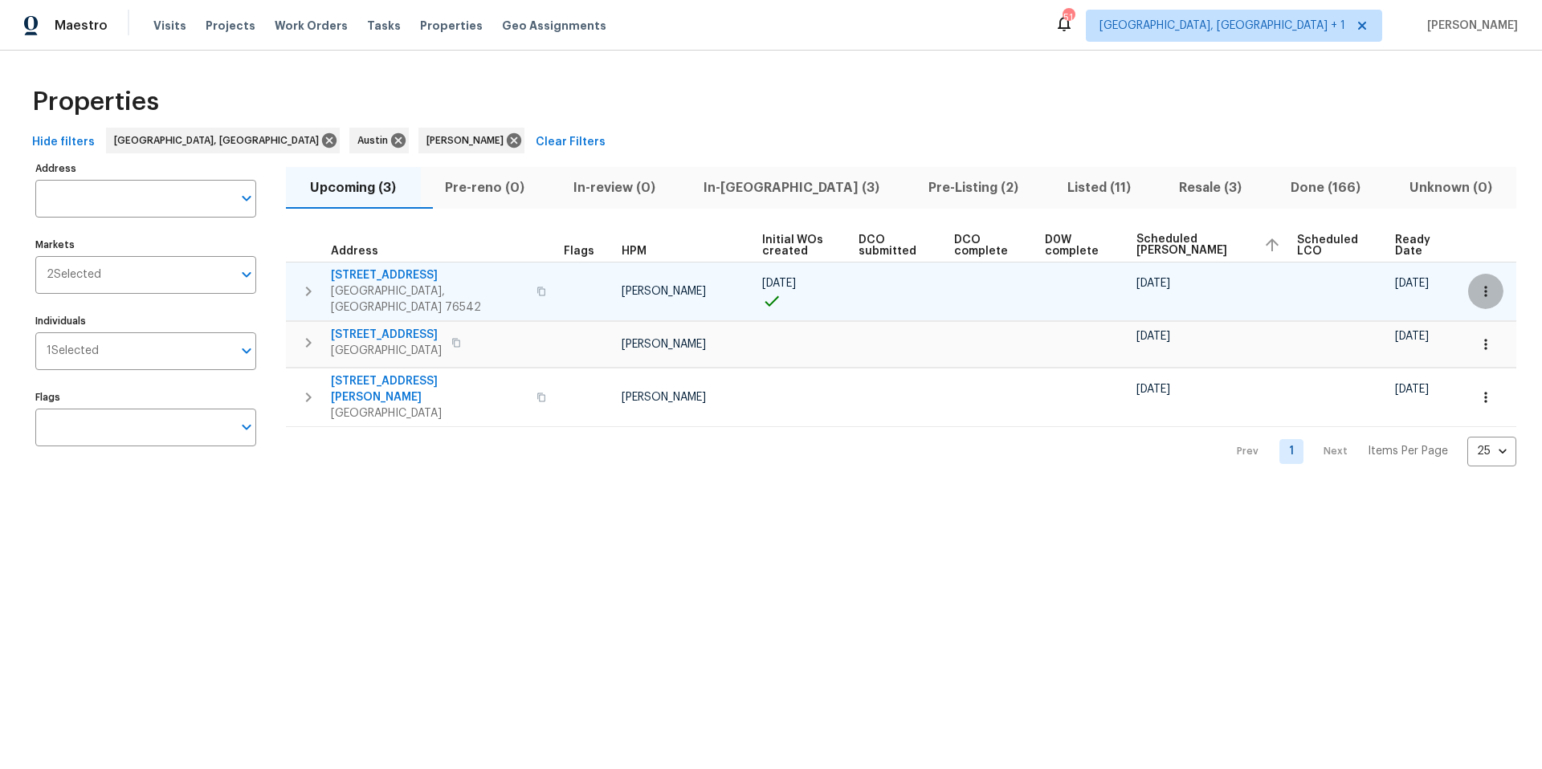
click at [1478, 283] on icon "button" at bounding box center [1486, 291] width 16 height 16
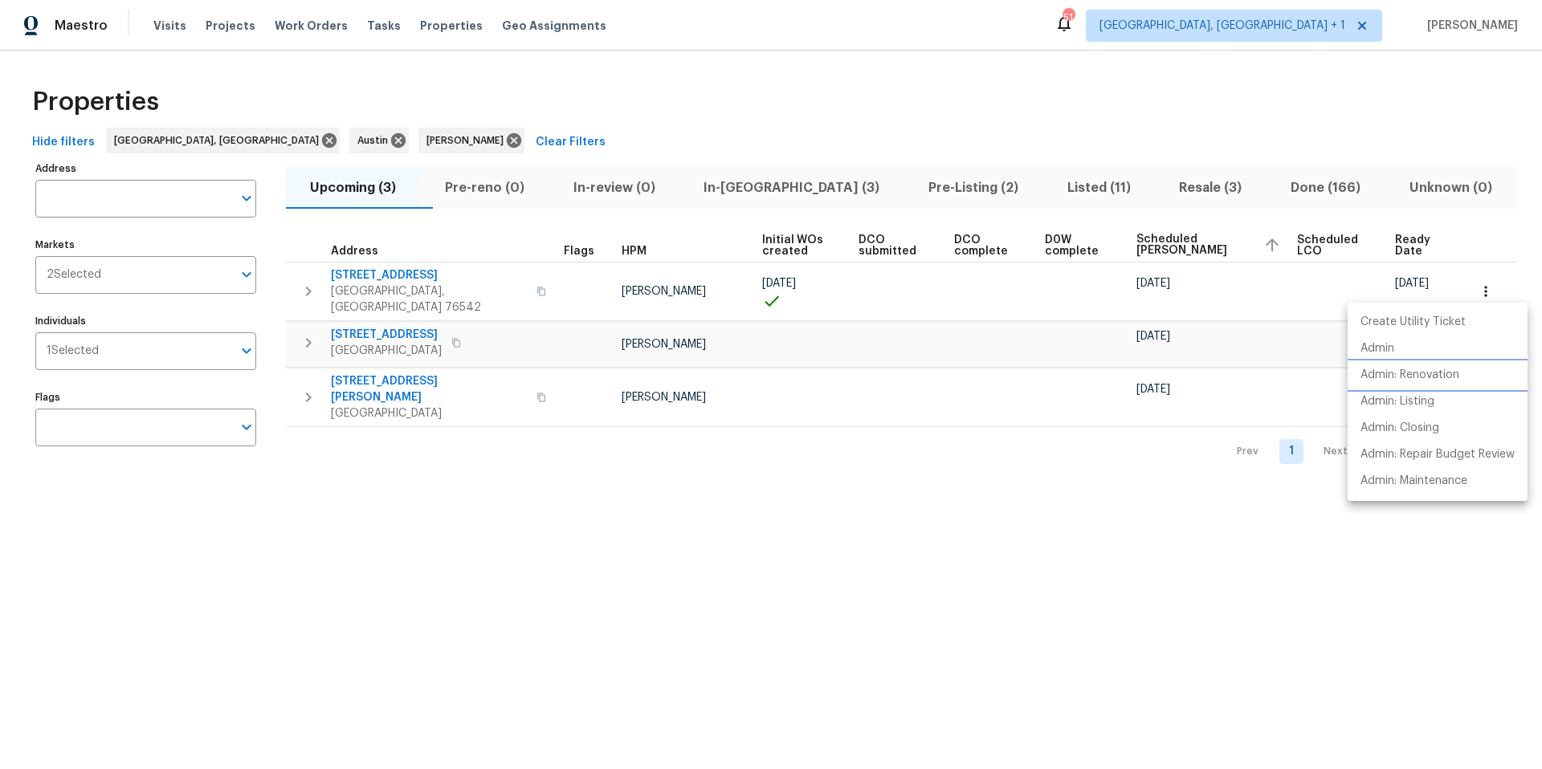
drag, startPoint x: 1450, startPoint y: 375, endPoint x: 1456, endPoint y: 454, distance: 79.0
click at [1456, 454] on ul "Create Utility Ticket Admin Admin: Renovation Admin: Listing Admin: Closing Adm…" at bounding box center [1438, 402] width 180 height 198
click at [1456, 454] on p "Admin: Repair Budget Review" at bounding box center [1437, 455] width 154 height 17
click at [442, 294] on div at bounding box center [771, 384] width 1542 height 769
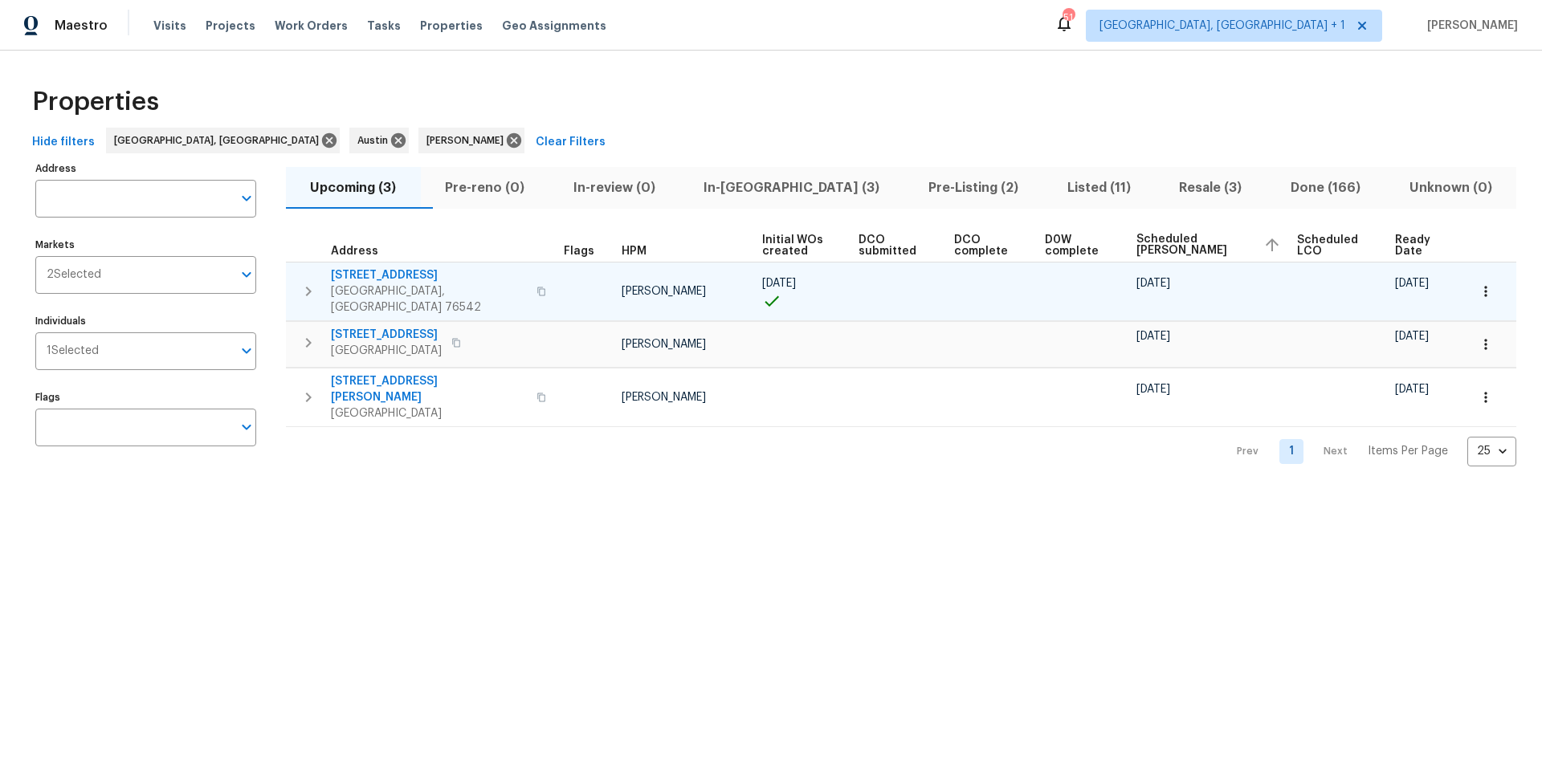
click at [433, 277] on span "[STREET_ADDRESS]" at bounding box center [429, 275] width 196 height 16
click at [414, 274] on span "[STREET_ADDRESS]" at bounding box center [429, 275] width 196 height 16
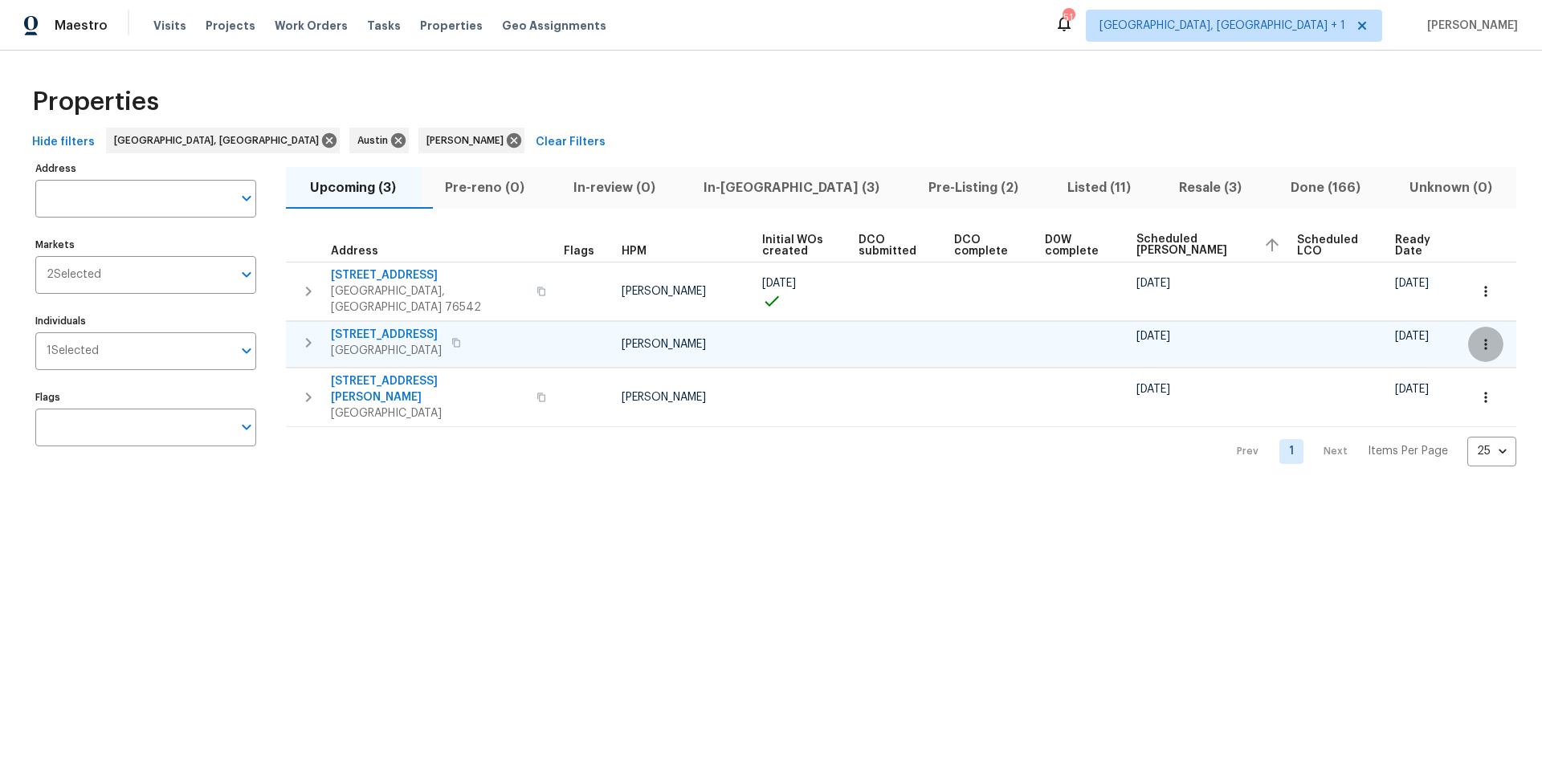
click at [1484, 339] on icon "button" at bounding box center [1485, 344] width 2 height 10
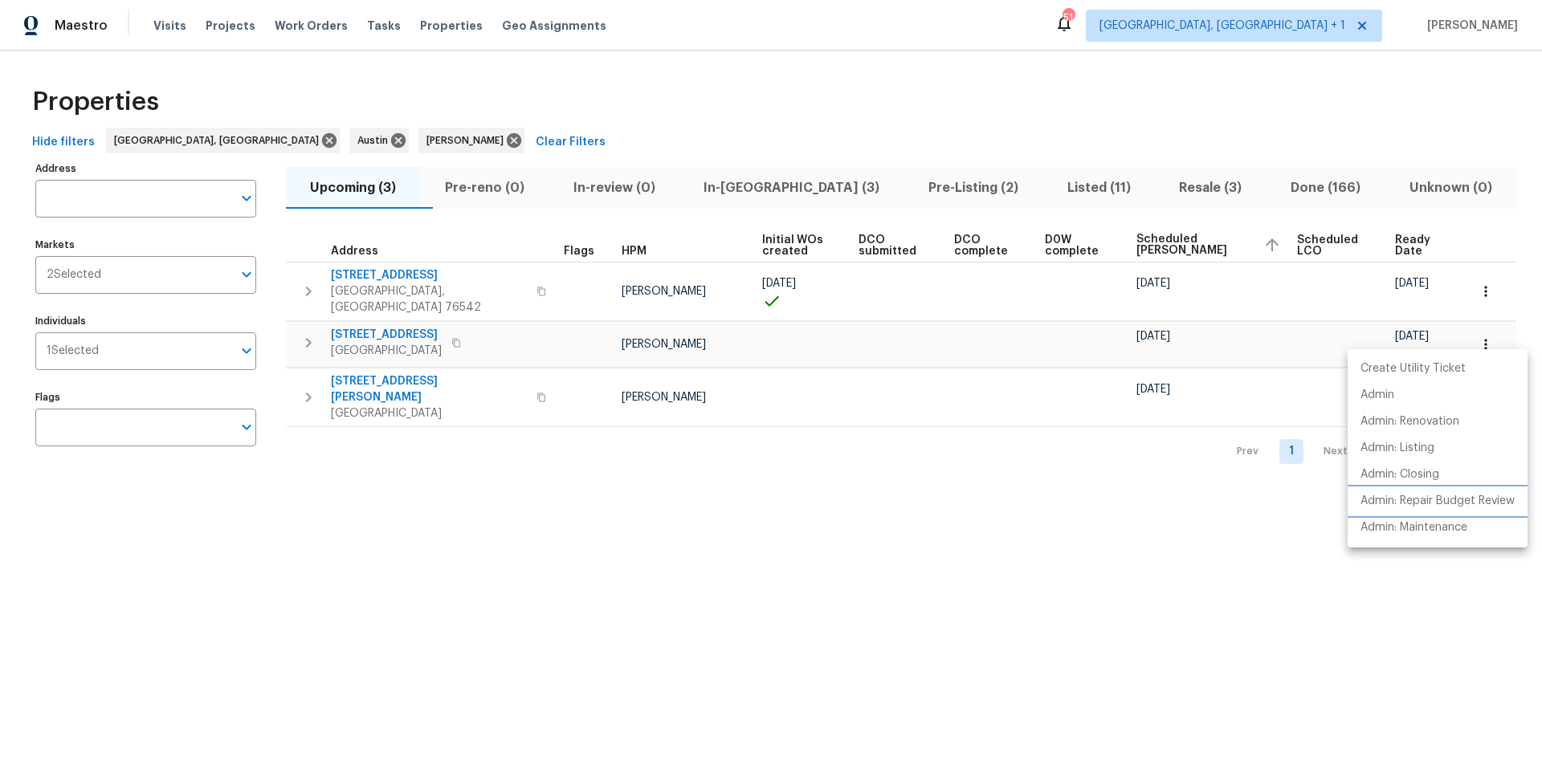
click at [1429, 498] on p "Admin: Repair Budget Review" at bounding box center [1437, 501] width 154 height 17
click at [433, 372] on div at bounding box center [771, 384] width 1542 height 769
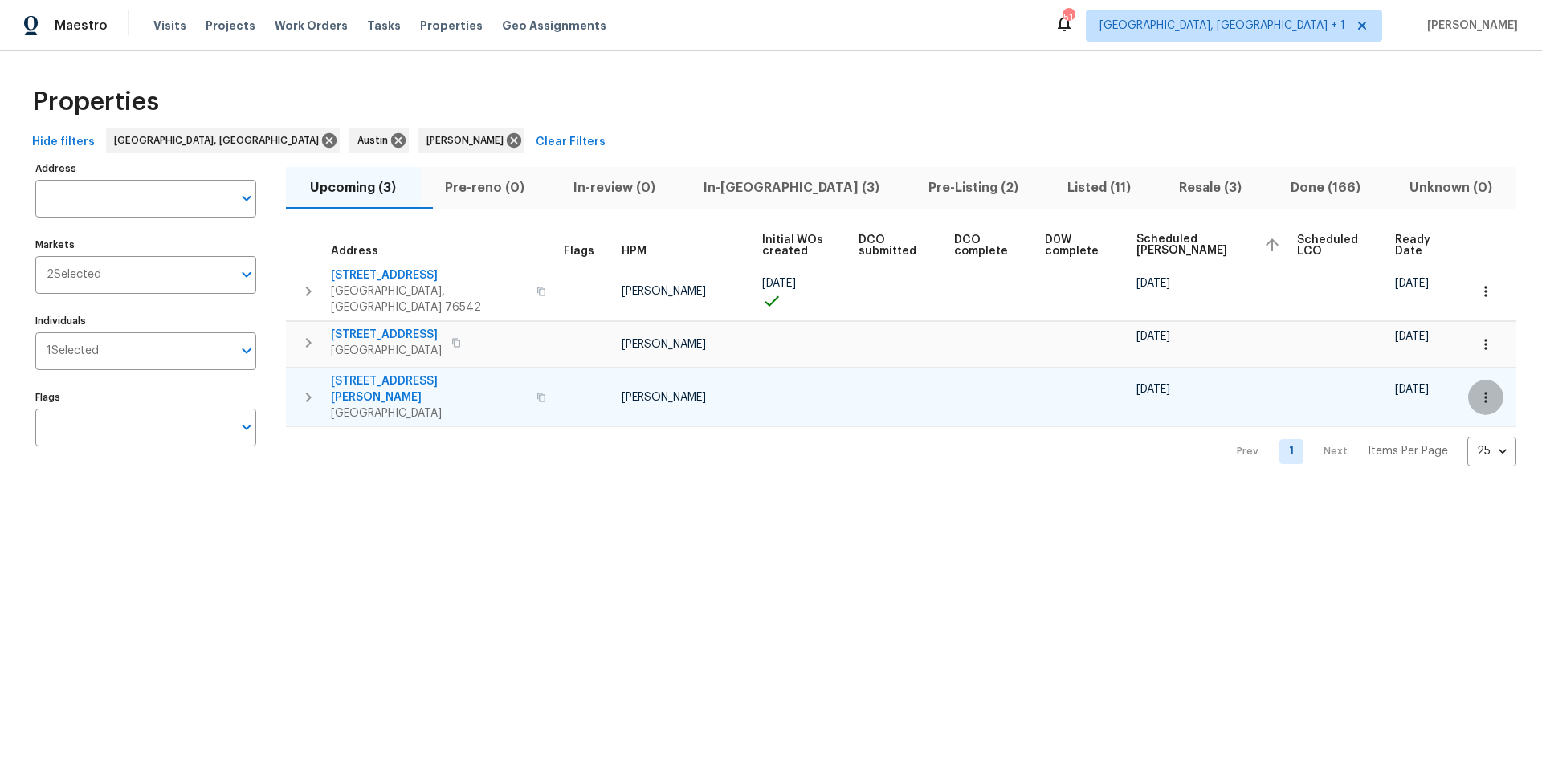
click at [1478, 390] on icon "button" at bounding box center [1486, 398] width 16 height 16
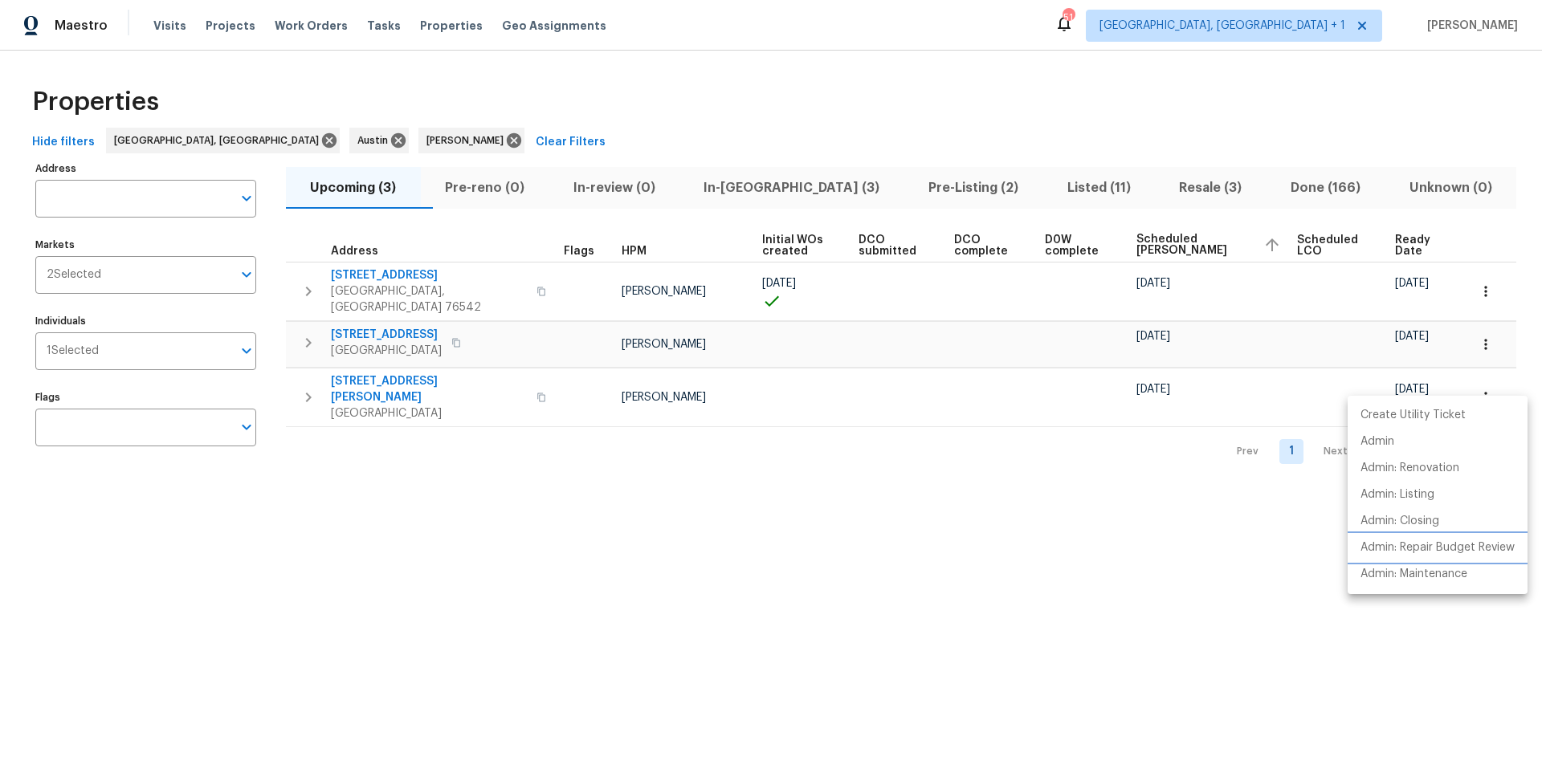
click at [1419, 548] on p "Admin: Repair Budget Review" at bounding box center [1437, 548] width 154 height 17
click at [771, 98] on div at bounding box center [771, 384] width 1542 height 769
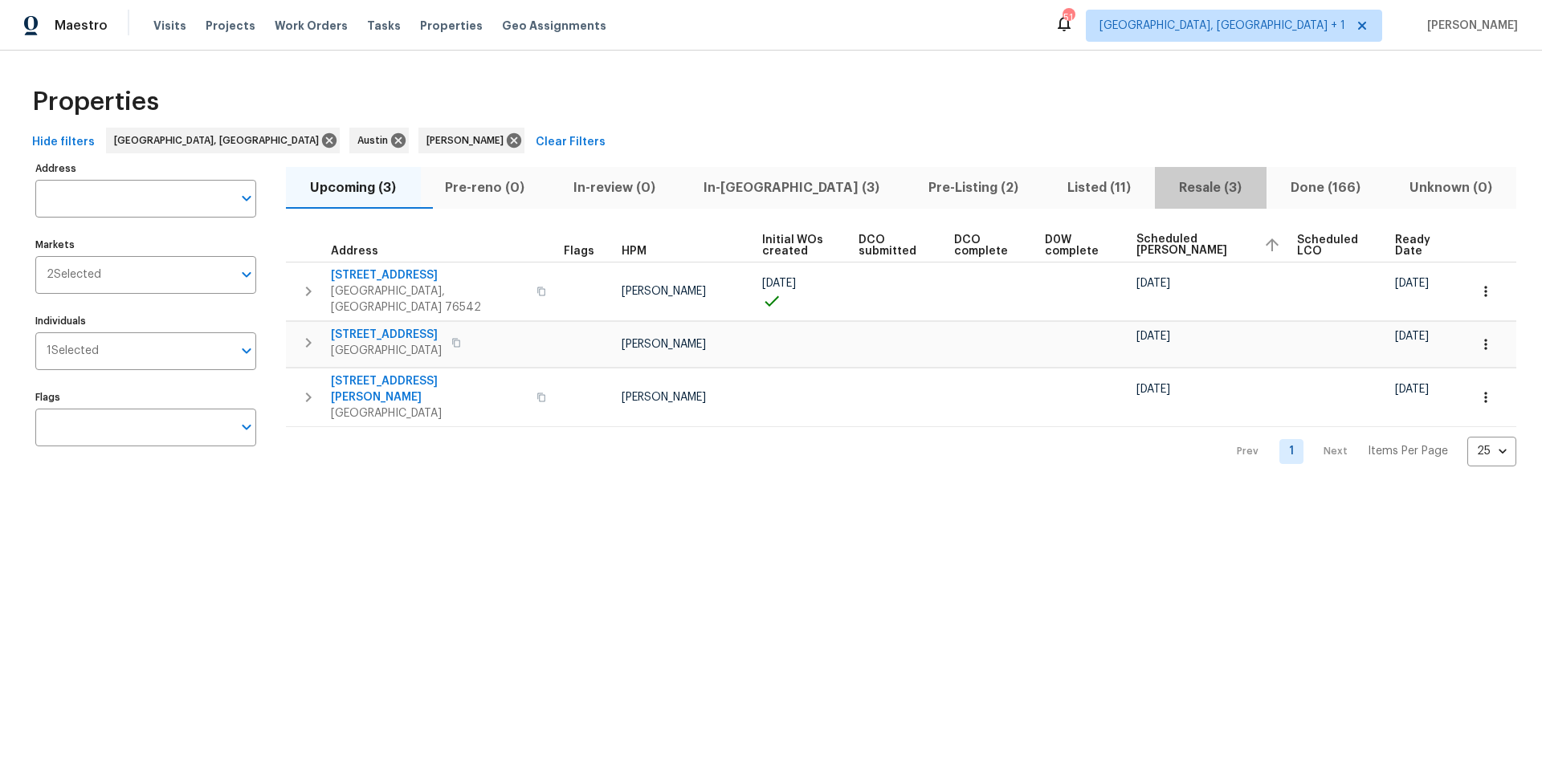
click at [1194, 184] on span "Resale (3)" at bounding box center [1210, 188] width 92 height 22
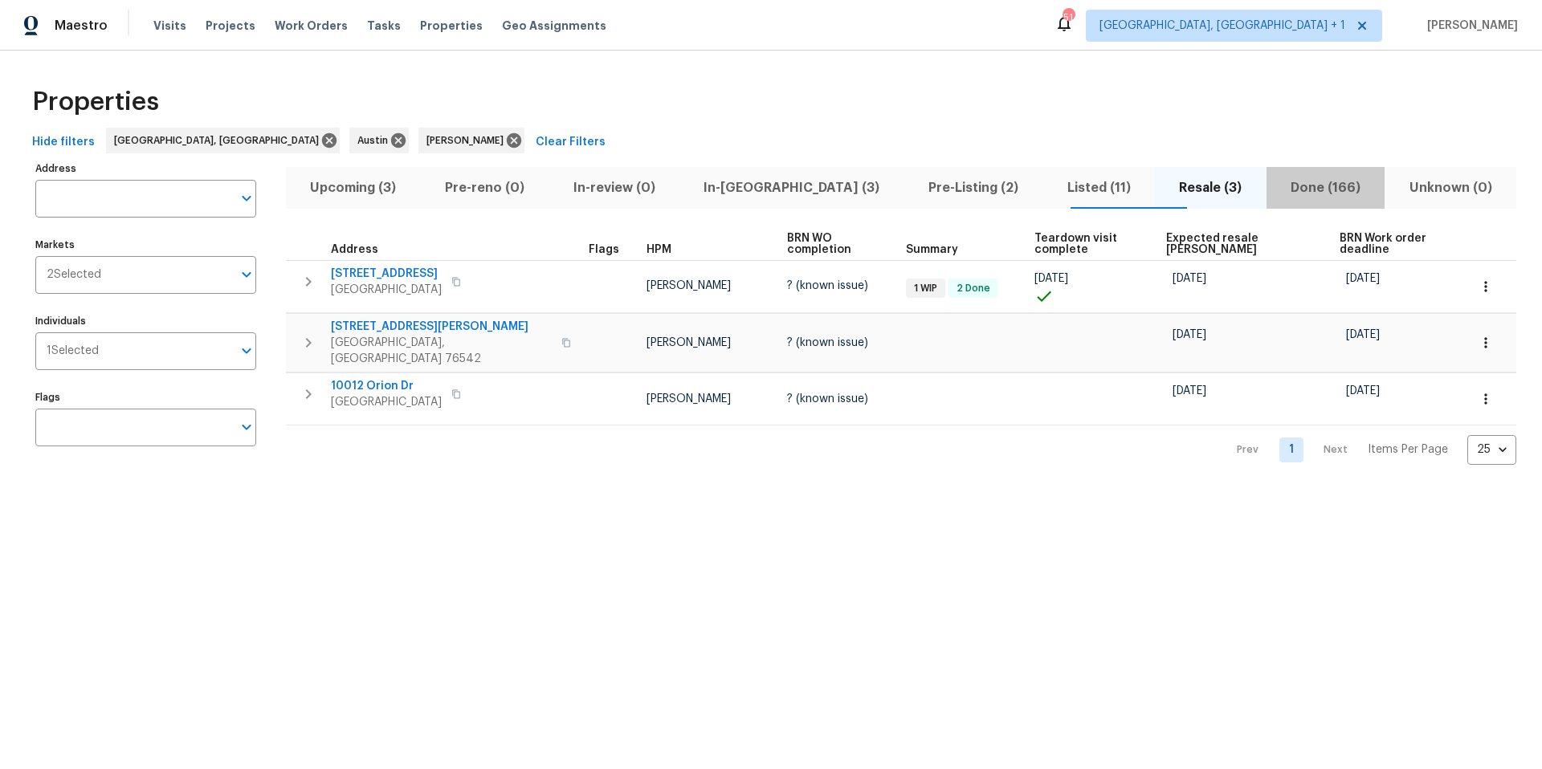
click at [1276, 190] on span "Done (166)" at bounding box center [1326, 188] width 100 height 22
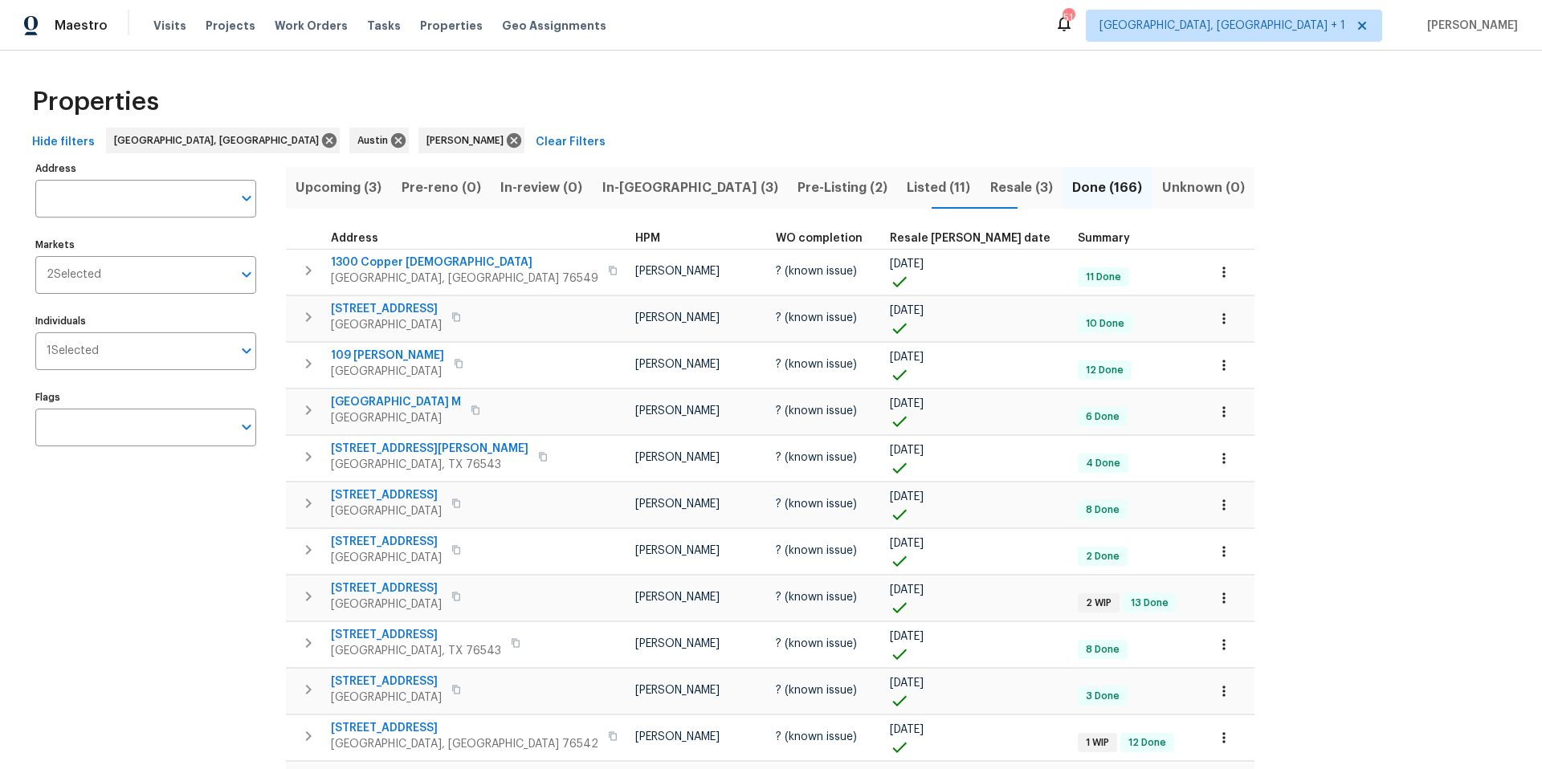
click at [890, 233] on span "Resale COE date" at bounding box center [970, 238] width 161 height 11
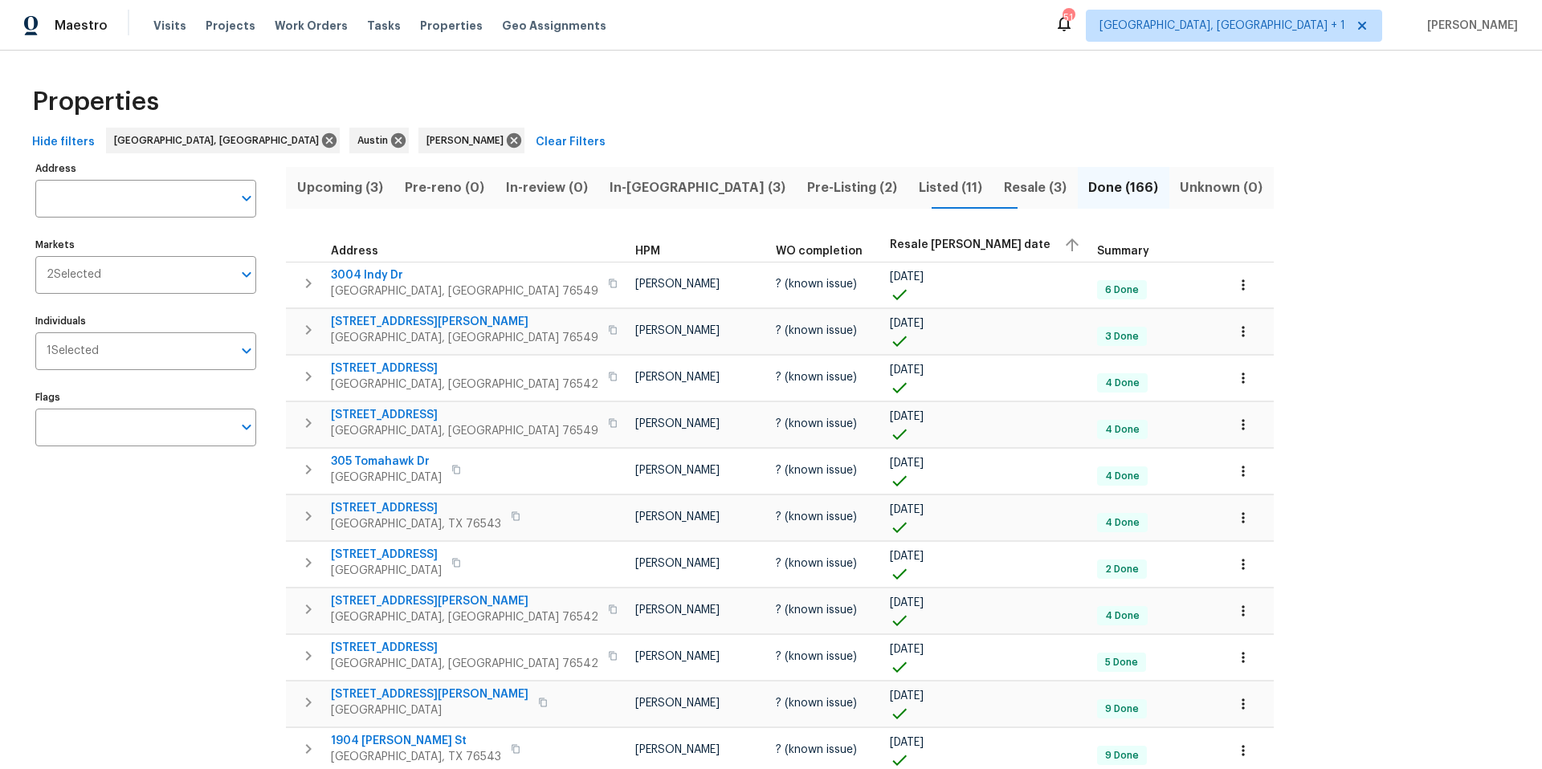
click at [890, 237] on div "Resale COE date" at bounding box center [987, 245] width 194 height 24
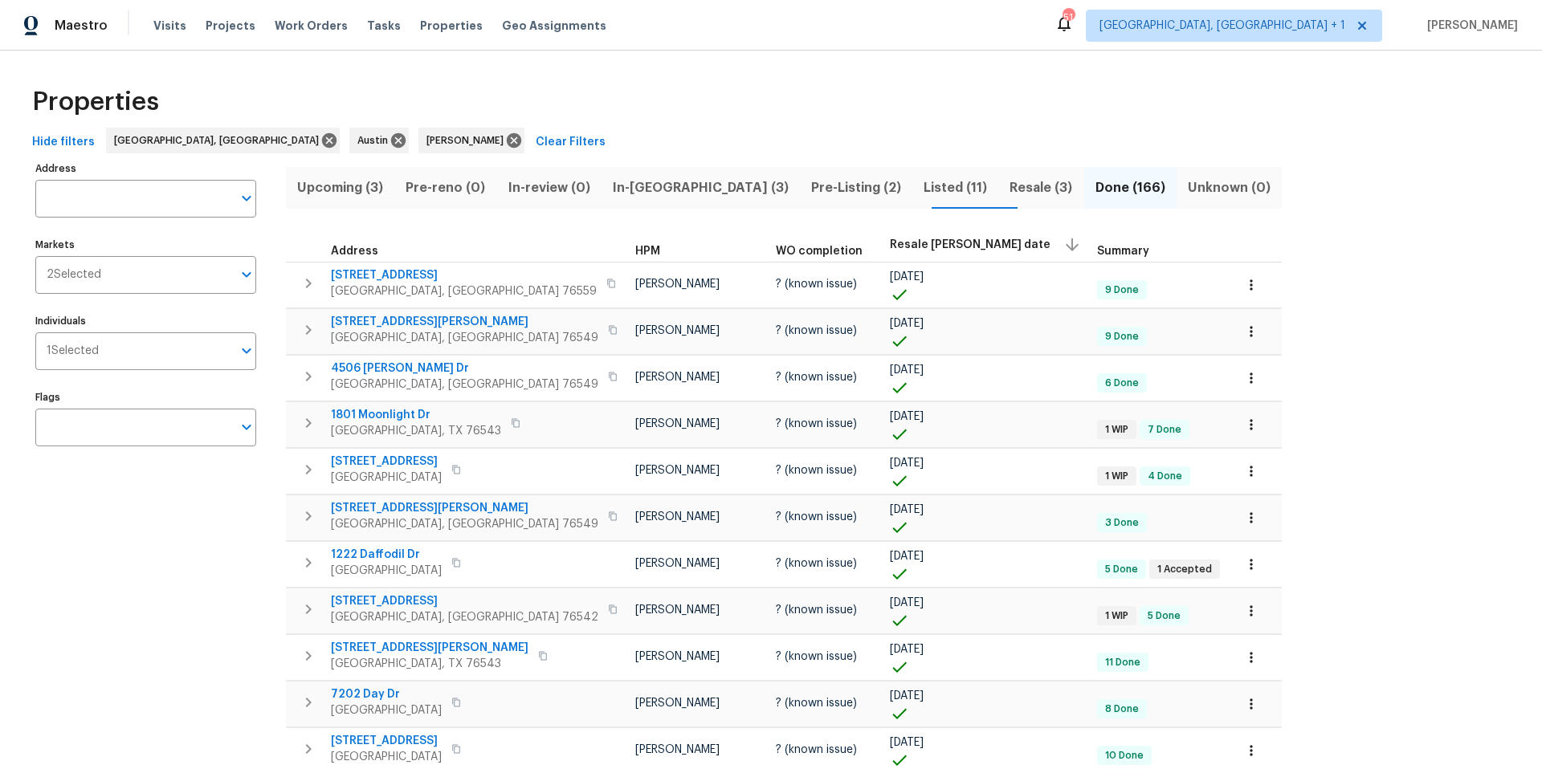
click at [1008, 192] on span "Resale (3)" at bounding box center [1041, 188] width 66 height 22
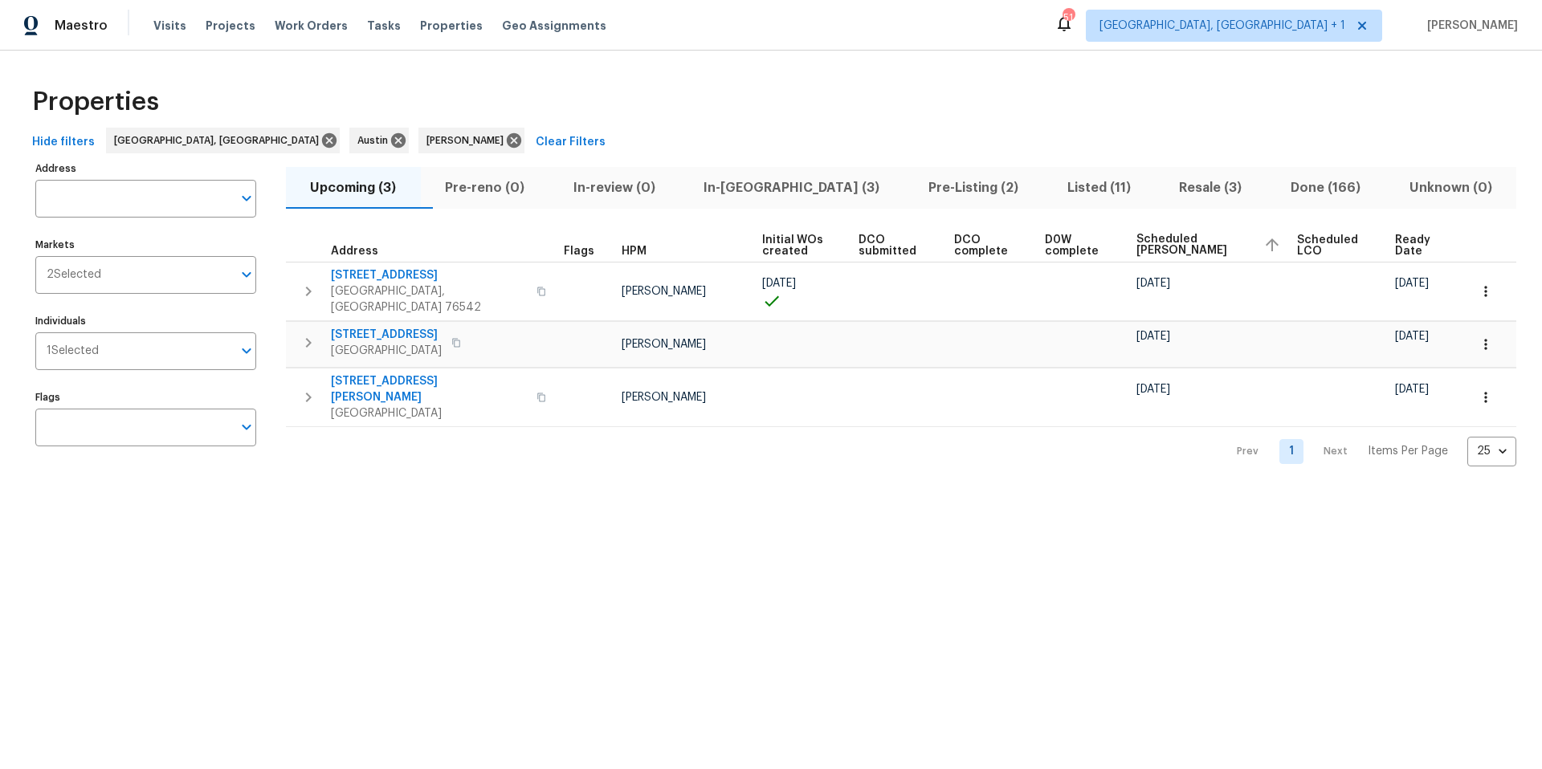
click at [769, 193] on span "In-[GEOGRAPHIC_DATA] (3)" at bounding box center [792, 188] width 206 height 22
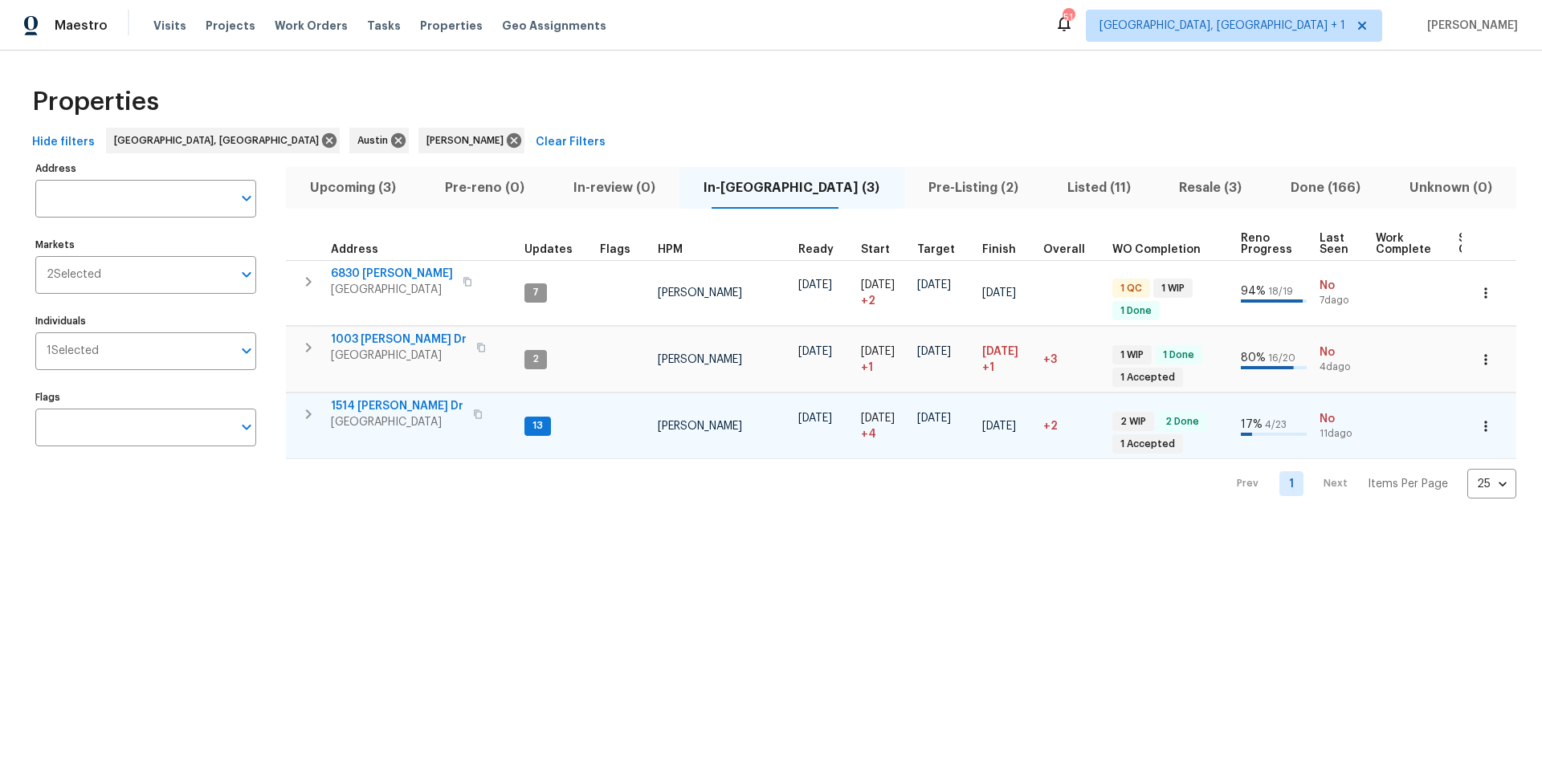
click at [394, 410] on span "1514 [PERSON_NAME] Dr" at bounding box center [397, 406] width 133 height 16
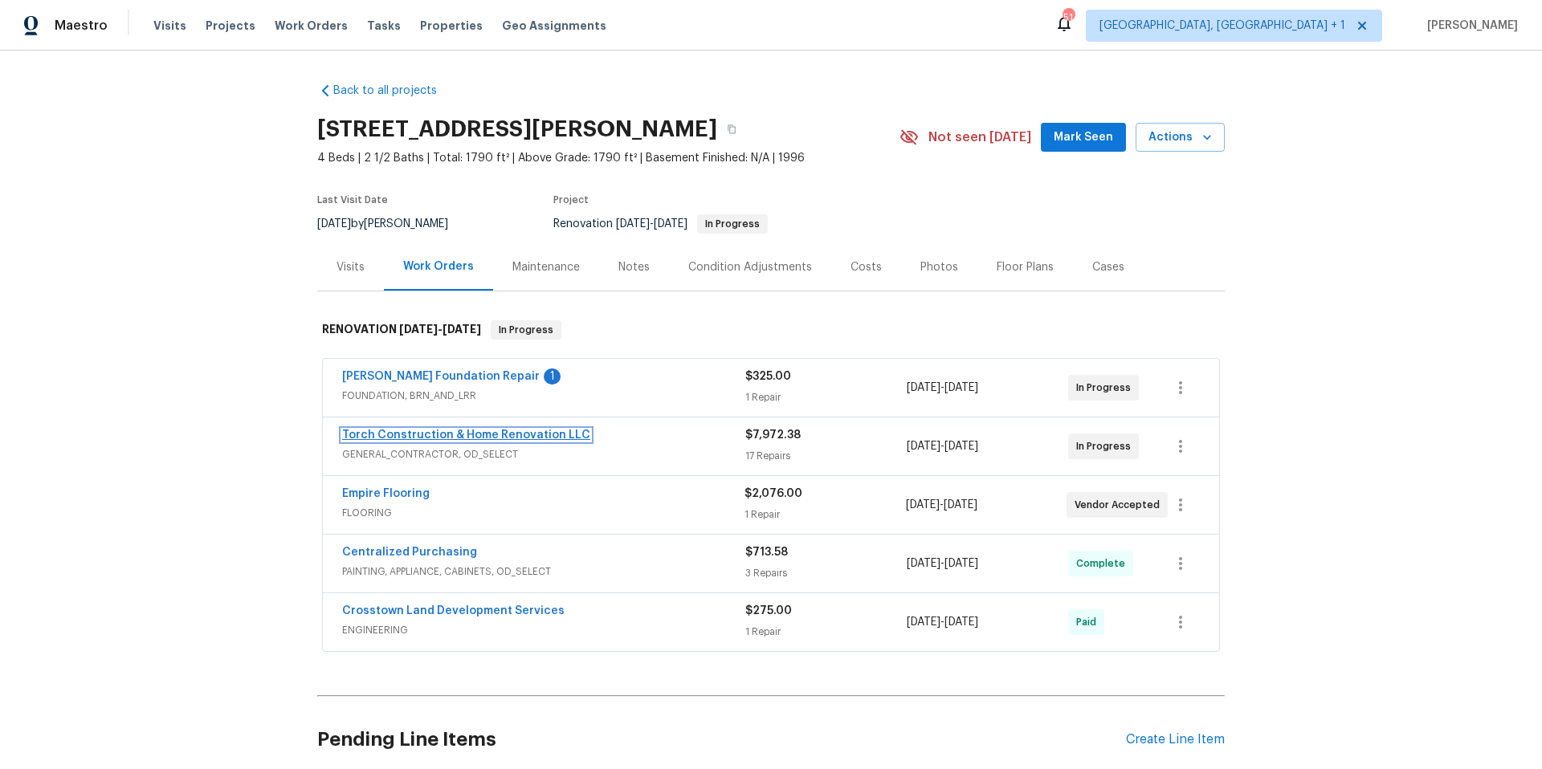
click at [455, 434] on link "Torch Construction & Home Renovation LLC" at bounding box center [466, 435] width 248 height 11
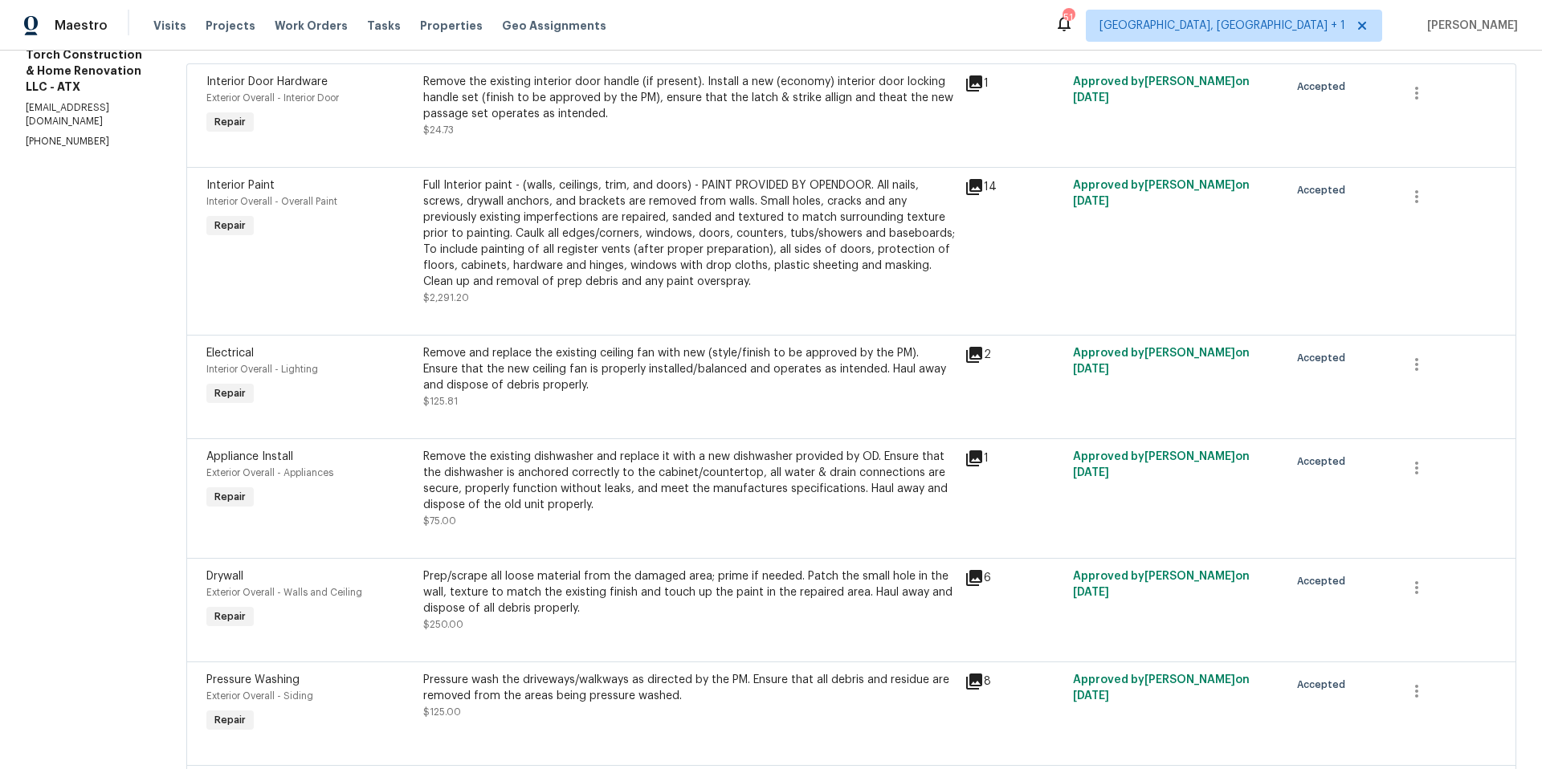
scroll to position [483, 0]
